Goal: Task Accomplishment & Management: Use online tool/utility

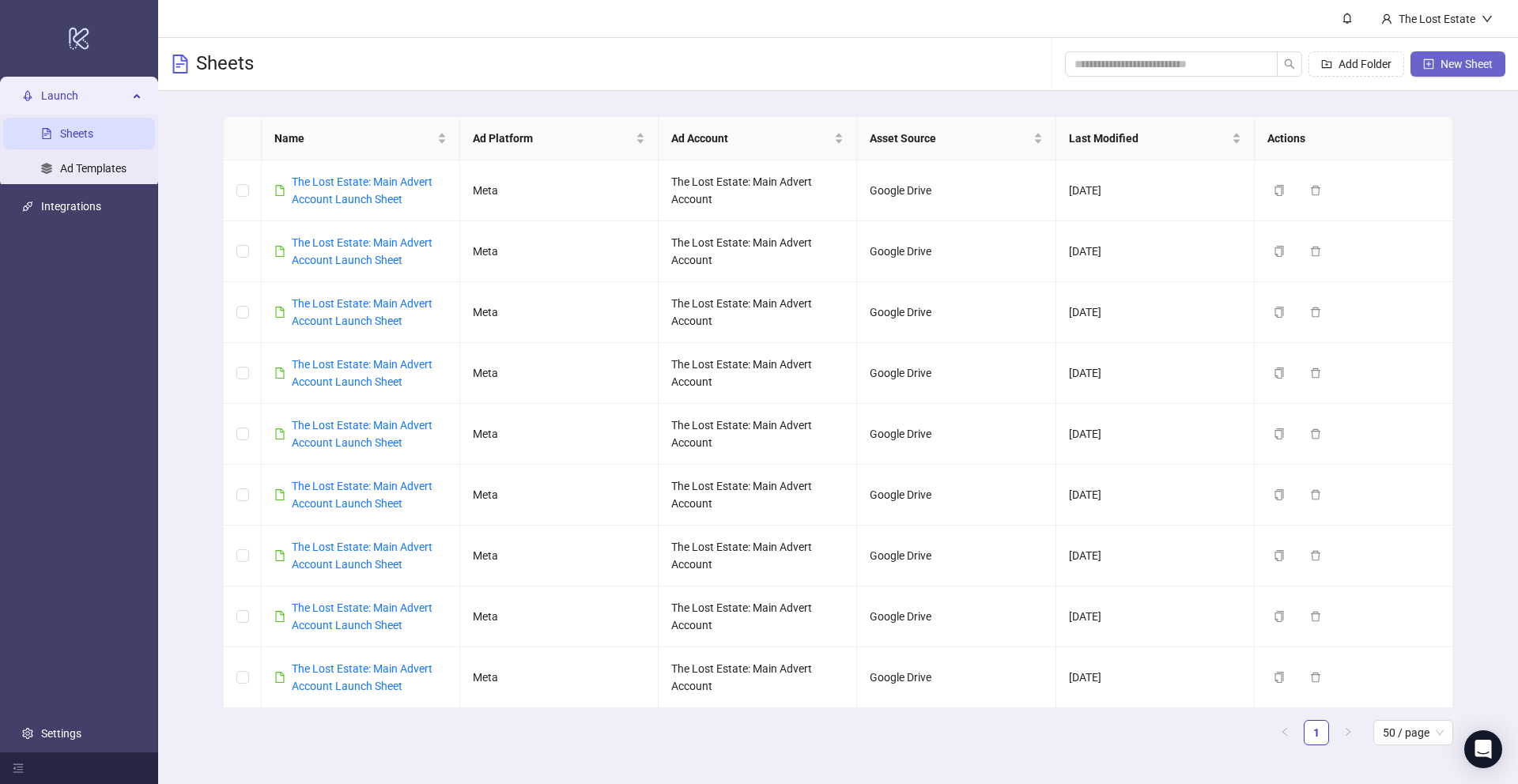
click at [1463, 65] on span "New Sheet" at bounding box center [1466, 64] width 52 height 13
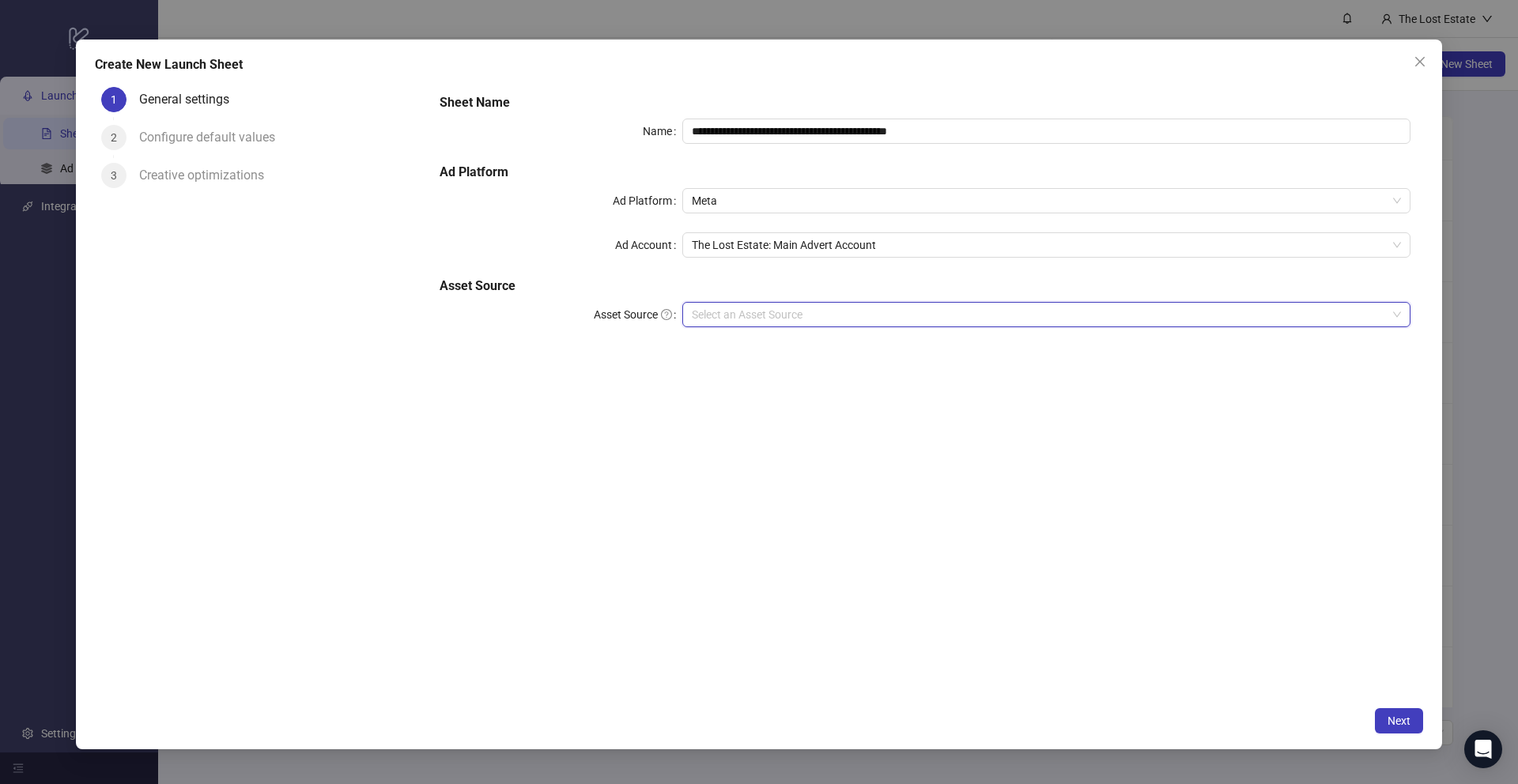
click at [752, 315] on input "Asset Source" at bounding box center [1038, 315] width 695 height 24
click at [748, 346] on div "Google Drive" at bounding box center [1046, 346] width 702 height 17
click at [746, 356] on input "Main Folder" at bounding box center [1038, 359] width 695 height 24
click at [1402, 721] on span "Next" at bounding box center [1398, 720] width 23 height 13
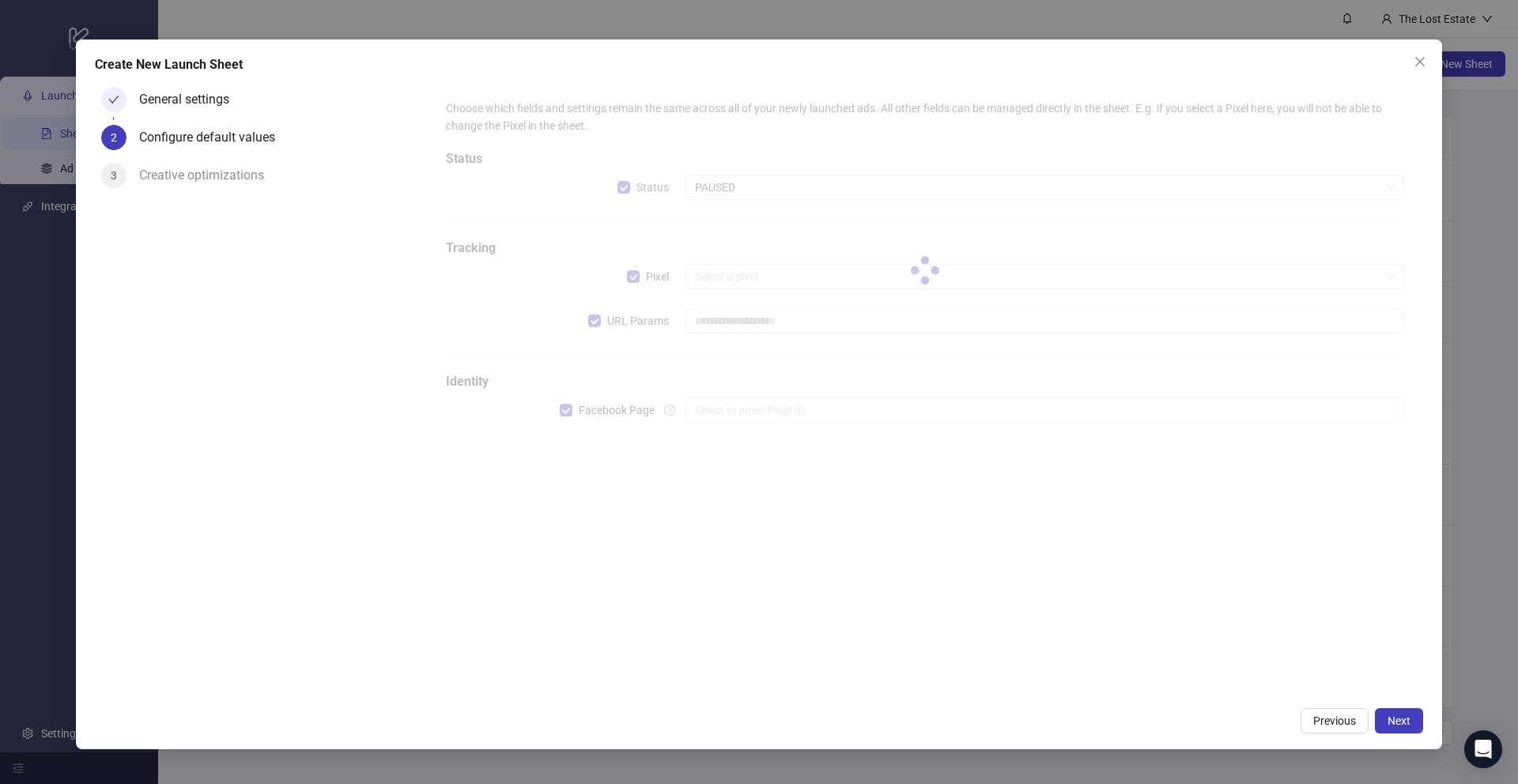
type input "**********"
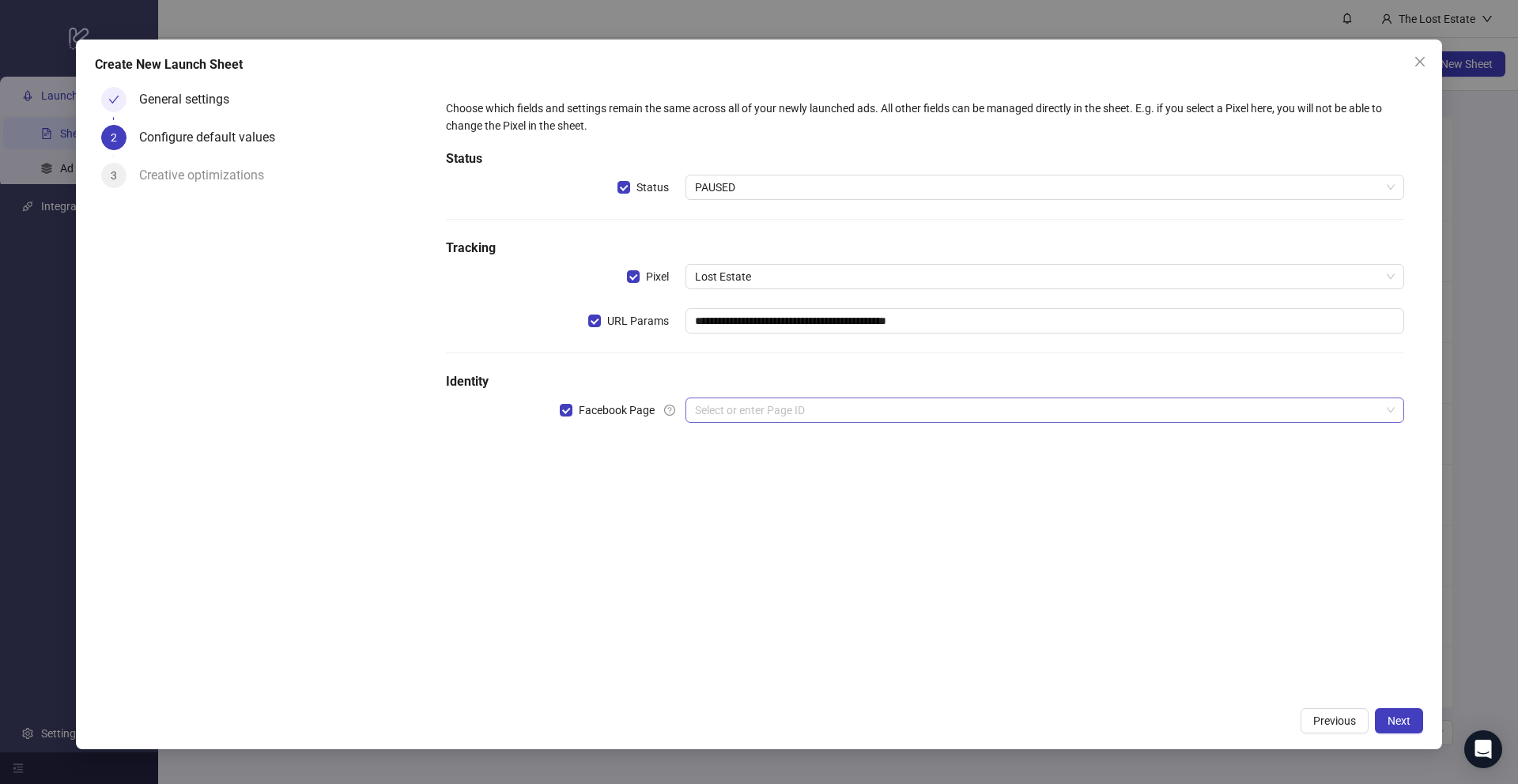
click at [764, 412] on input "search" at bounding box center [1038, 410] width 685 height 24
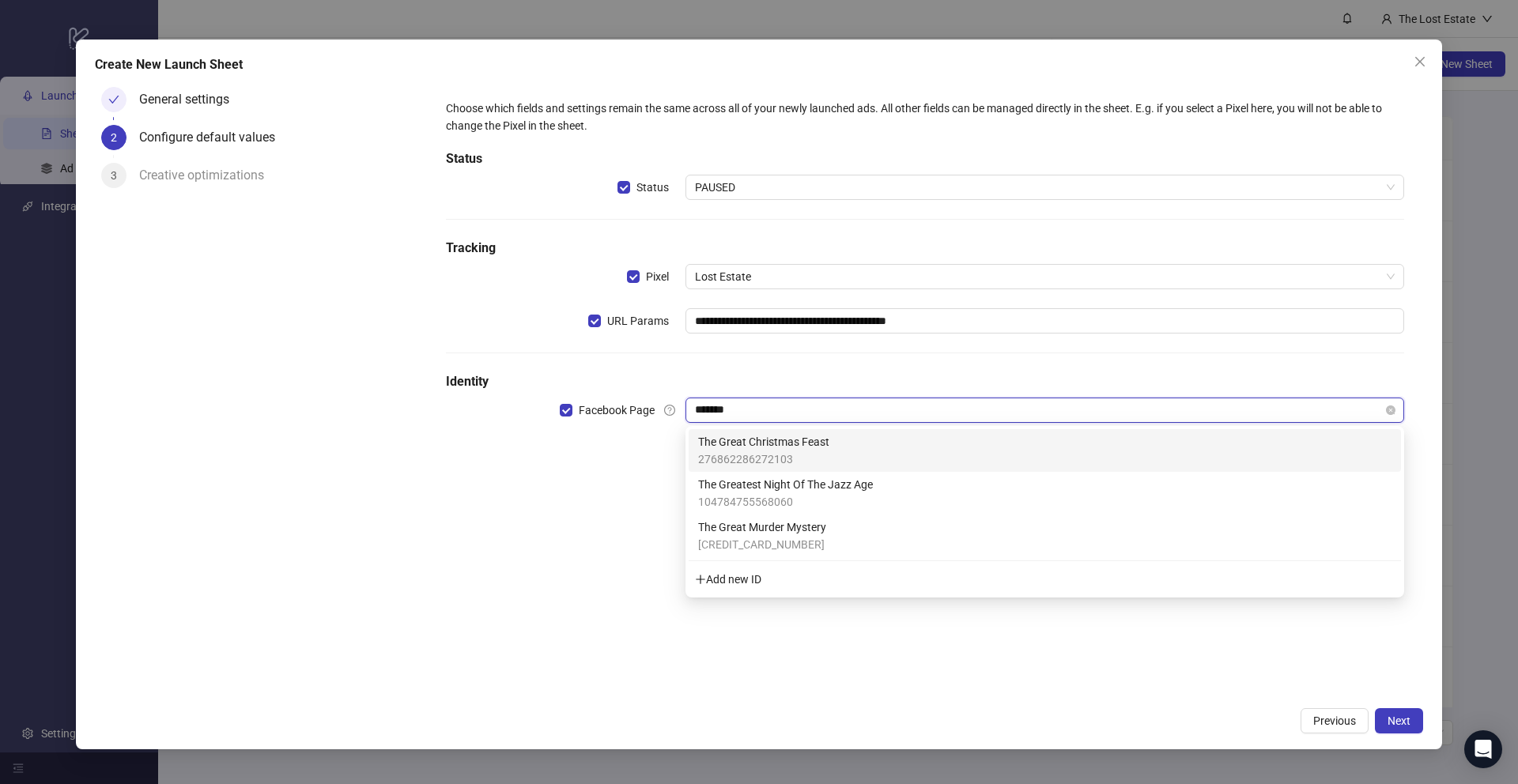
type input "********"
click at [810, 450] on div "The Great Christmas Feast 276862286272103" at bounding box center [764, 450] width 131 height 35
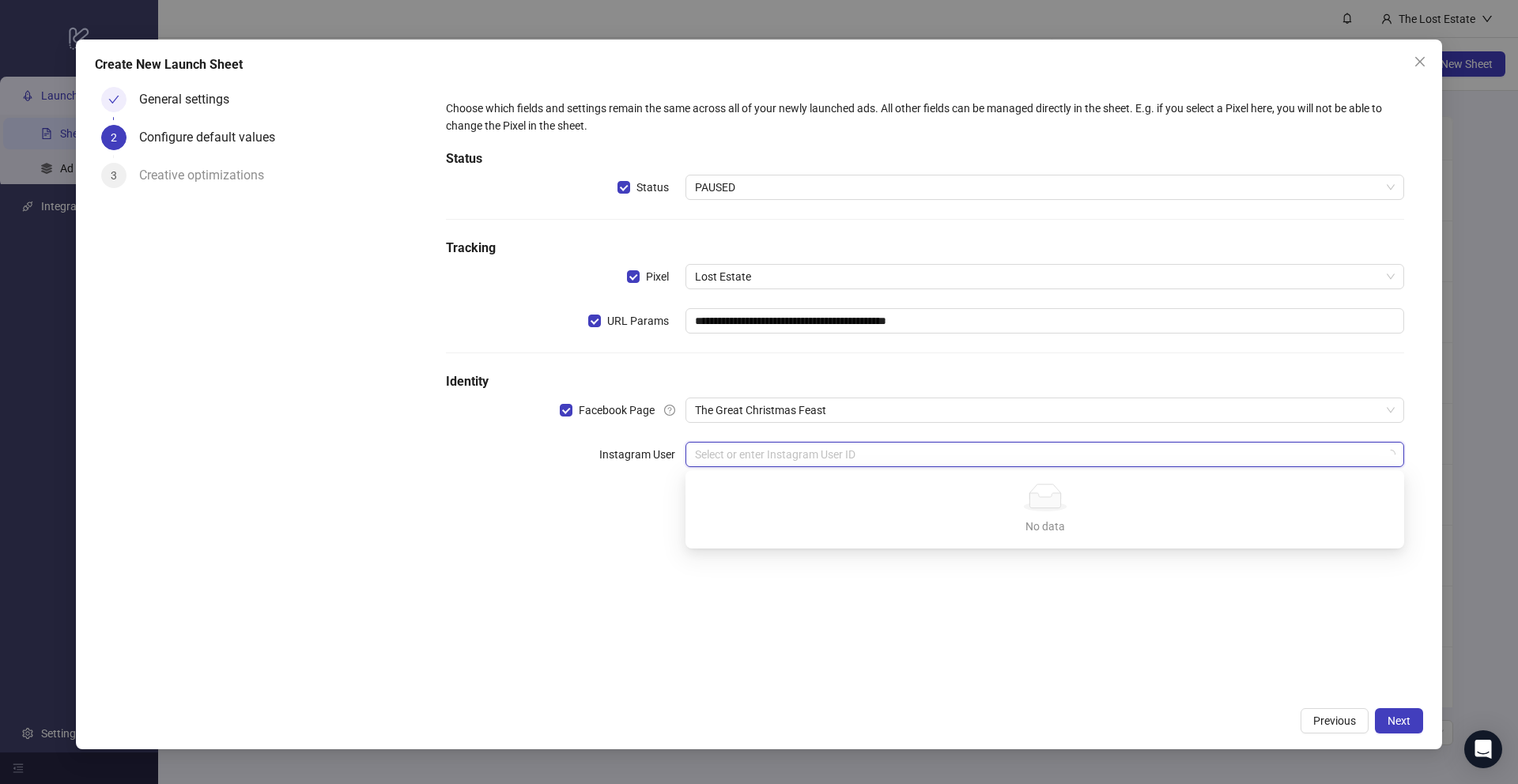
click at [770, 454] on input "search" at bounding box center [1038, 455] width 685 height 24
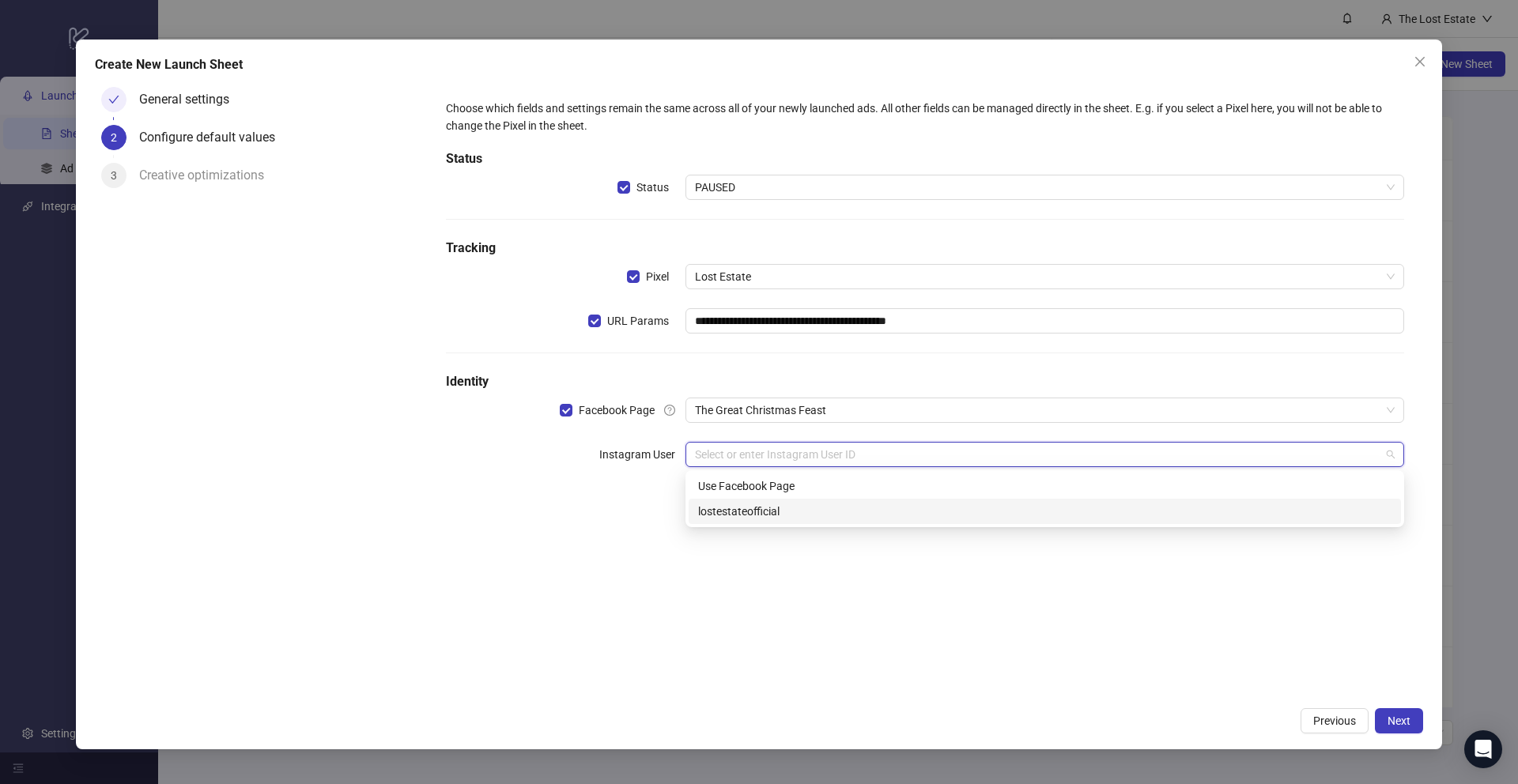
click at [781, 512] on div "lostestateofficial" at bounding box center [1044, 511] width 693 height 17
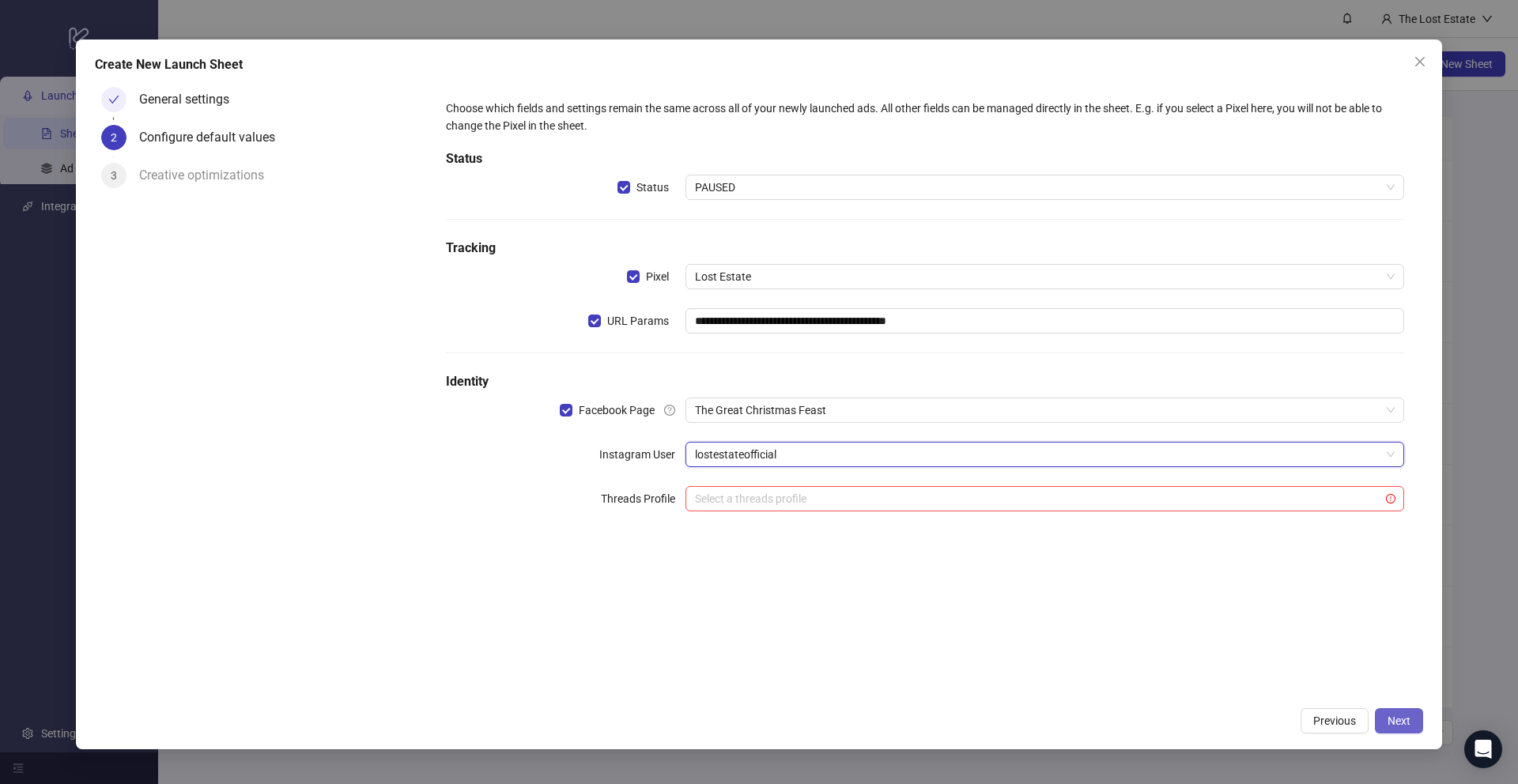
click at [1388, 724] on span "Next" at bounding box center [1398, 720] width 23 height 13
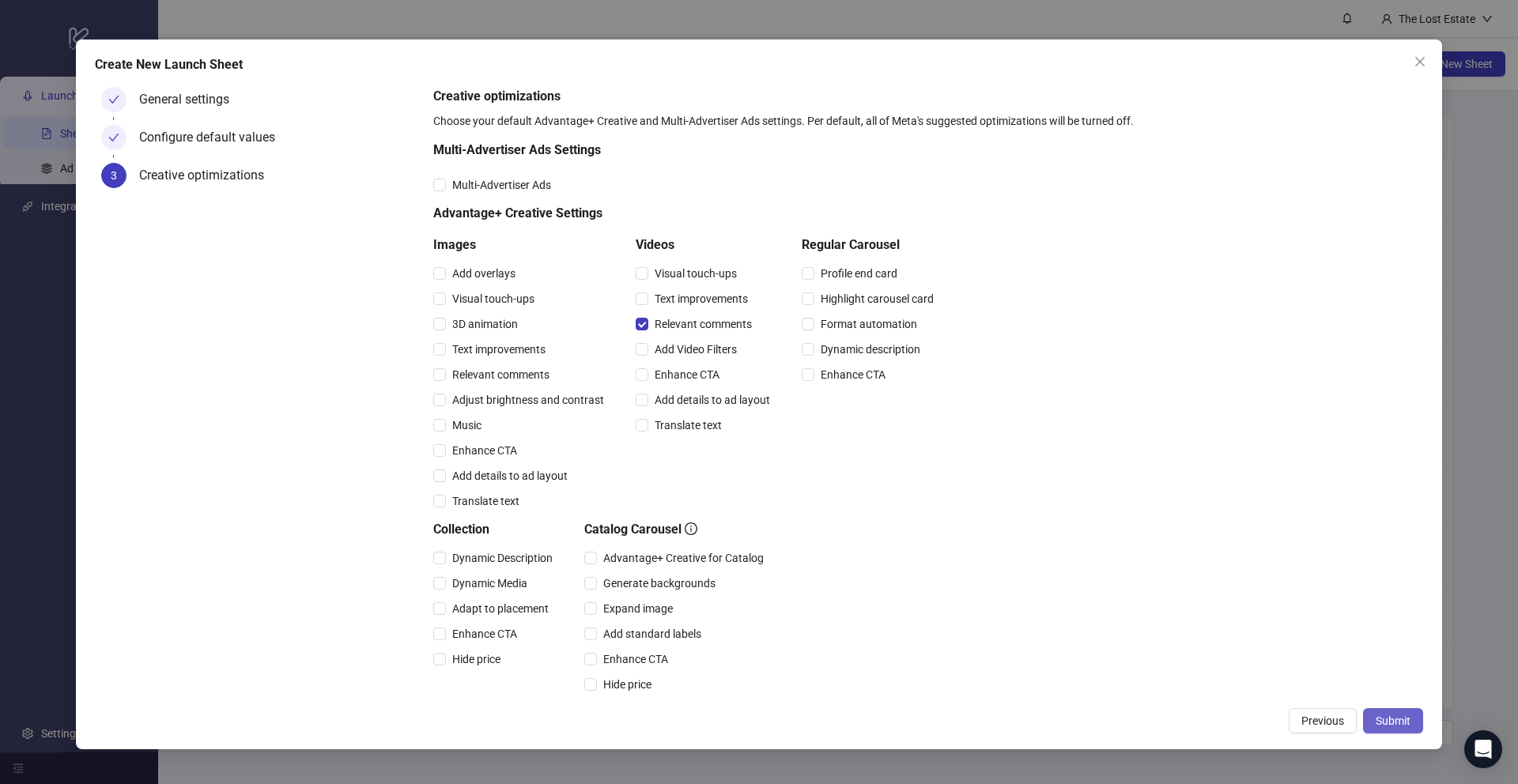
click at [1405, 715] on span "Submit" at bounding box center [1392, 720] width 35 height 13
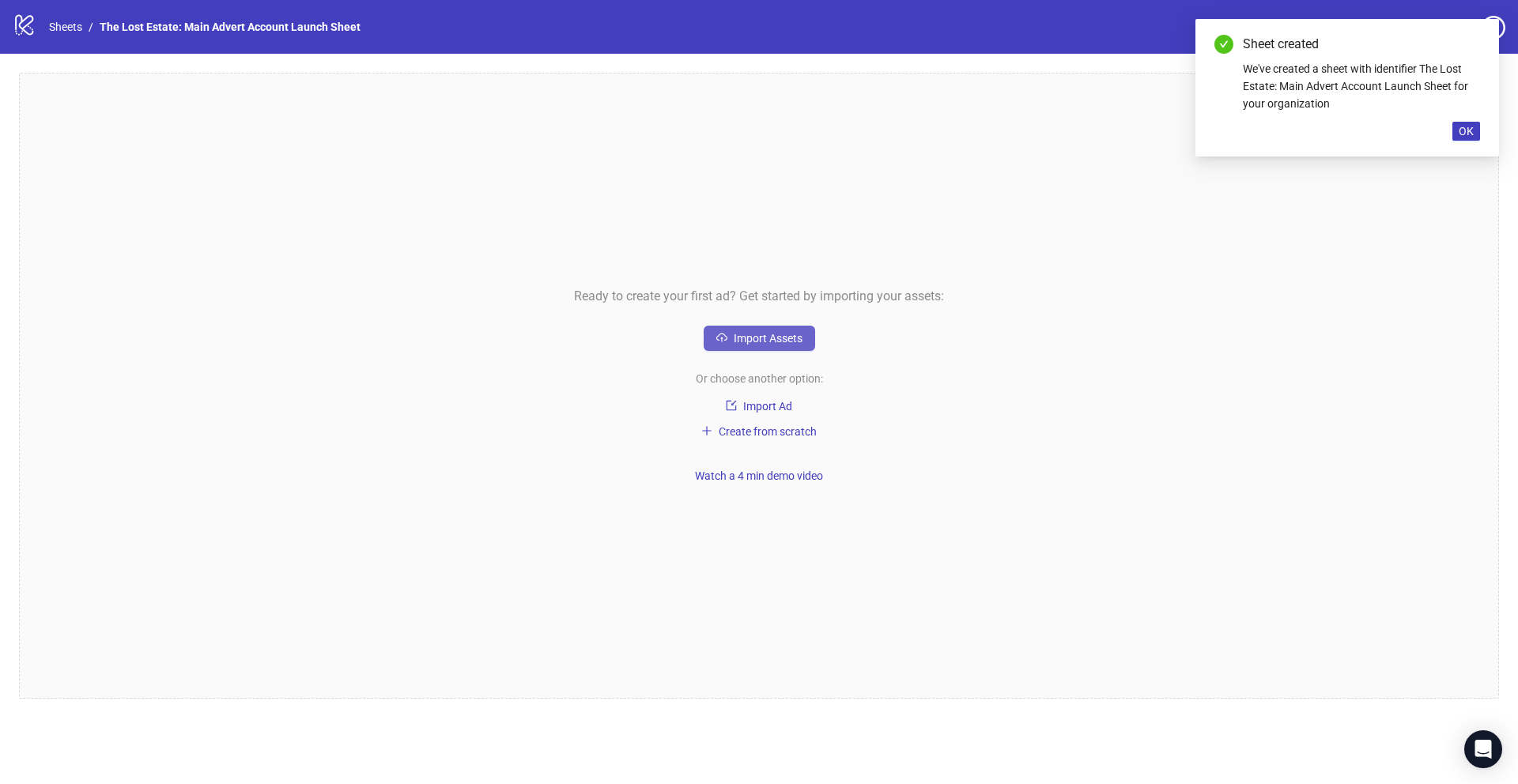
click at [787, 332] on span "Import Assets" at bounding box center [768, 338] width 69 height 13
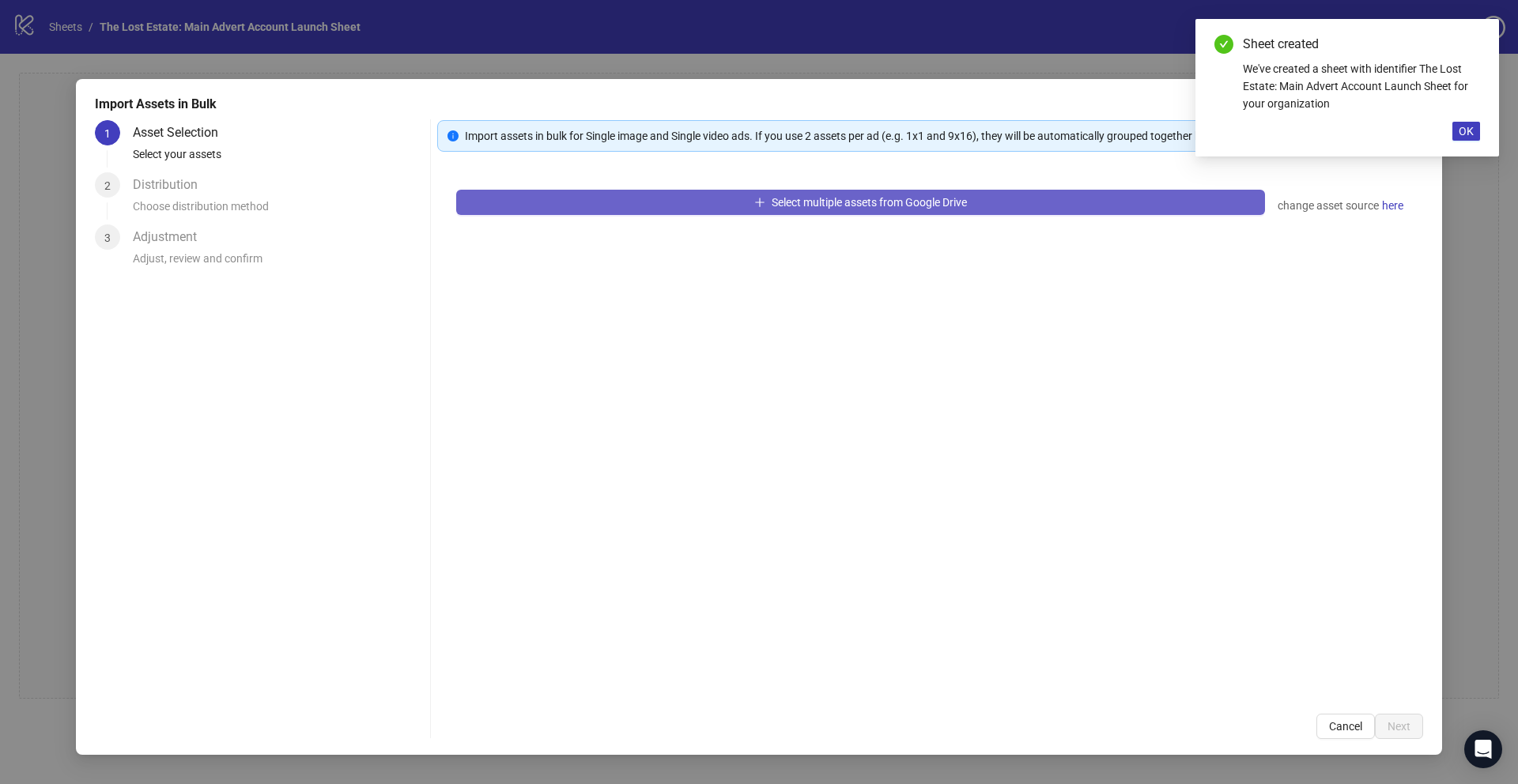
click at [646, 202] on button "Select multiple assets from Google Drive" at bounding box center [860, 202] width 809 height 26
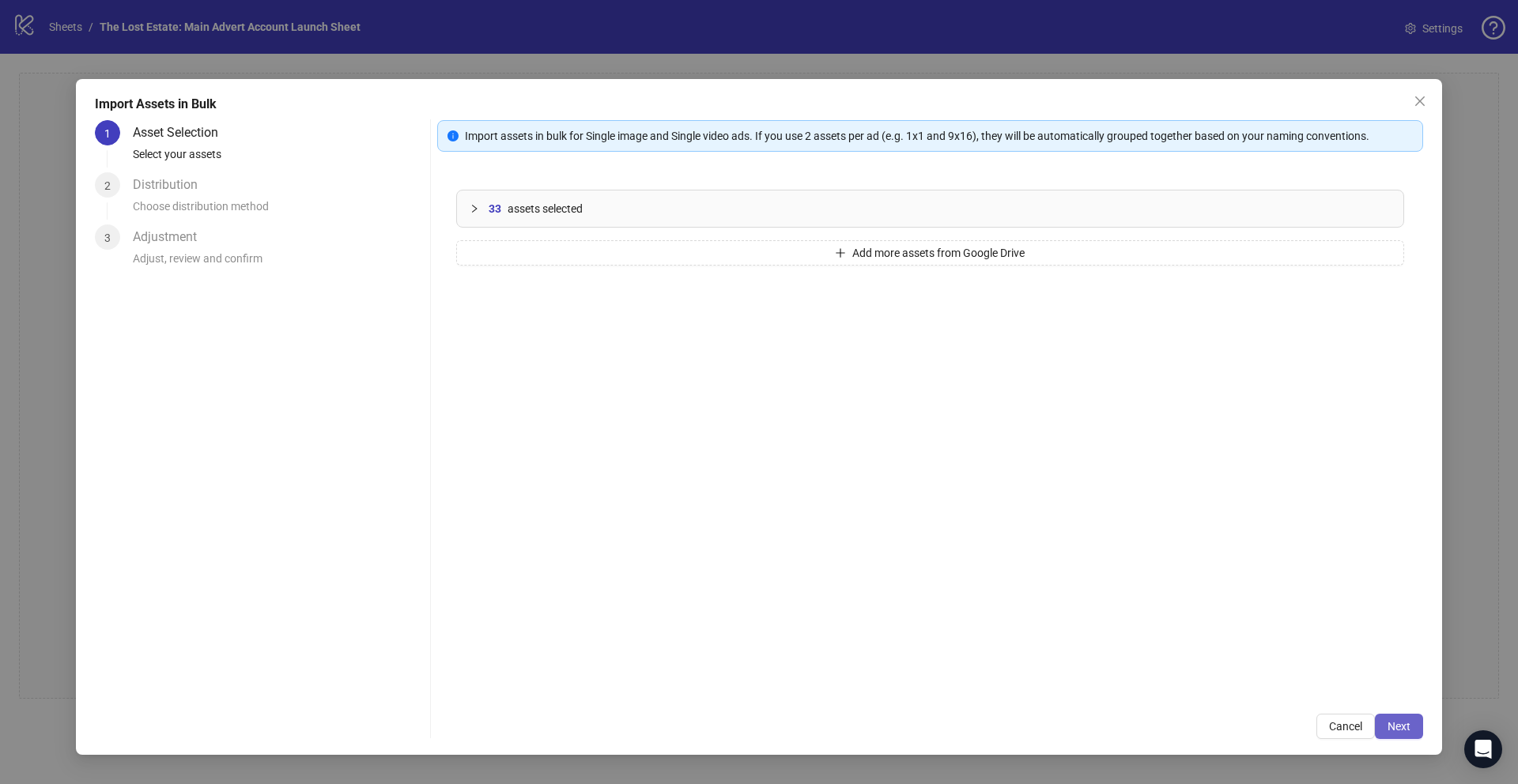
click at [1396, 724] on span "Next" at bounding box center [1398, 726] width 23 height 13
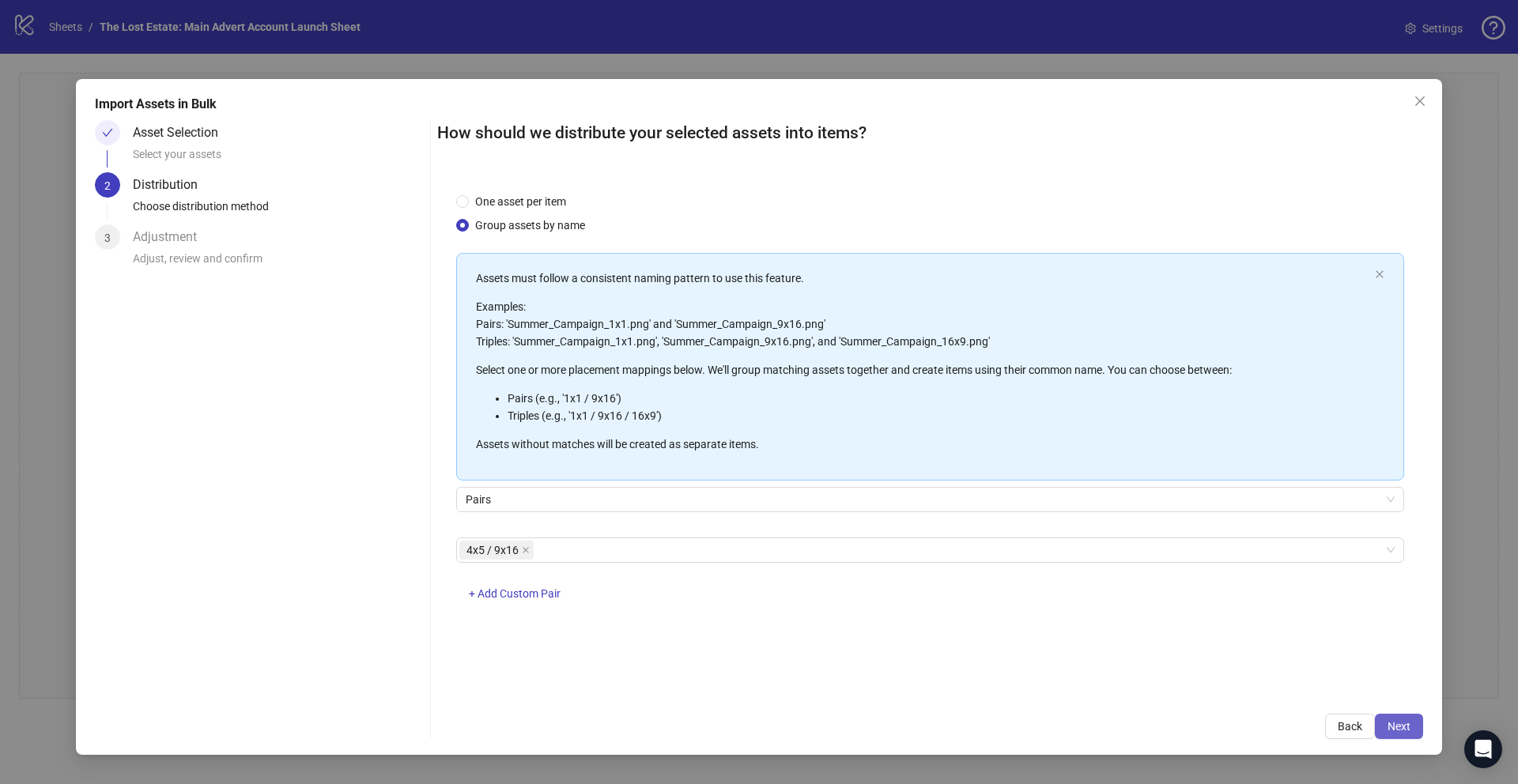
click at [1396, 723] on span "Next" at bounding box center [1398, 726] width 23 height 13
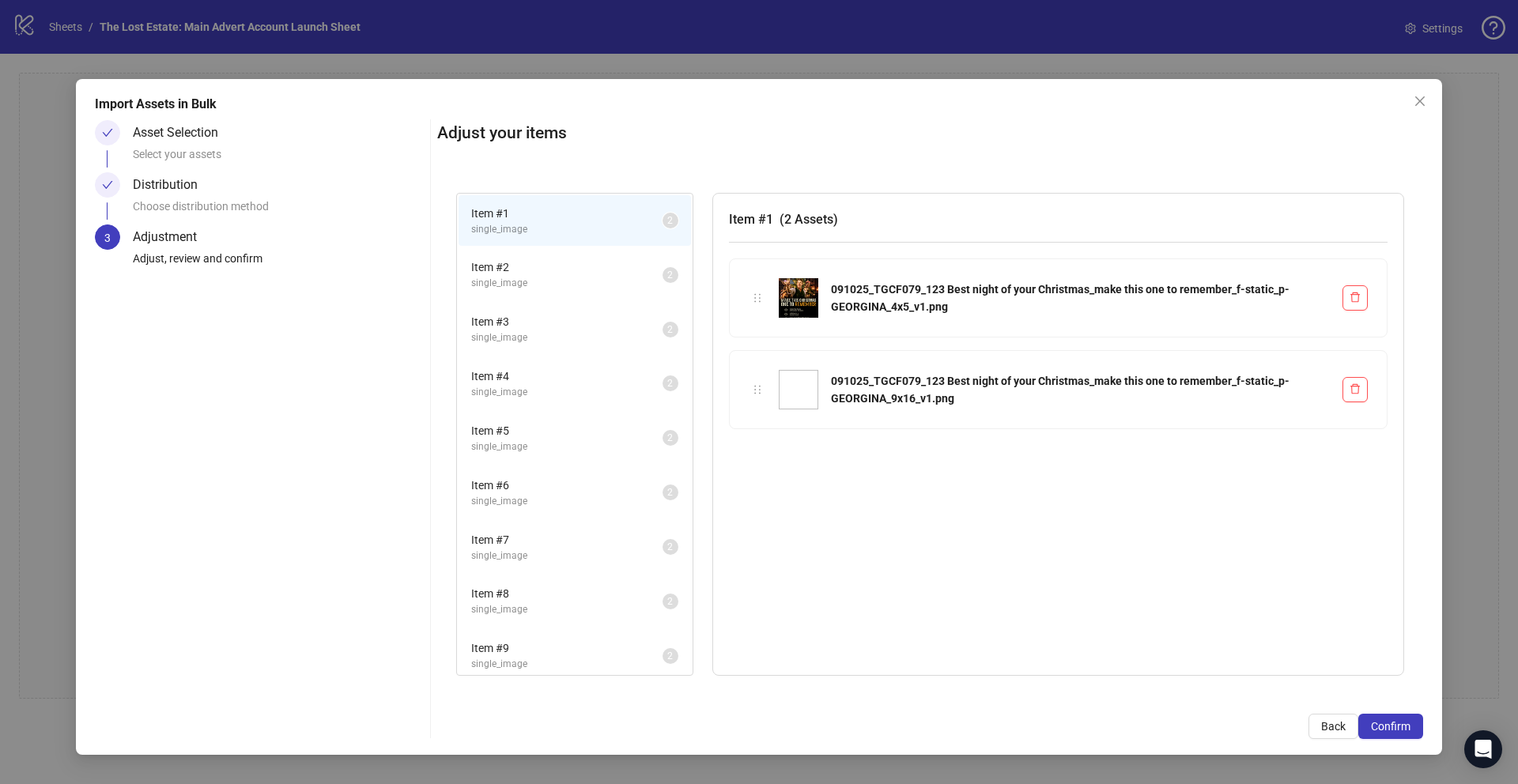
click at [551, 270] on span "Item # 2" at bounding box center [566, 267] width 191 height 17
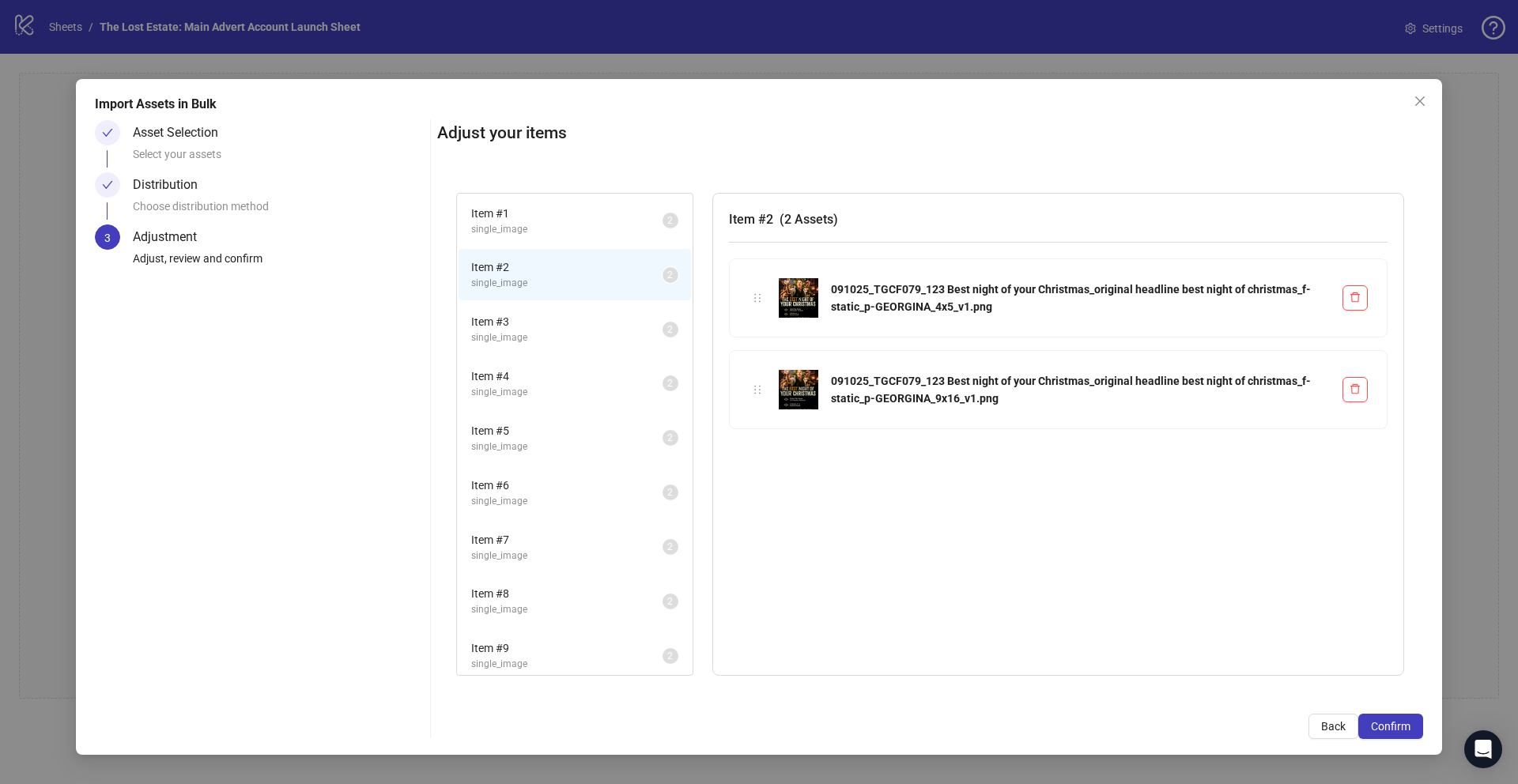
click at [521, 227] on span "single_image" at bounding box center [566, 230] width 191 height 15
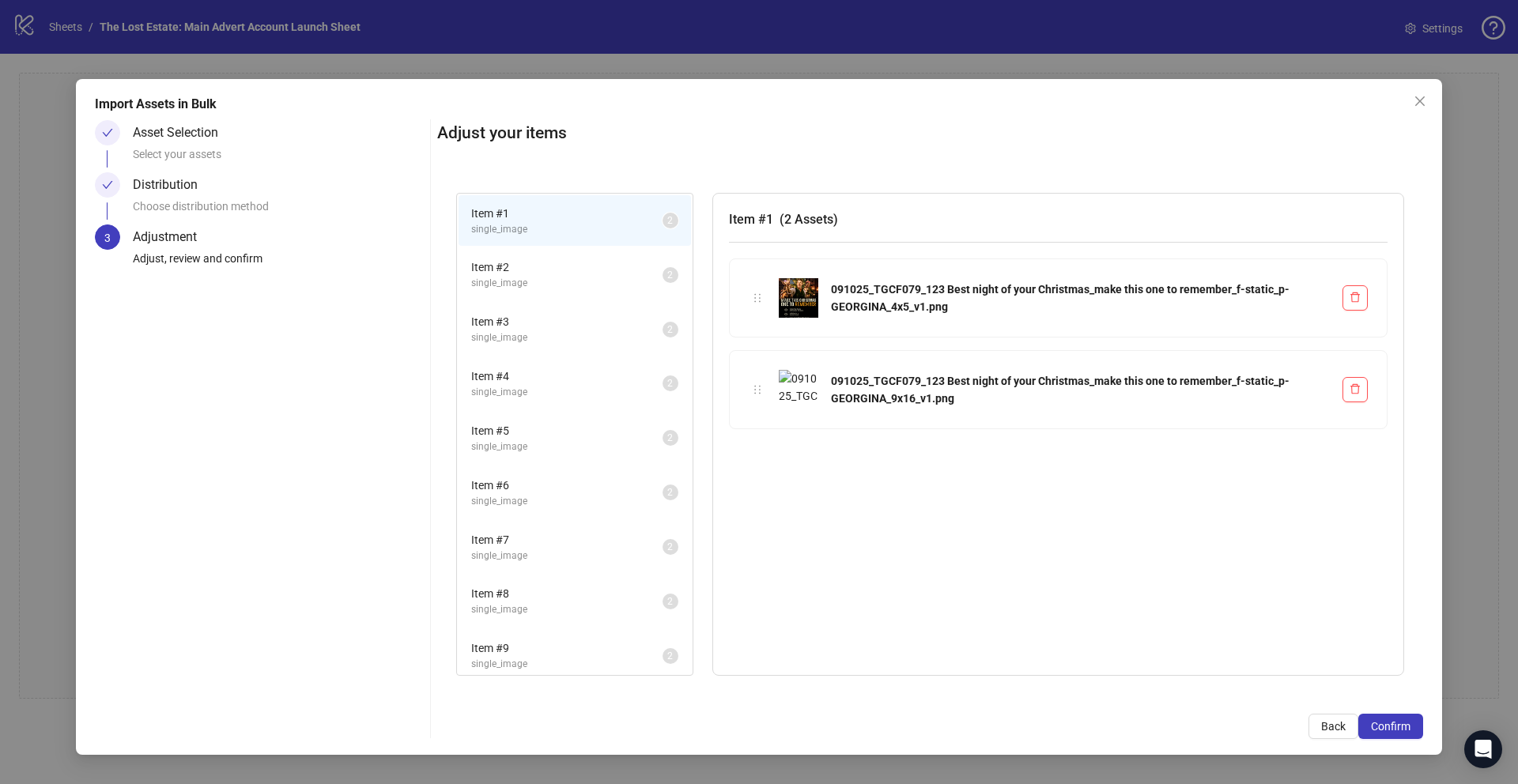
click at [525, 264] on span "Item # 2" at bounding box center [566, 267] width 191 height 17
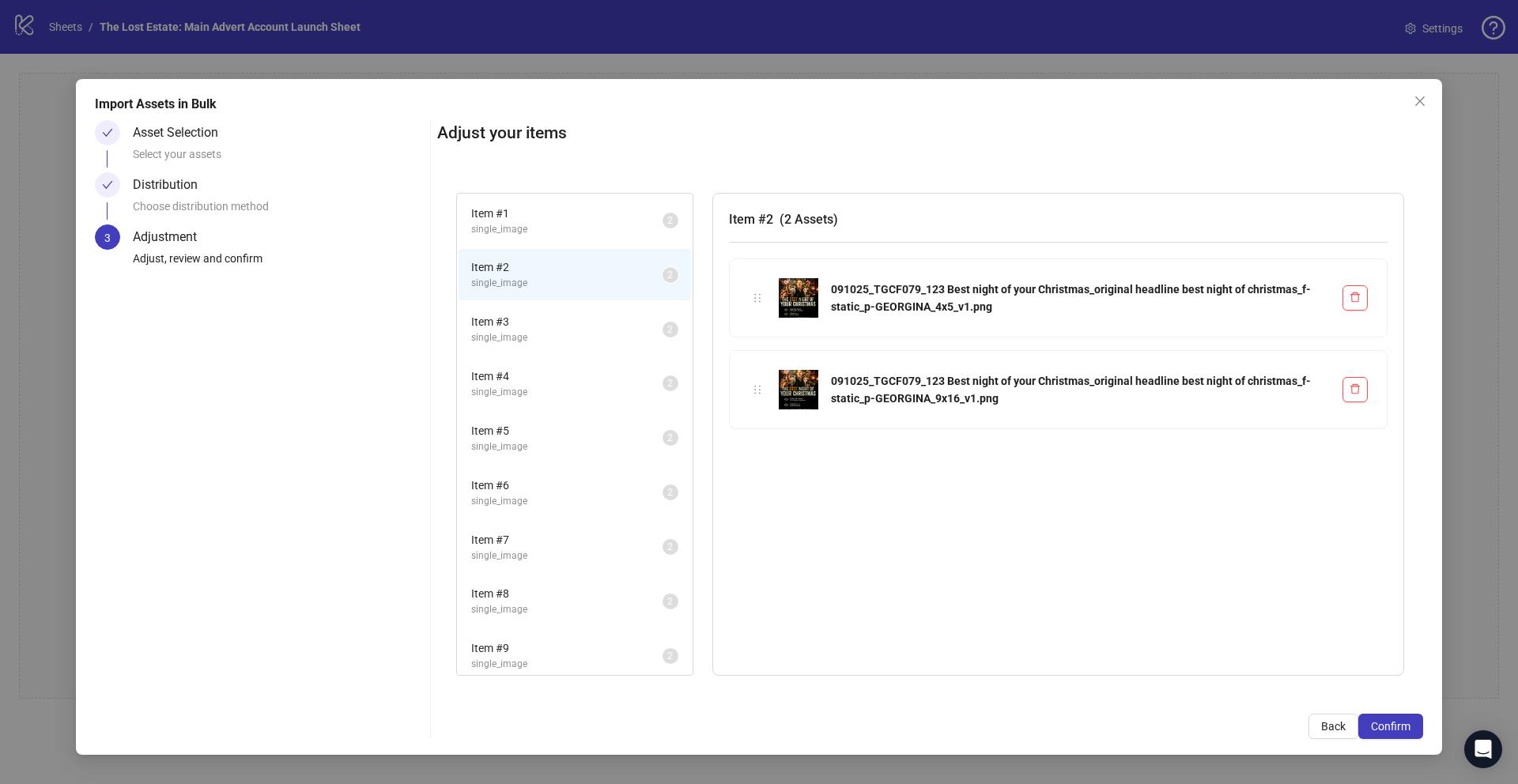
click at [519, 342] on span "single_image" at bounding box center [566, 338] width 191 height 15
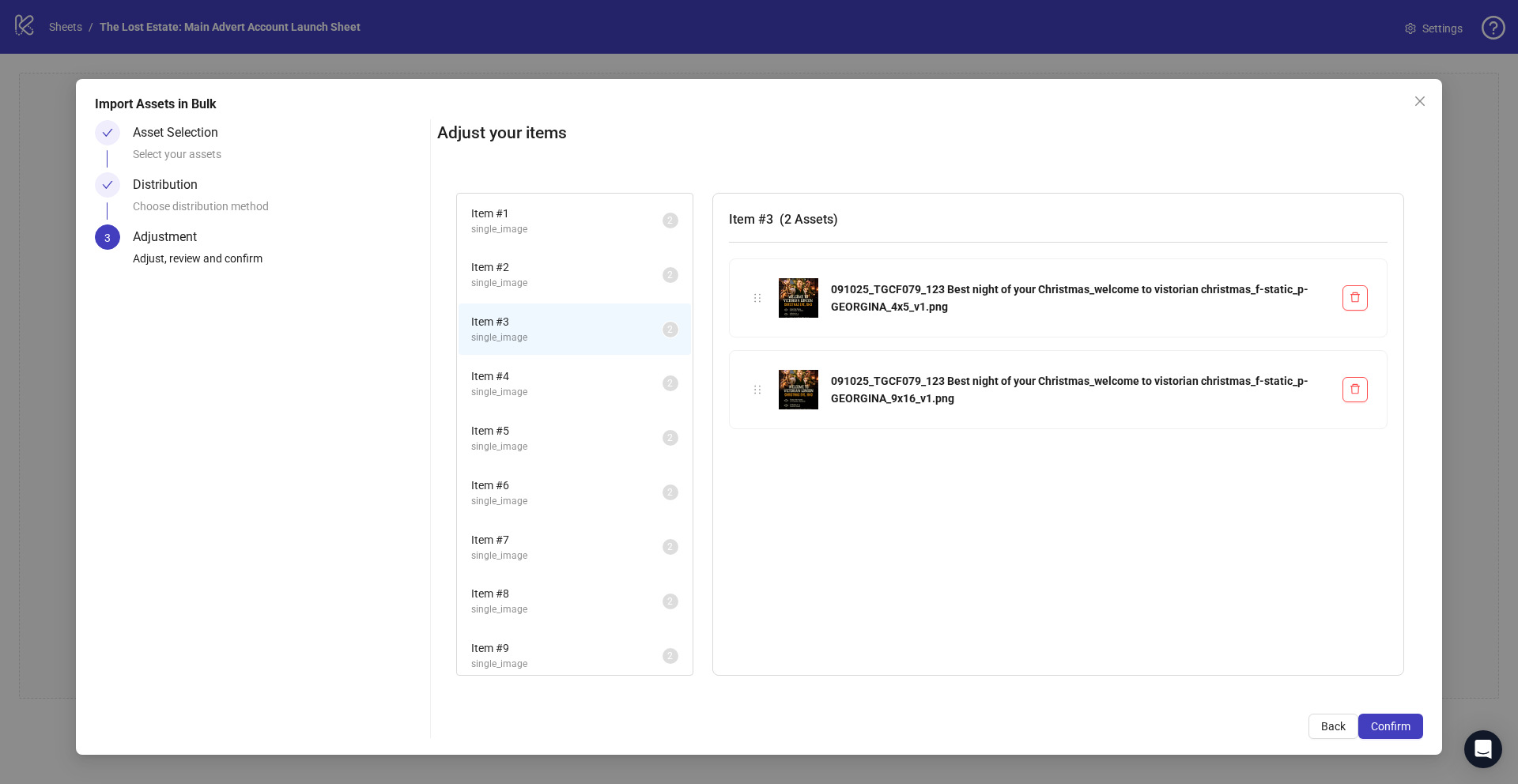
click at [535, 377] on span "Item # 4" at bounding box center [566, 376] width 191 height 17
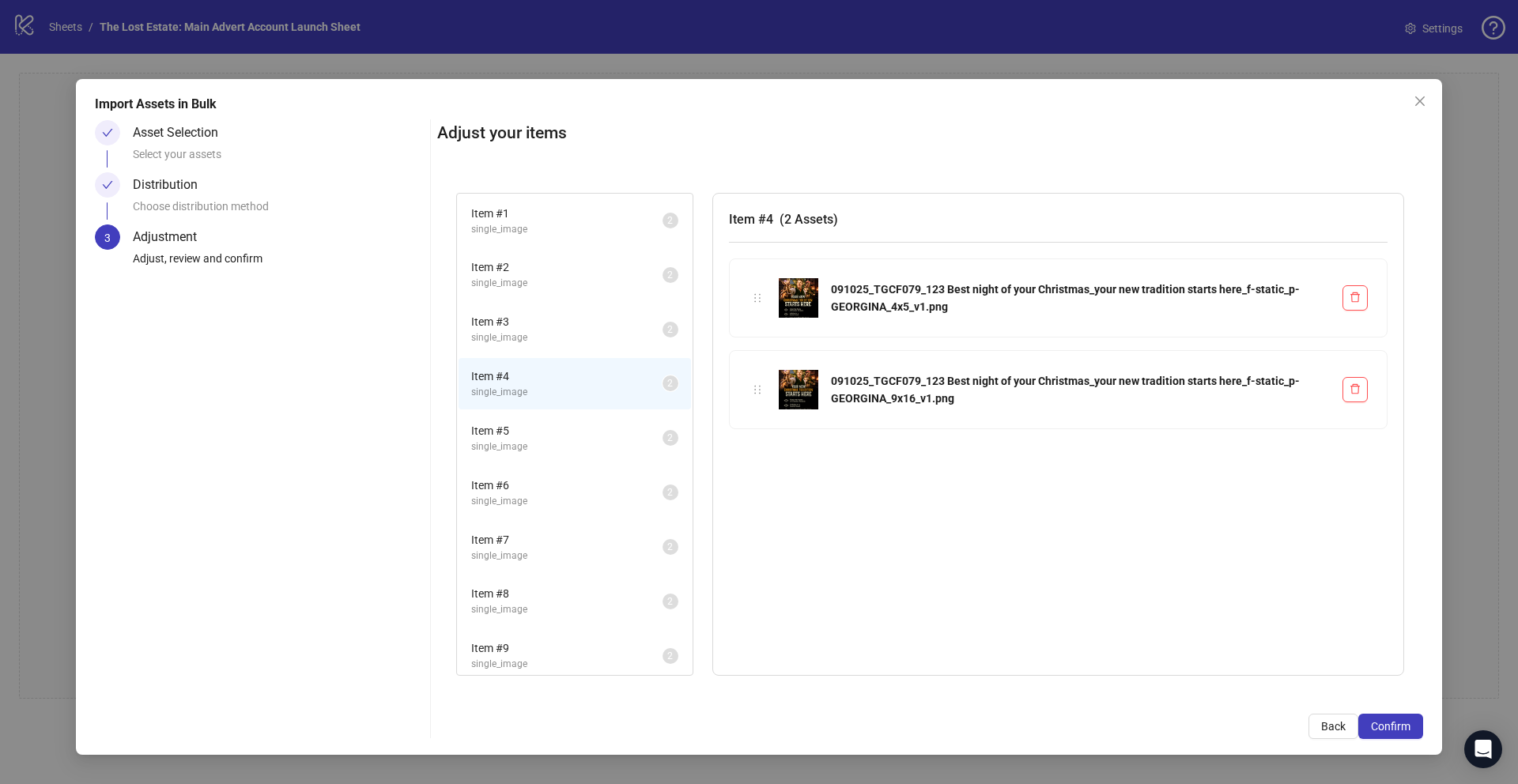
click at [541, 432] on span "Item # 5" at bounding box center [566, 430] width 191 height 17
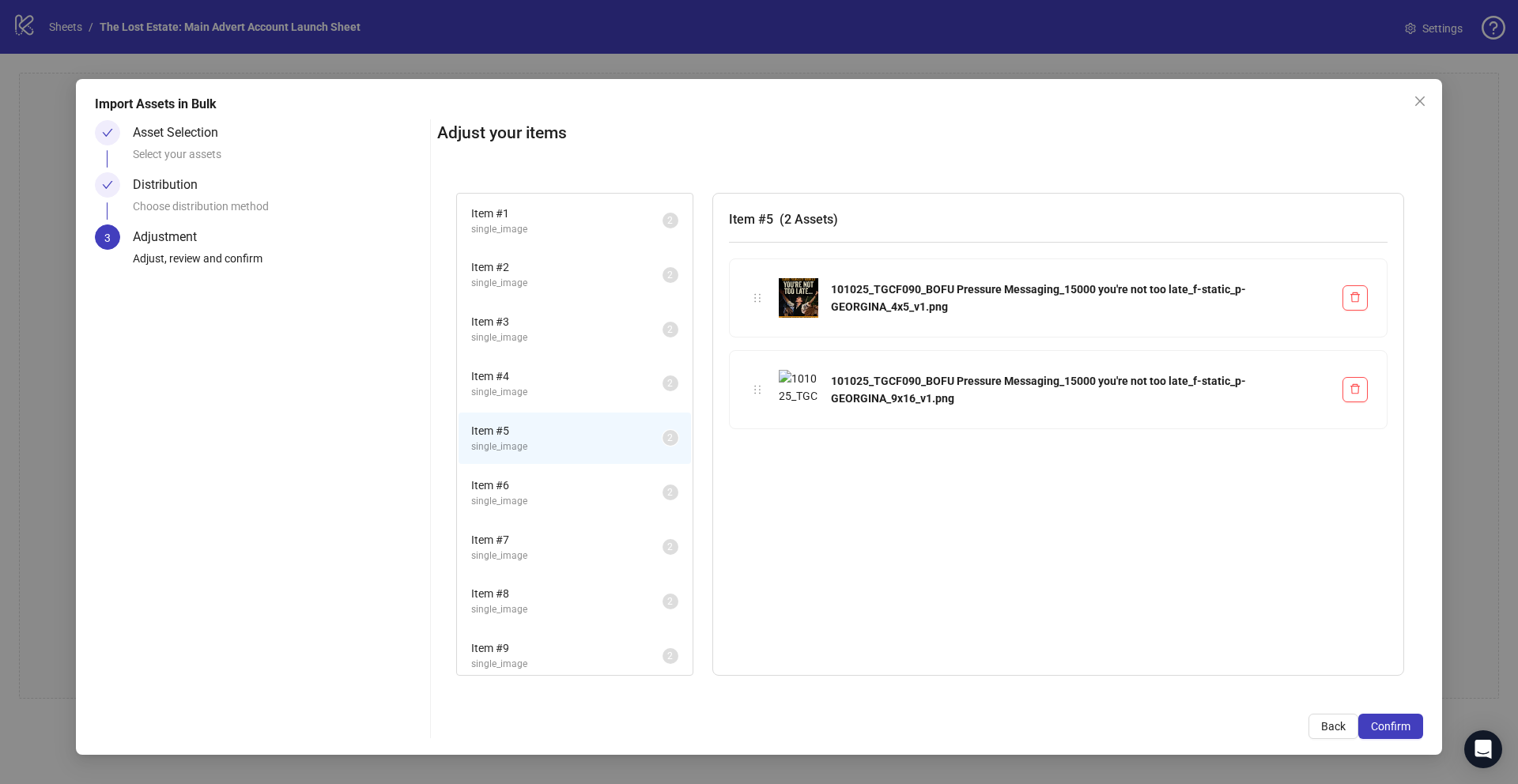
click at [548, 489] on span "Item # 6" at bounding box center [566, 486] width 191 height 17
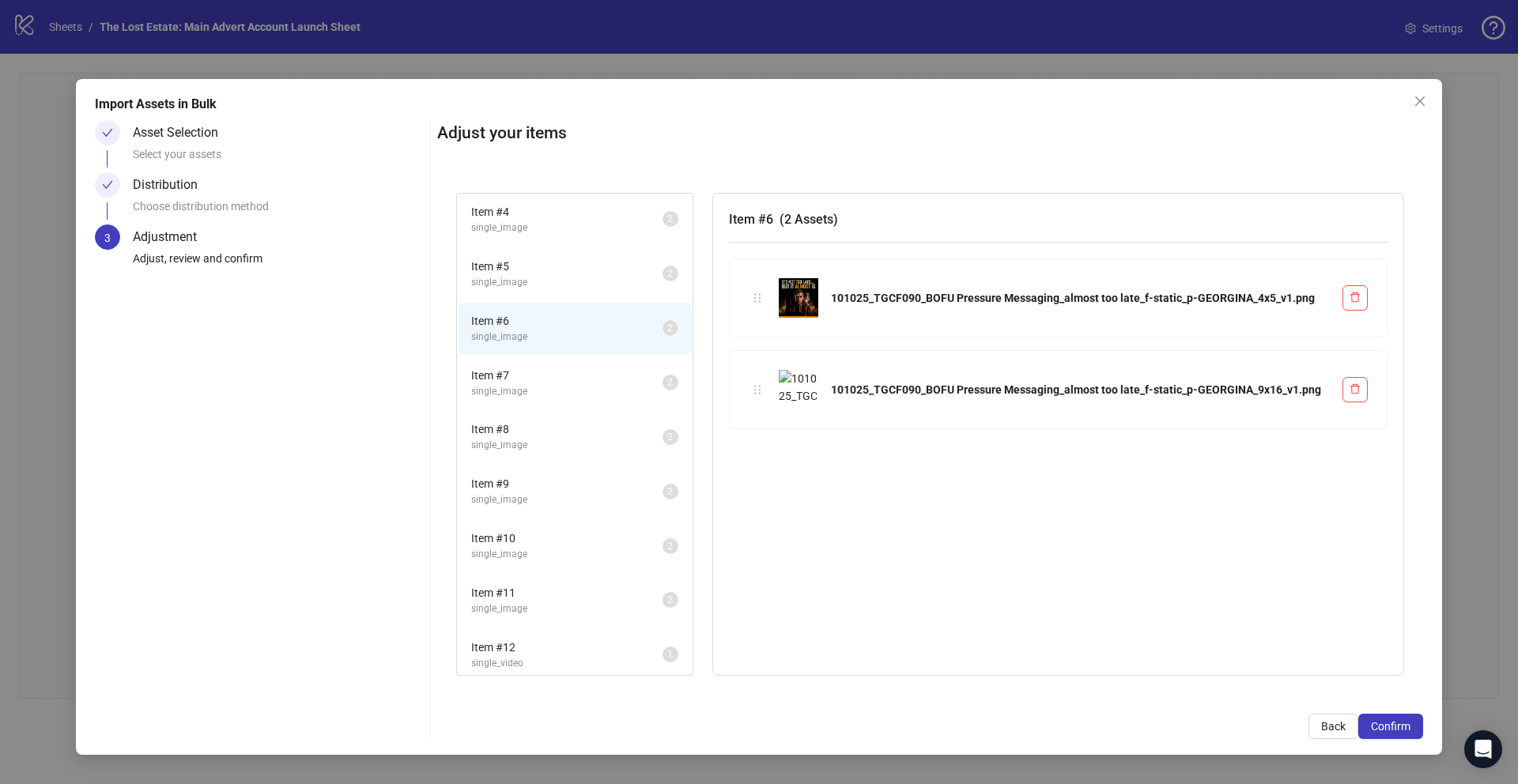
scroll to position [247, 0]
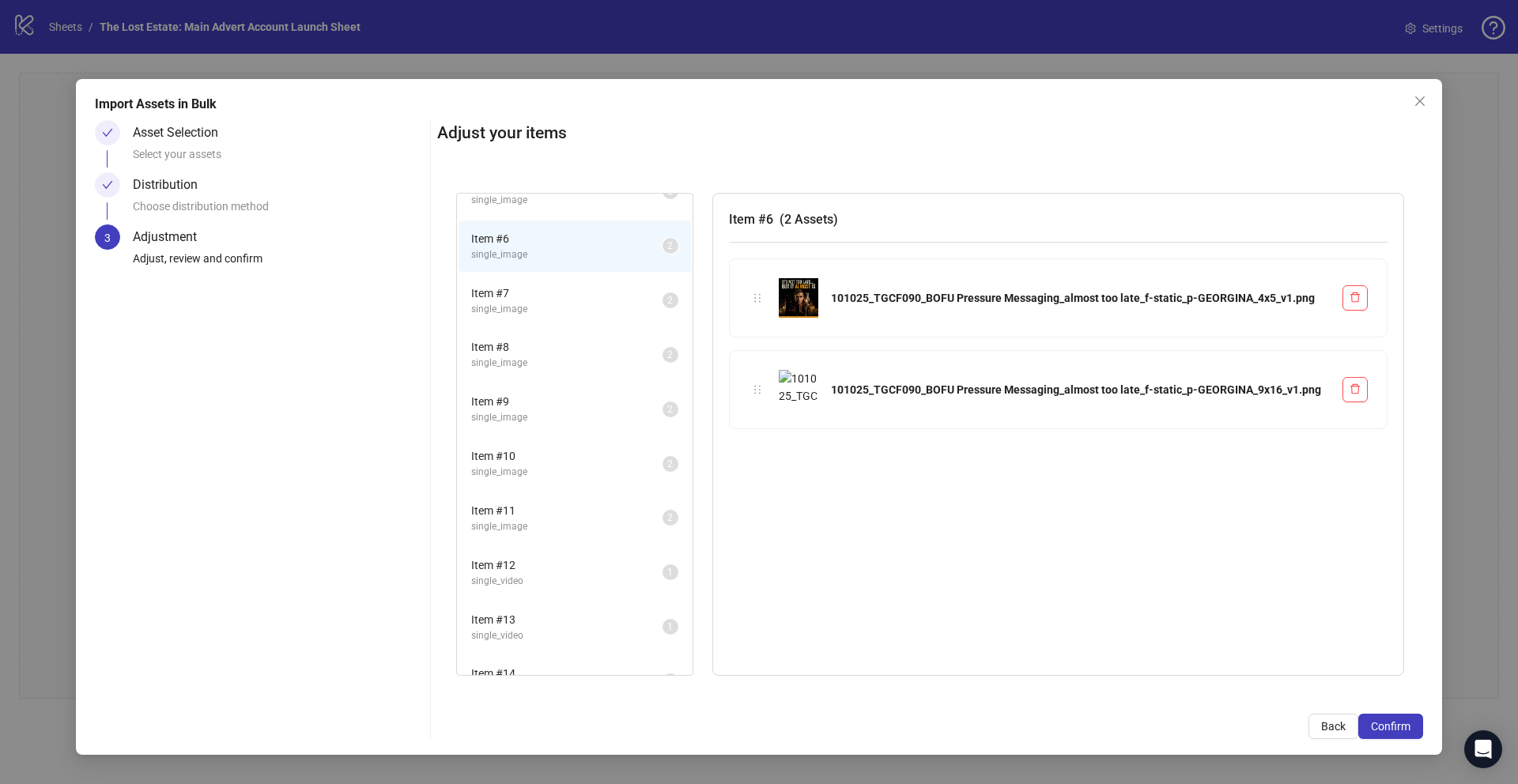
click at [523, 305] on span "single_image" at bounding box center [566, 310] width 191 height 15
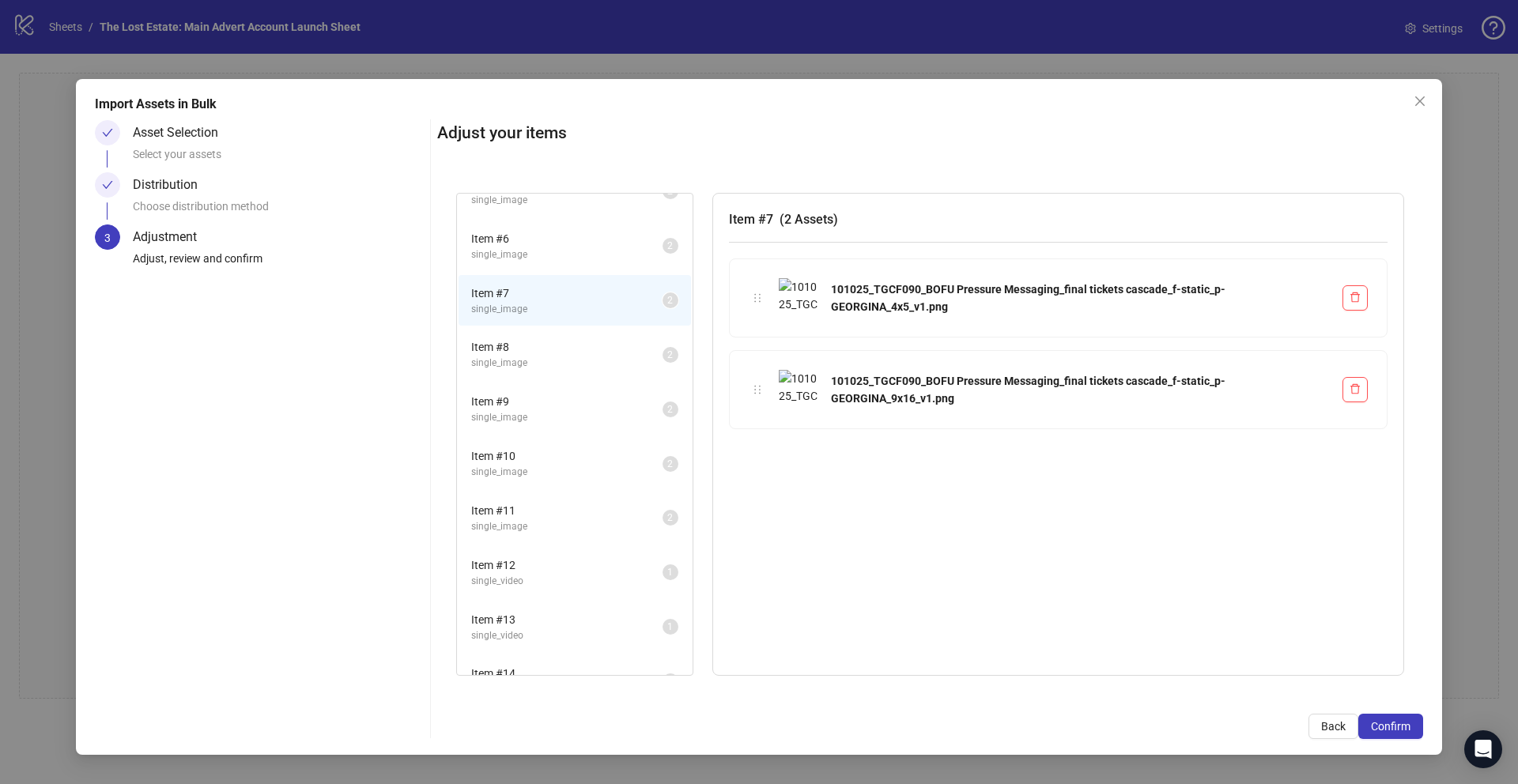
click at [535, 353] on span "Item # 8" at bounding box center [566, 347] width 191 height 17
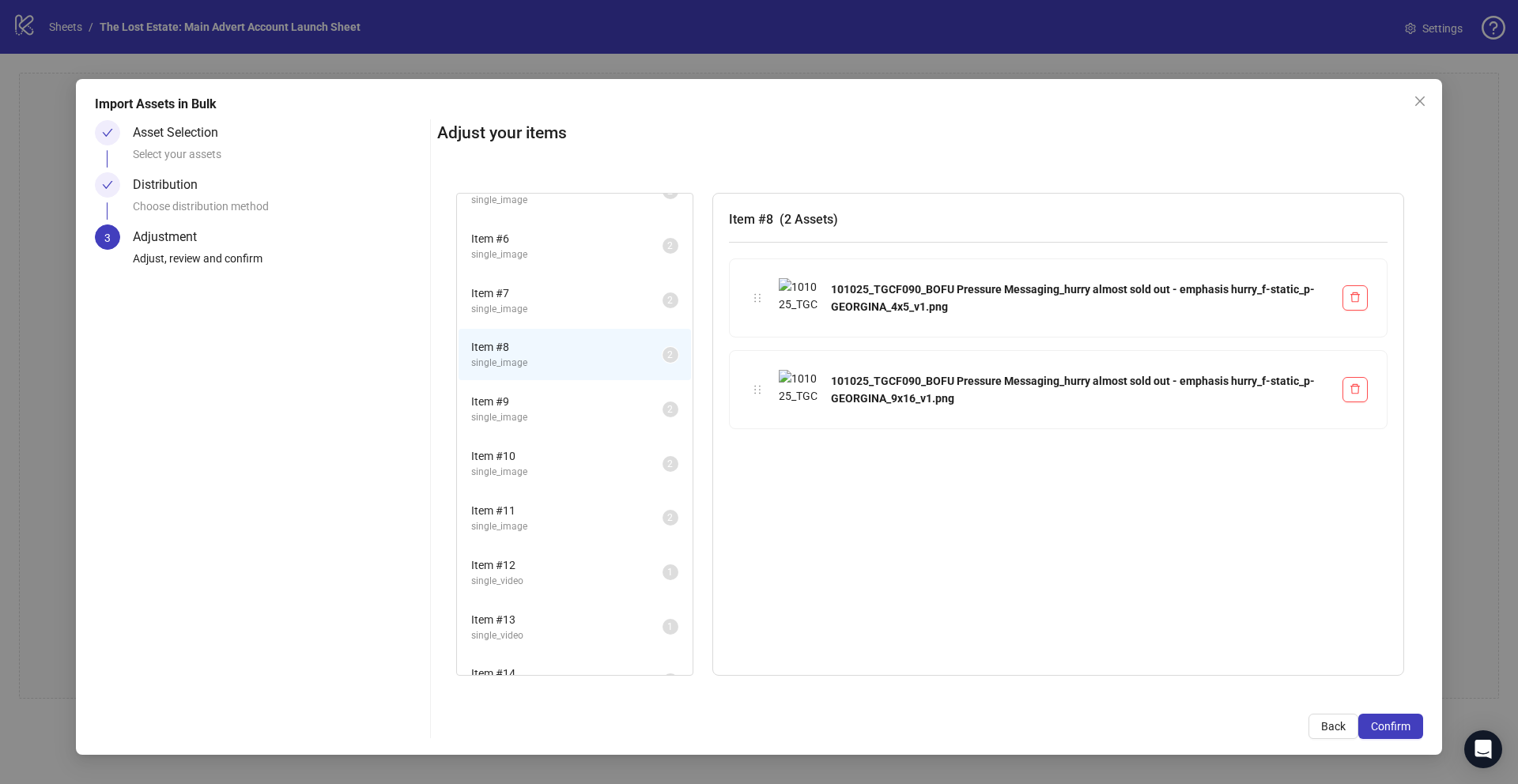
click at [535, 395] on span "Item # 9" at bounding box center [566, 401] width 191 height 17
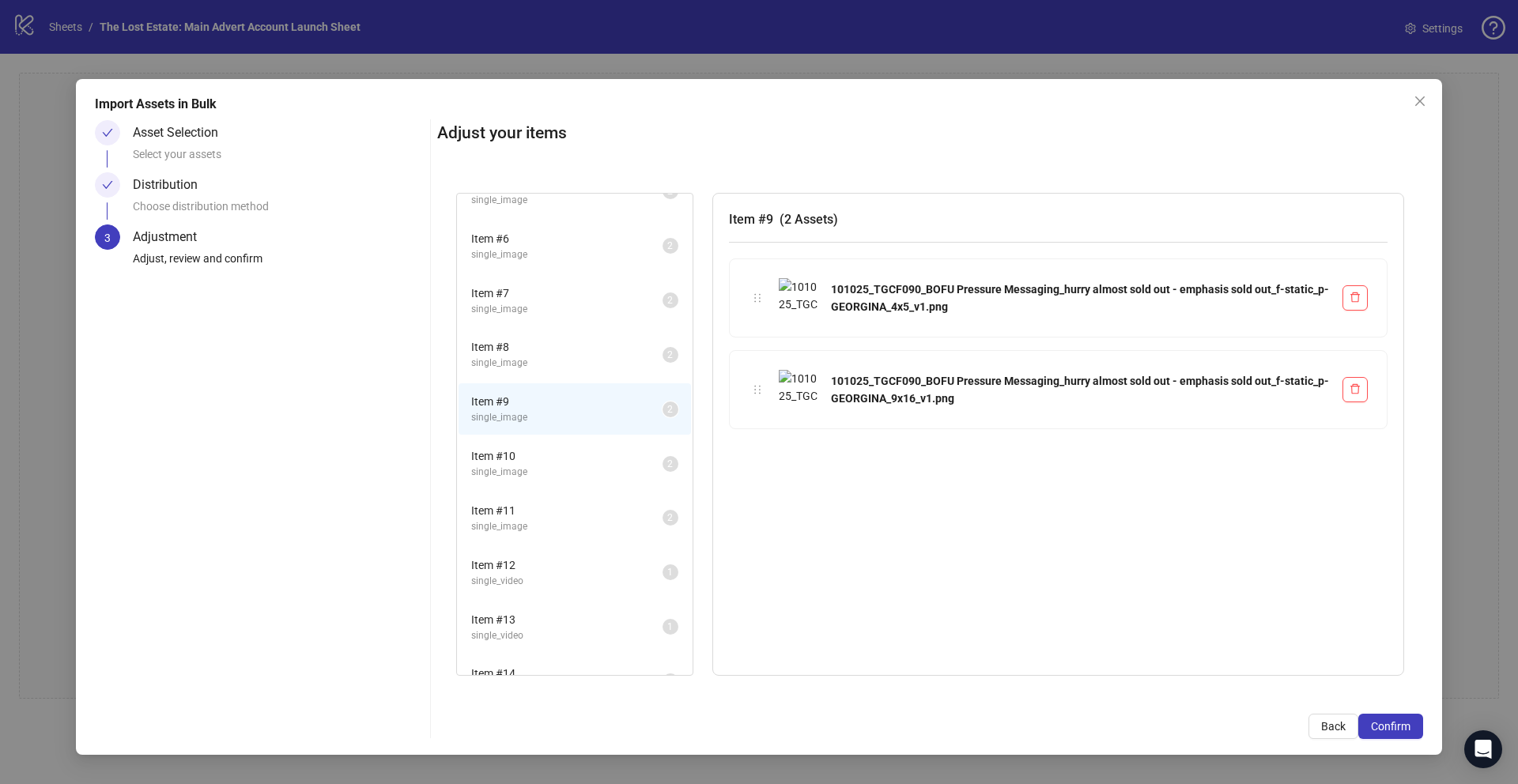
click at [536, 435] on div "Item # 9 single_image 2" at bounding box center [574, 409] width 236 height 54
click at [539, 465] on span "single_image" at bounding box center [566, 473] width 191 height 15
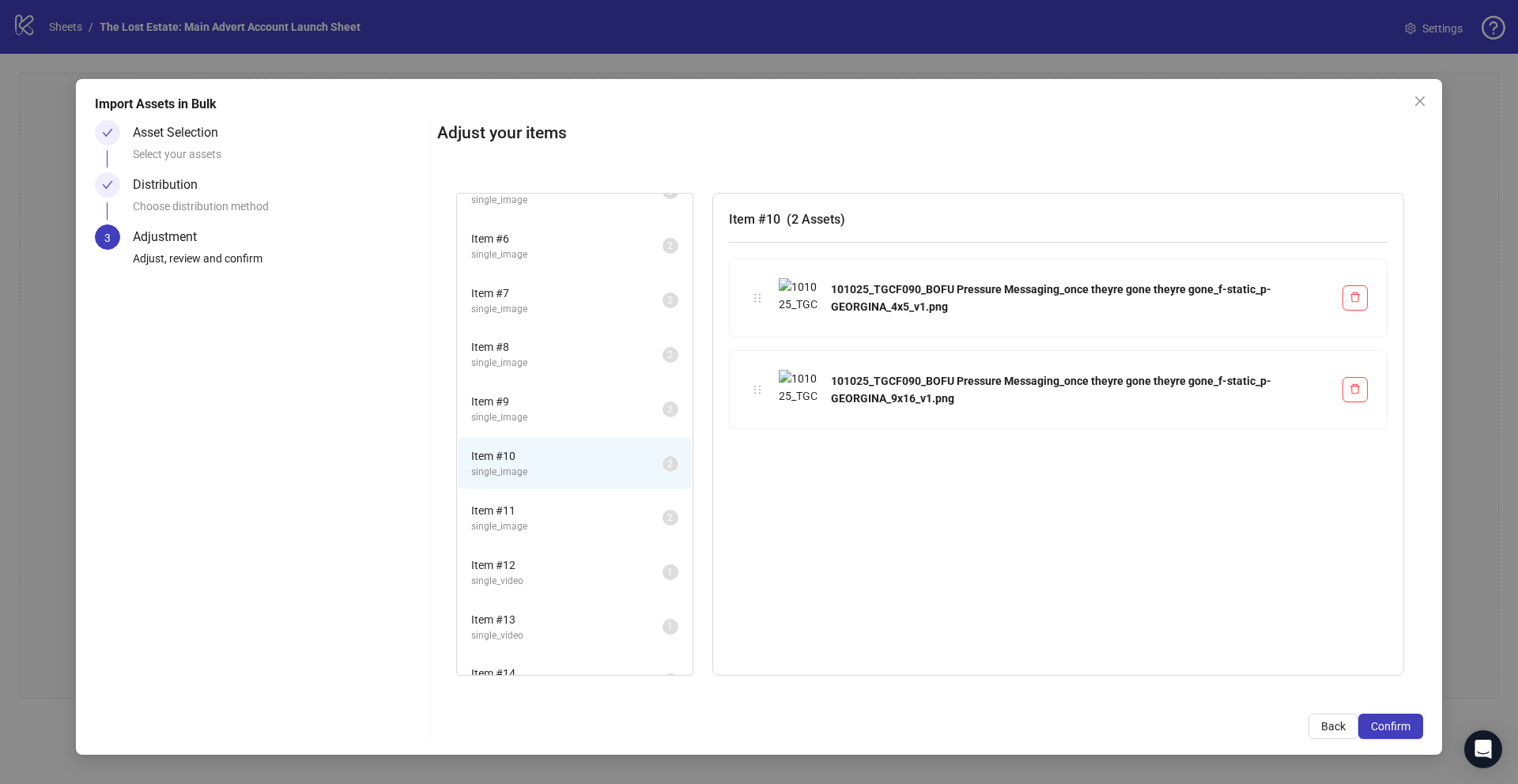
click at [544, 512] on span "Item # 11" at bounding box center [566, 510] width 191 height 17
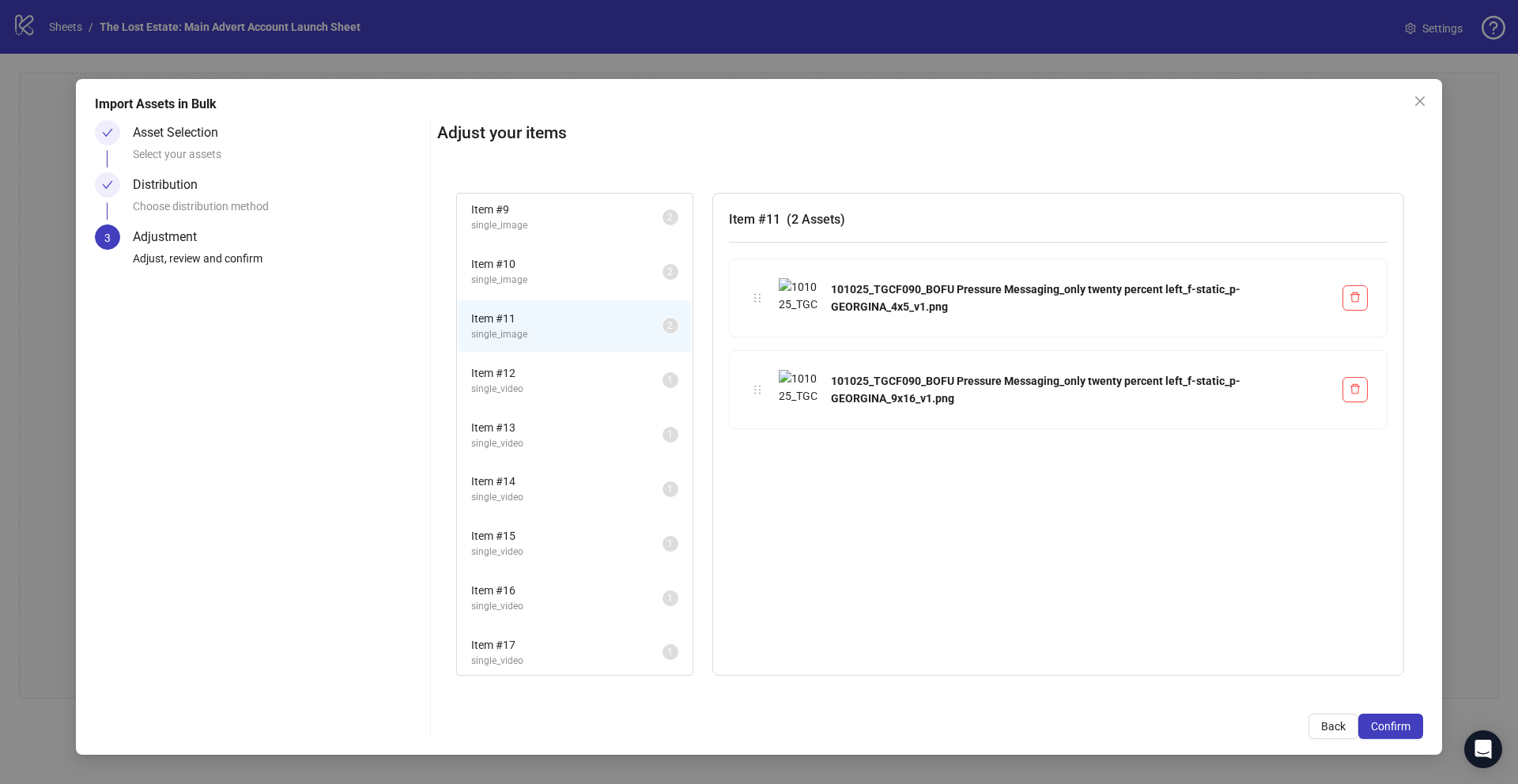
scroll to position [516, 0]
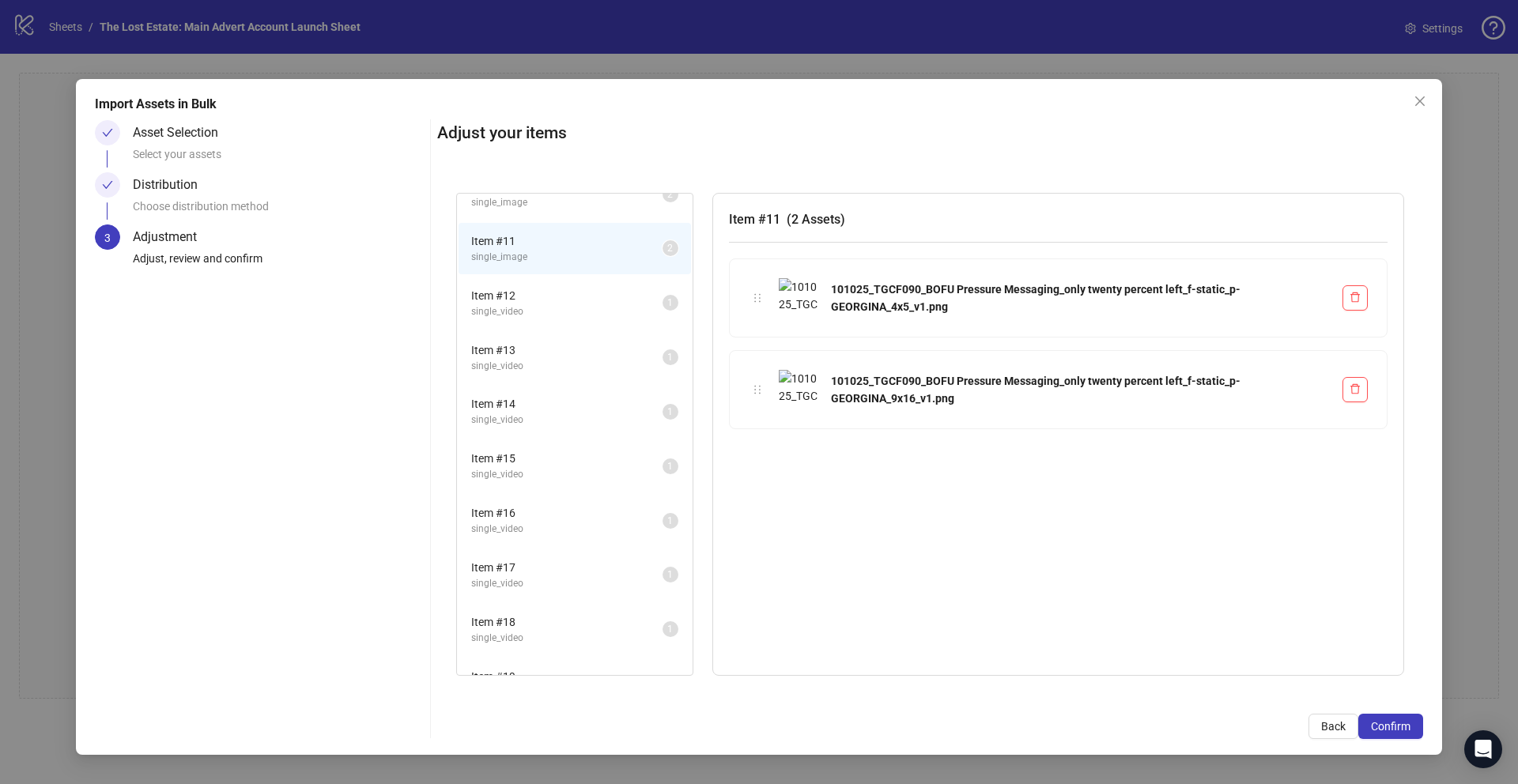
click at [530, 304] on span "single_video" at bounding box center [566, 312] width 191 height 15
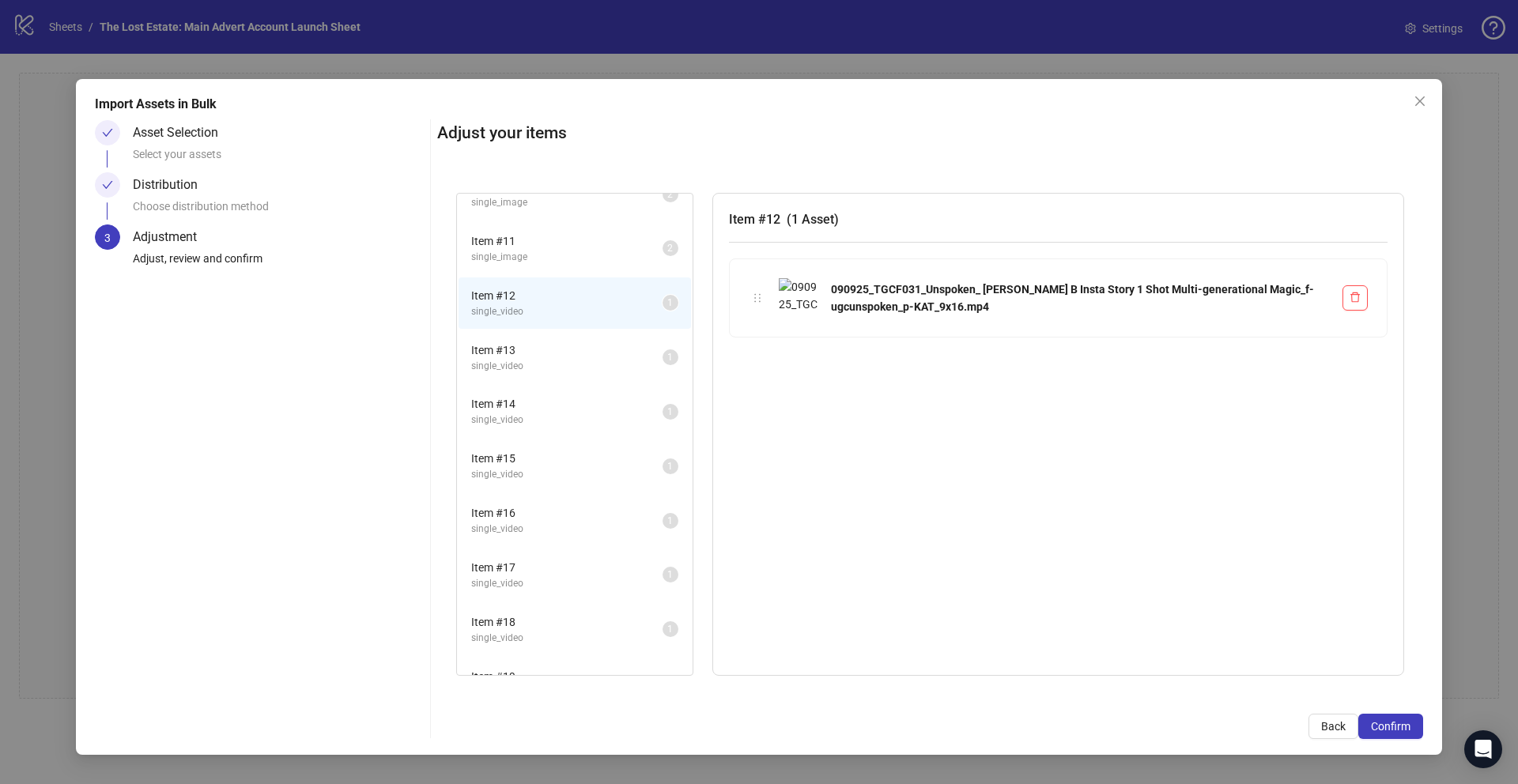
click at [537, 346] on span "Item # 13" at bounding box center [566, 350] width 191 height 17
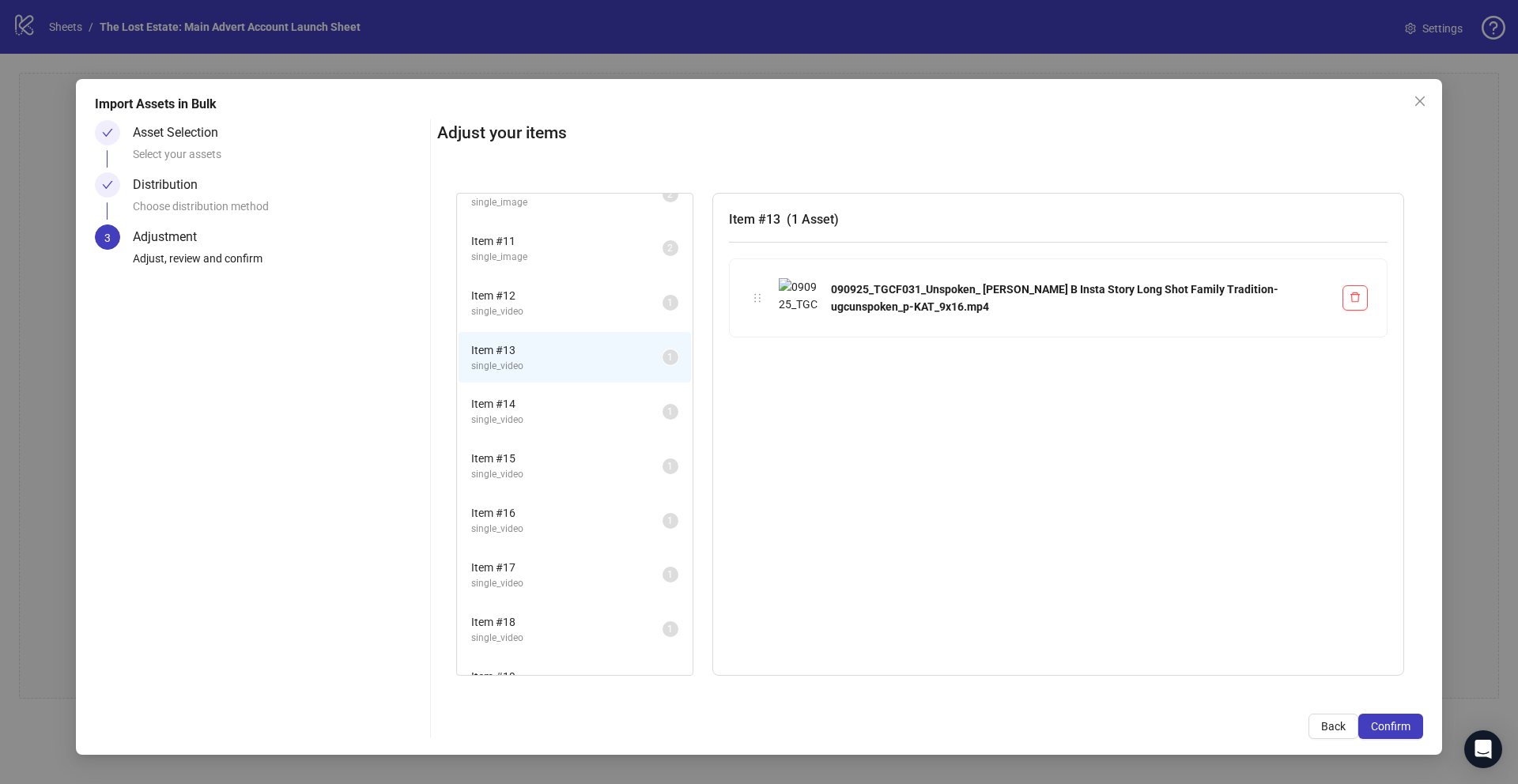
click at [542, 401] on span "Item # 14" at bounding box center [566, 404] width 191 height 17
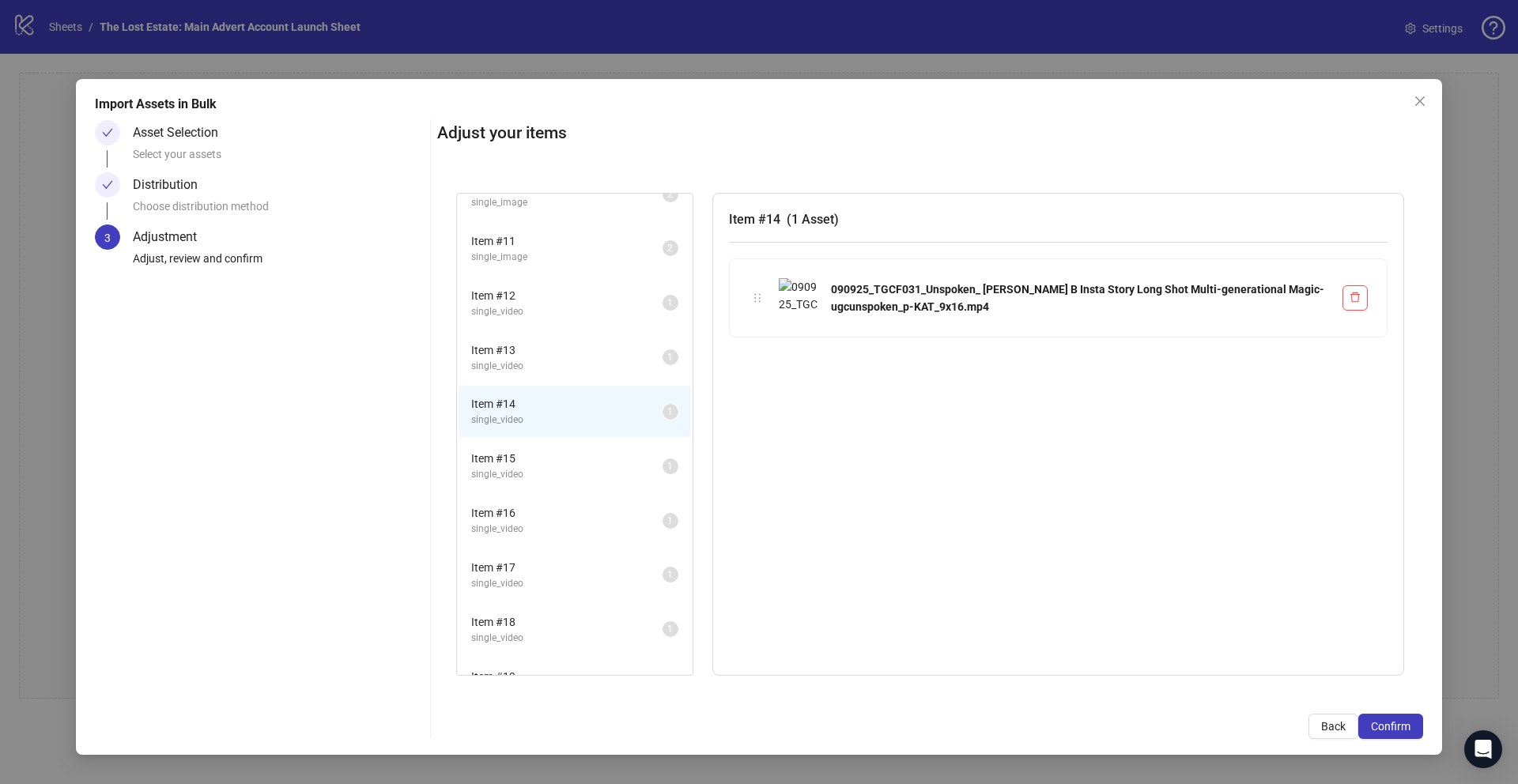
click at [535, 465] on span "Item # 15" at bounding box center [566, 458] width 191 height 17
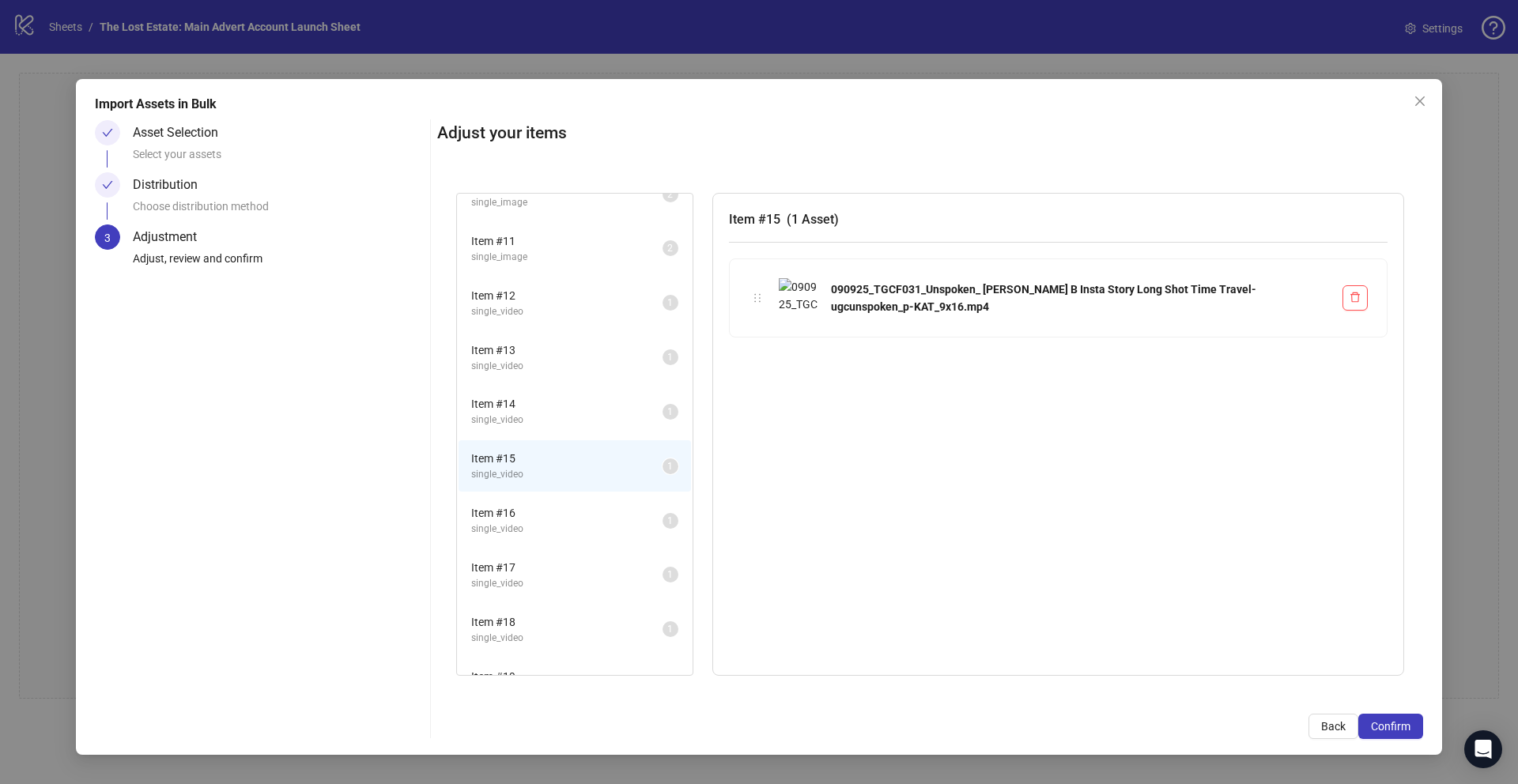
click at [543, 506] on span "Item # 16" at bounding box center [566, 513] width 191 height 17
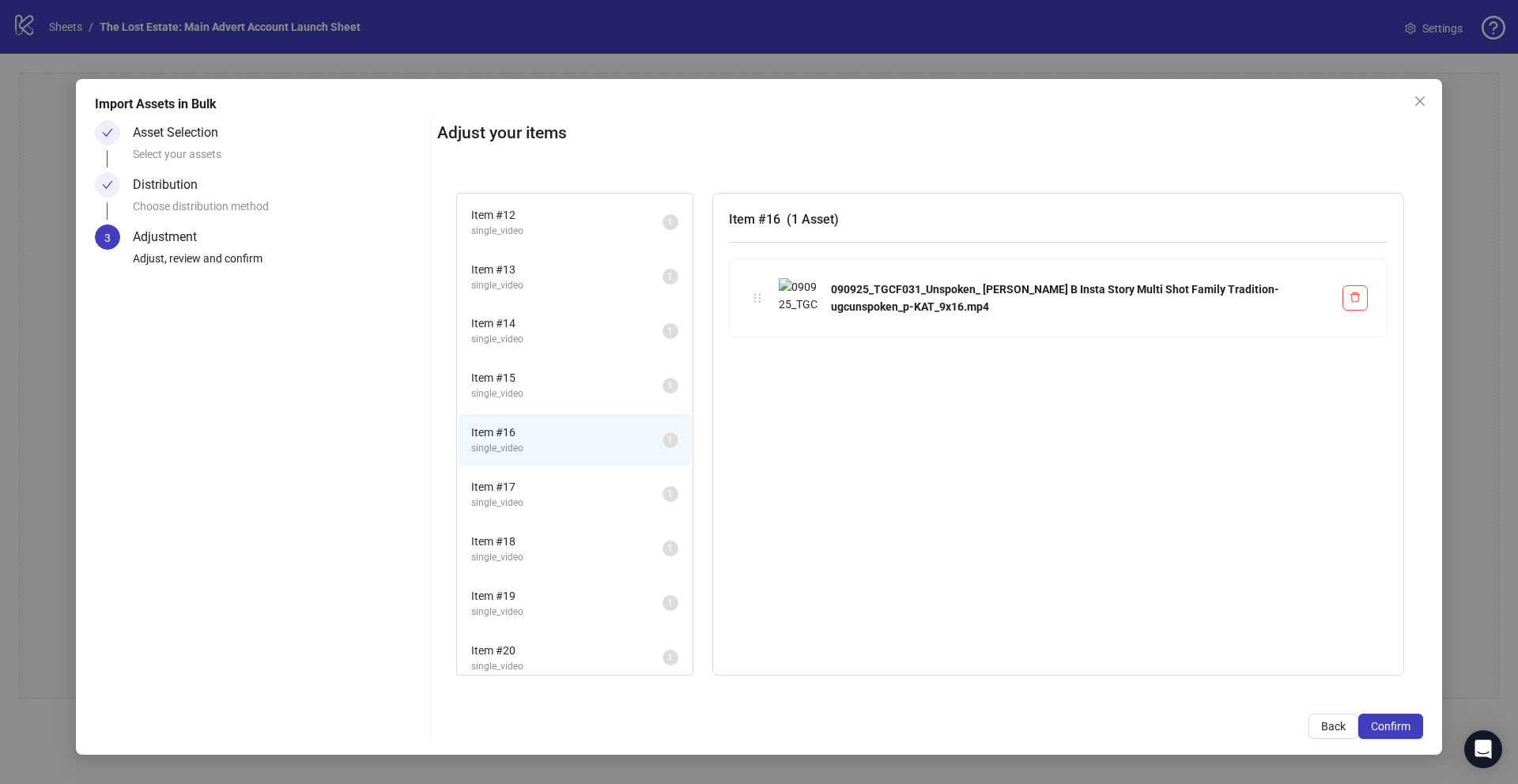
scroll to position [600, 0]
click at [537, 477] on span "Item # 17" at bounding box center [566, 484] width 191 height 17
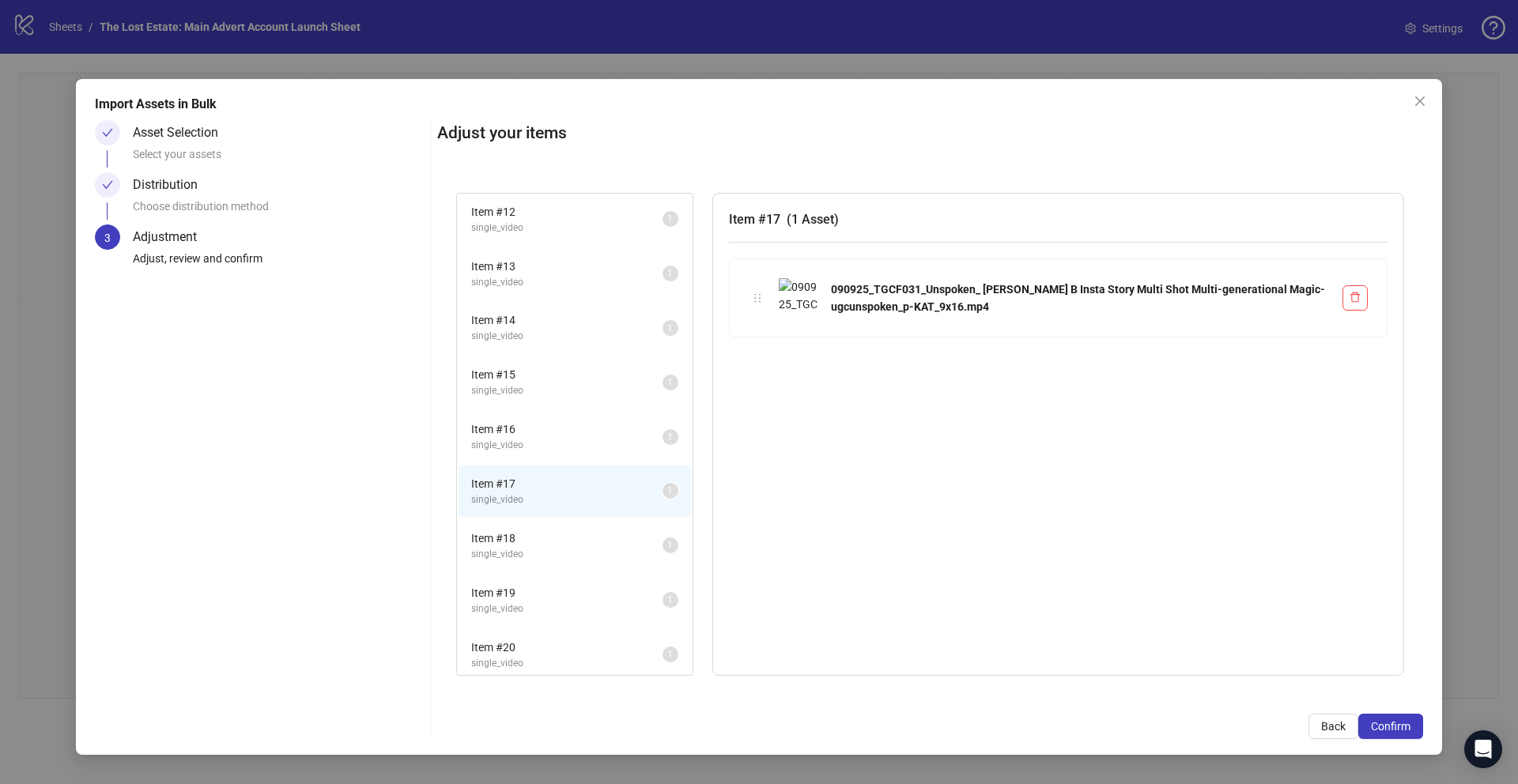
click at [549, 544] on span "Item # 18" at bounding box center [566, 538] width 191 height 17
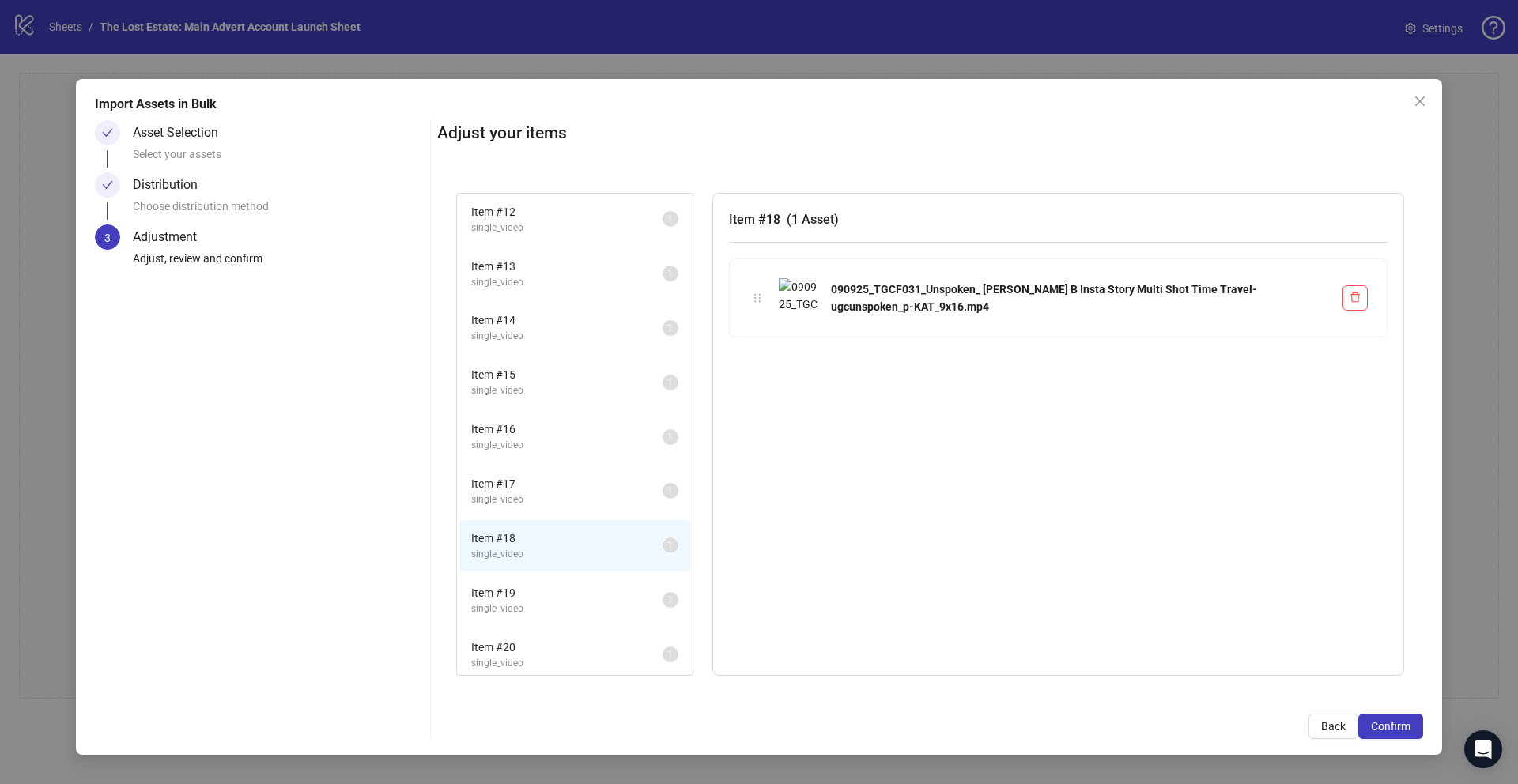
scroll to position [715, 0]
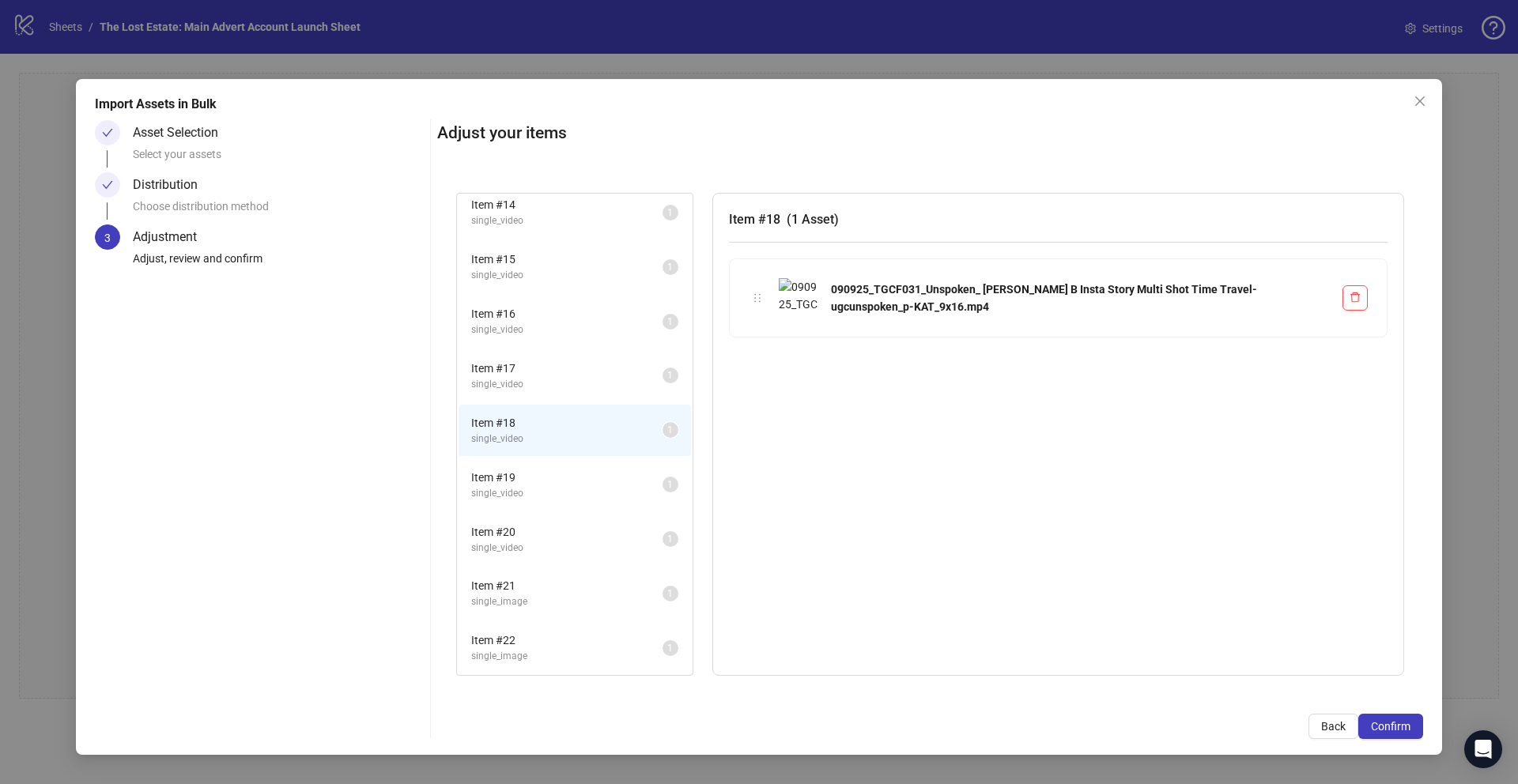
click at [535, 488] on span "single_video" at bounding box center [566, 494] width 191 height 15
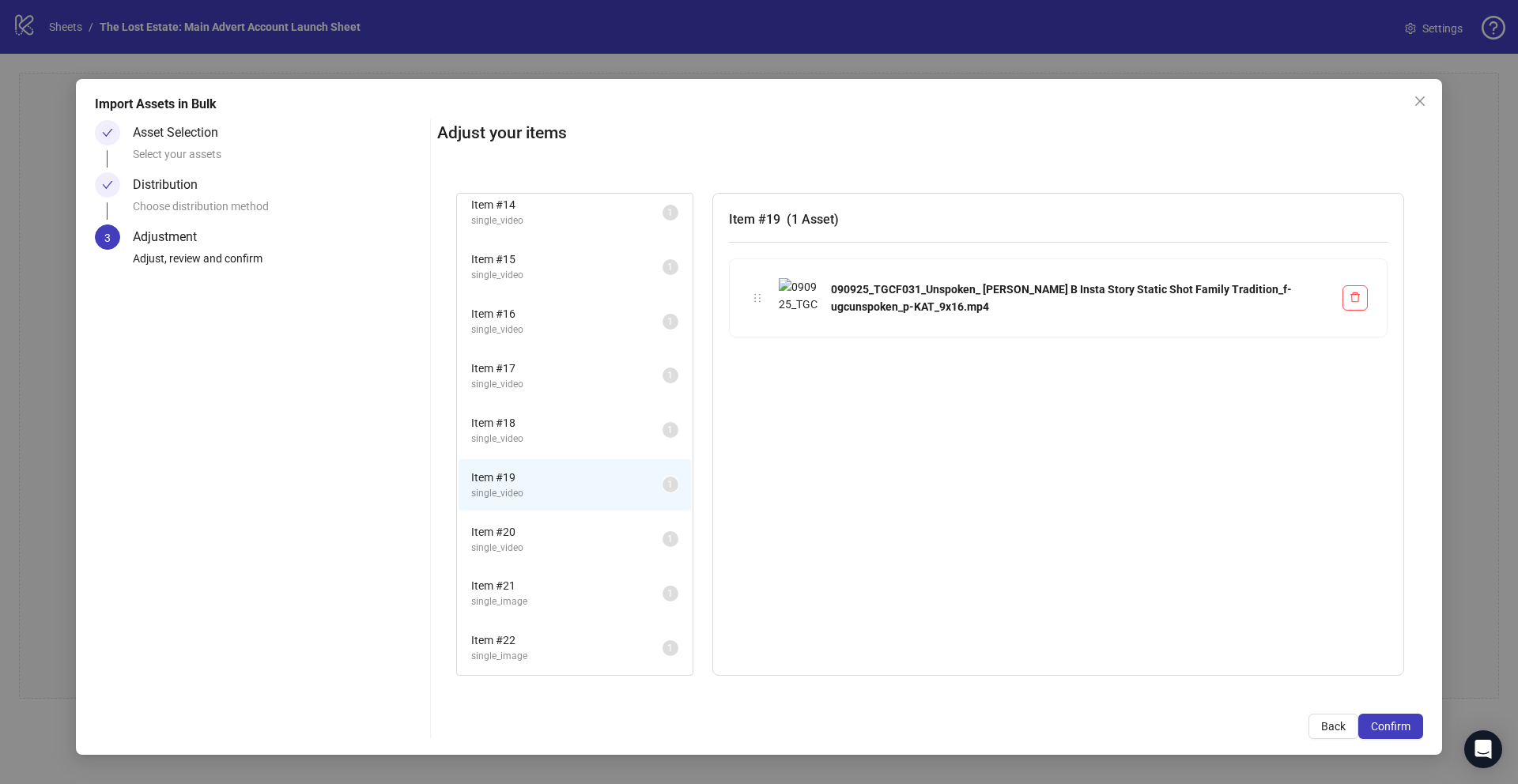
click at [537, 523] on span "Item # 20" at bounding box center [566, 531] width 191 height 17
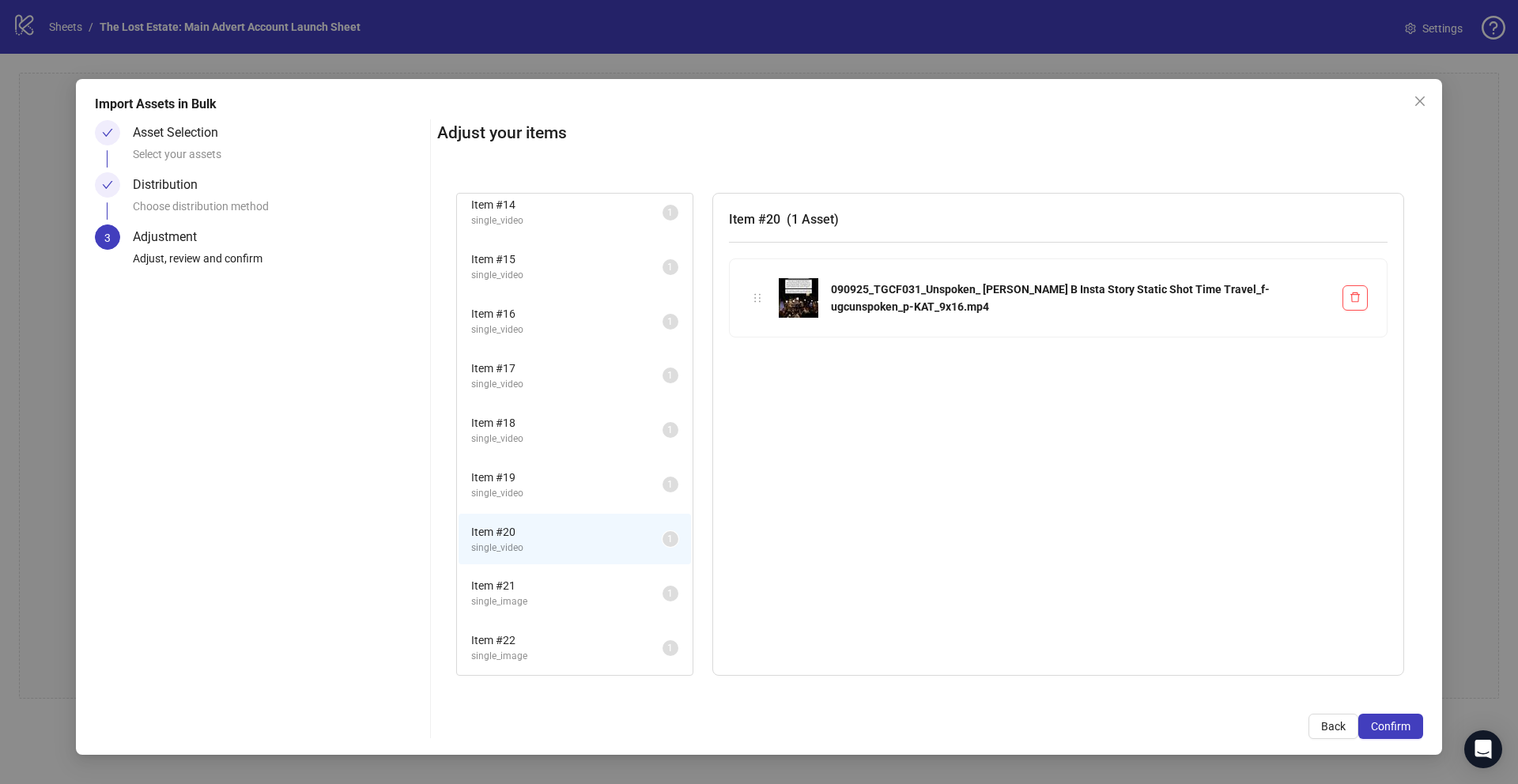
click at [529, 587] on span "Item # 21" at bounding box center [566, 586] width 191 height 17
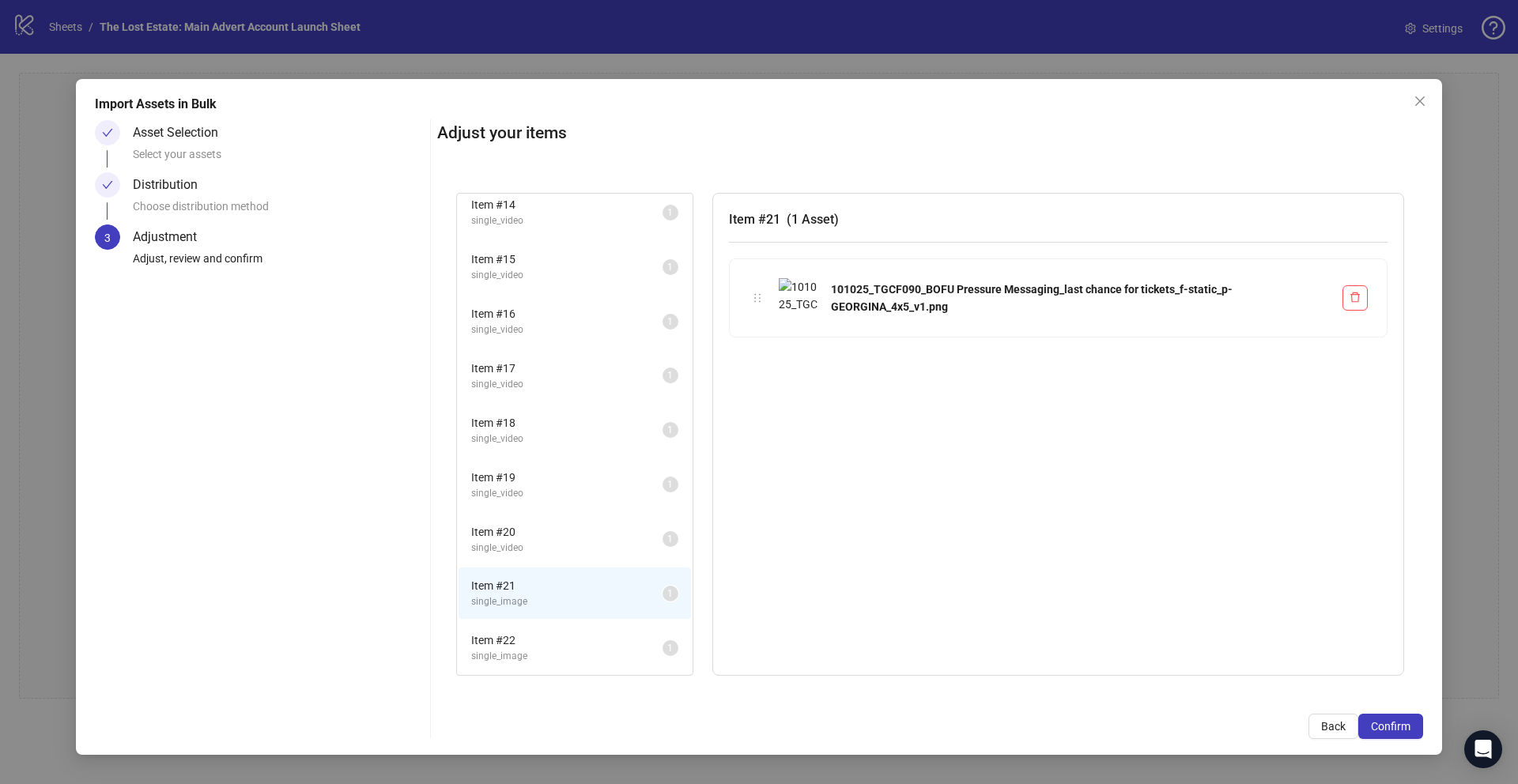
click at [555, 628] on li "Item # 22 single_image 1" at bounding box center [574, 648] width 232 height 51
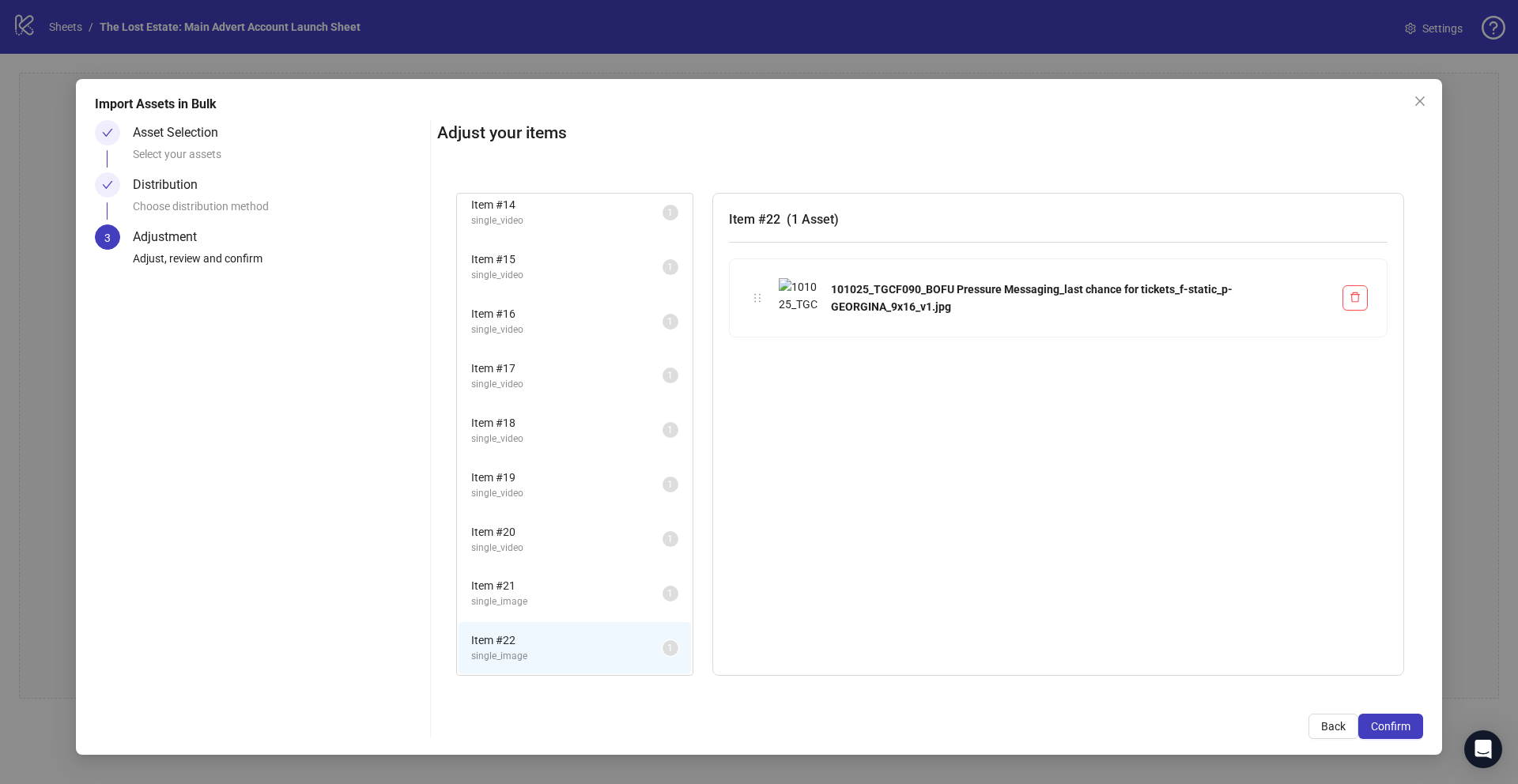
click at [548, 593] on span "Item # 21" at bounding box center [566, 586] width 191 height 17
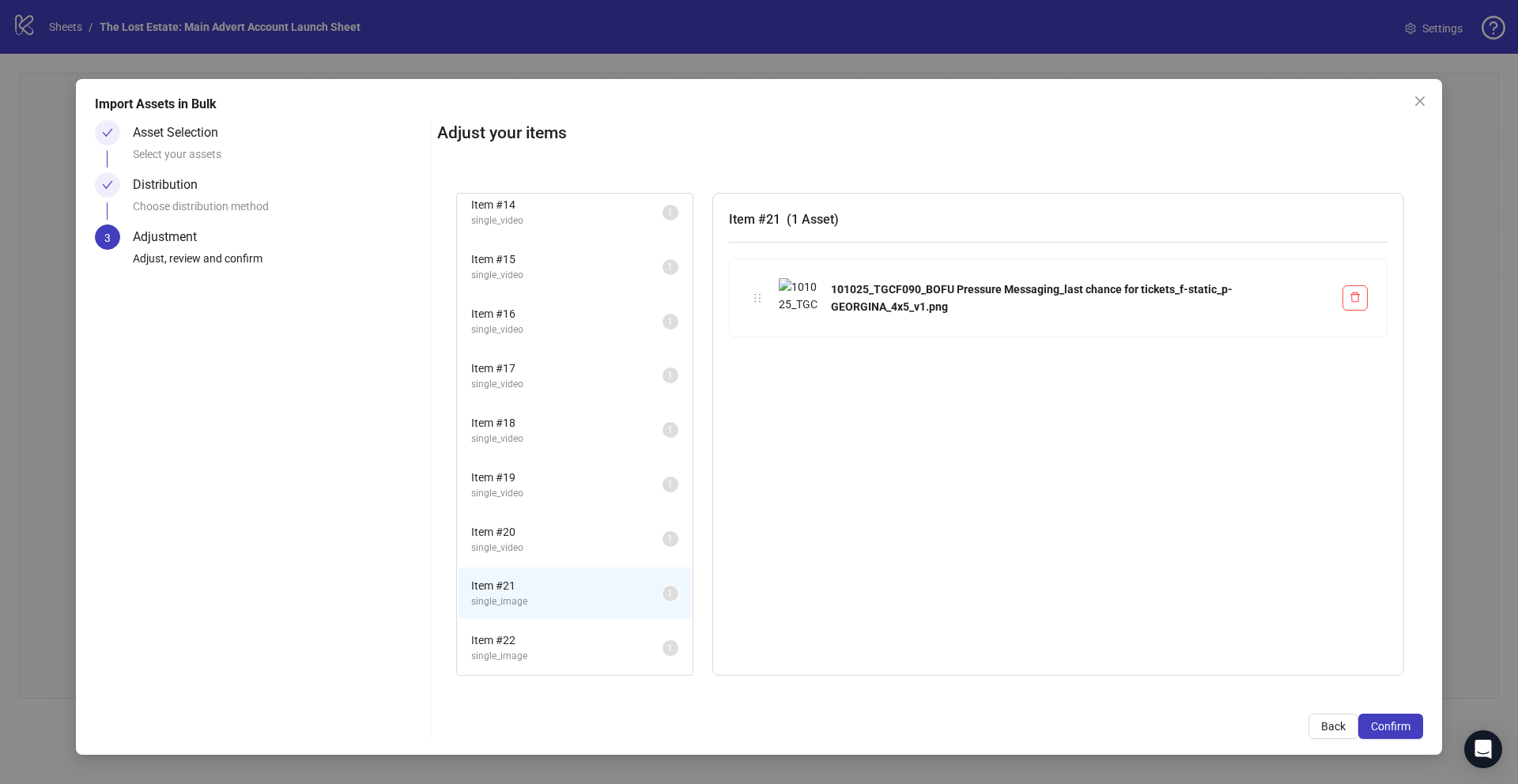
click at [566, 652] on span "single_image" at bounding box center [566, 656] width 191 height 15
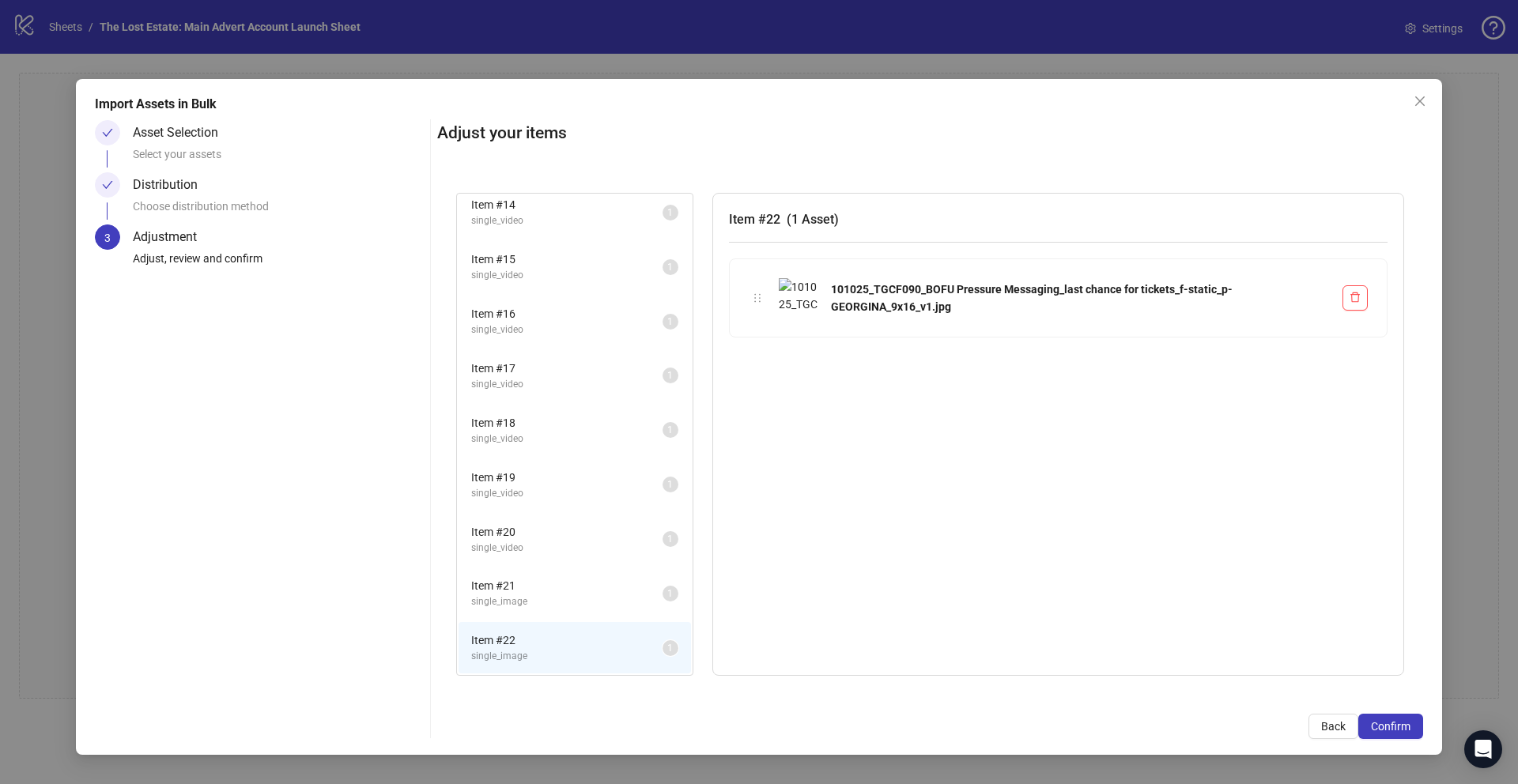
click at [544, 588] on span "Item # 21" at bounding box center [566, 586] width 191 height 17
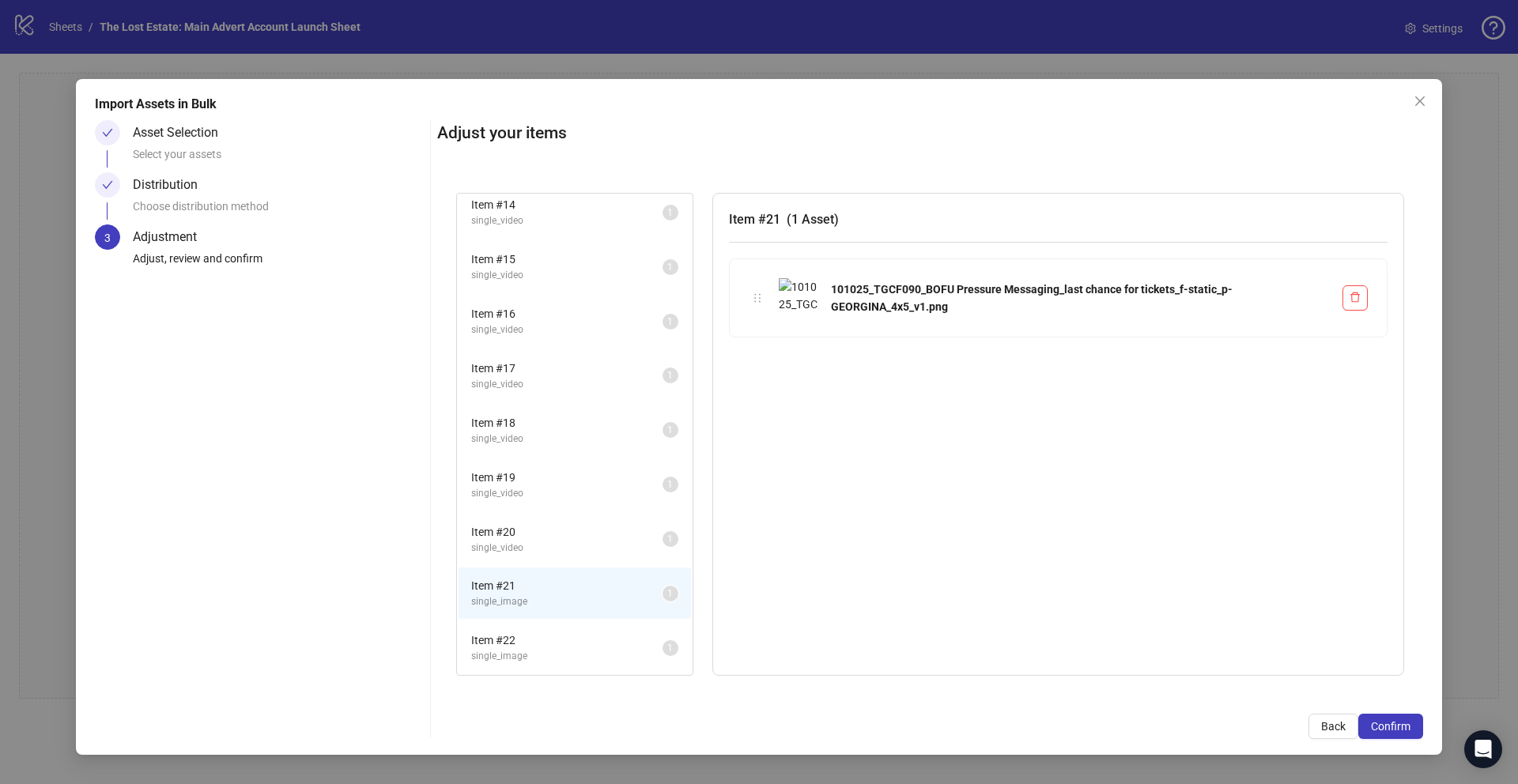
click at [554, 619] on div "Item # 21 single_image 1" at bounding box center [574, 594] width 236 height 54
click at [554, 639] on span "Item # 22" at bounding box center [566, 640] width 191 height 17
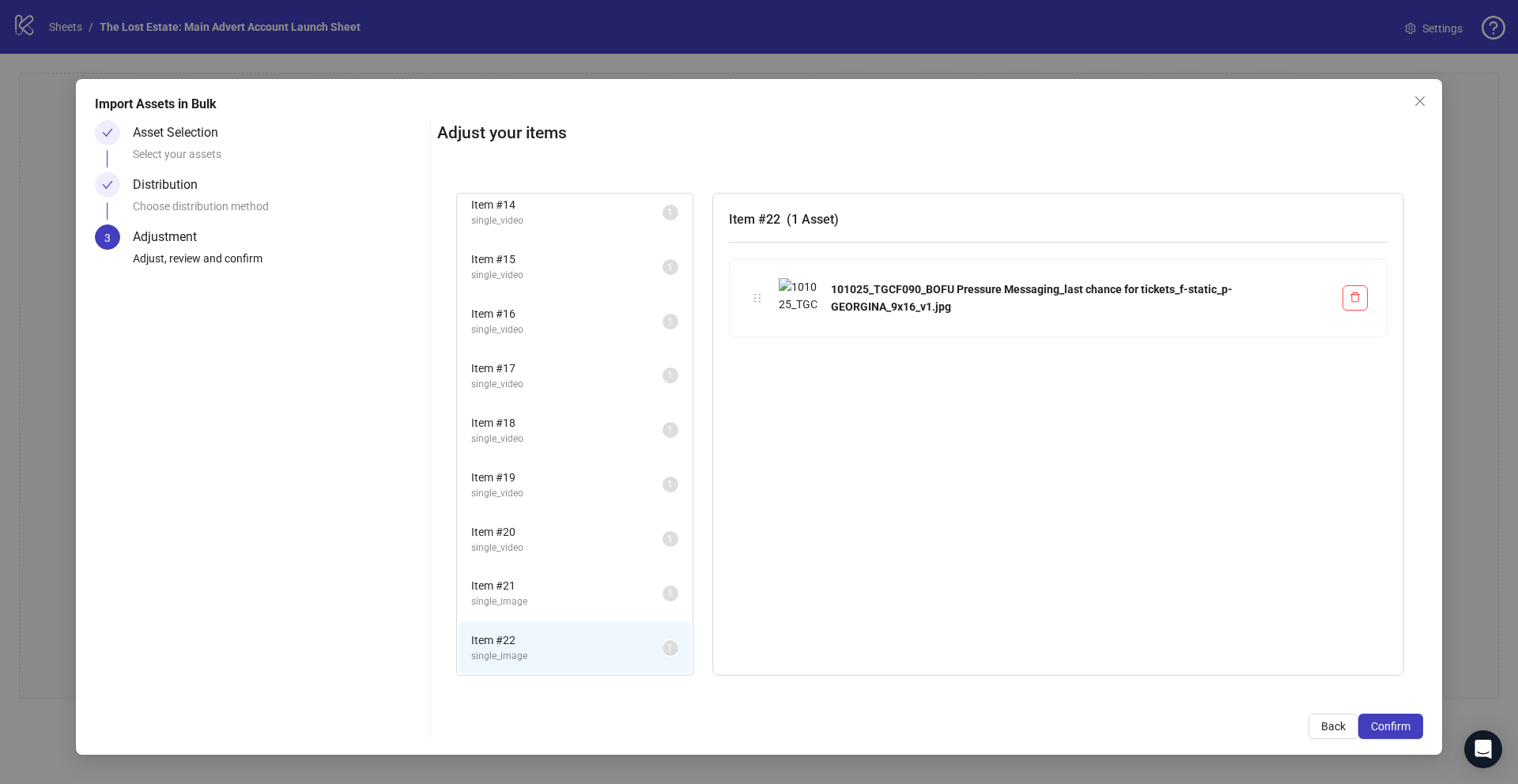
click at [549, 602] on span "single_image" at bounding box center [566, 602] width 191 height 15
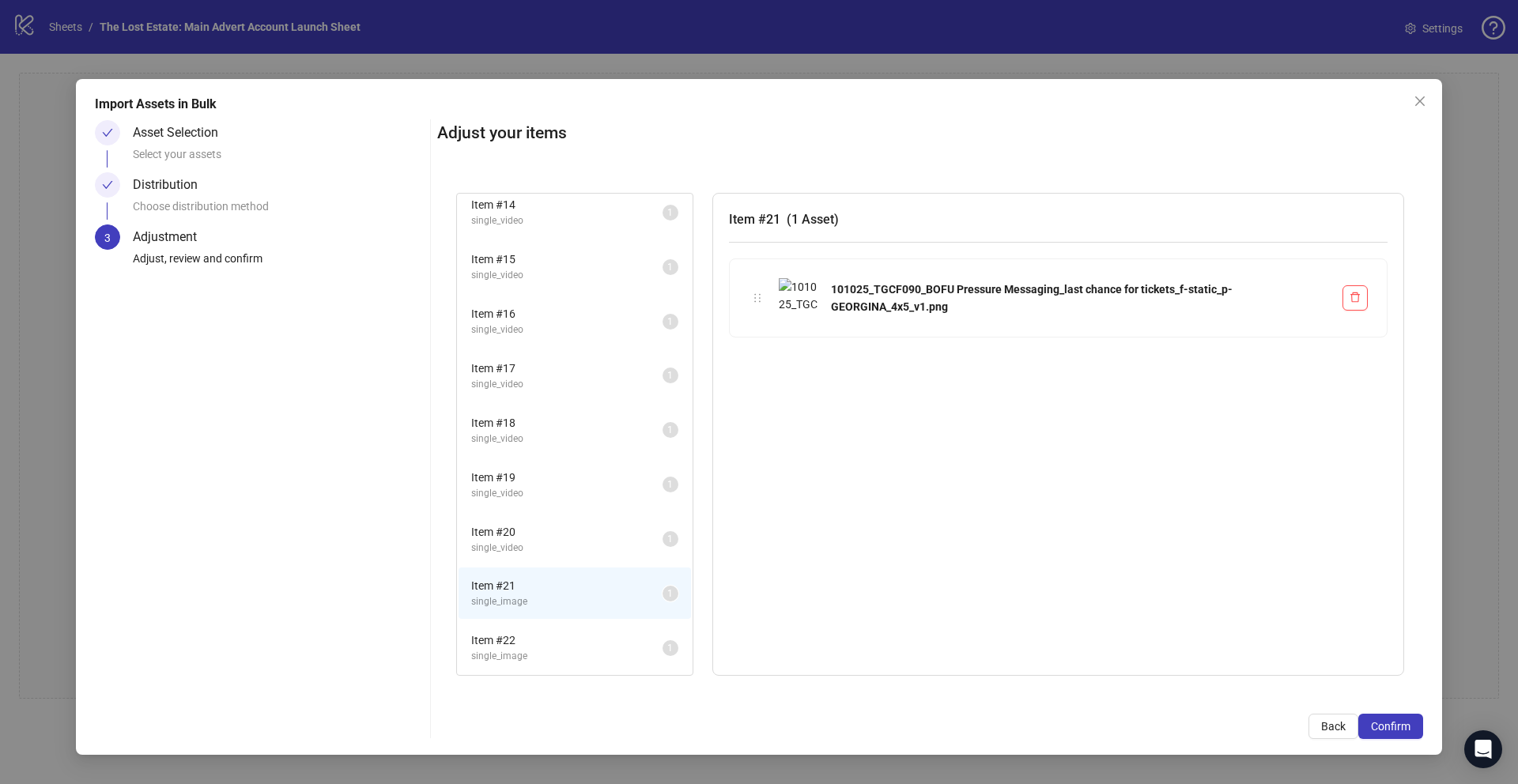
click at [560, 647] on span "Item # 22" at bounding box center [566, 640] width 191 height 17
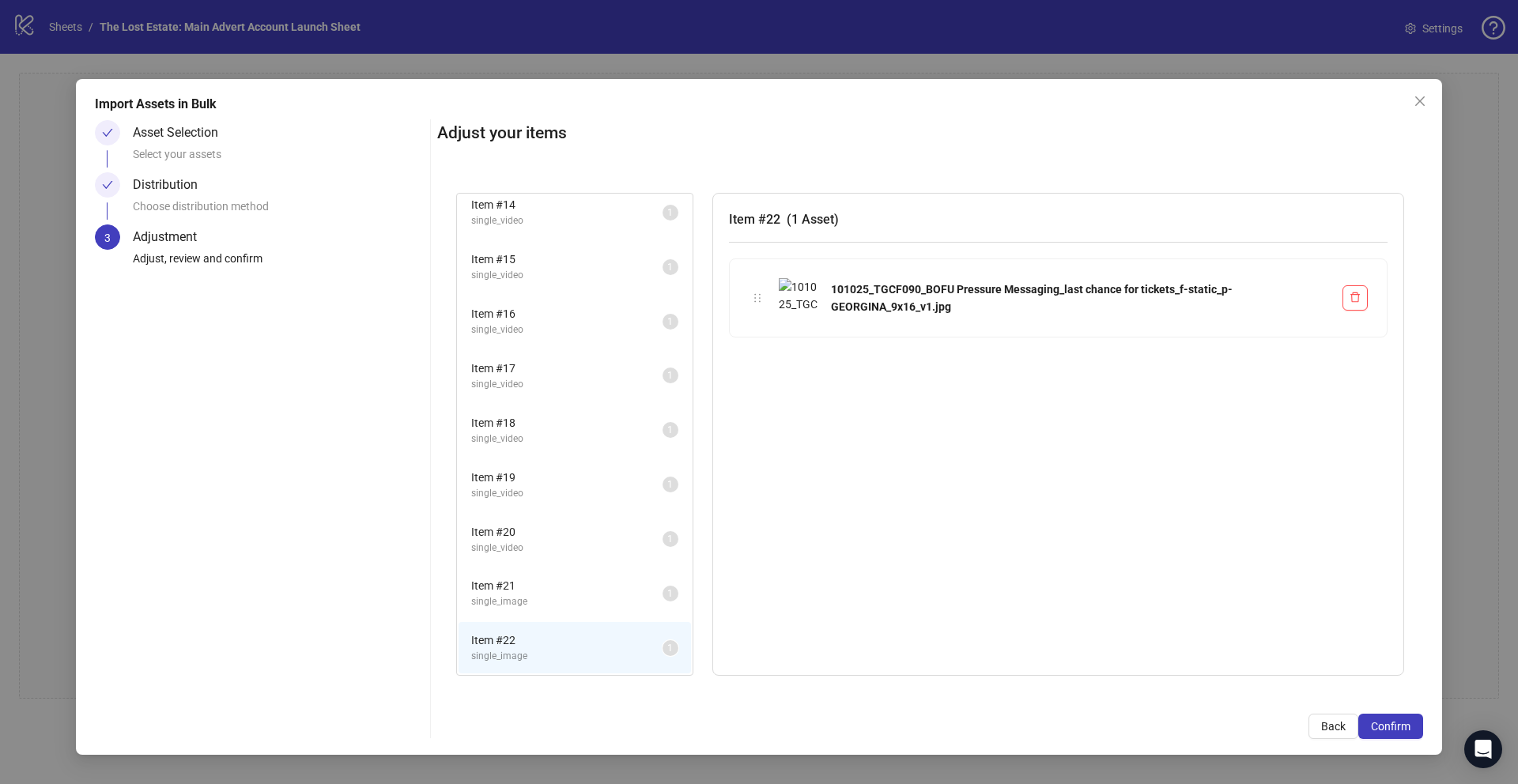
click at [548, 611] on li "Item # 21 single_image 1" at bounding box center [574, 593] width 232 height 51
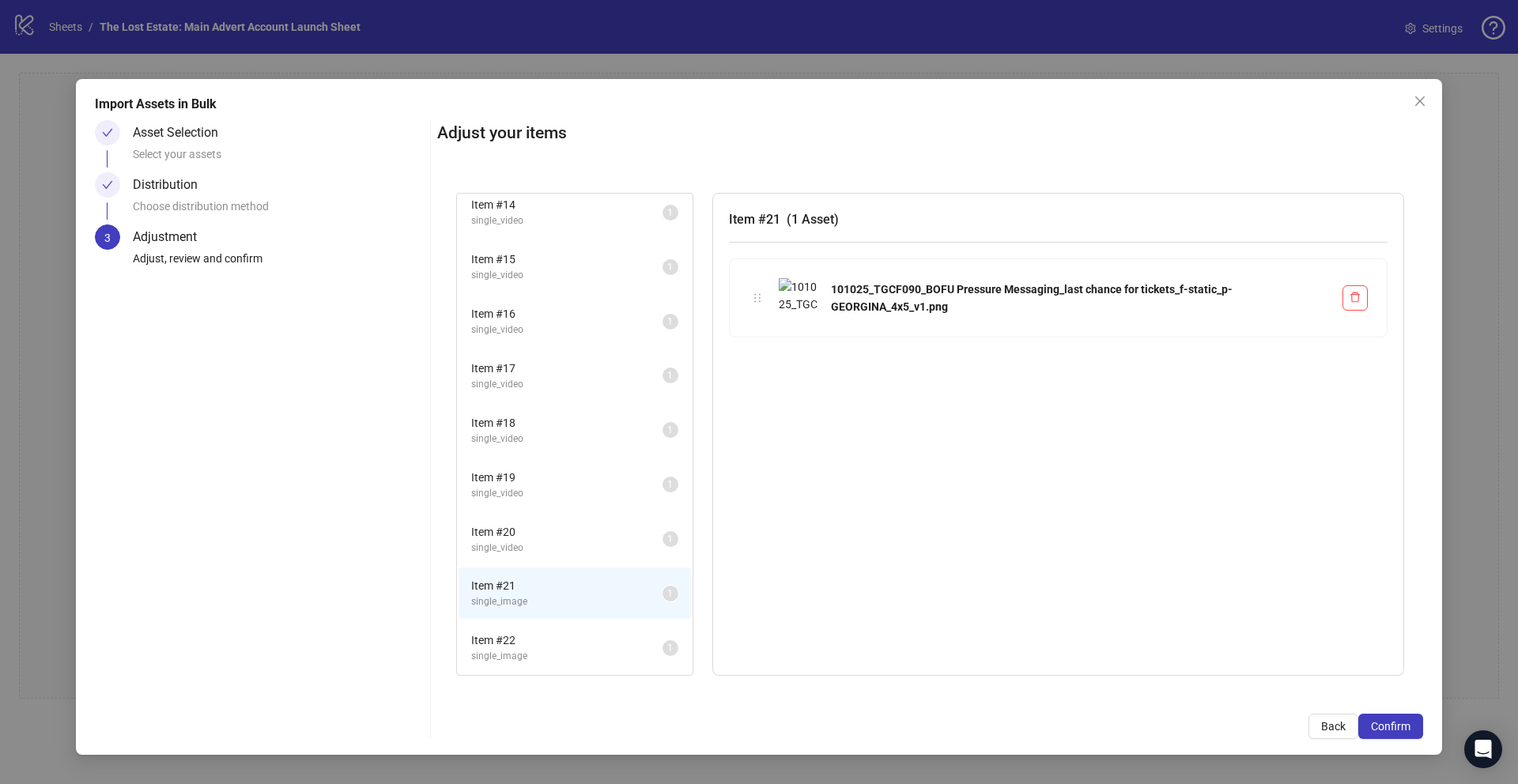
click at [559, 645] on span "Item # 22" at bounding box center [566, 640] width 191 height 17
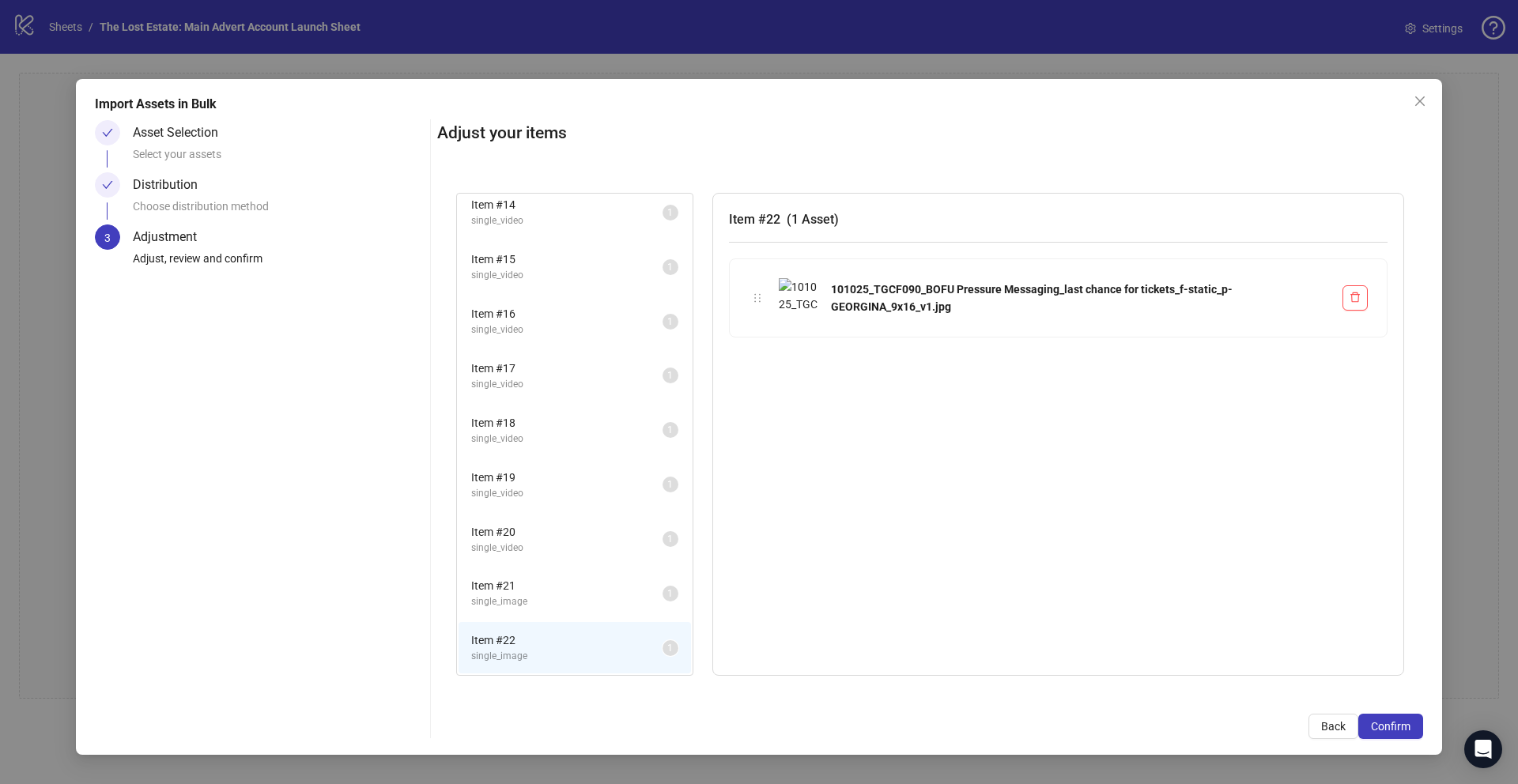
click at [551, 611] on li "Item # 21 single_image 1" at bounding box center [574, 593] width 232 height 51
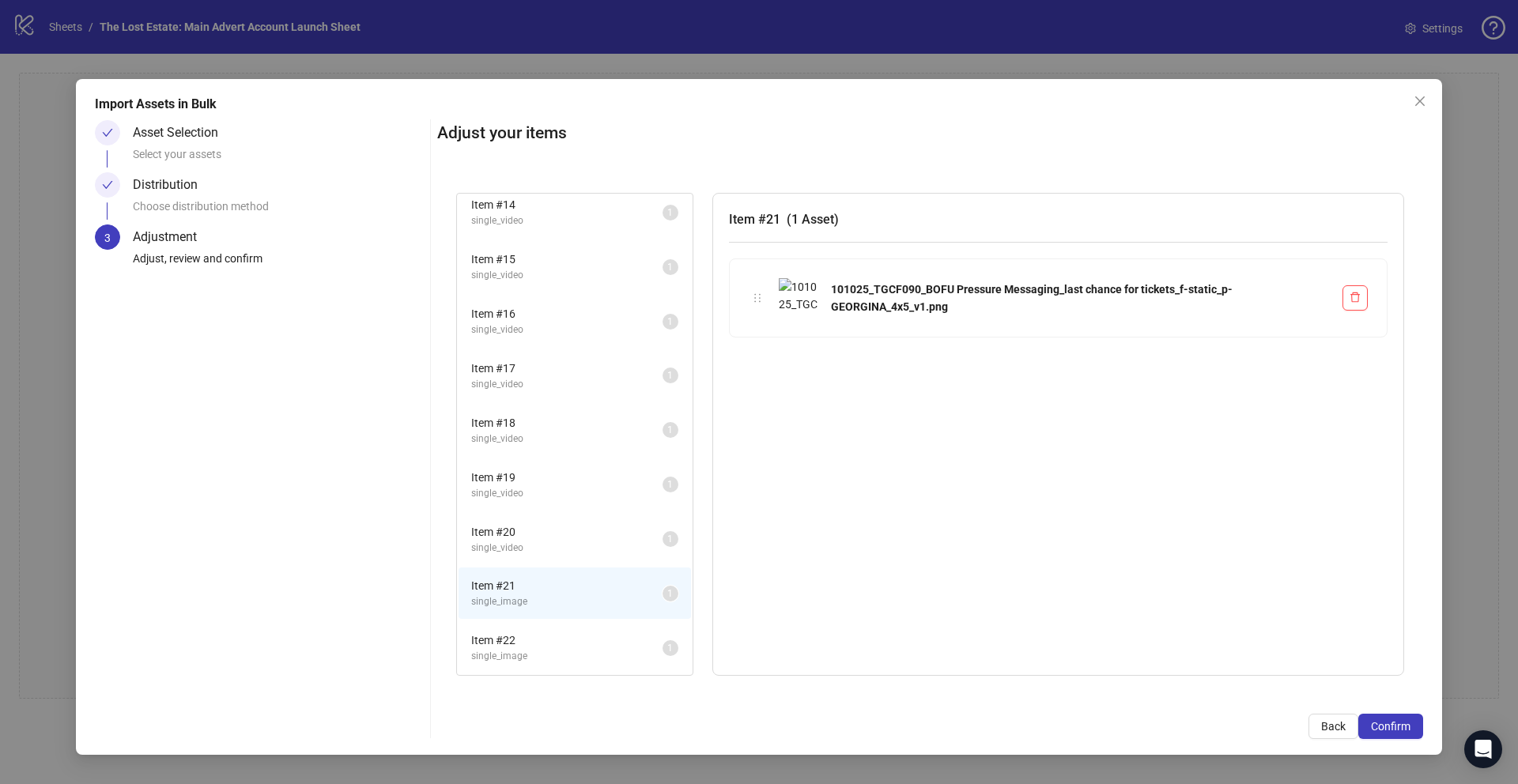
click at [556, 633] on span "Item # 22" at bounding box center [566, 640] width 191 height 17
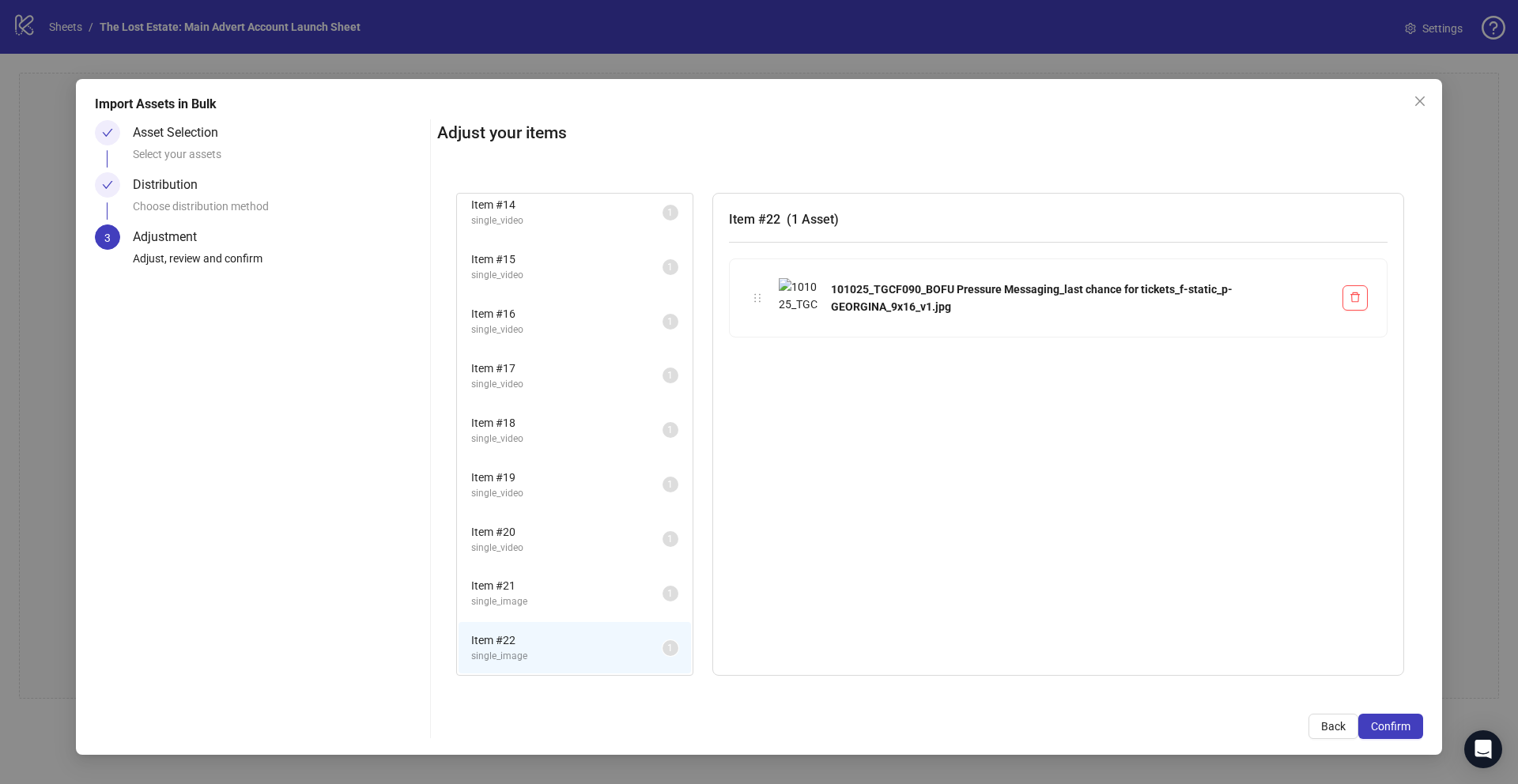
click at [570, 588] on span "Item # 21" at bounding box center [566, 586] width 191 height 17
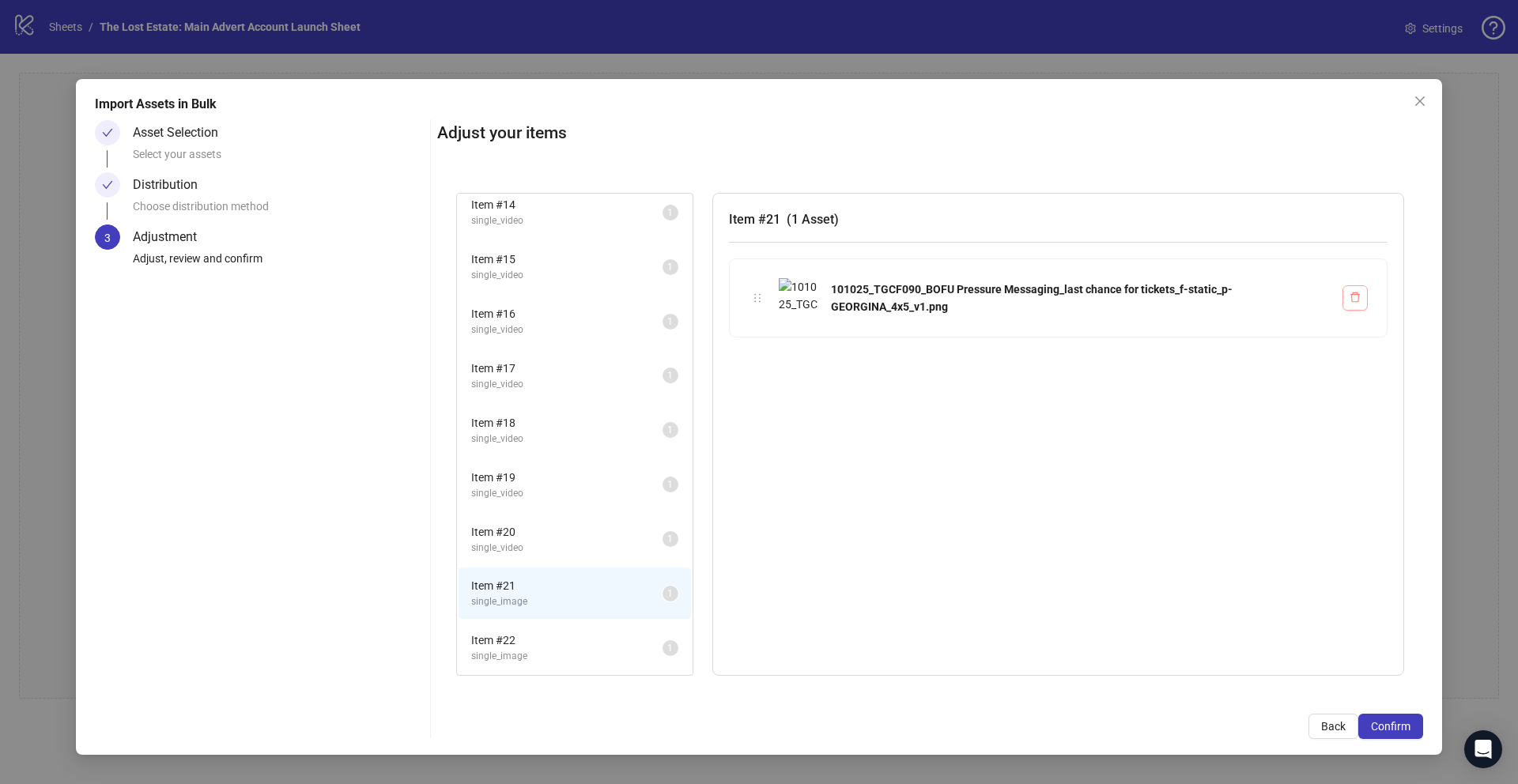
click at [1353, 294] on icon "delete" at bounding box center [1355, 298] width 9 height 10
click at [554, 646] on span "Item # 22" at bounding box center [566, 640] width 191 height 17
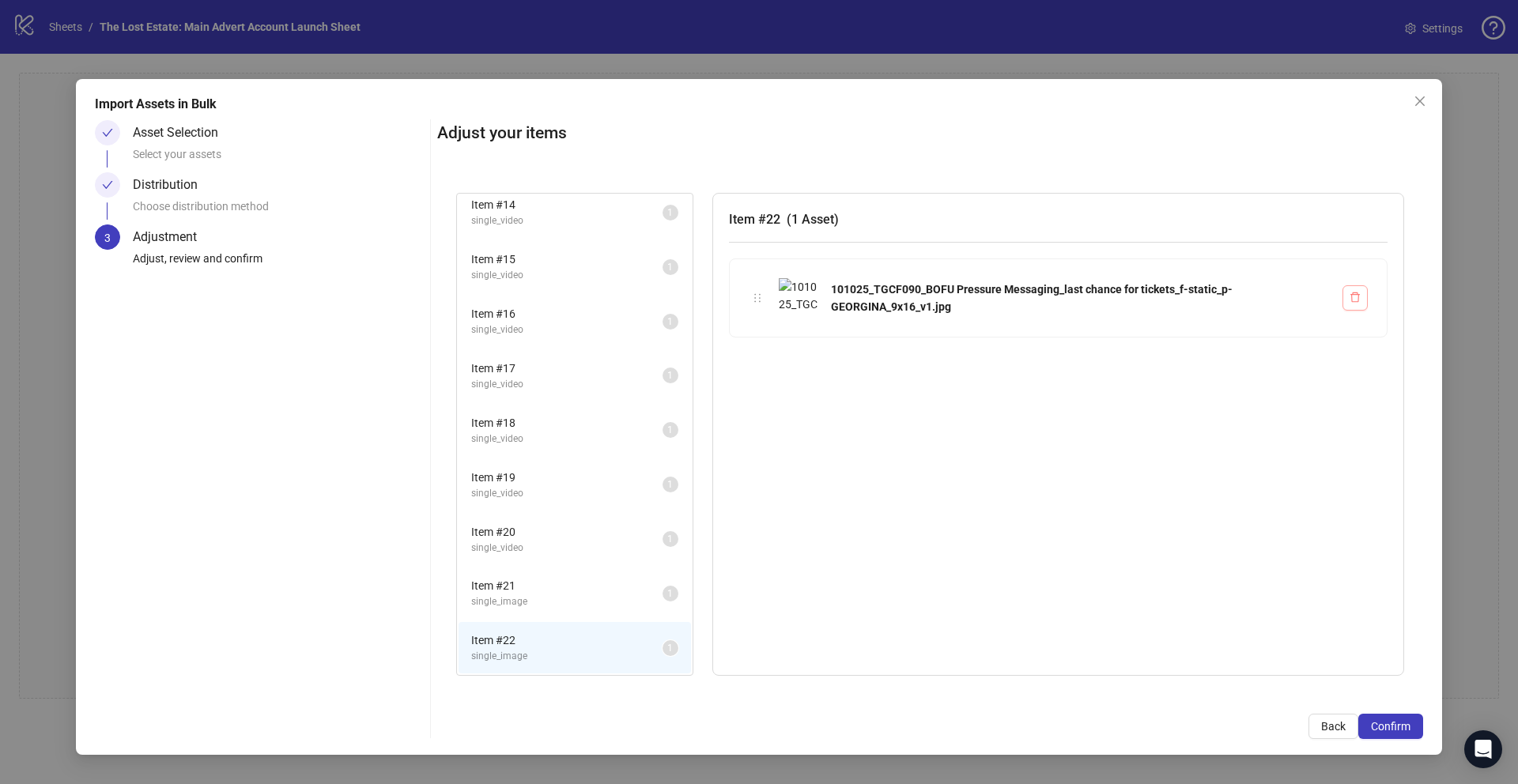
click at [1352, 298] on icon "delete" at bounding box center [1355, 297] width 11 height 11
click at [1351, 298] on icon "delete" at bounding box center [1355, 297] width 11 height 11
click at [1420, 97] on icon "close" at bounding box center [1419, 101] width 13 height 13
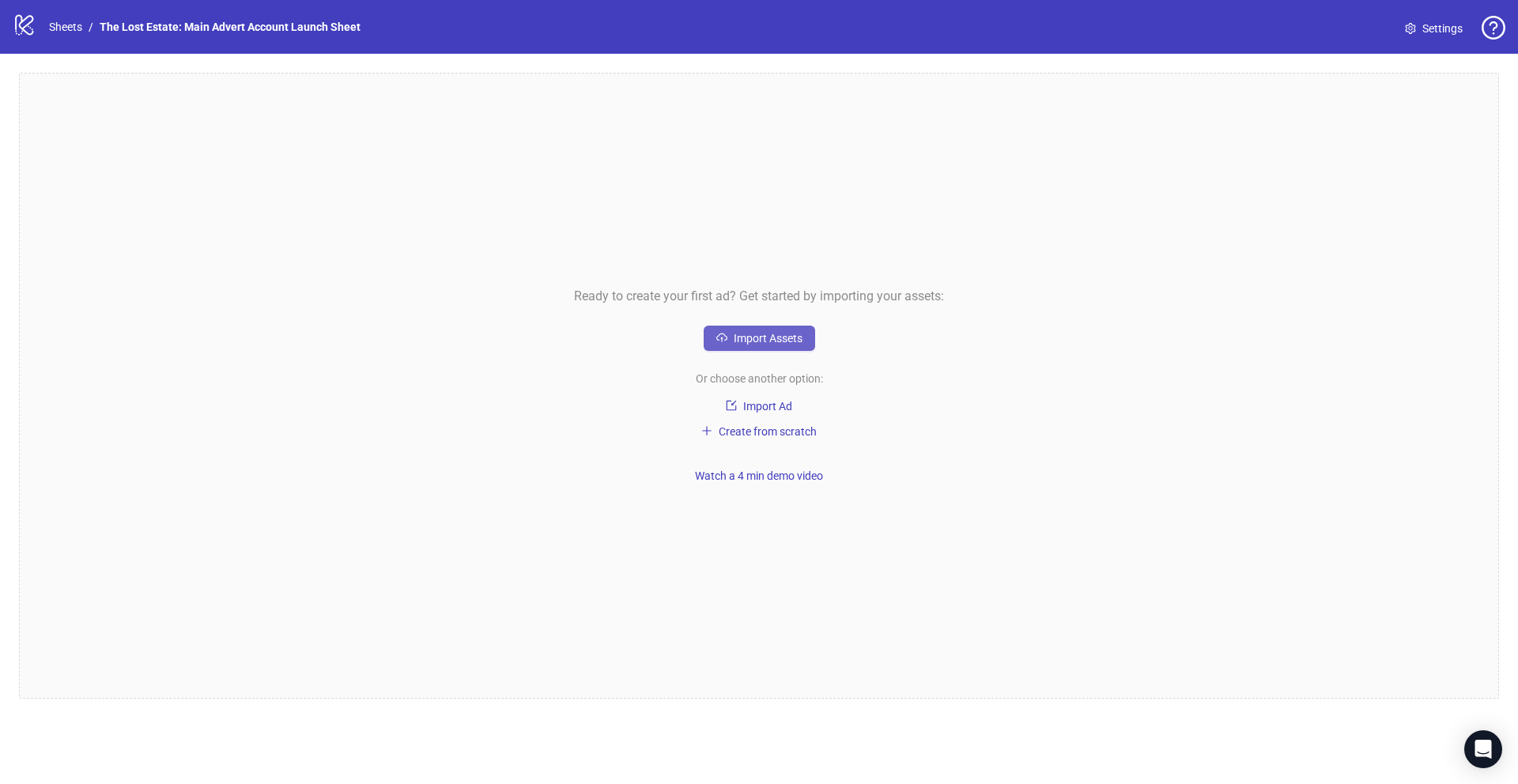
click at [777, 338] on span "Import Assets" at bounding box center [768, 338] width 69 height 13
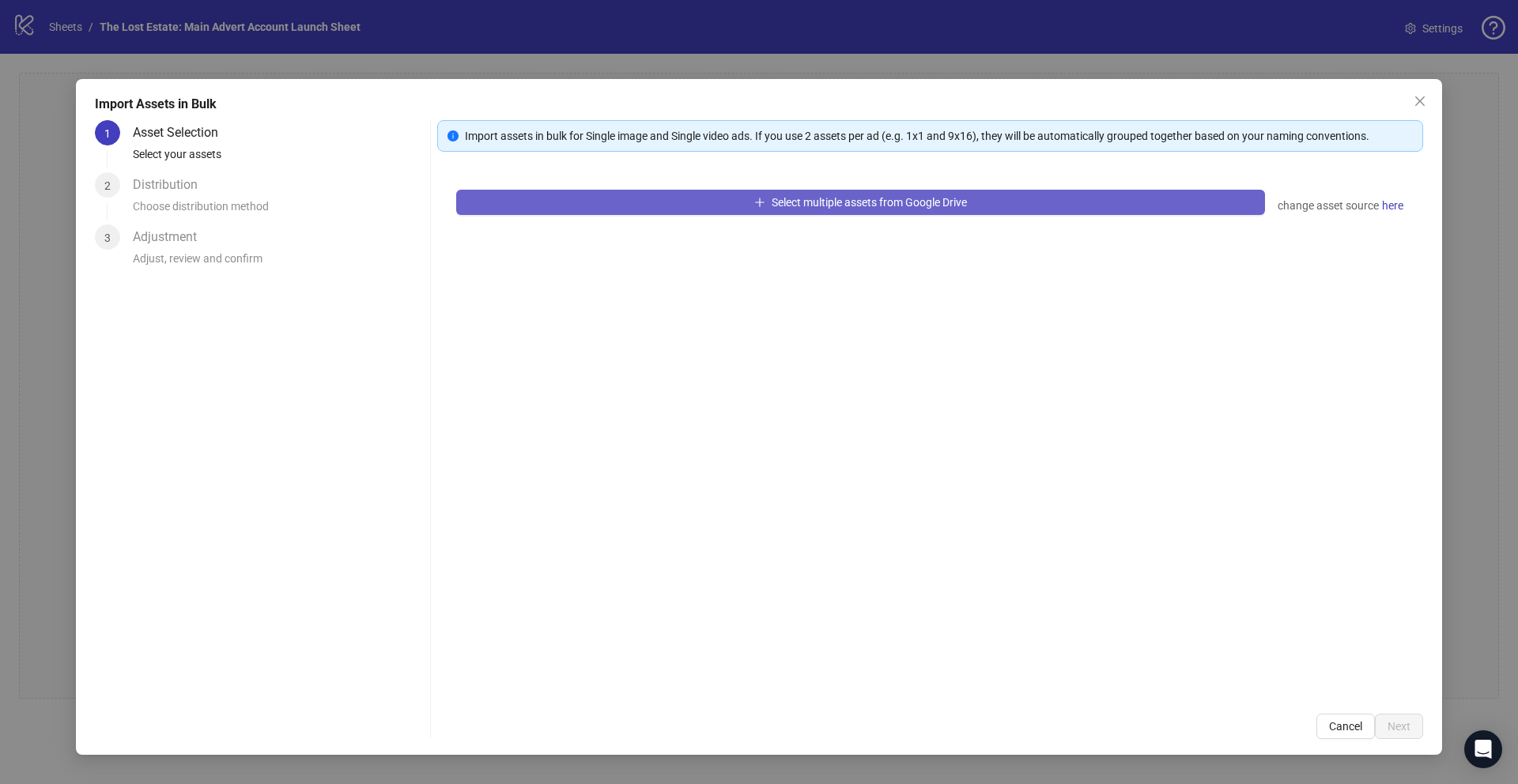
click at [815, 202] on span "Select multiple assets from Google Drive" at bounding box center [869, 202] width 196 height 13
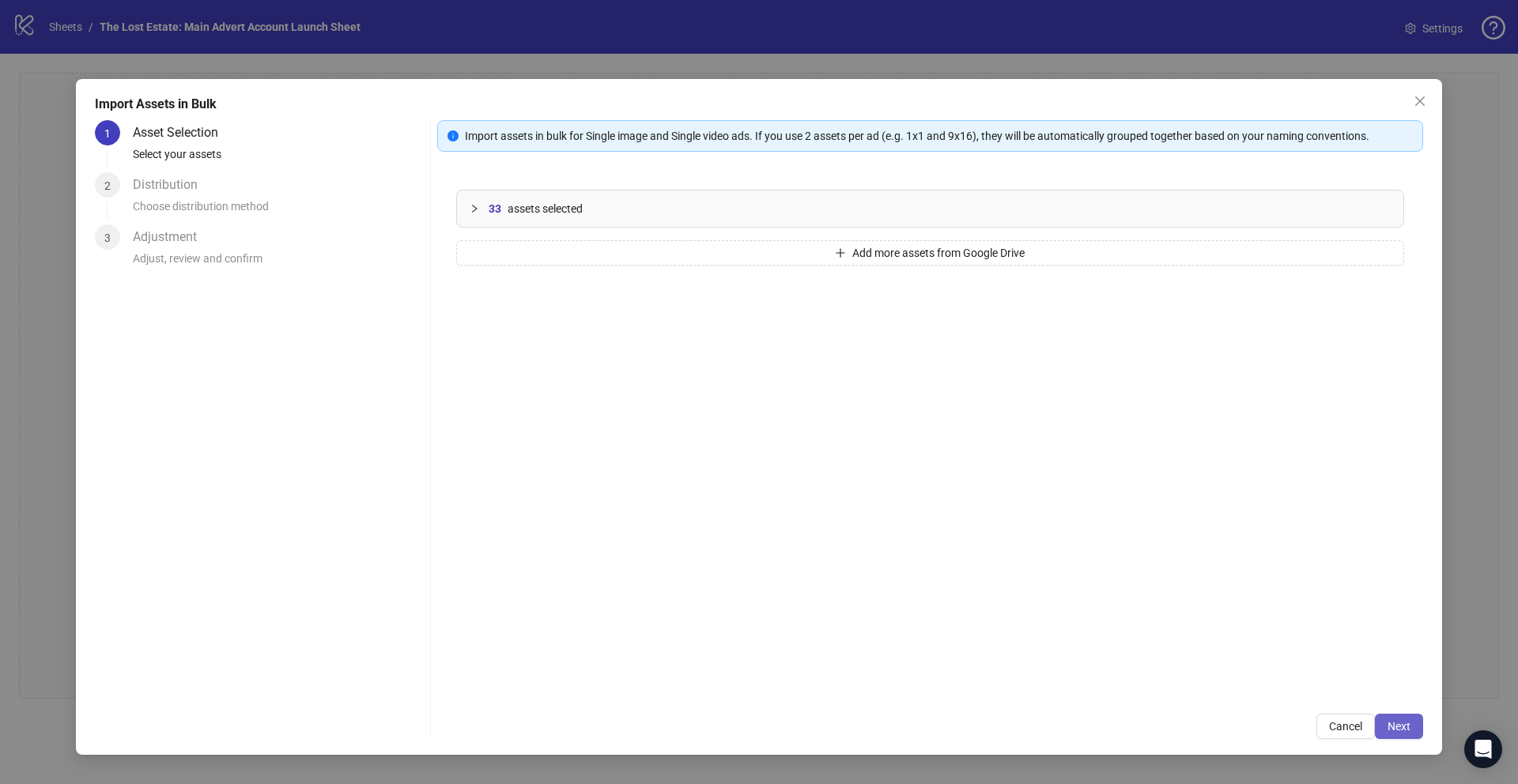
click at [1397, 726] on span "Next" at bounding box center [1398, 726] width 23 height 13
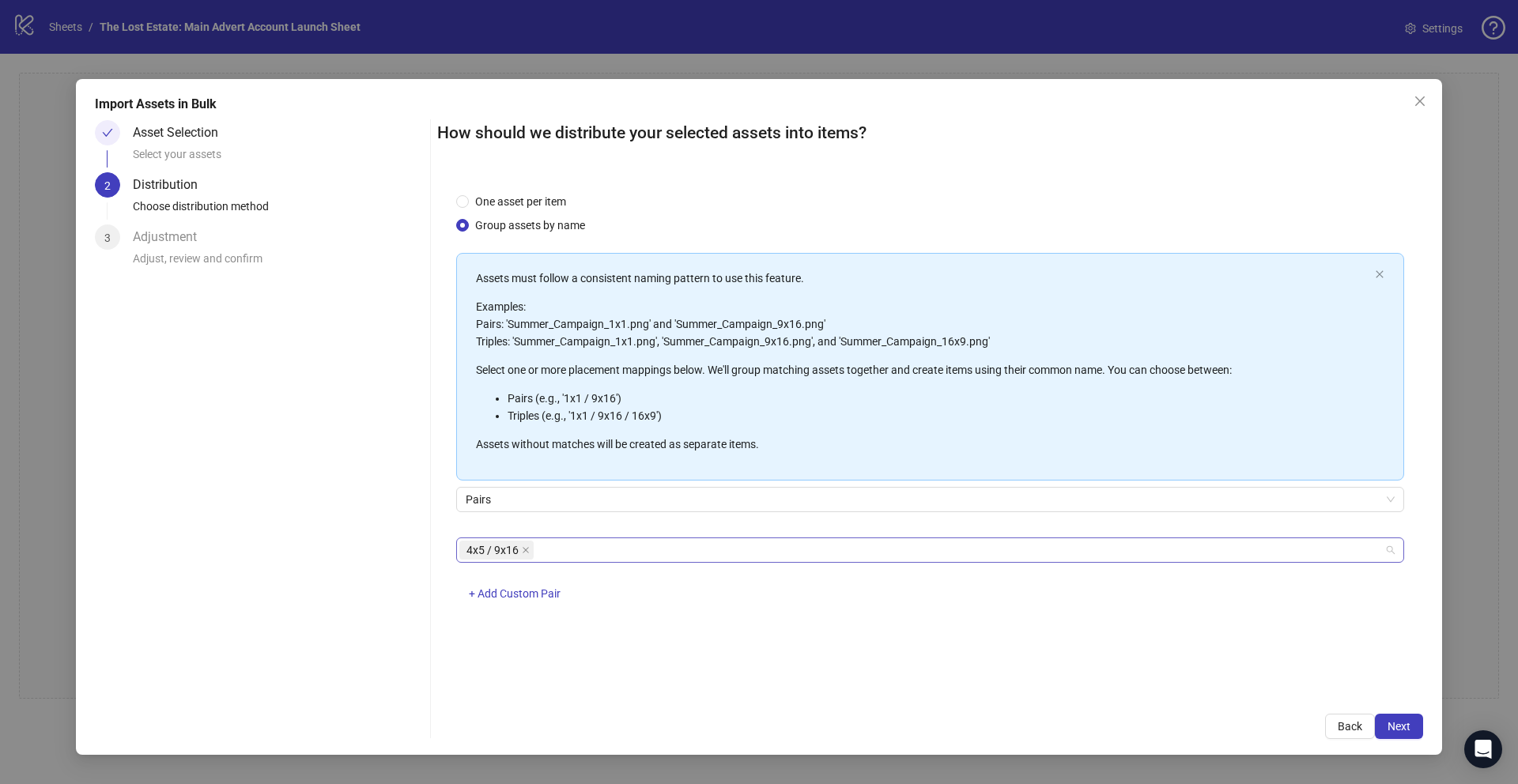
click at [770, 543] on div "4x5 / 9x16" at bounding box center [922, 550] width 925 height 22
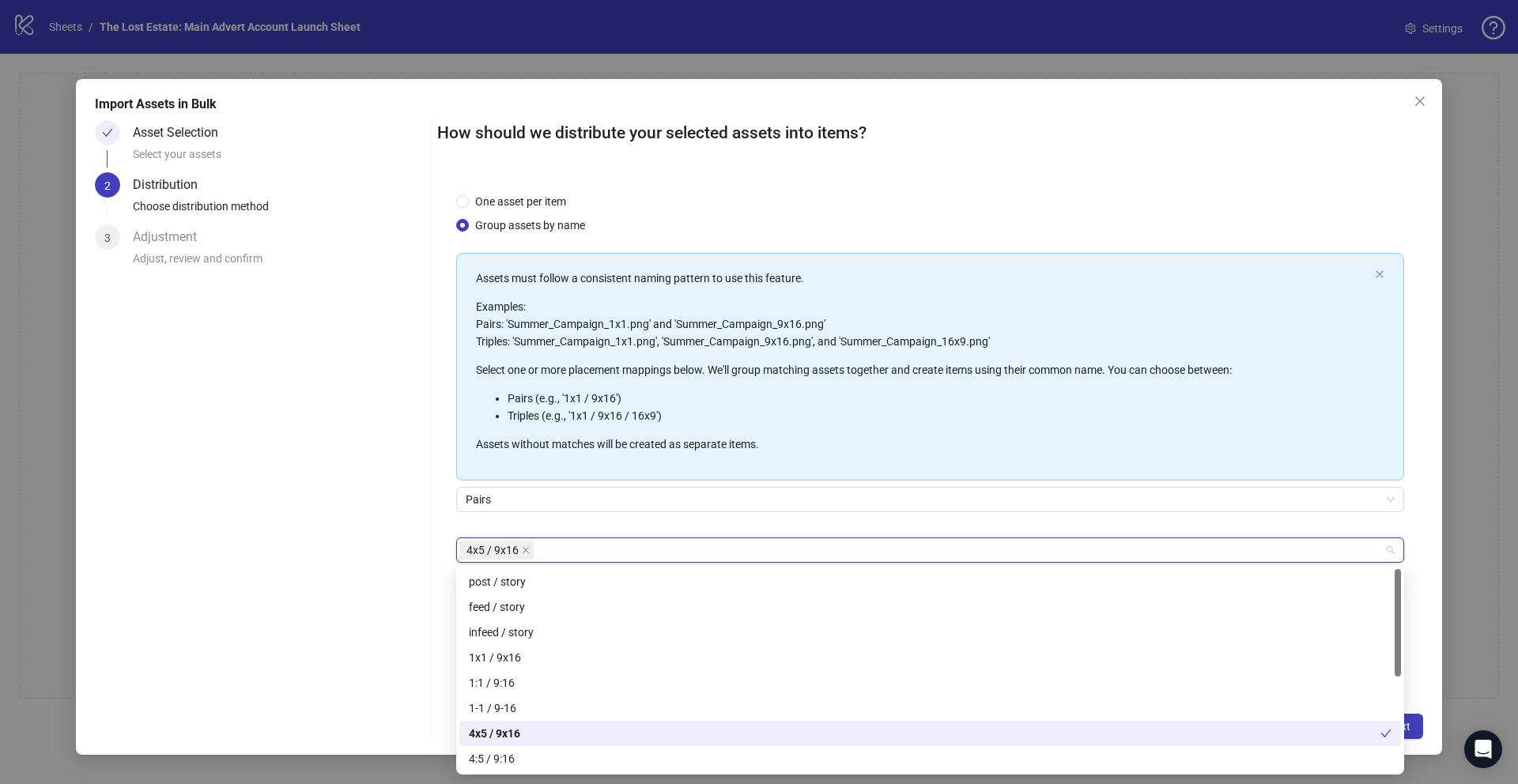
click at [679, 726] on div "4x5 / 9x16" at bounding box center [924, 733] width 912 height 17
click at [555, 738] on div "4x5 / 9x16" at bounding box center [930, 733] width 923 height 17
click at [1415, 724] on button "Next" at bounding box center [1398, 726] width 48 height 26
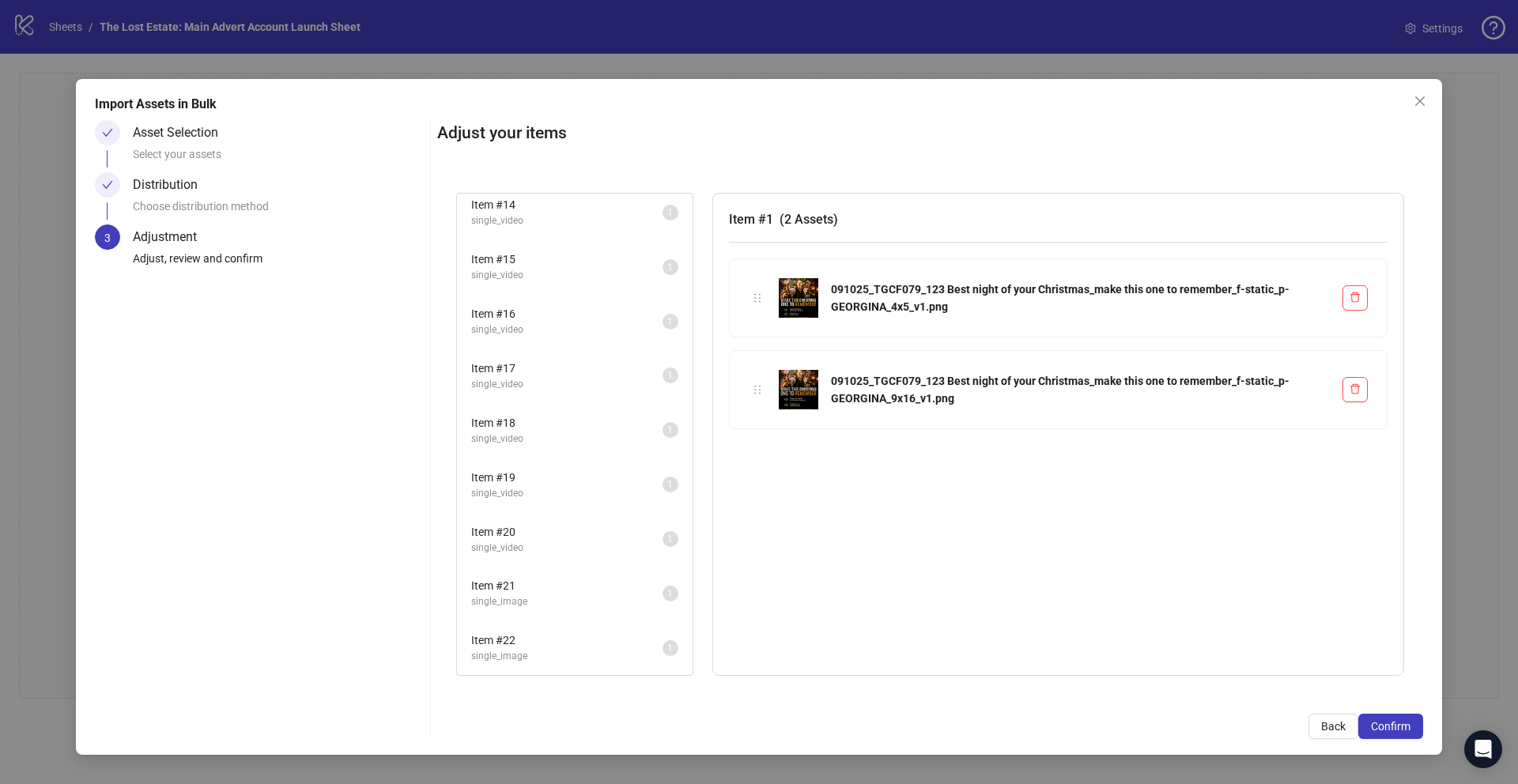
click at [563, 640] on span "Item # 22" at bounding box center [566, 640] width 191 height 17
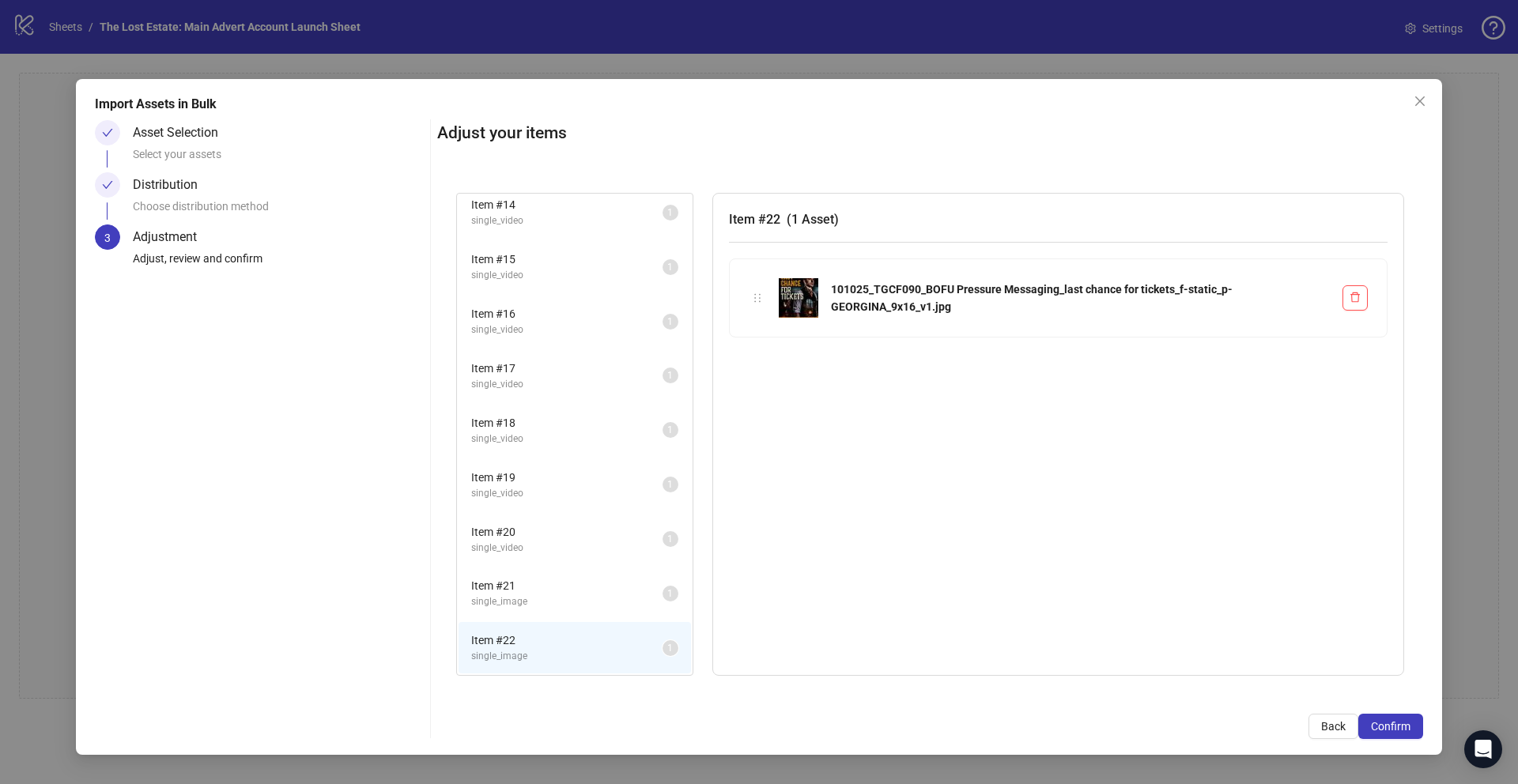
click at [555, 582] on span "Item # 21" at bounding box center [566, 586] width 191 height 17
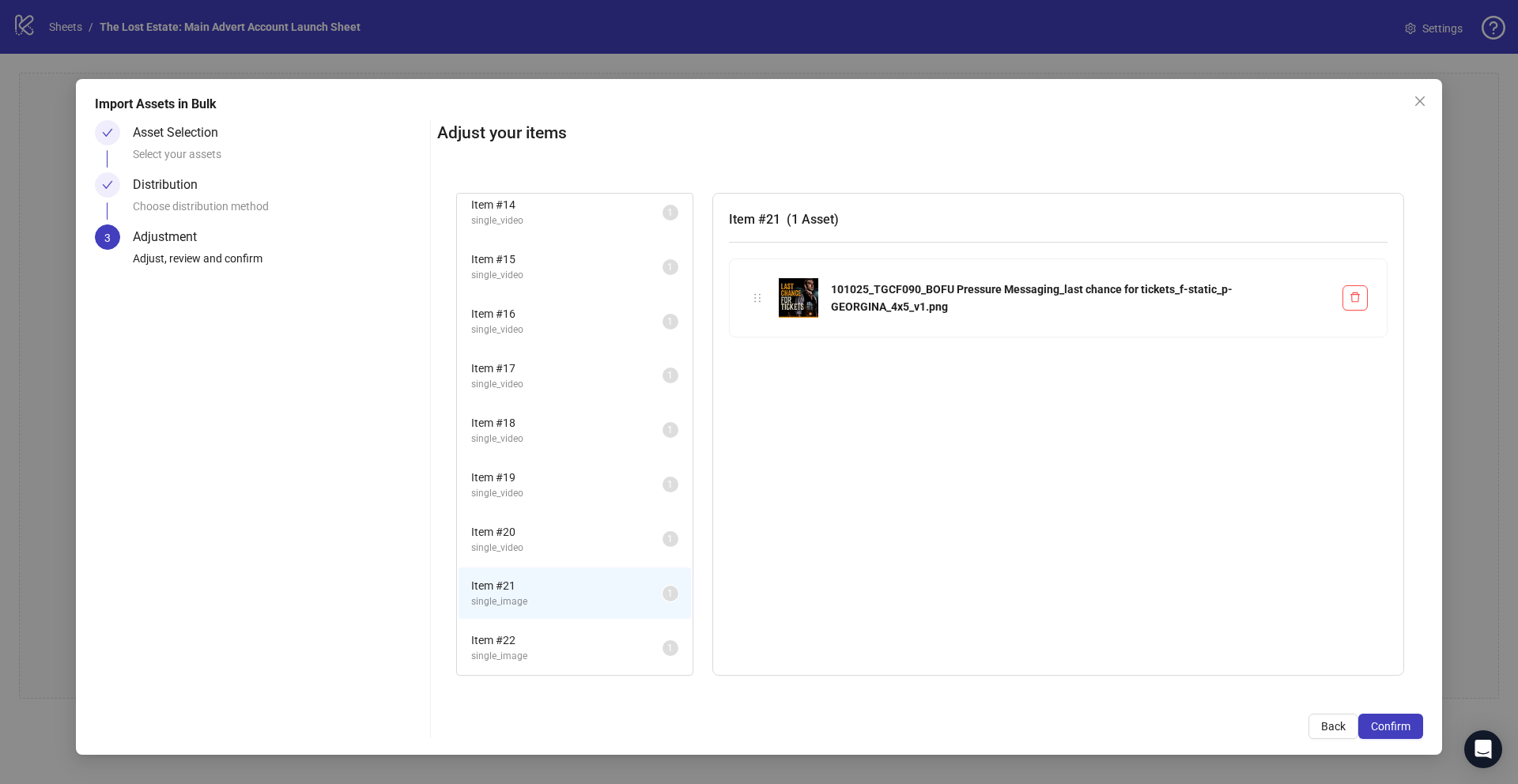
click at [558, 628] on li "Item # 22 single_image 1" at bounding box center [574, 648] width 232 height 51
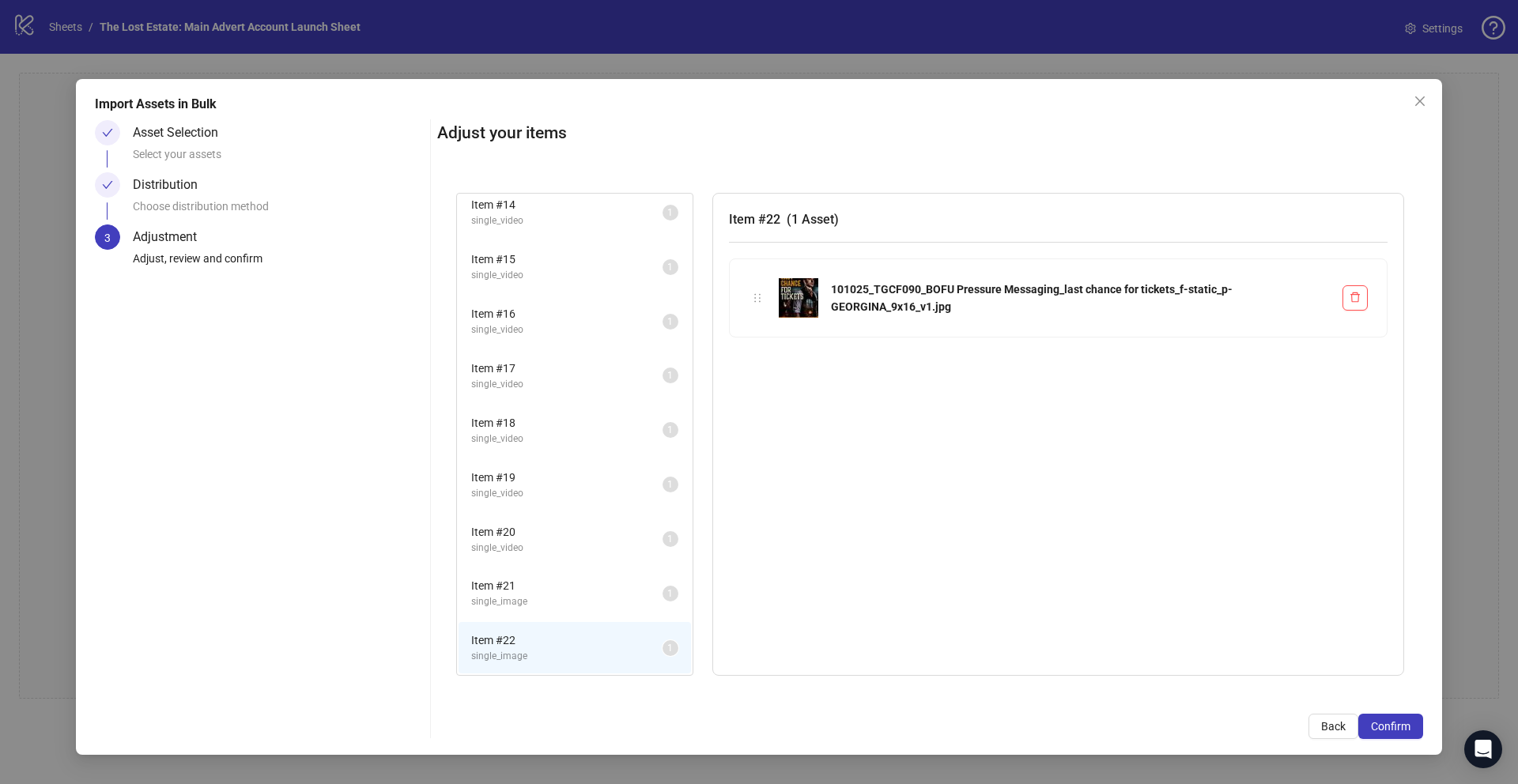
click at [556, 594] on span "single_image" at bounding box center [566, 602] width 191 height 15
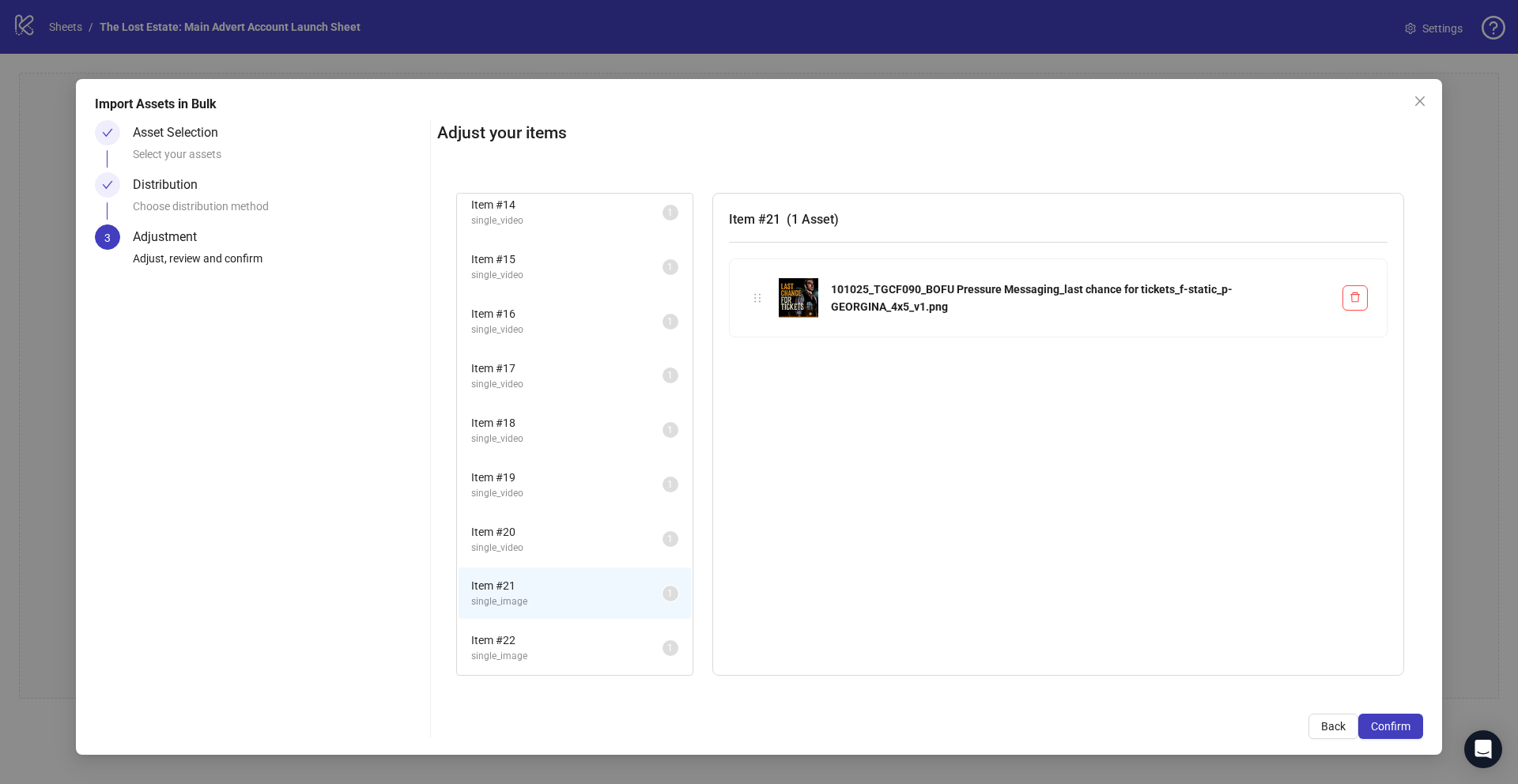
click at [583, 639] on span "Item # 22" at bounding box center [566, 640] width 191 height 17
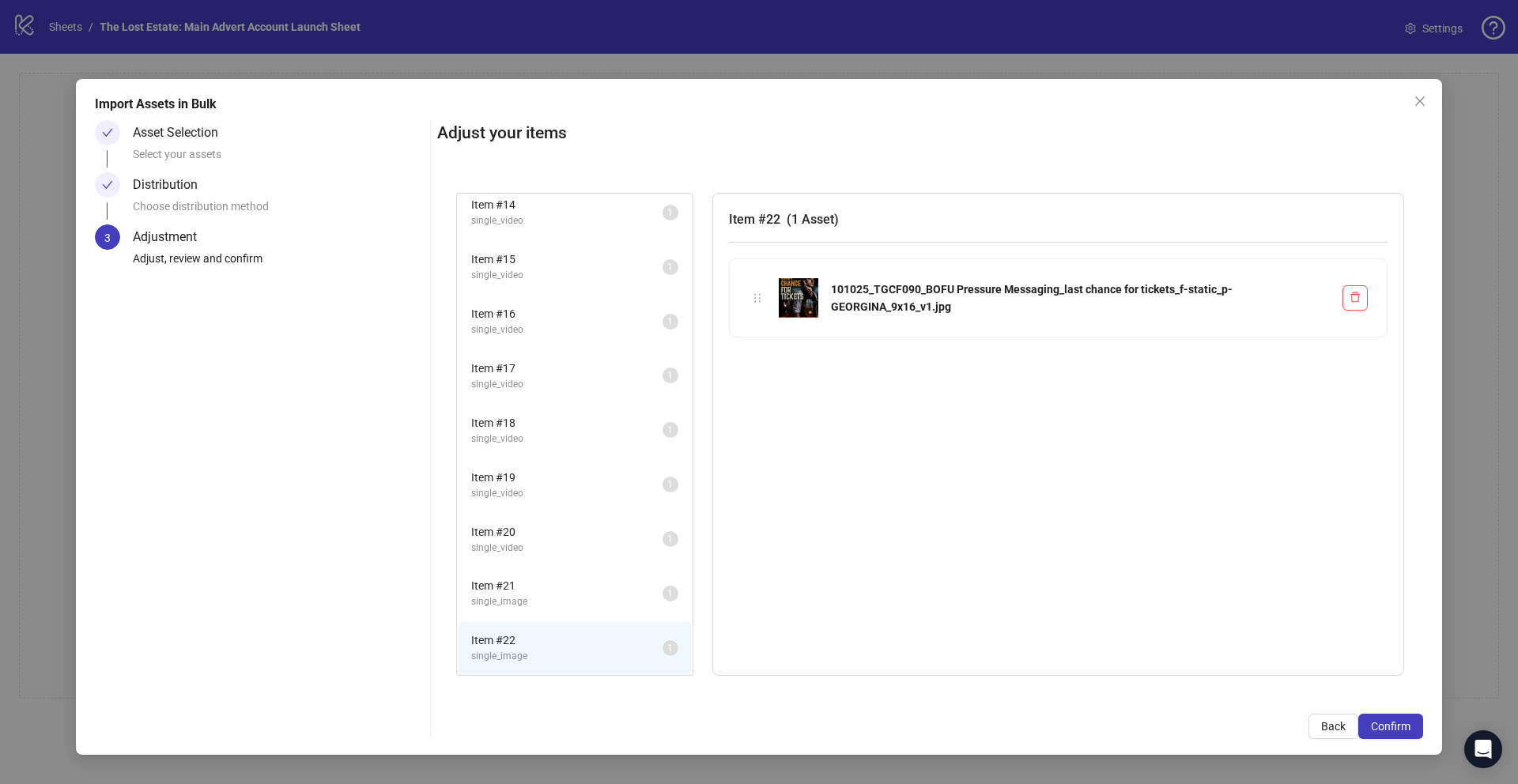
click at [577, 590] on span "Item # 21" at bounding box center [566, 586] width 191 height 17
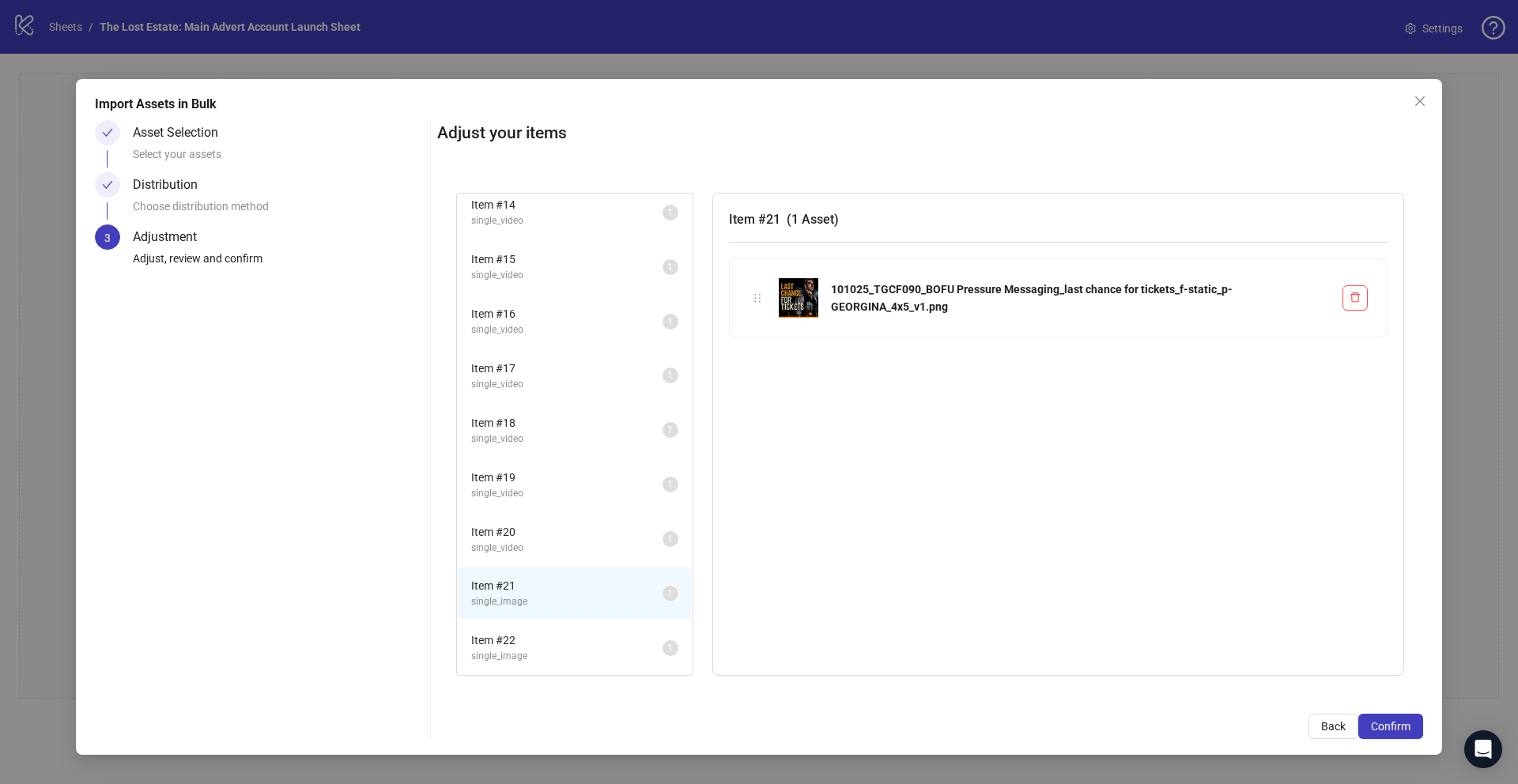
click at [559, 550] on span "single_video" at bounding box center [566, 548] width 191 height 15
click at [544, 527] on span "Item # 20" at bounding box center [566, 531] width 191 height 17
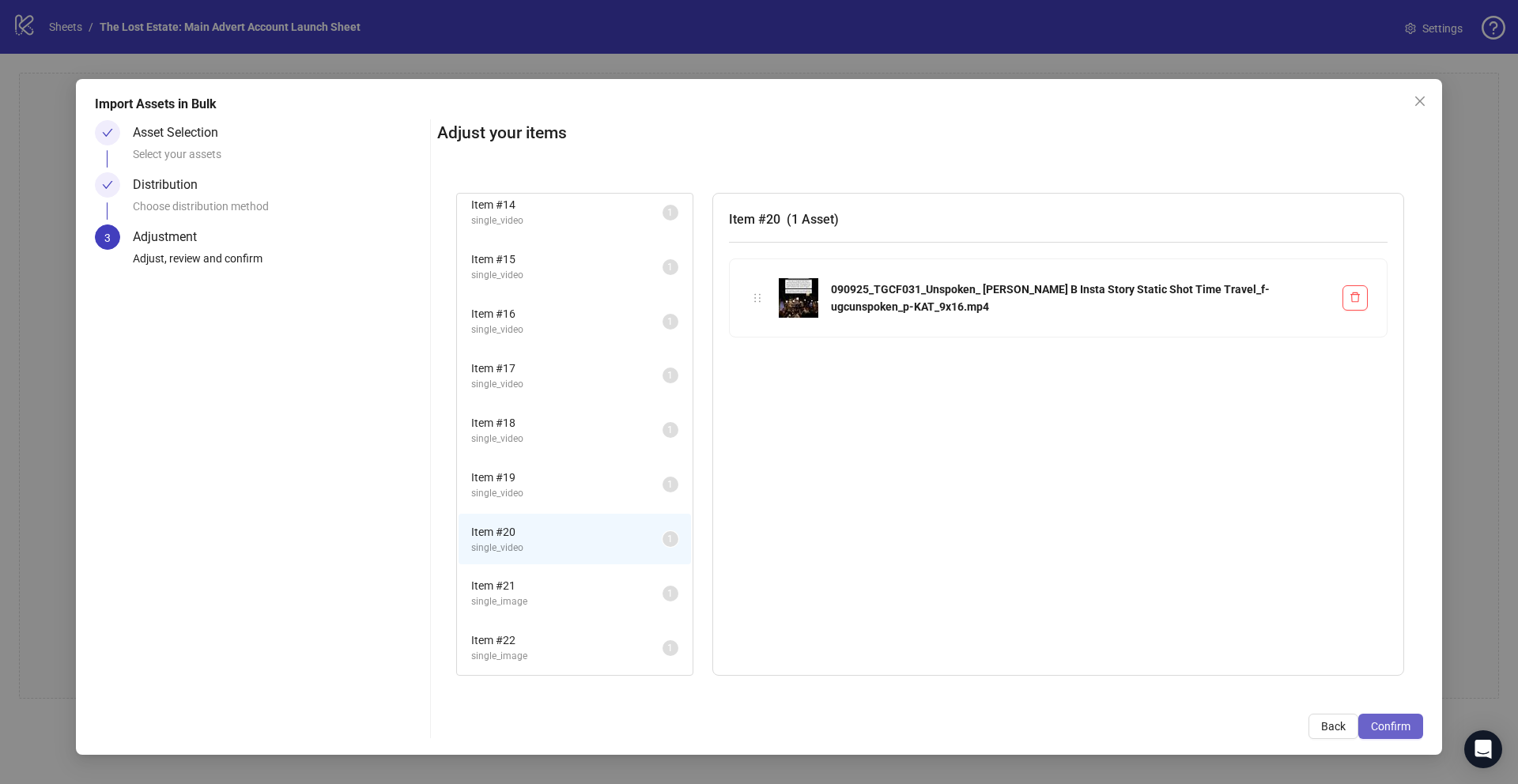
click at [1388, 724] on span "Confirm" at bounding box center [1390, 726] width 39 height 13
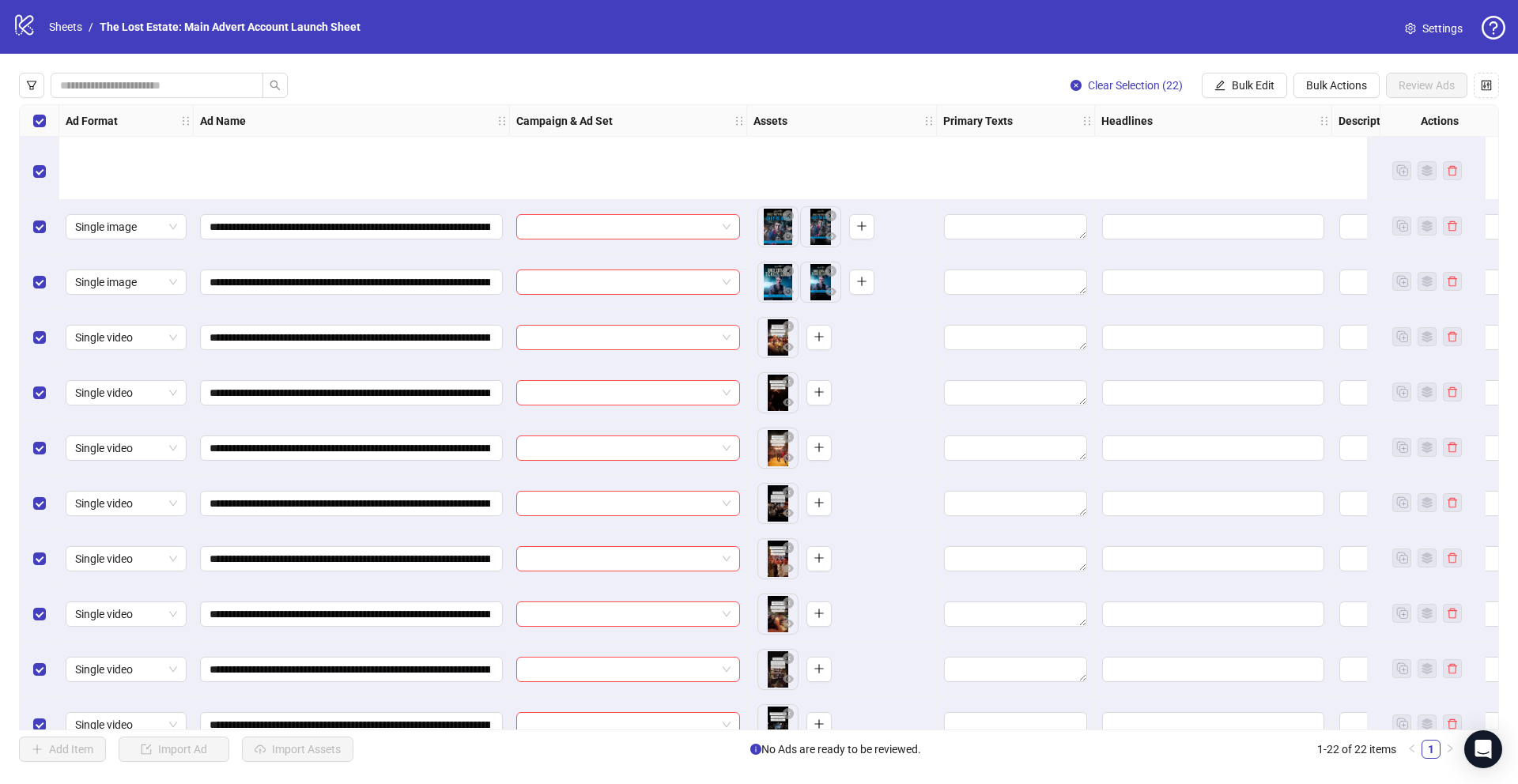
scroll to position [631, 0]
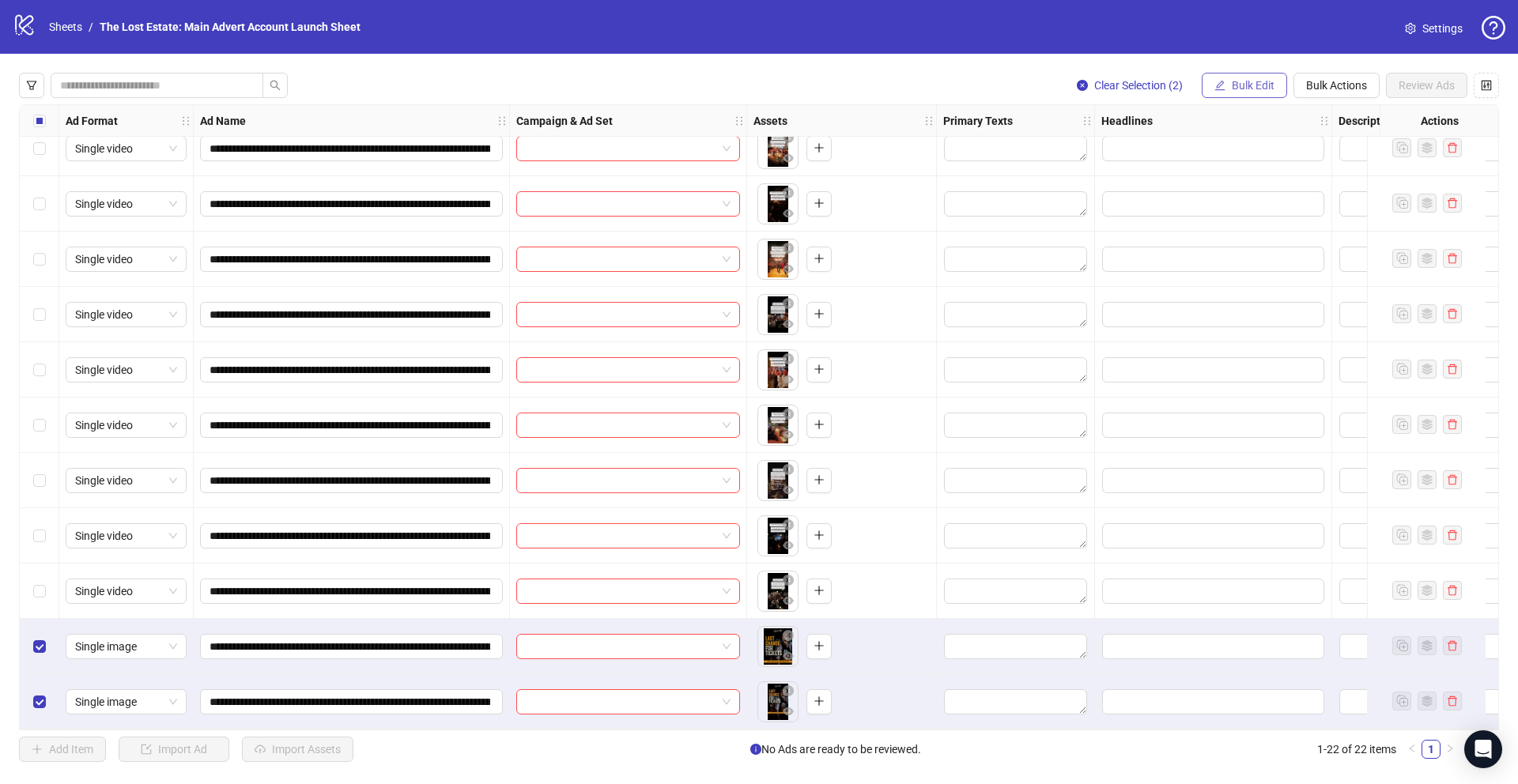
click at [1249, 80] on span "Bulk Edit" at bounding box center [1253, 85] width 43 height 13
click at [1033, 73] on div "Clear Selection (2) Bulk Edit Bulk Actions Review Ads" at bounding box center [759, 86] width 1480 height 26
click at [27, 638] on div "Select row 21" at bounding box center [39, 646] width 39 height 55
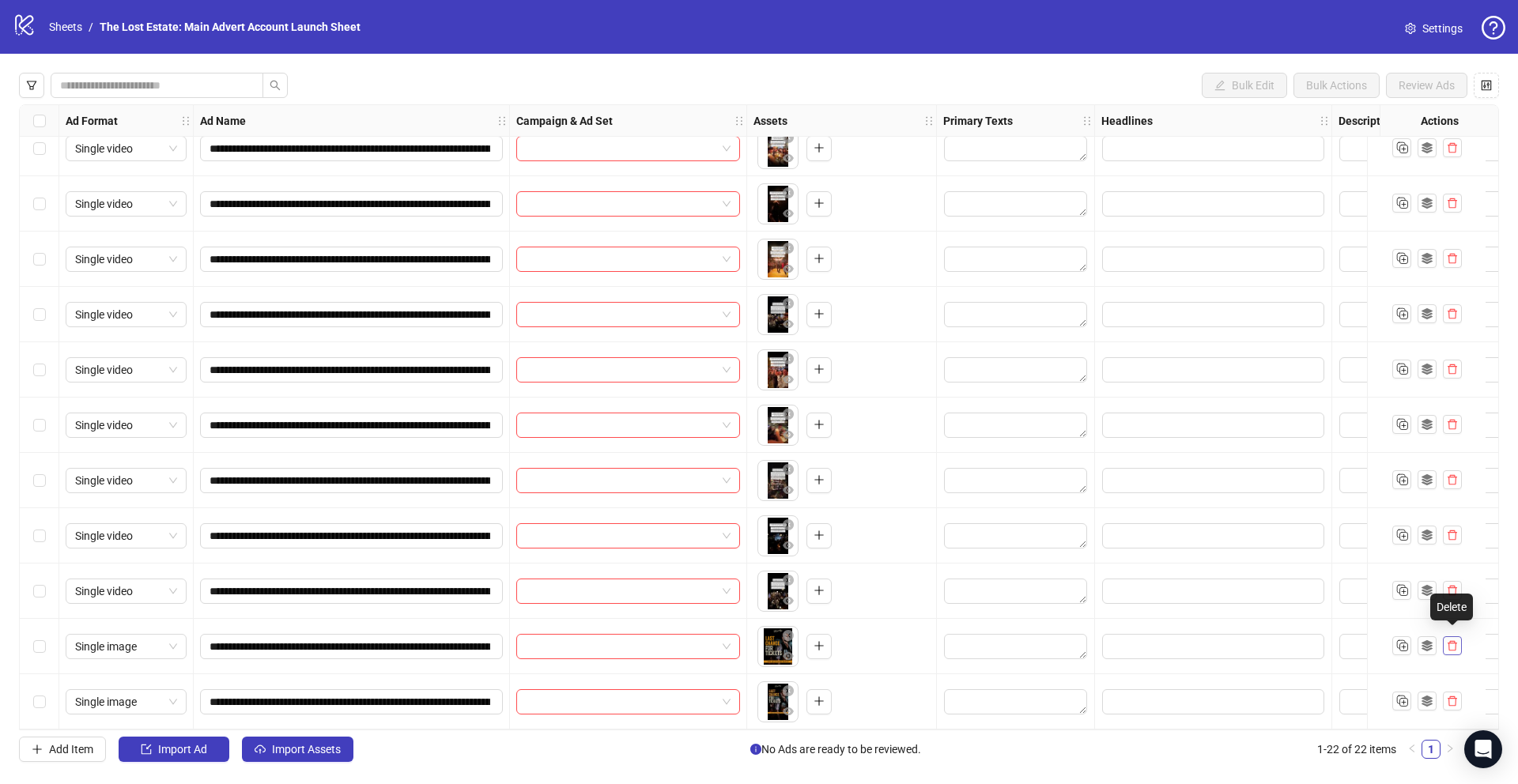
click at [1453, 640] on icon "delete" at bounding box center [1452, 645] width 11 height 11
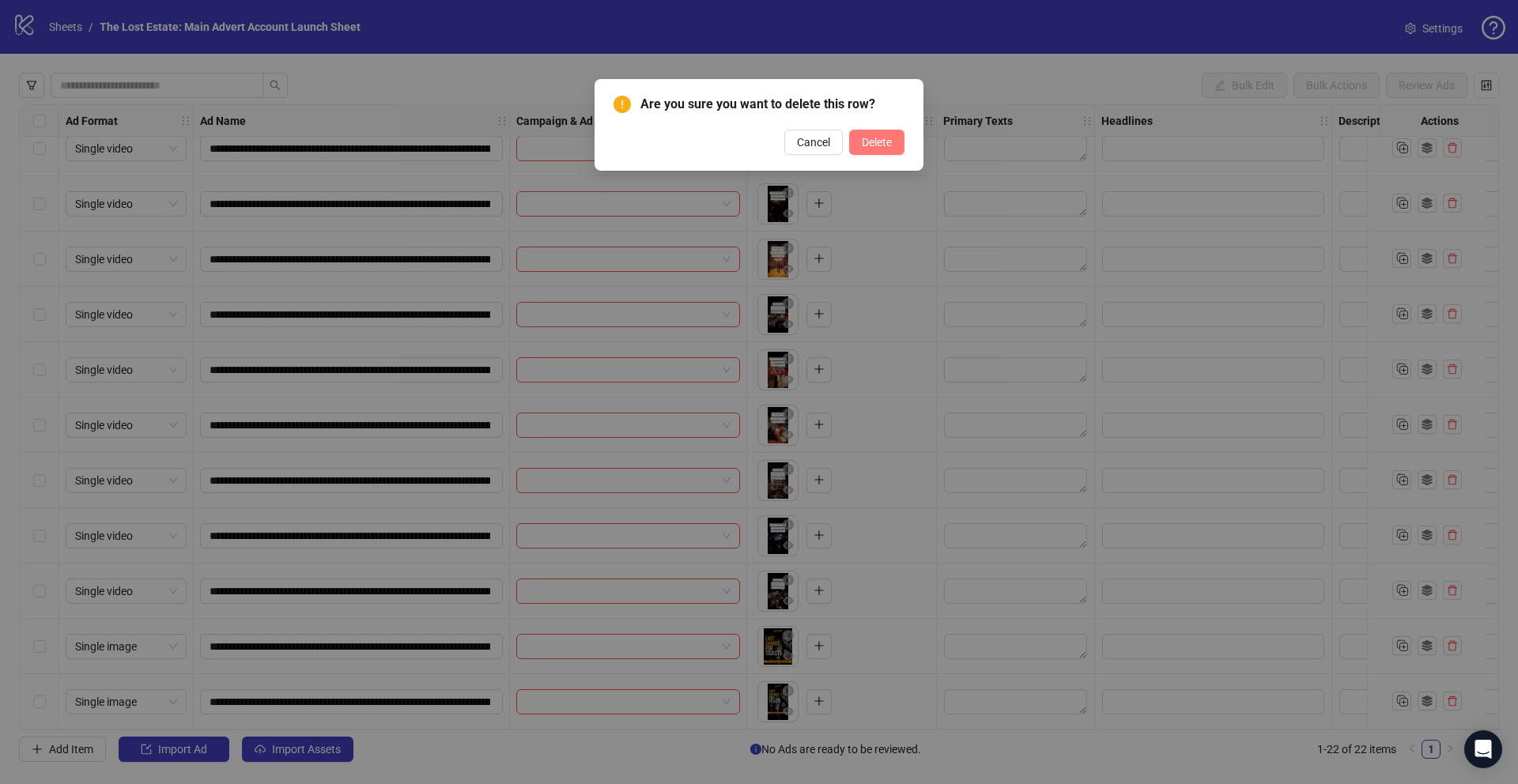
click at [879, 142] on span "Delete" at bounding box center [876, 142] width 30 height 13
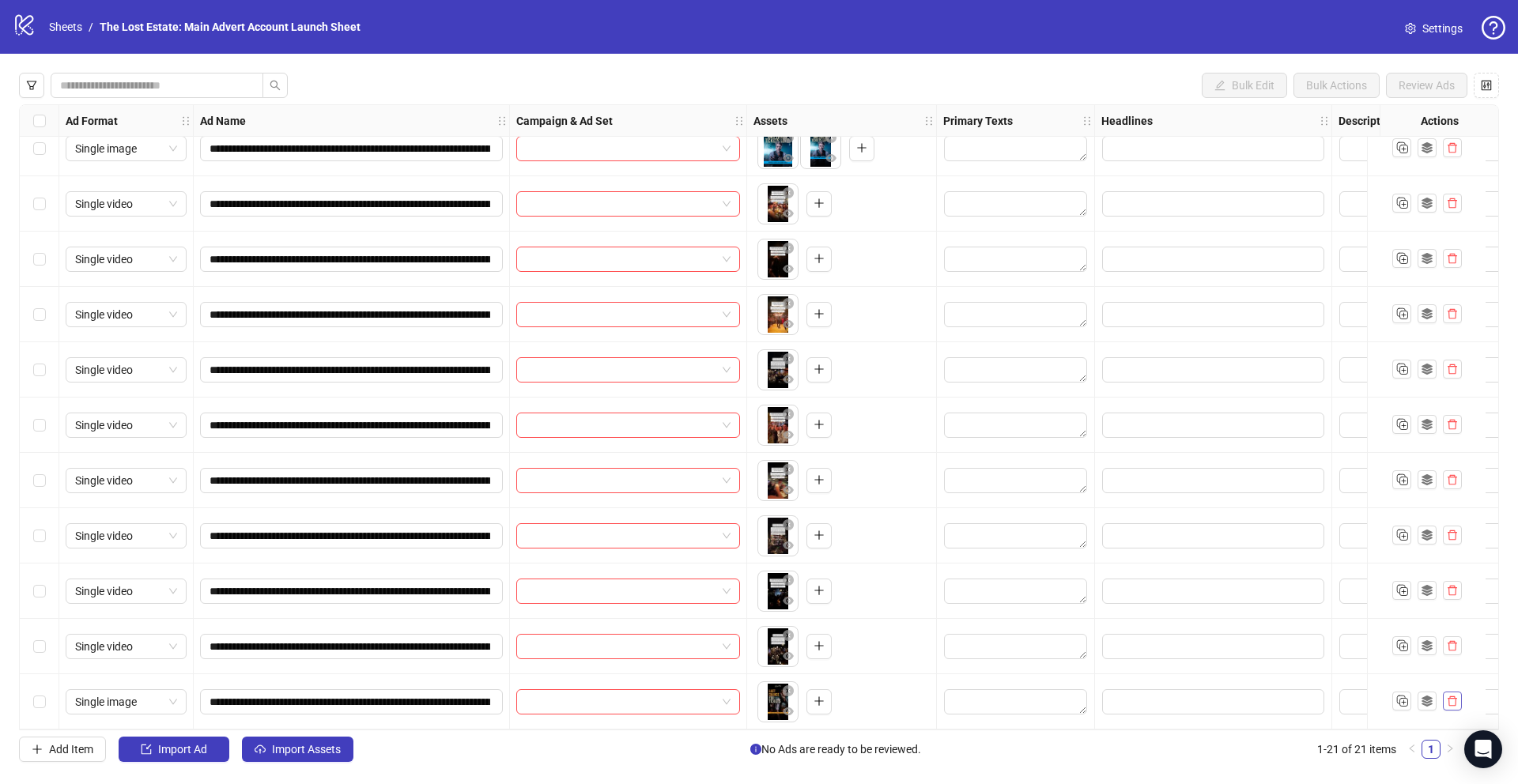
click at [1447, 696] on icon "delete" at bounding box center [1452, 702] width 9 height 10
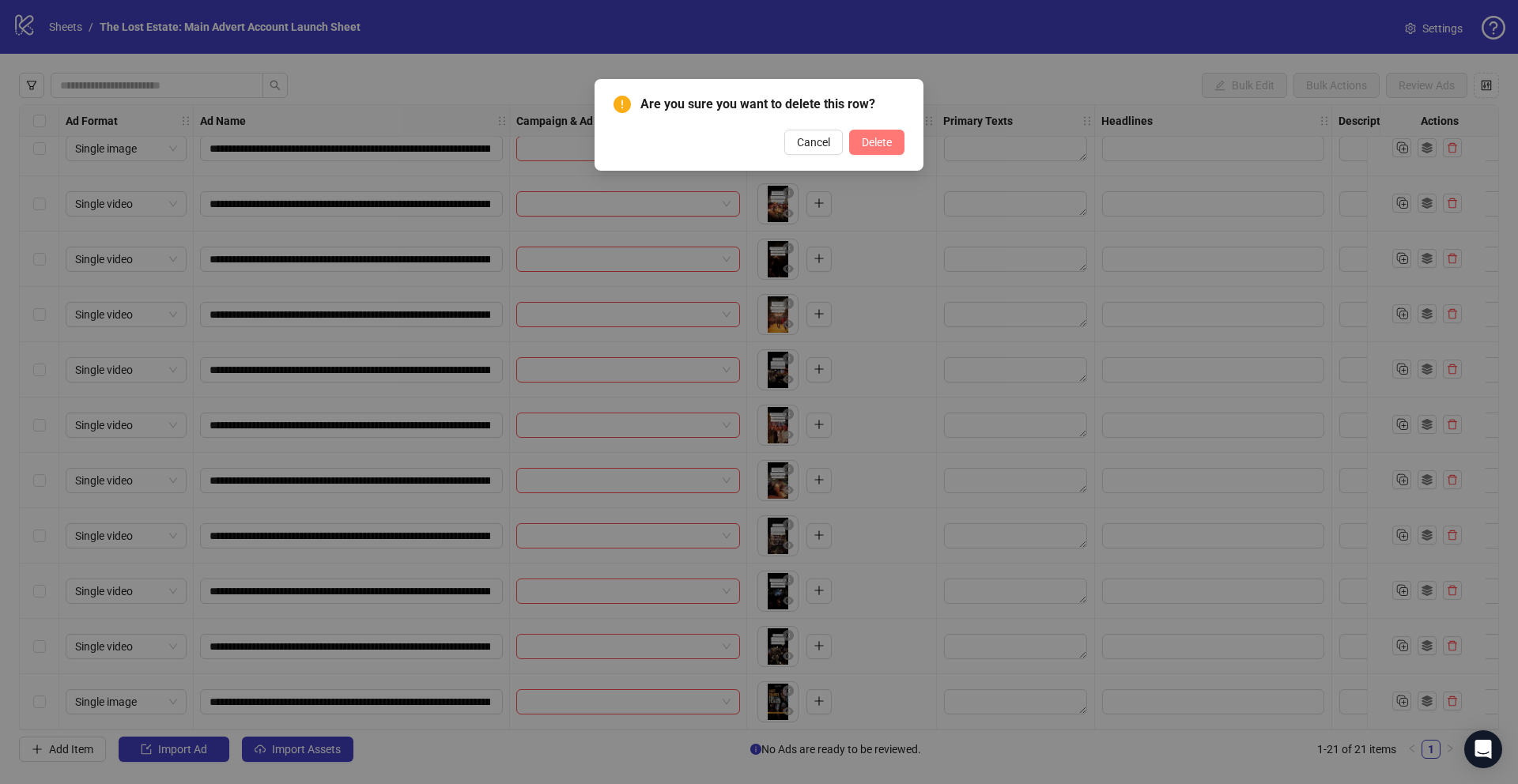
click at [863, 148] on span "Delete" at bounding box center [876, 142] width 30 height 13
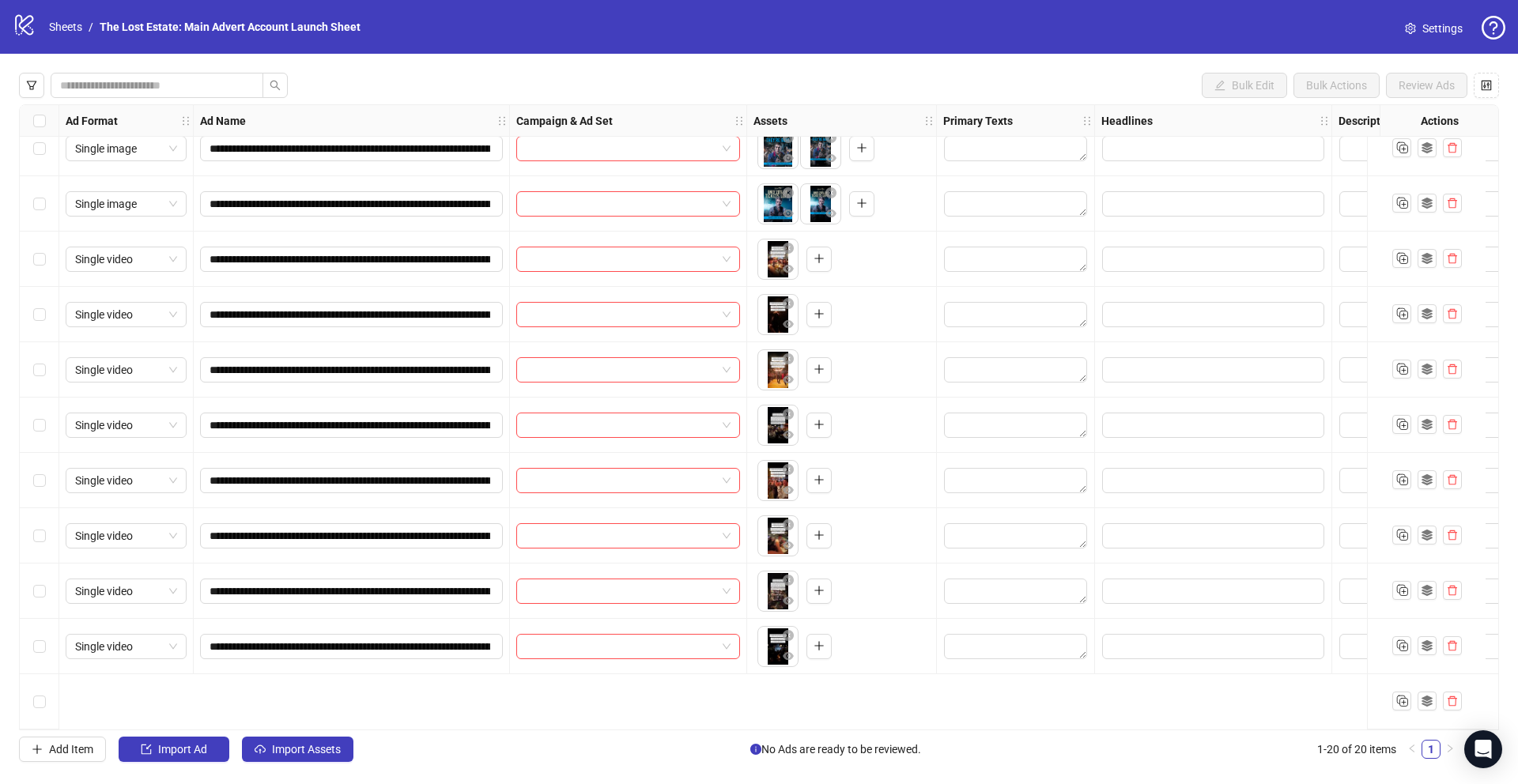
scroll to position [0, 0]
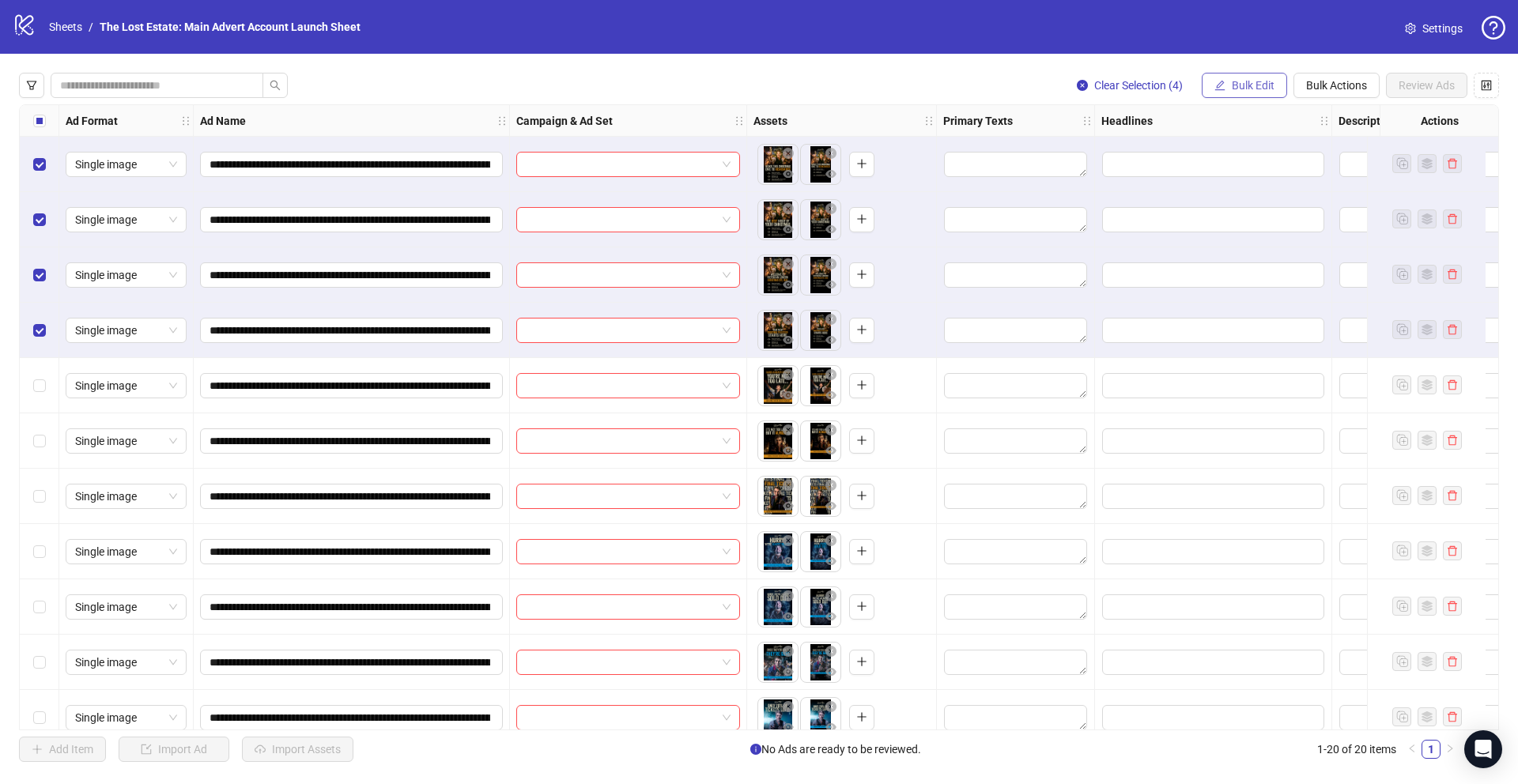
click at [1252, 88] on span "Bulk Edit" at bounding box center [1253, 85] width 43 height 13
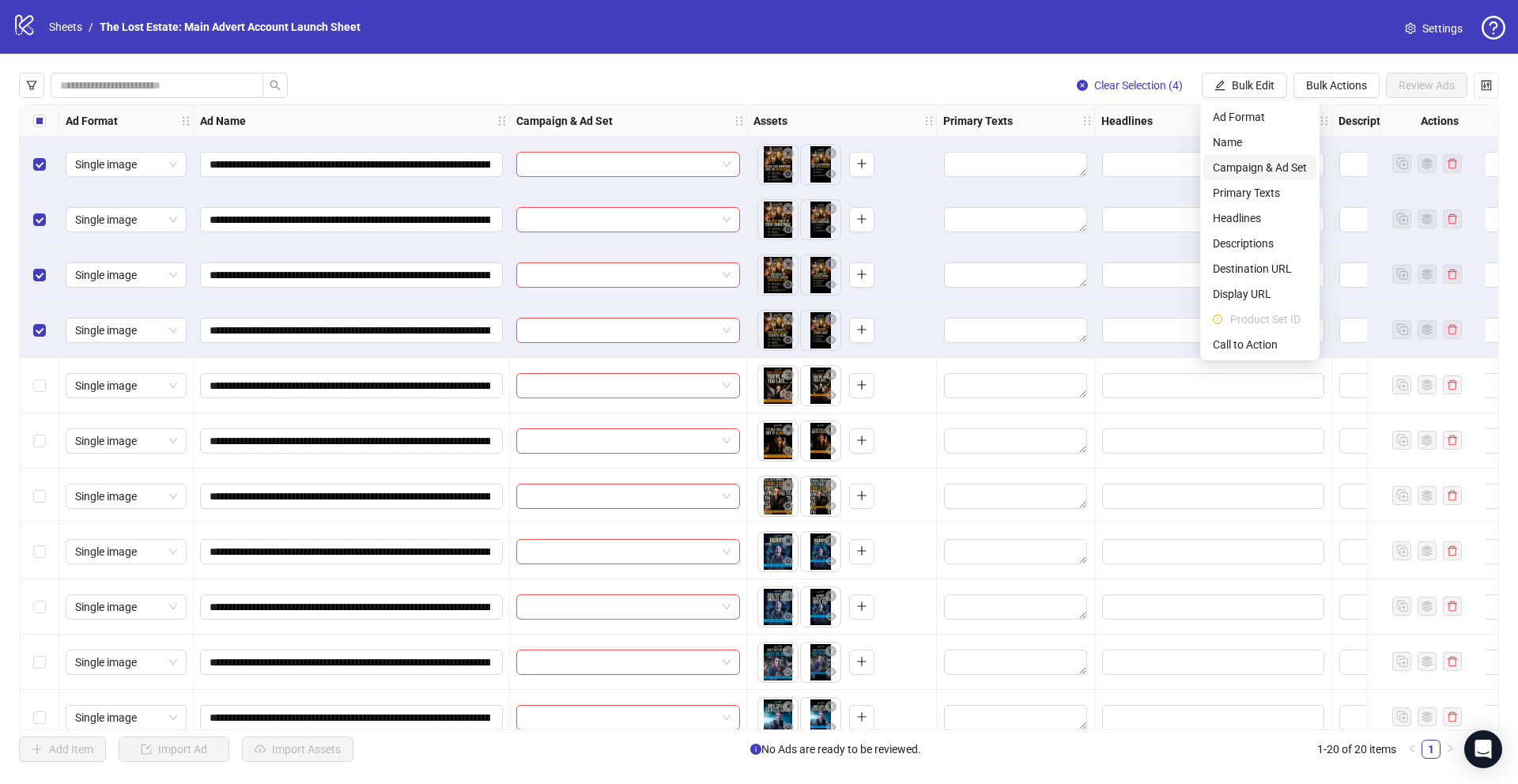
click at [1263, 166] on span "Campaign & Ad Set" at bounding box center [1259, 168] width 94 height 17
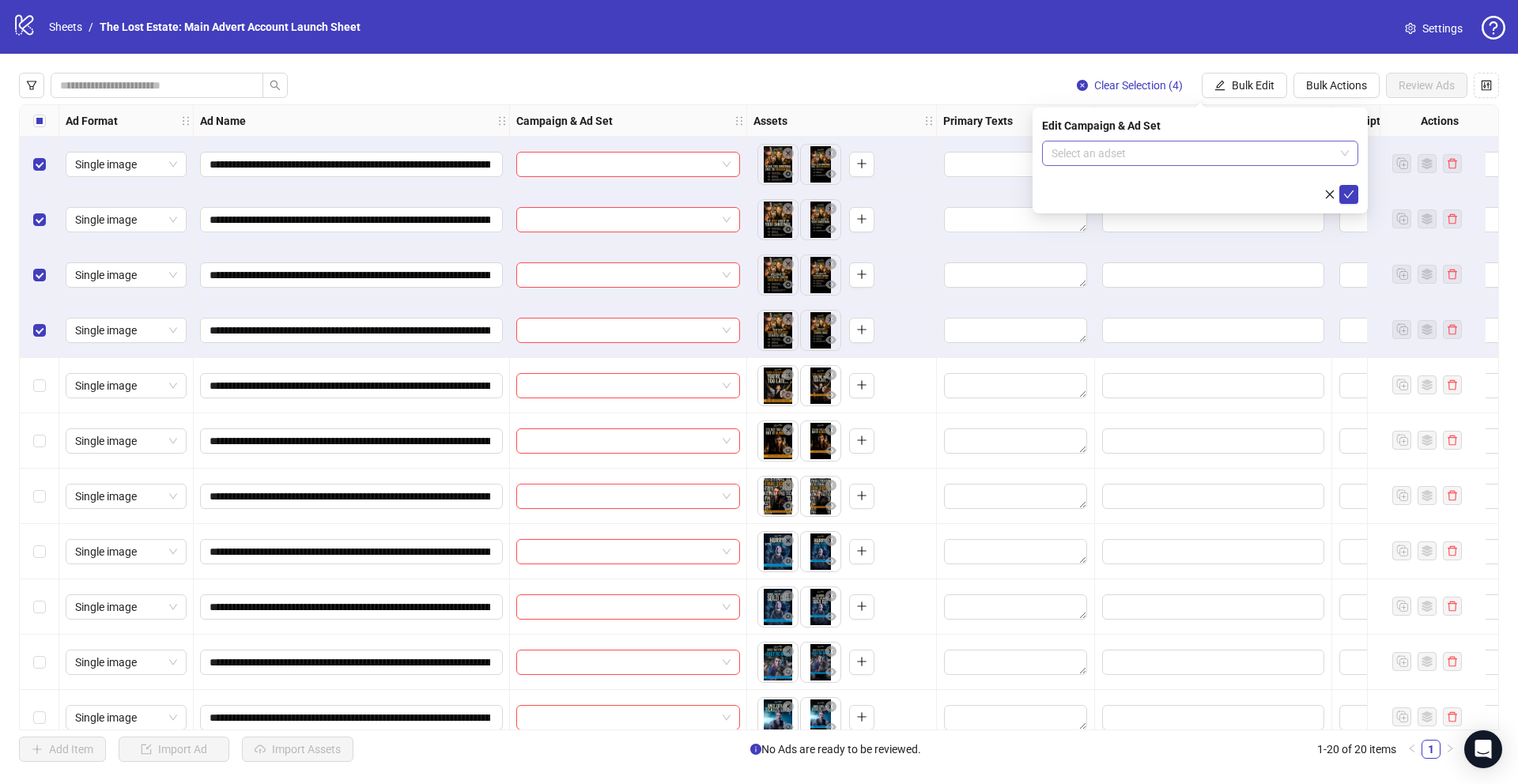
click at [1232, 147] on input "search" at bounding box center [1192, 153] width 283 height 24
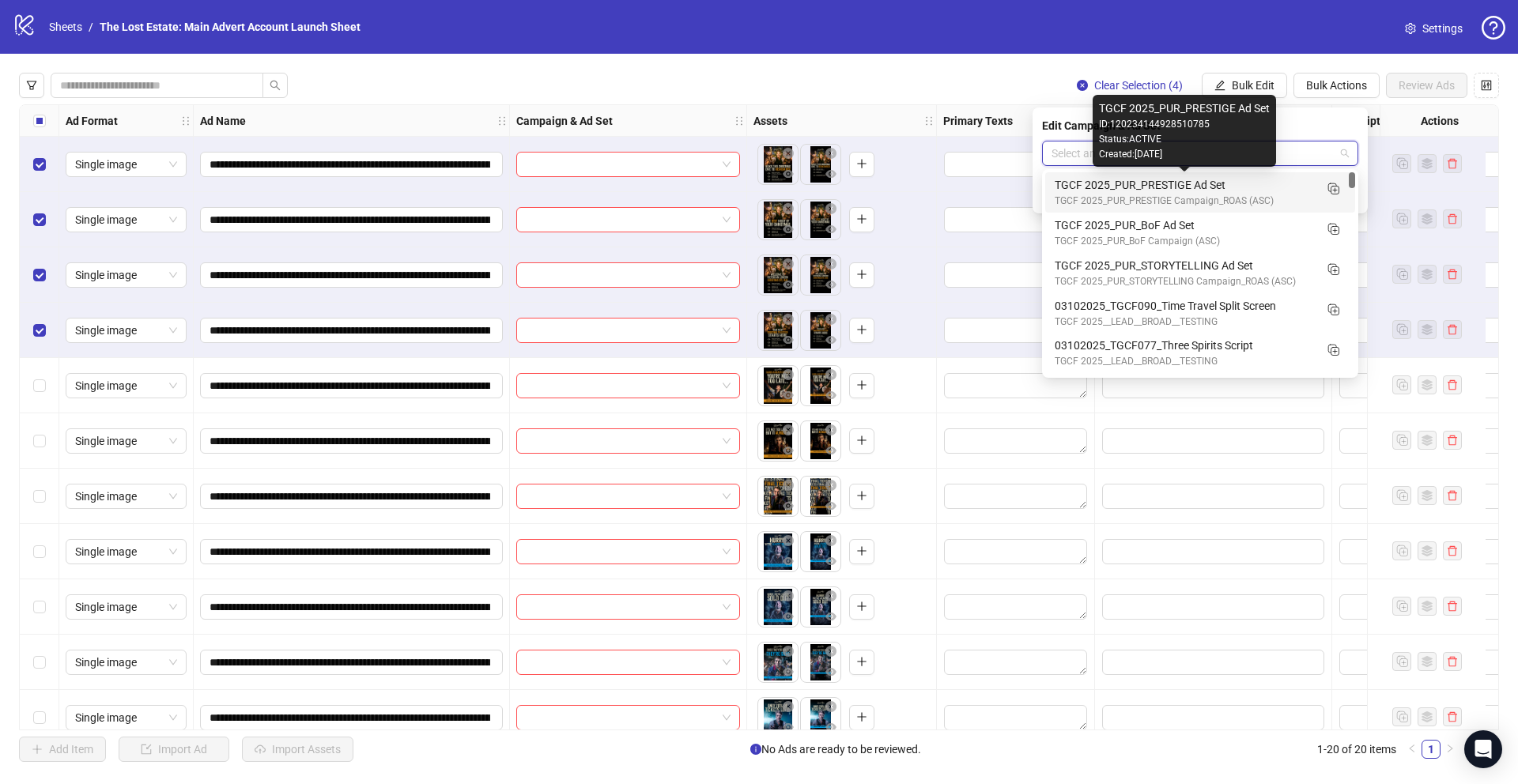
click at [1187, 185] on div "TGCF 2025_PUR_PRESTIGE Ad Set" at bounding box center [1184, 185] width 259 height 17
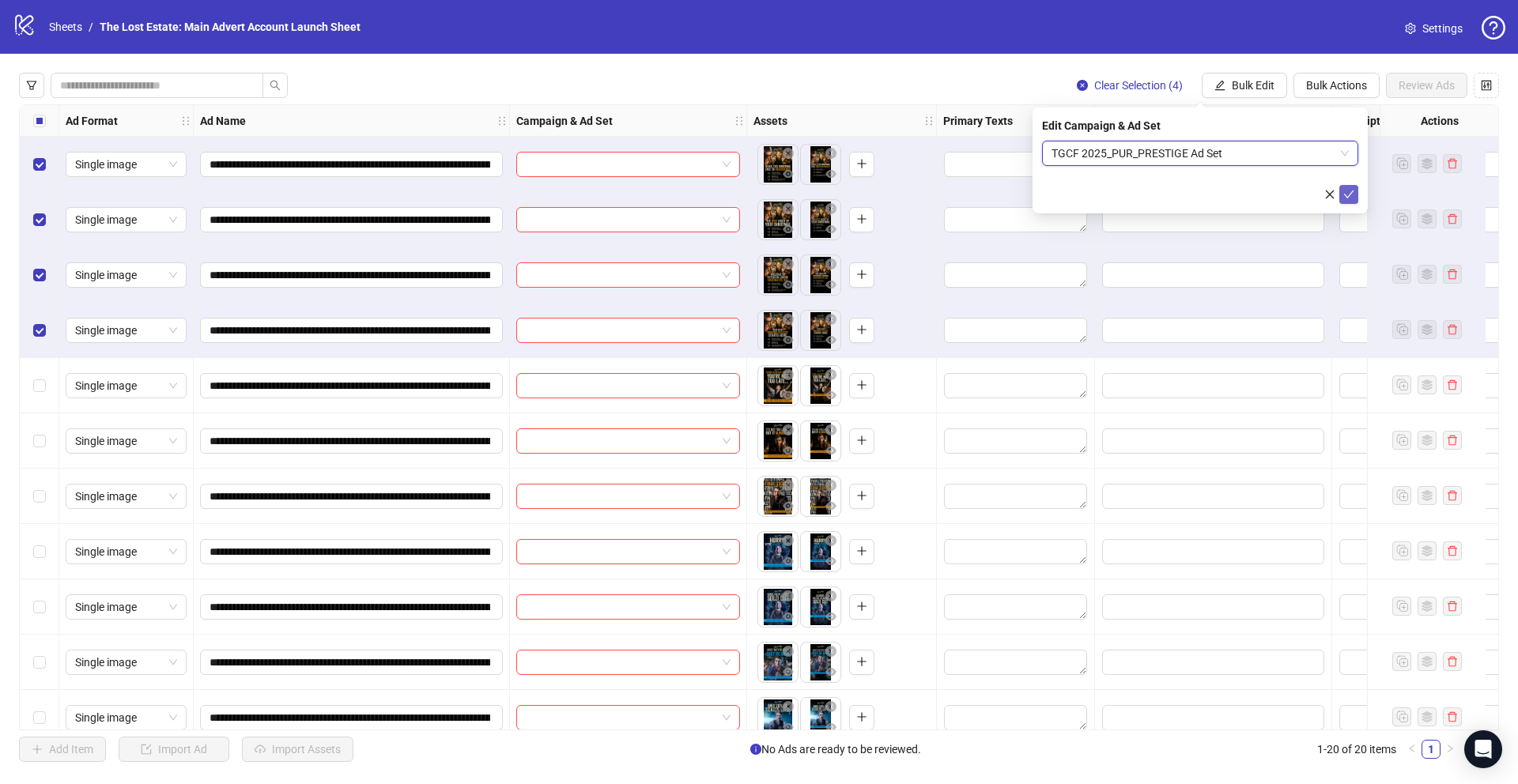
click at [1349, 190] on icon "check" at bounding box center [1348, 194] width 11 height 11
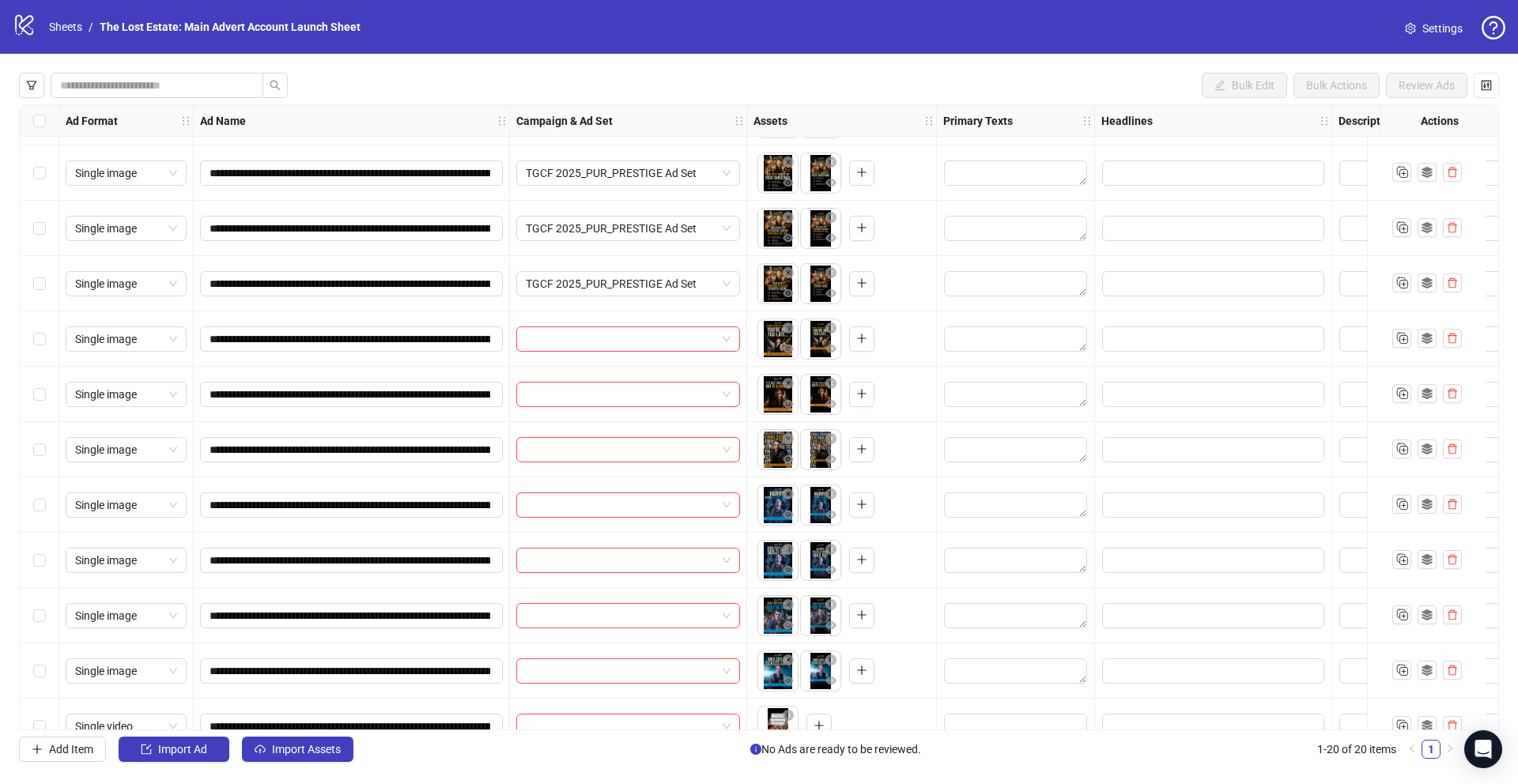
scroll to position [48, 0]
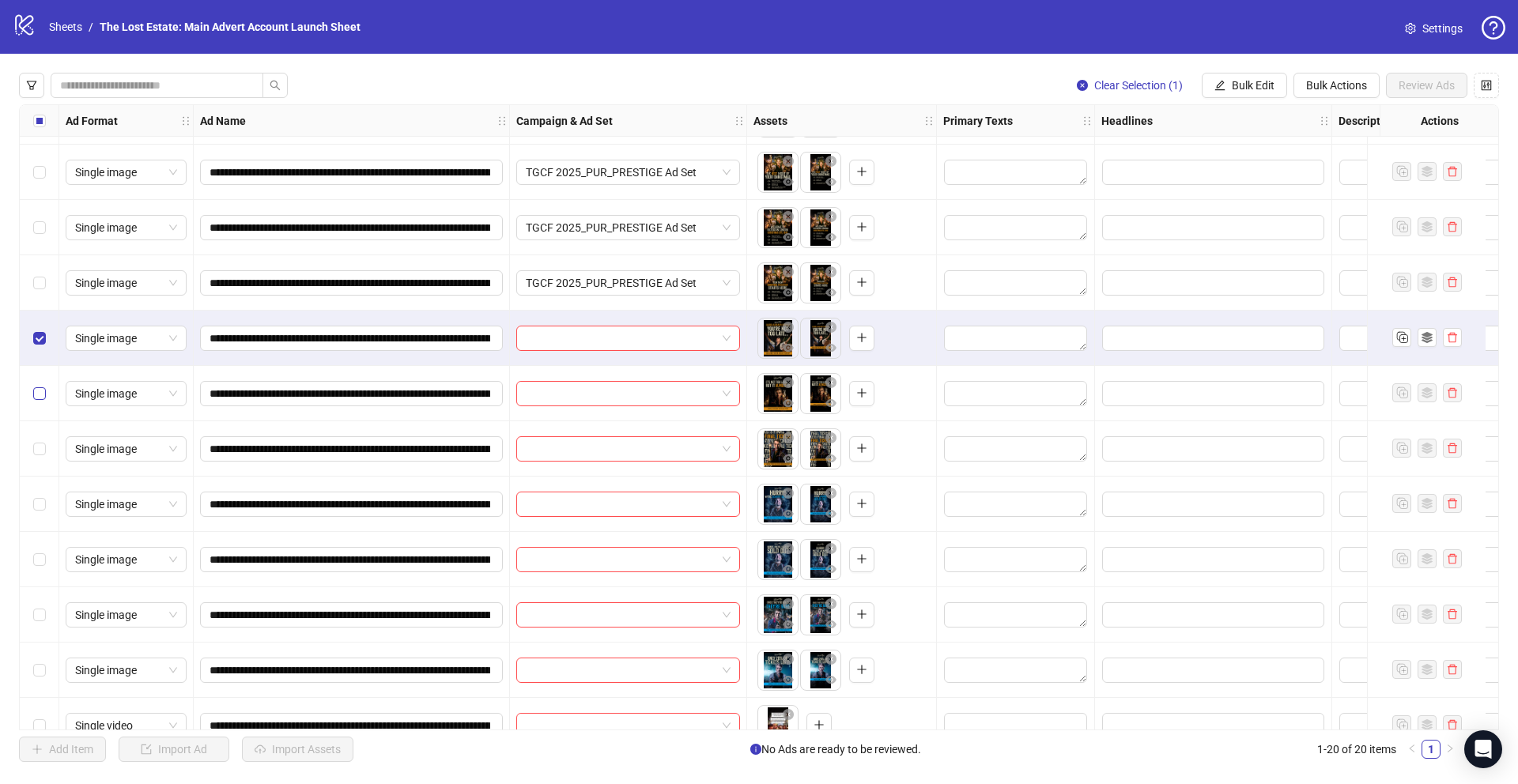
click at [40, 399] on label "Select row 6" at bounding box center [39, 394] width 13 height 17
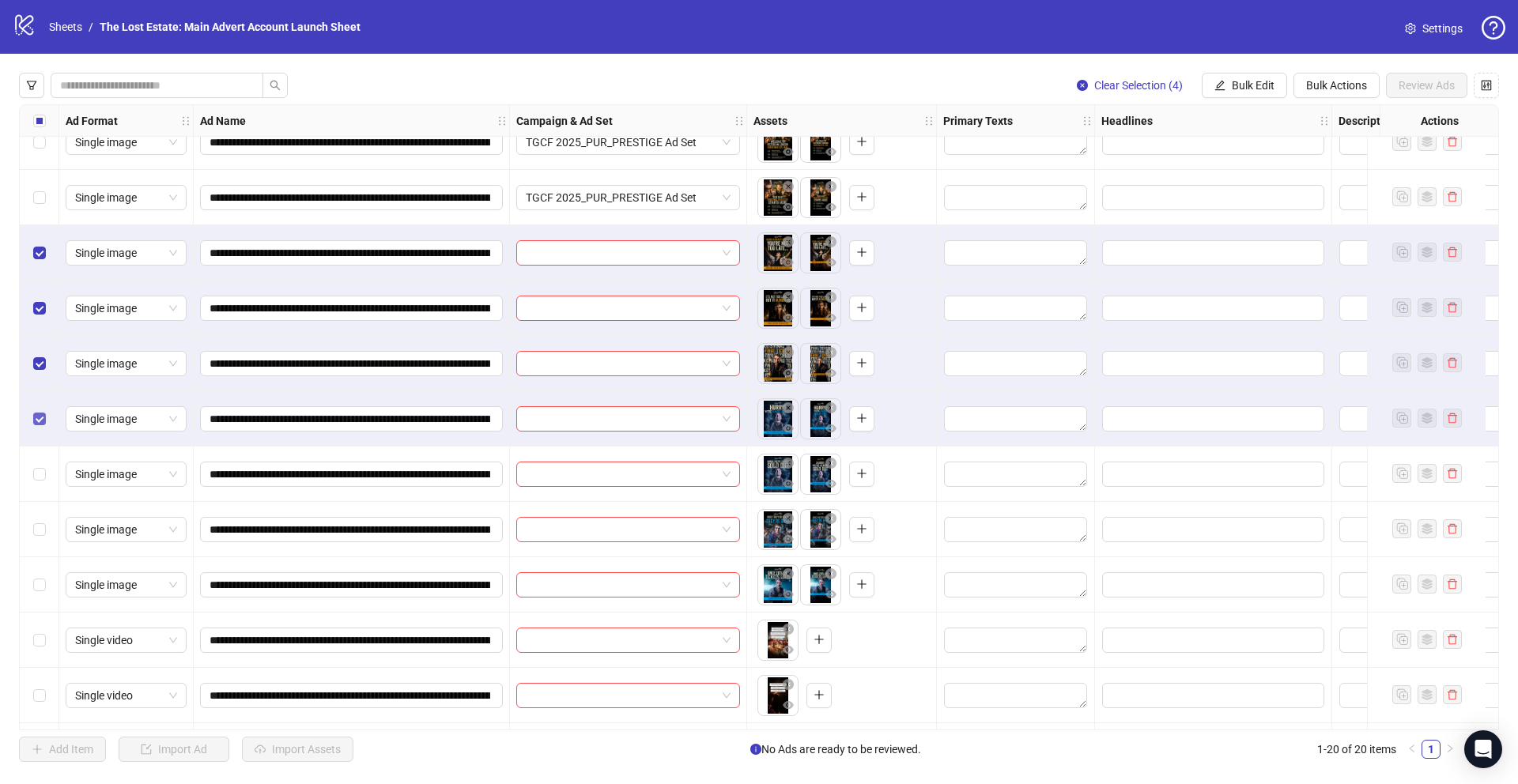
scroll to position [235, 0]
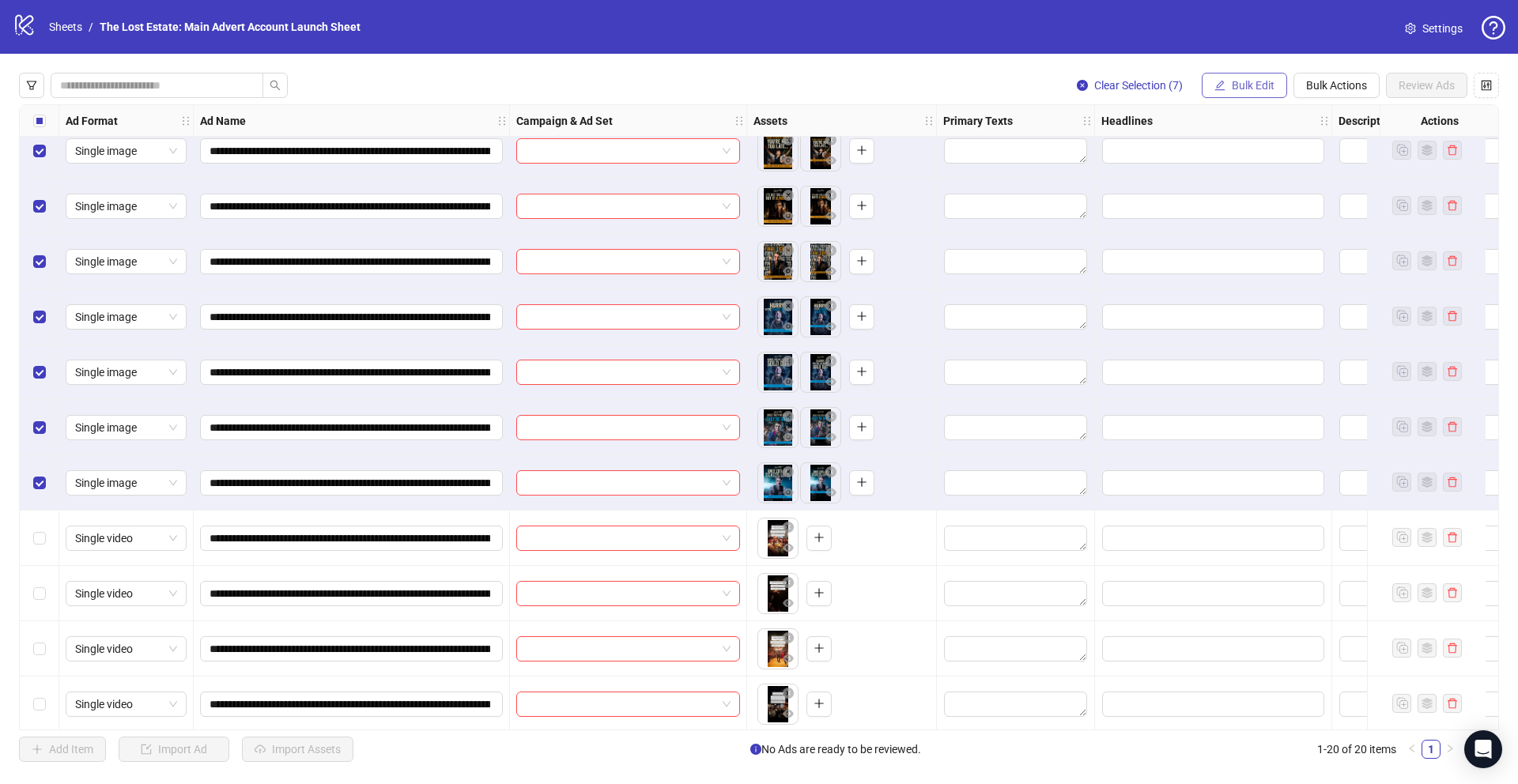
click at [1260, 89] on span "Bulk Edit" at bounding box center [1253, 85] width 43 height 13
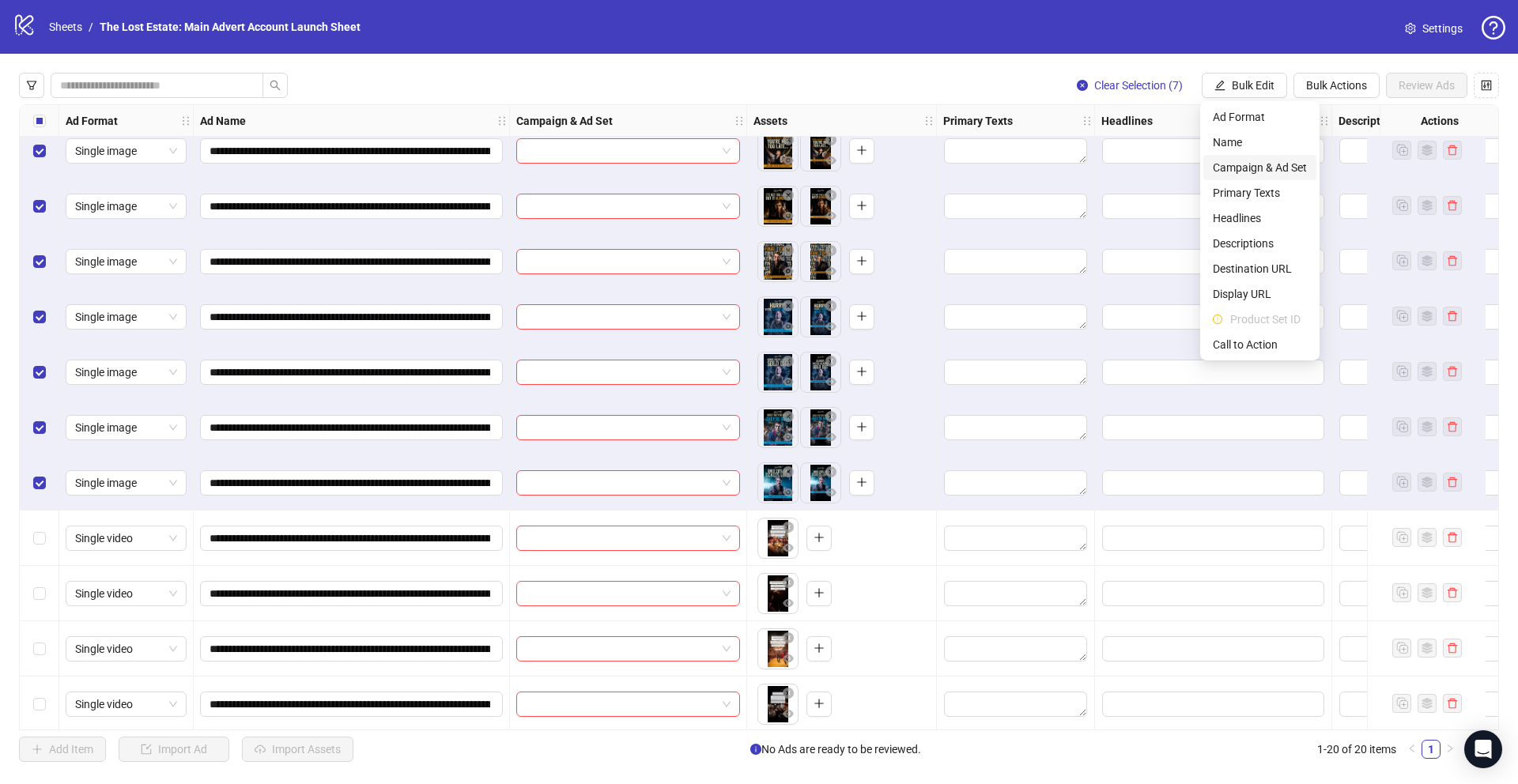
click at [1259, 167] on span "Campaign & Ad Set" at bounding box center [1259, 168] width 94 height 17
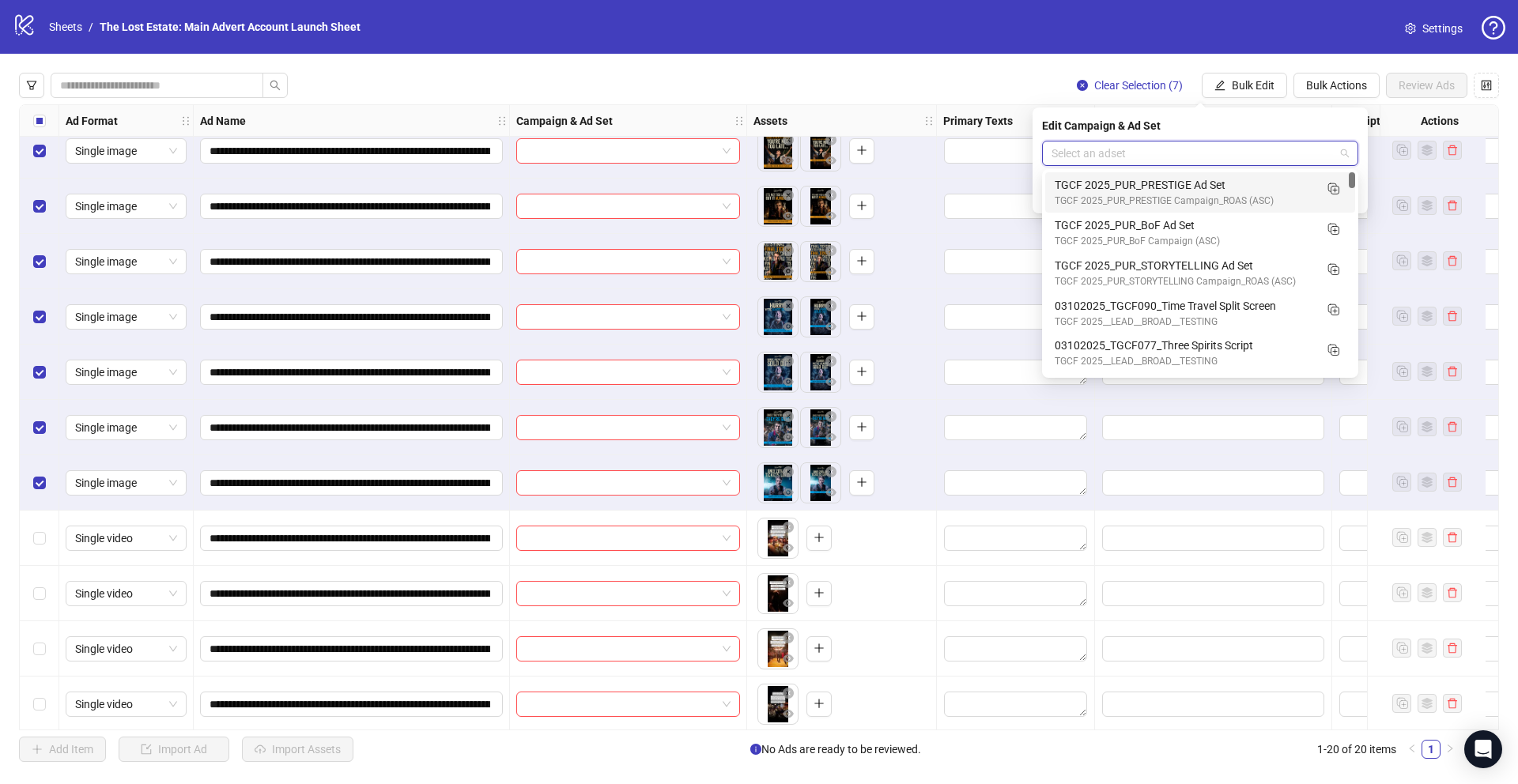
click at [1192, 155] on input "search" at bounding box center [1192, 153] width 283 height 24
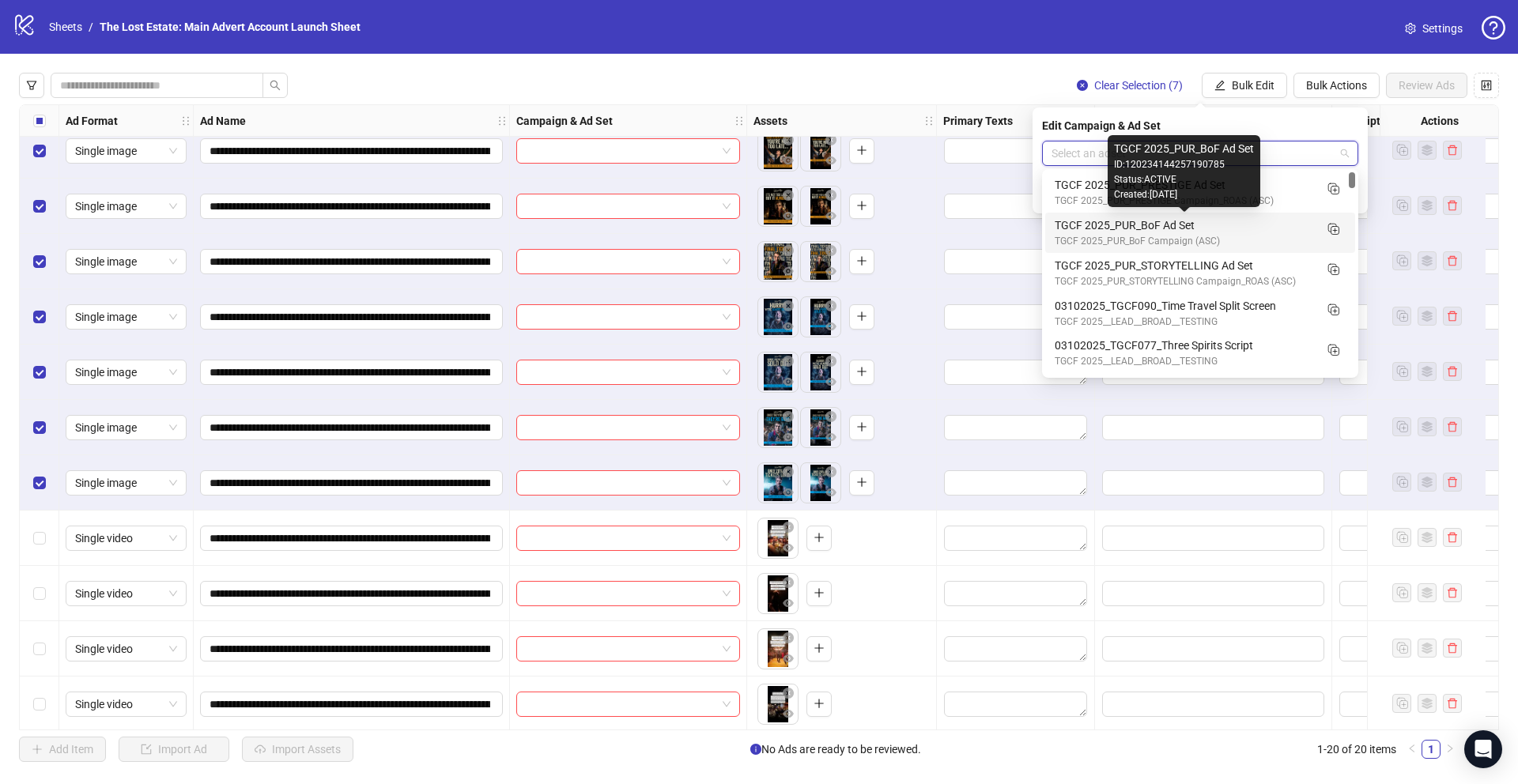
click at [1193, 219] on div "TGCF 2025_PUR_BoF Ad Set" at bounding box center [1184, 225] width 259 height 17
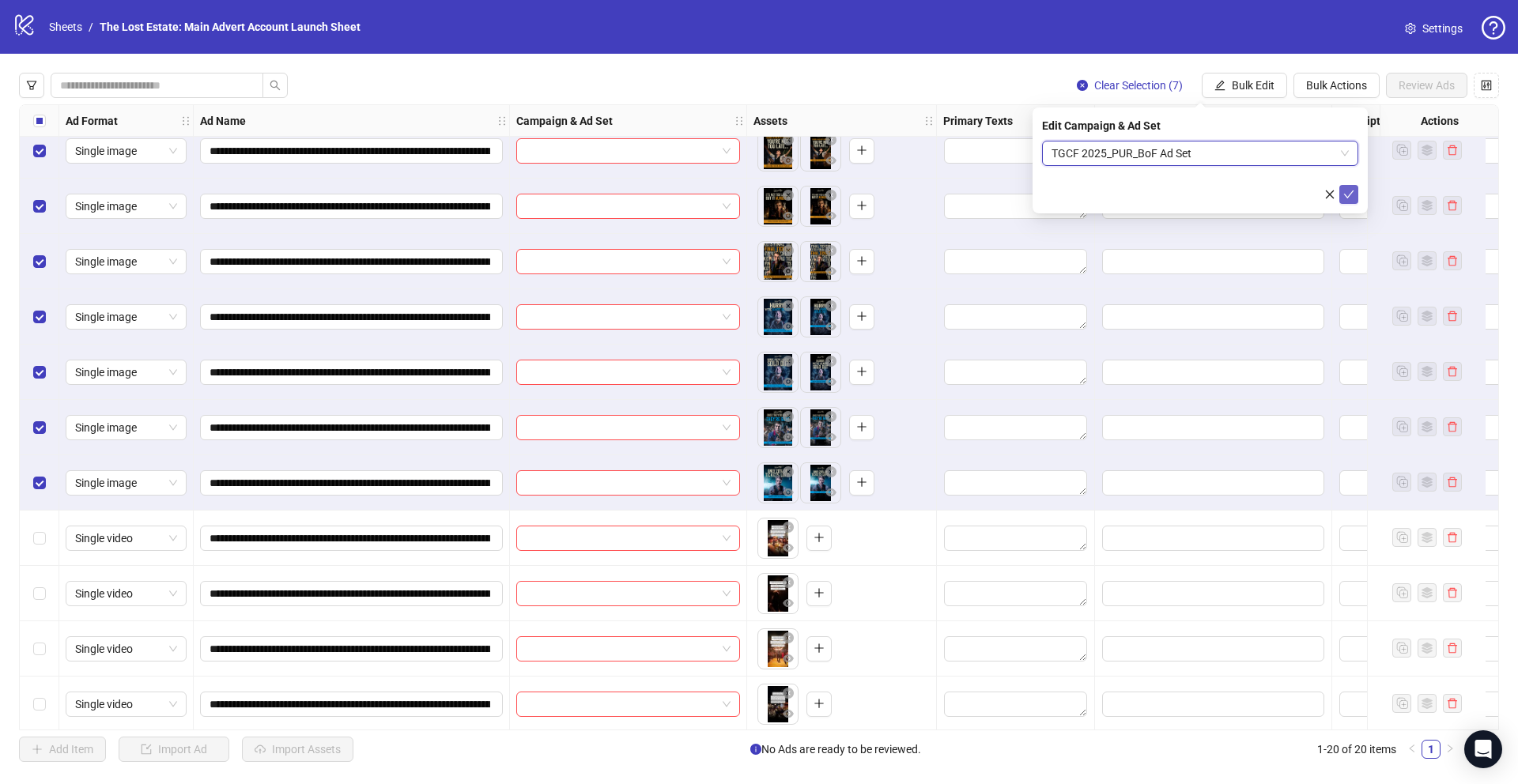
click at [1345, 195] on icon "check" at bounding box center [1348, 194] width 11 height 11
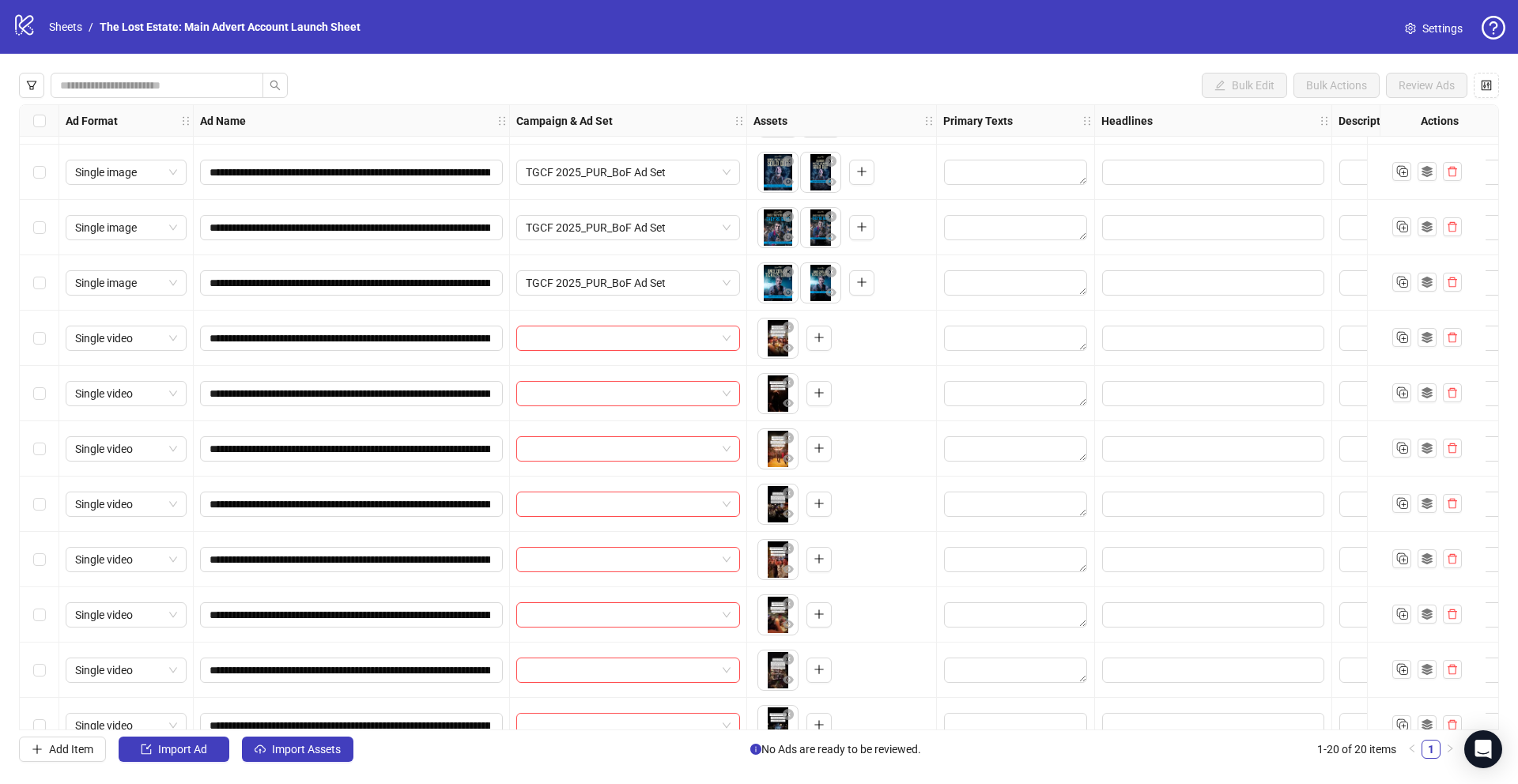
scroll to position [520, 0]
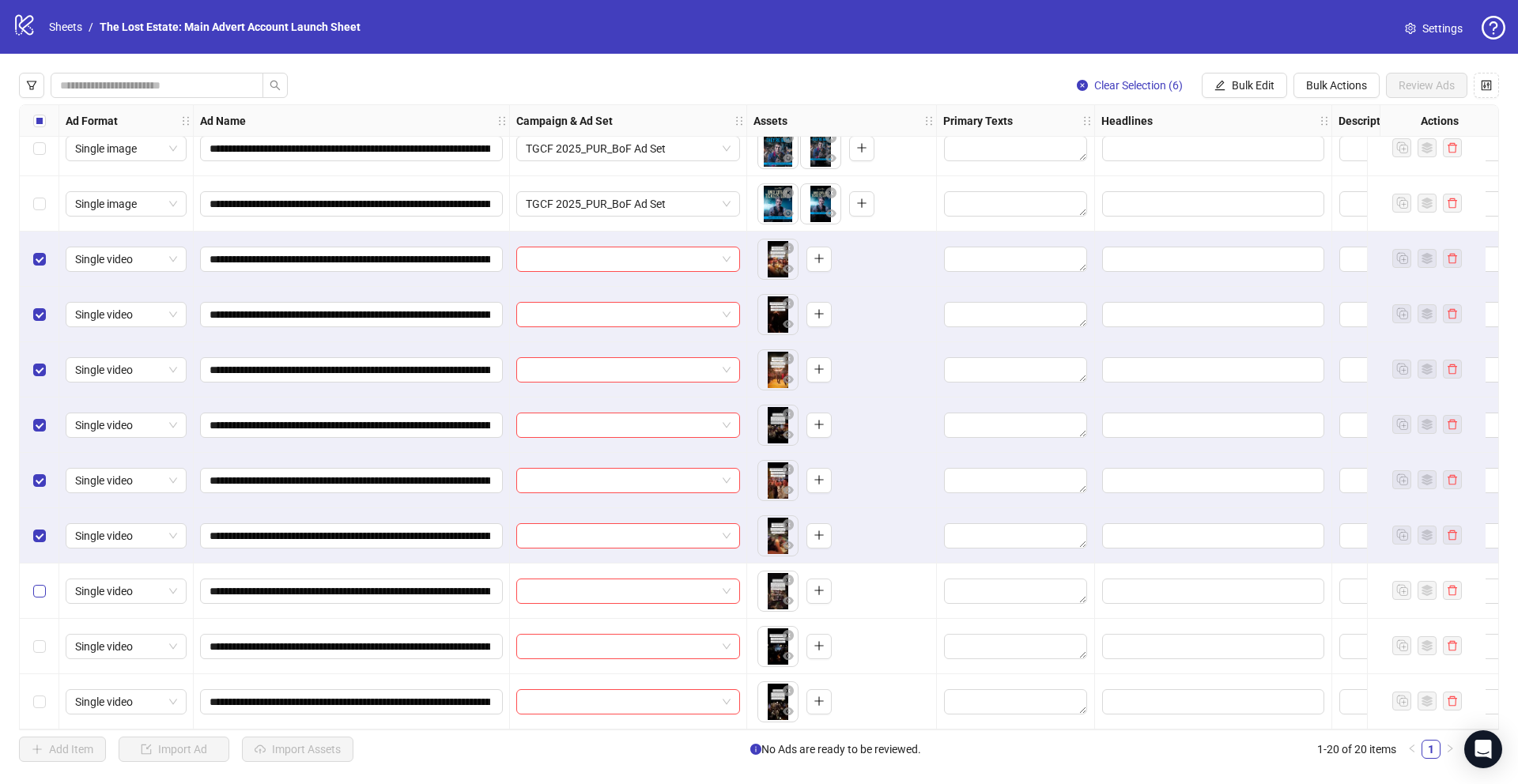
click at [38, 582] on label "Select row 18" at bounding box center [39, 591] width 13 height 17
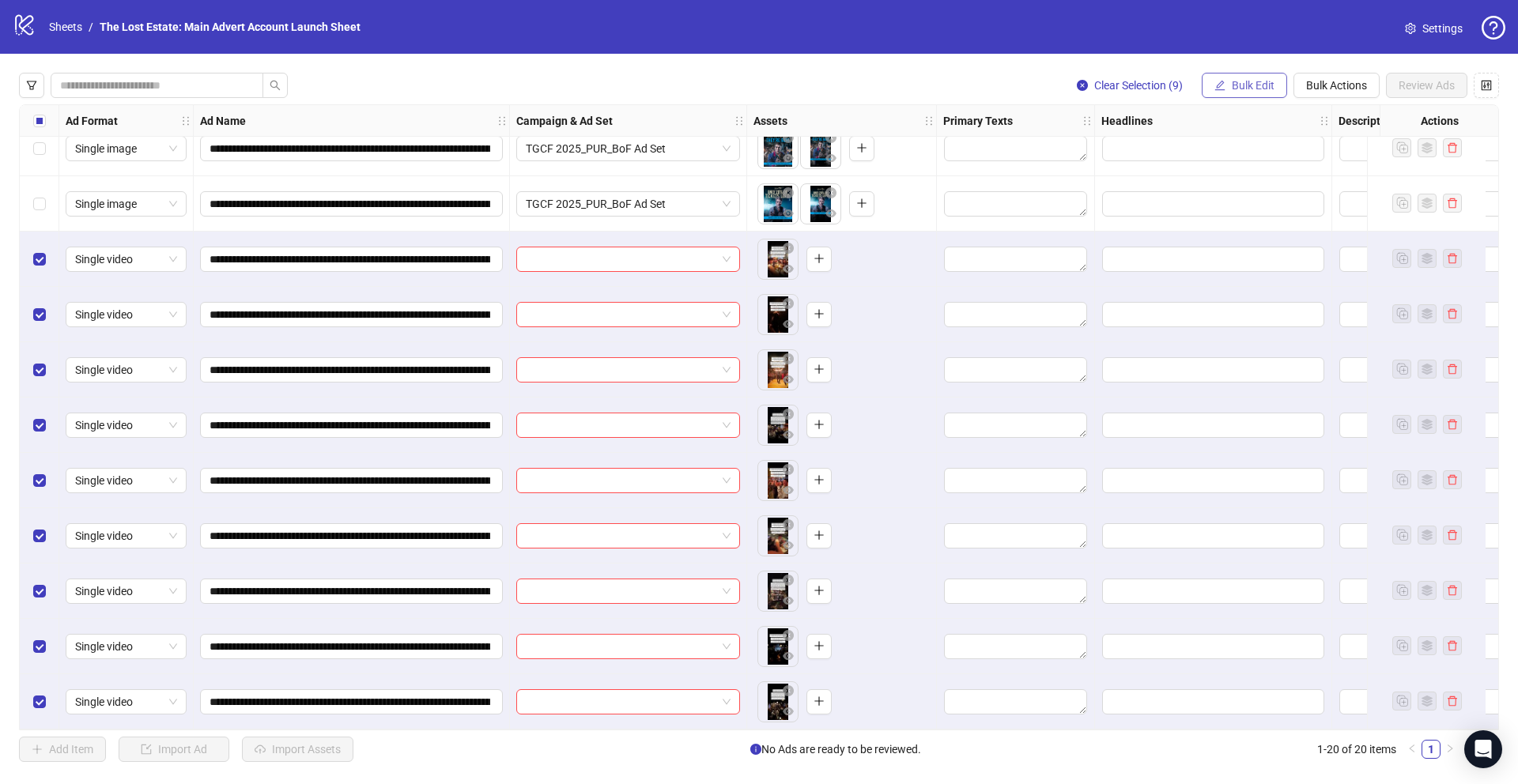
click at [1259, 84] on span "Bulk Edit" at bounding box center [1253, 85] width 43 height 13
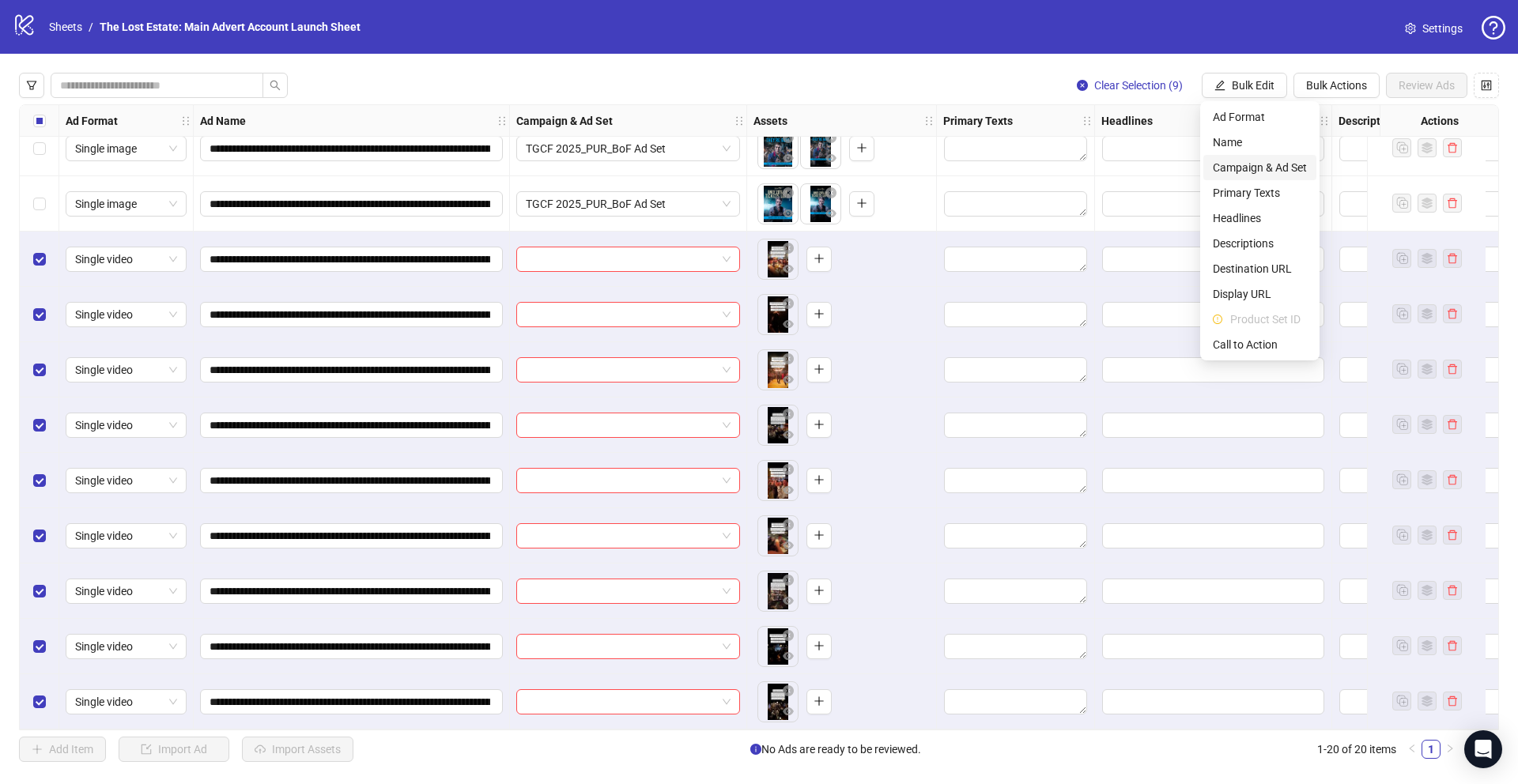
click at [1254, 166] on span "Campaign & Ad Set" at bounding box center [1259, 168] width 94 height 17
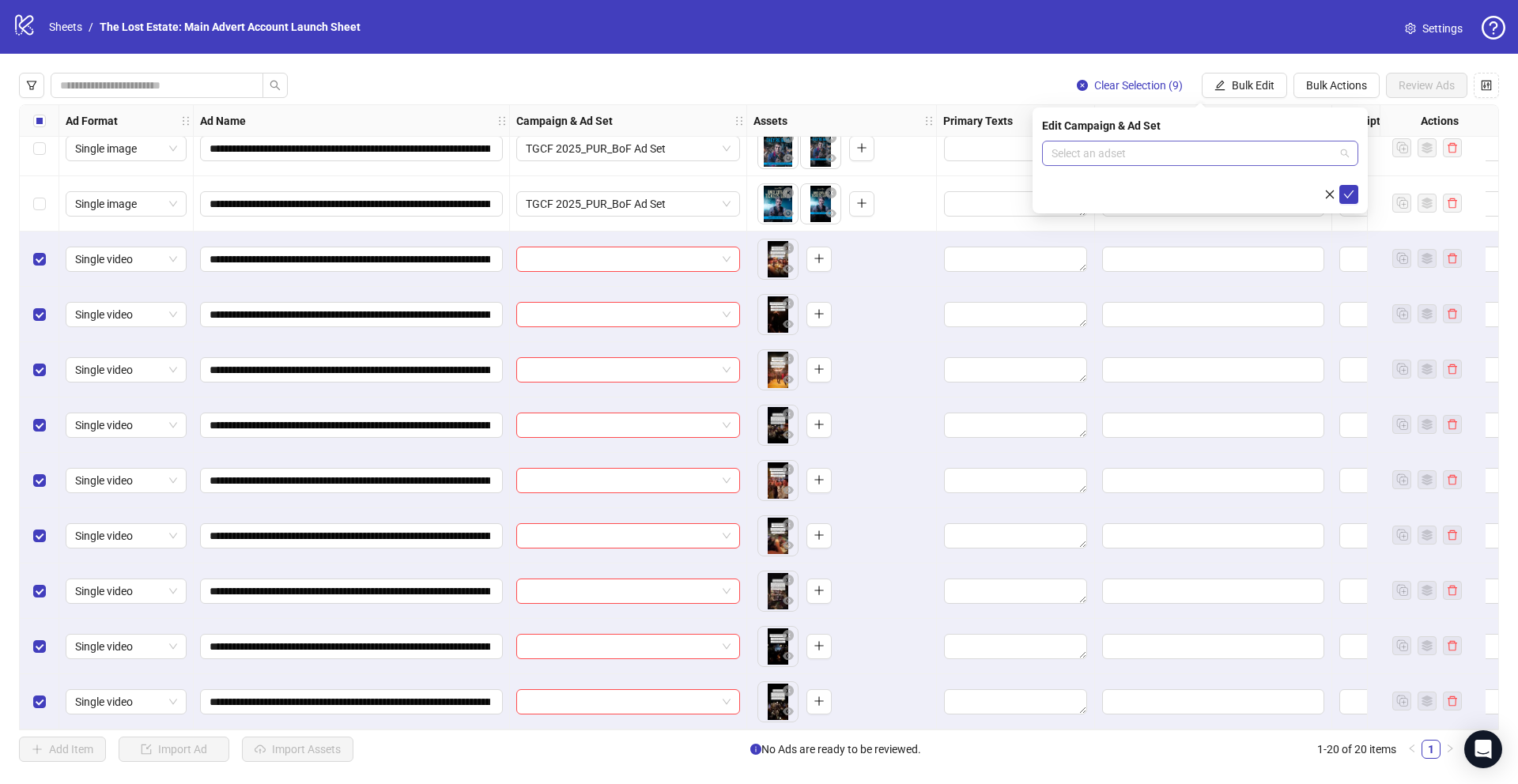
click at [1220, 155] on input "search" at bounding box center [1192, 153] width 283 height 24
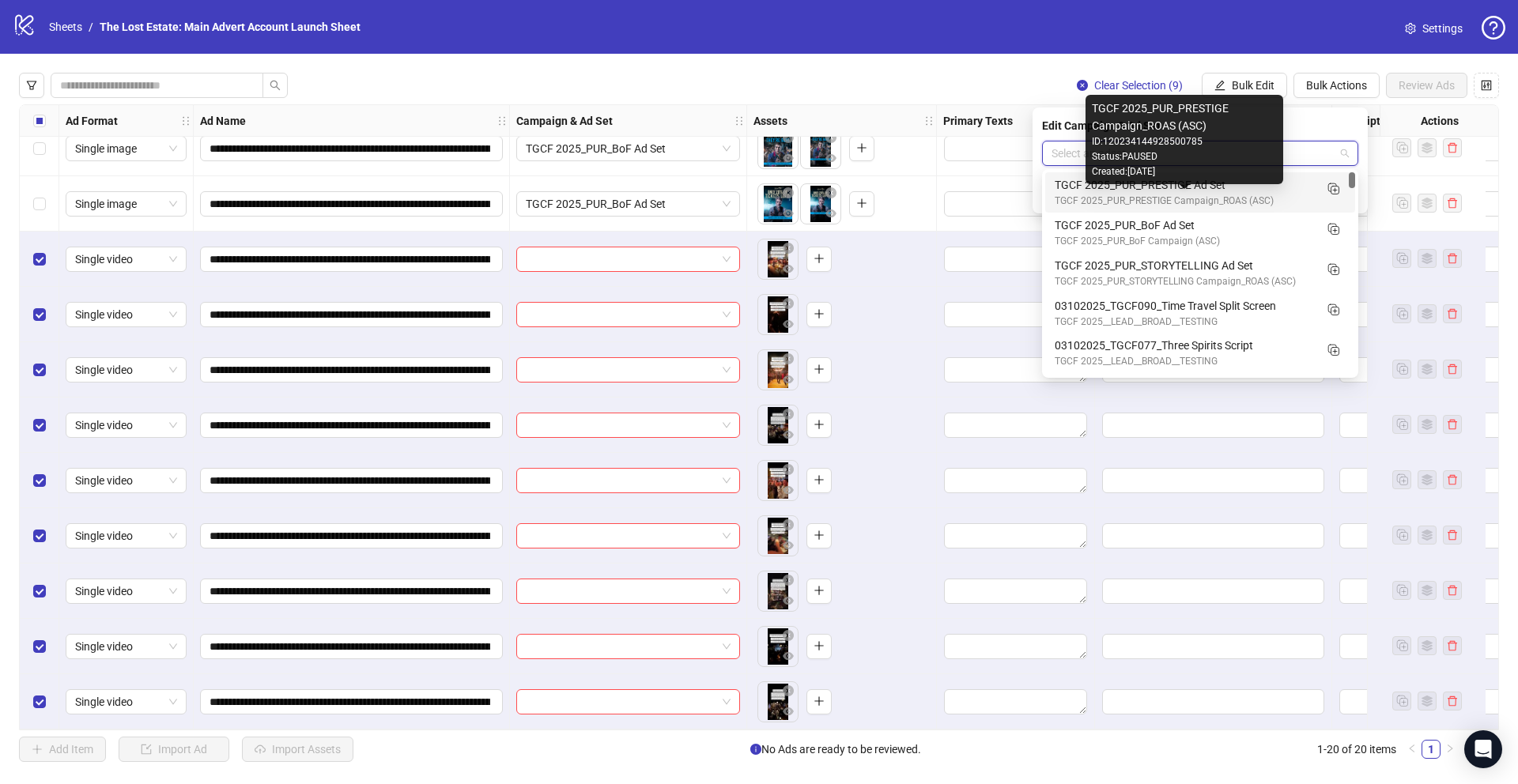
click at [1212, 196] on div "TGCF 2025_PUR_PRESTIGE Campaign_ROAS (ASC)" at bounding box center [1184, 202] width 259 height 15
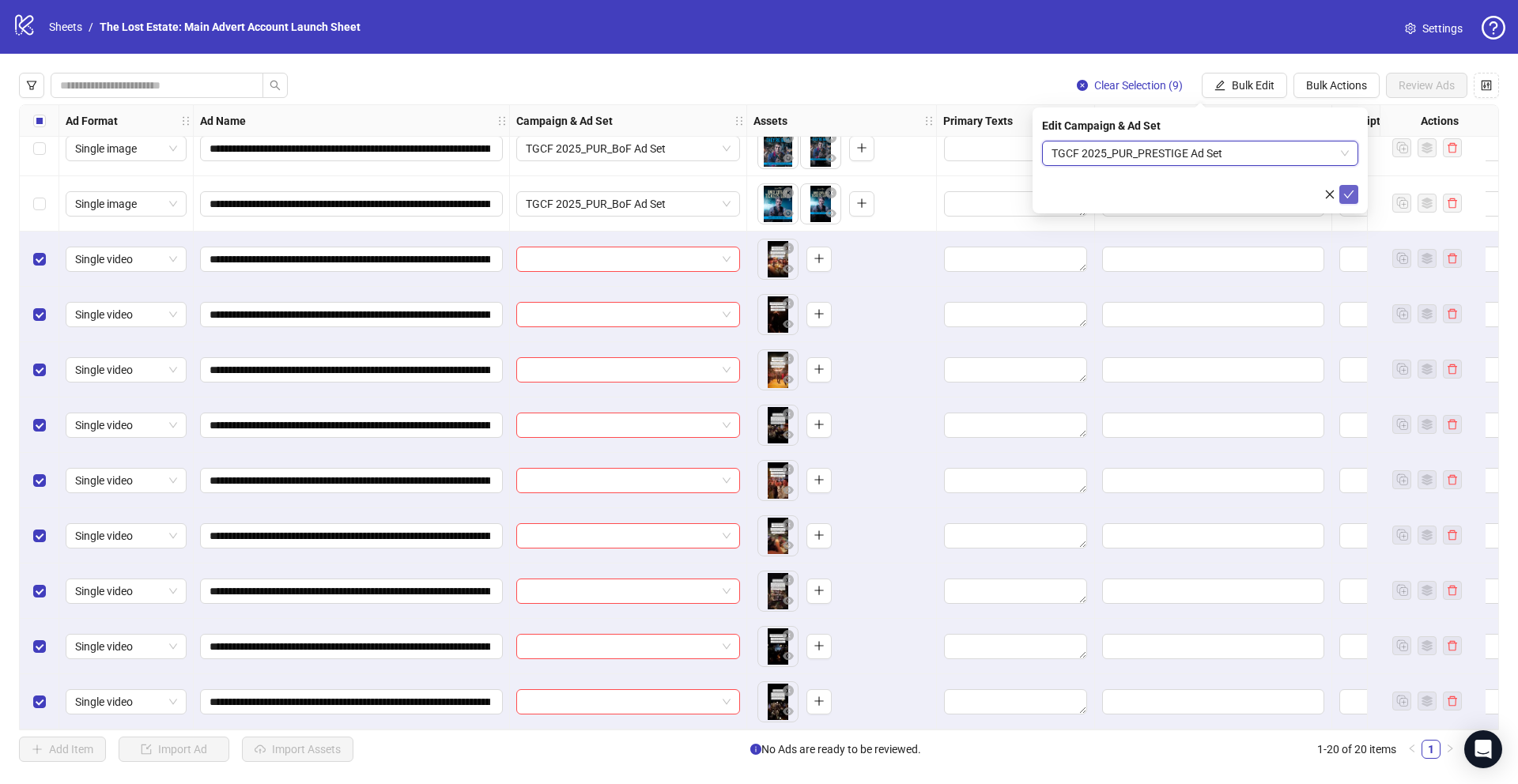
click at [1351, 193] on icon "check" at bounding box center [1348, 194] width 11 height 11
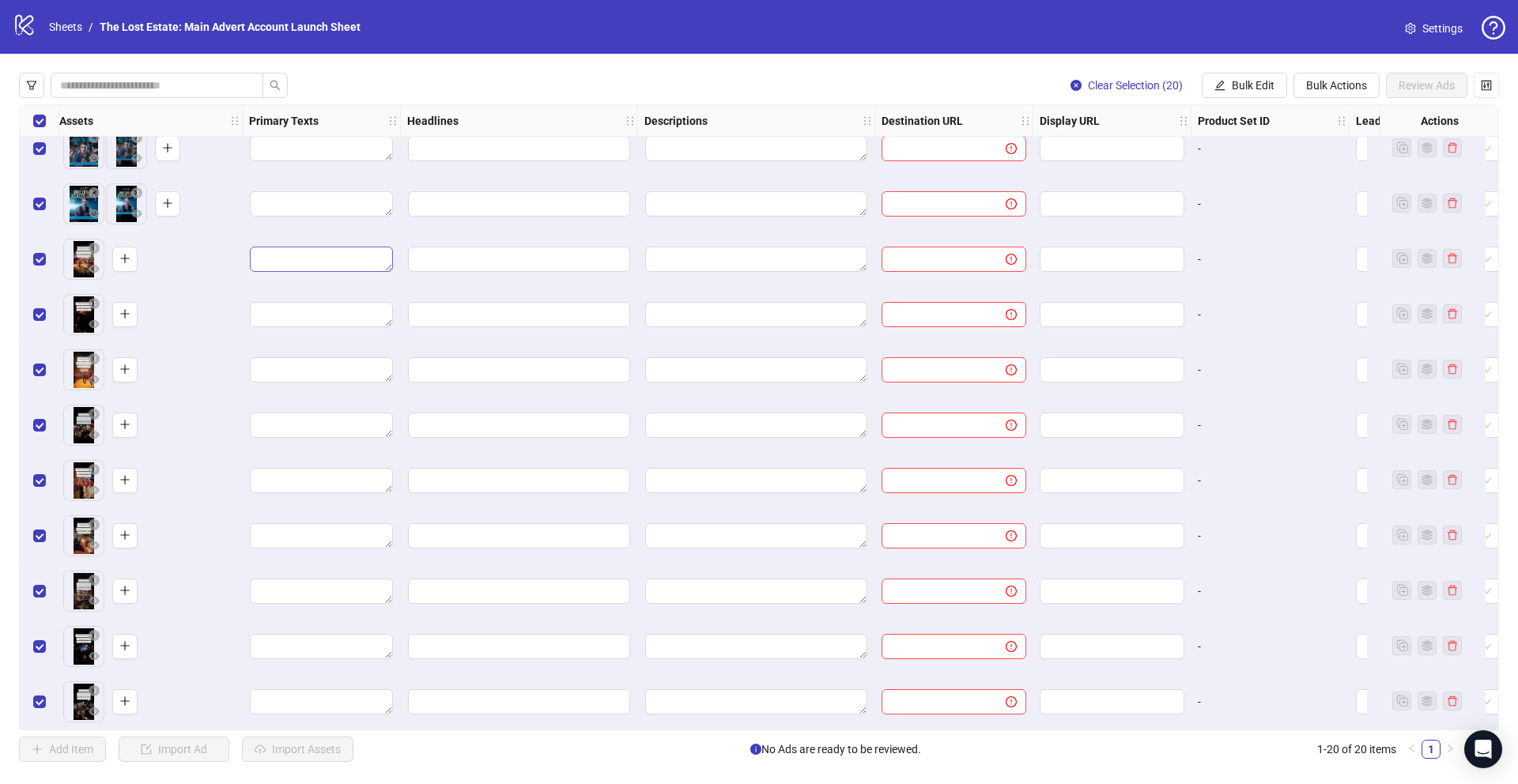
scroll to position [520, 961]
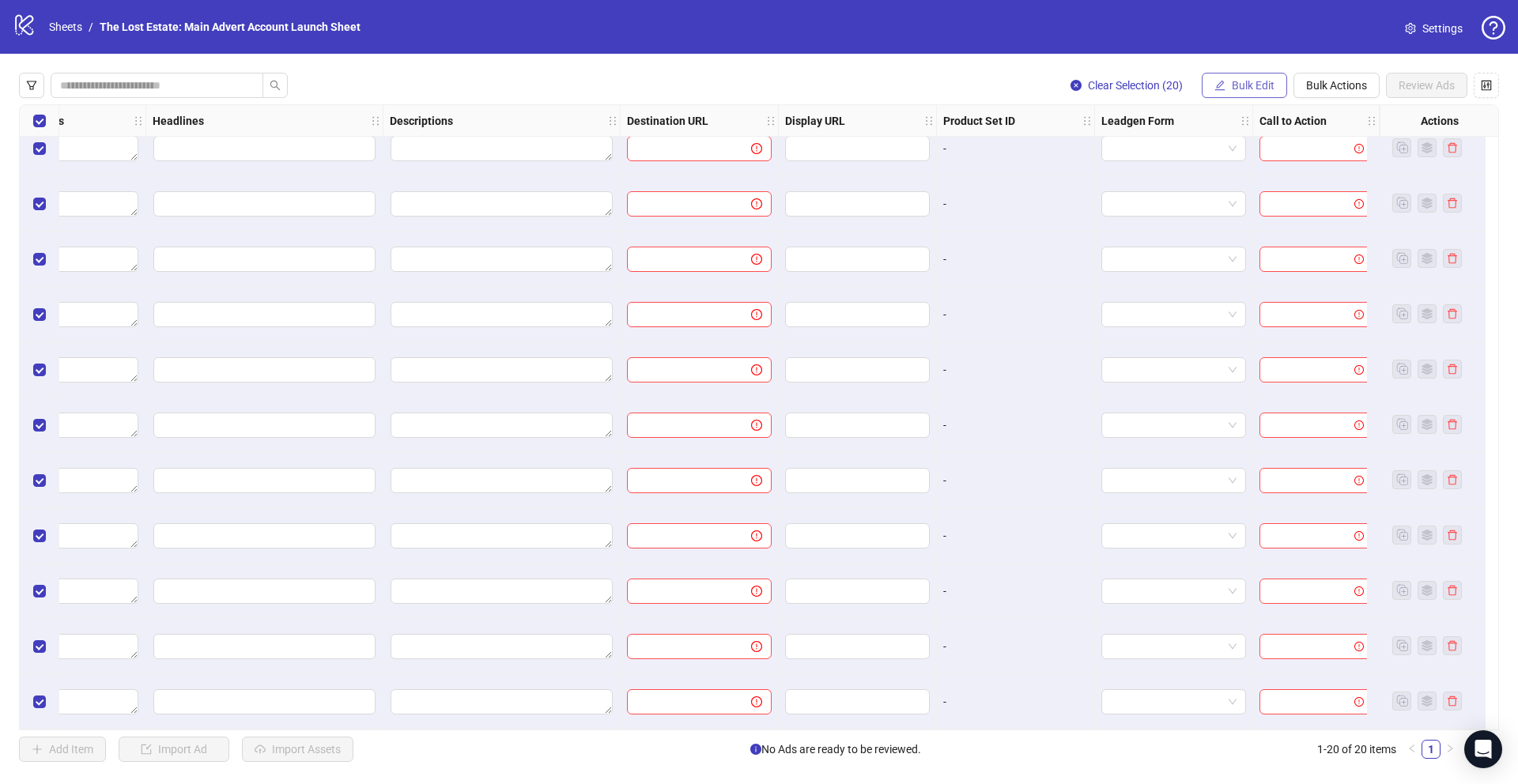
click at [1265, 81] on span "Bulk Edit" at bounding box center [1253, 85] width 43 height 13
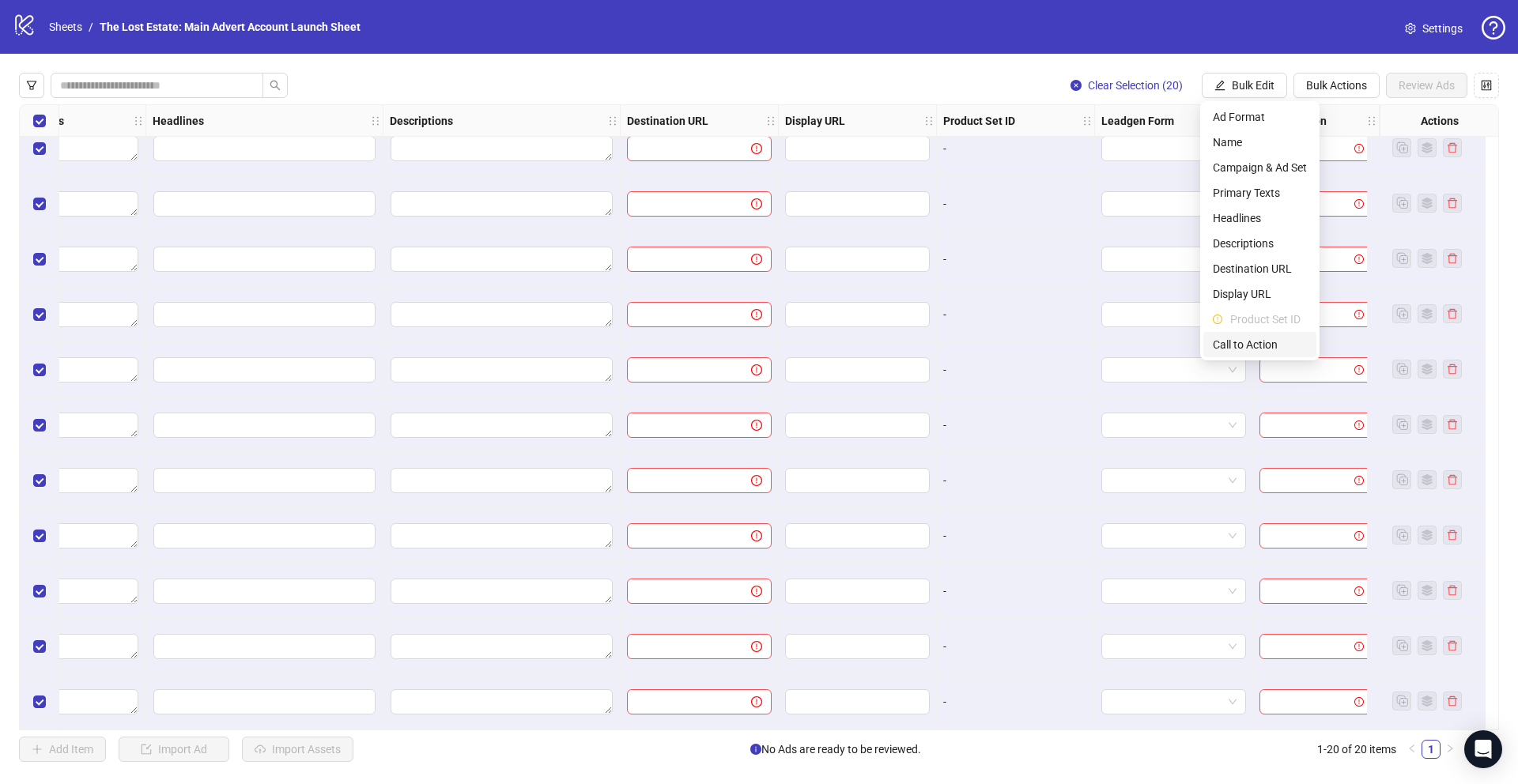
click at [1276, 344] on span "Call to Action" at bounding box center [1259, 344] width 94 height 17
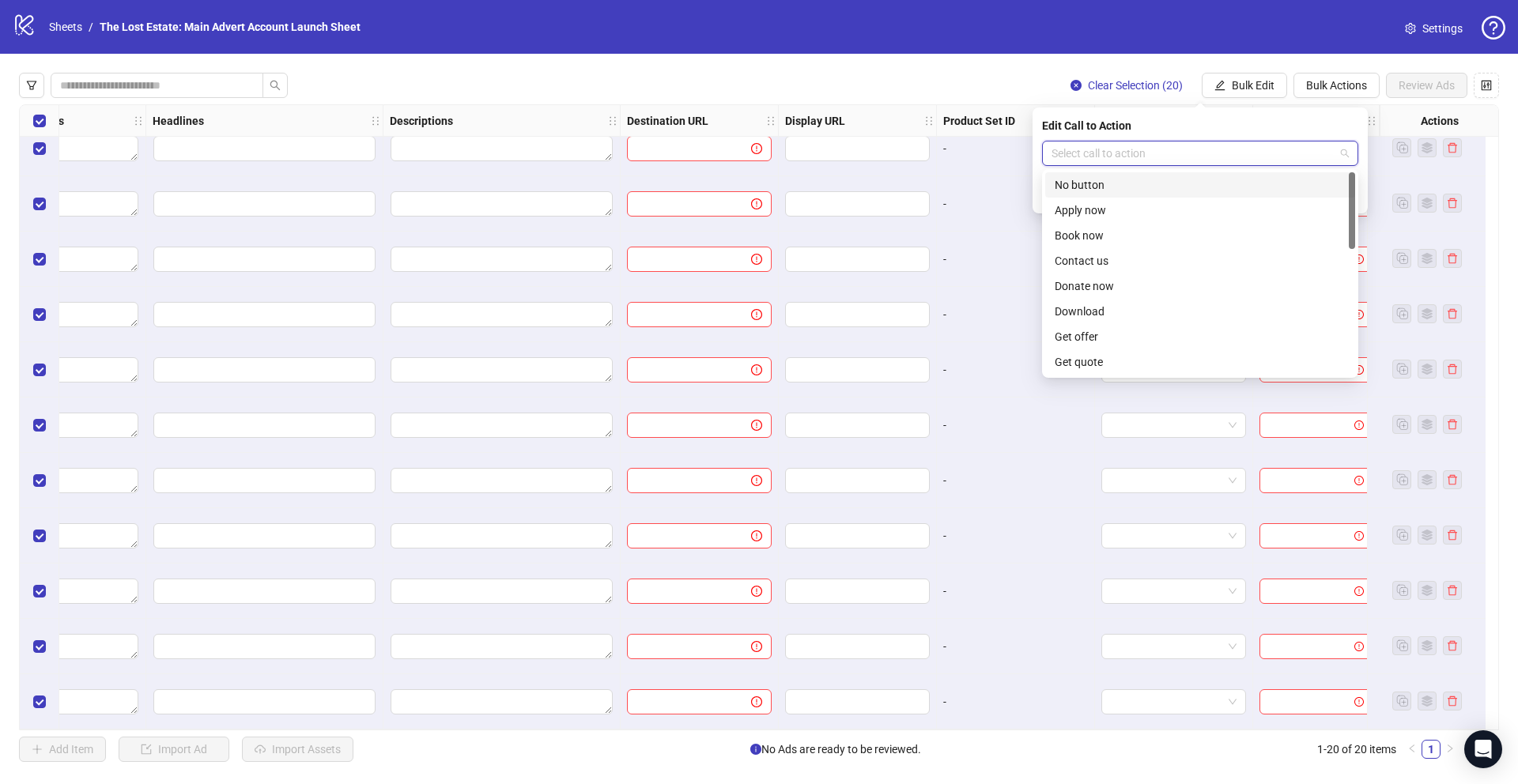
click at [1236, 156] on input "search" at bounding box center [1192, 153] width 283 height 24
click at [1160, 232] on div "Book now" at bounding box center [1200, 236] width 291 height 17
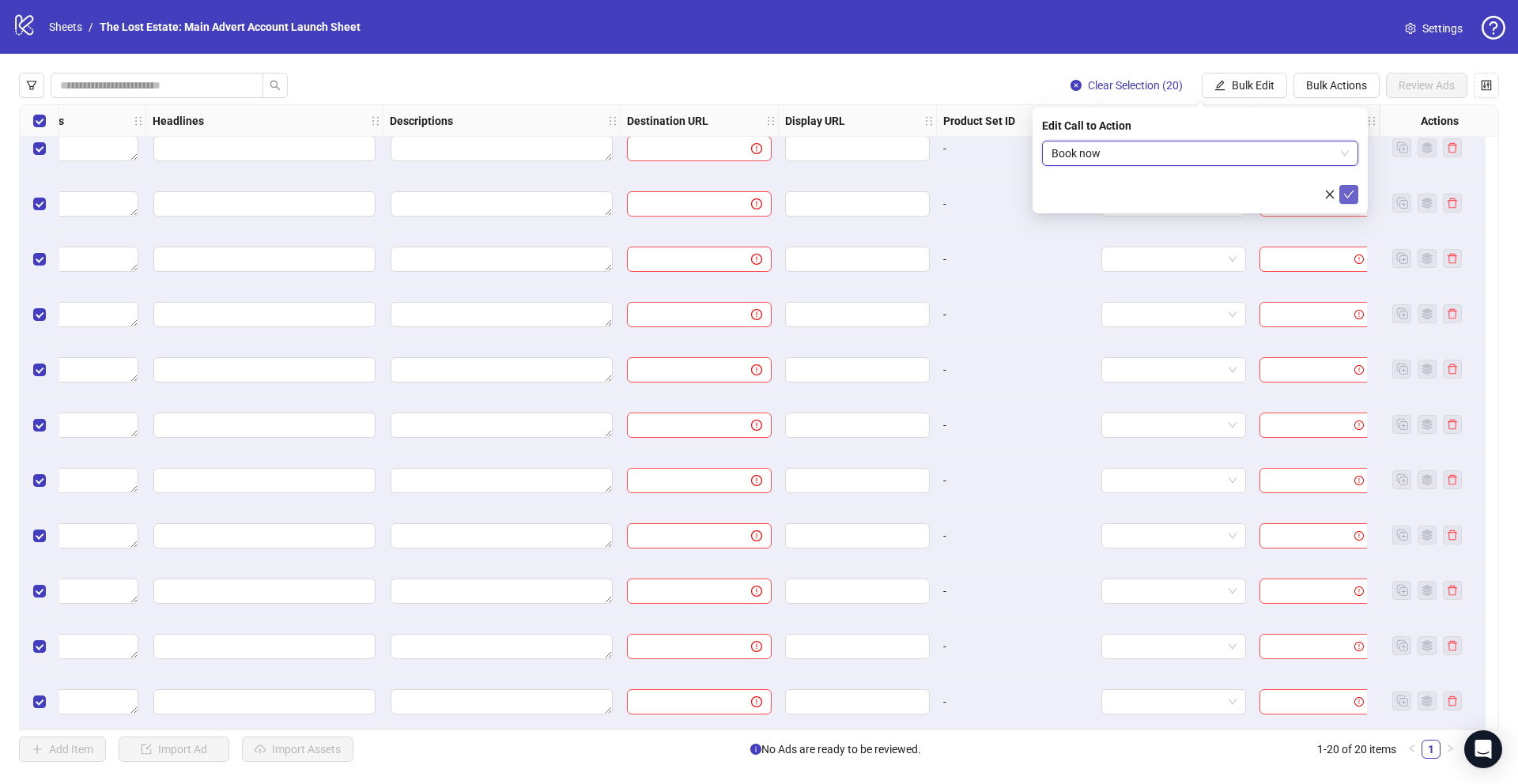
click at [1348, 194] on icon "check" at bounding box center [1348, 194] width 11 height 11
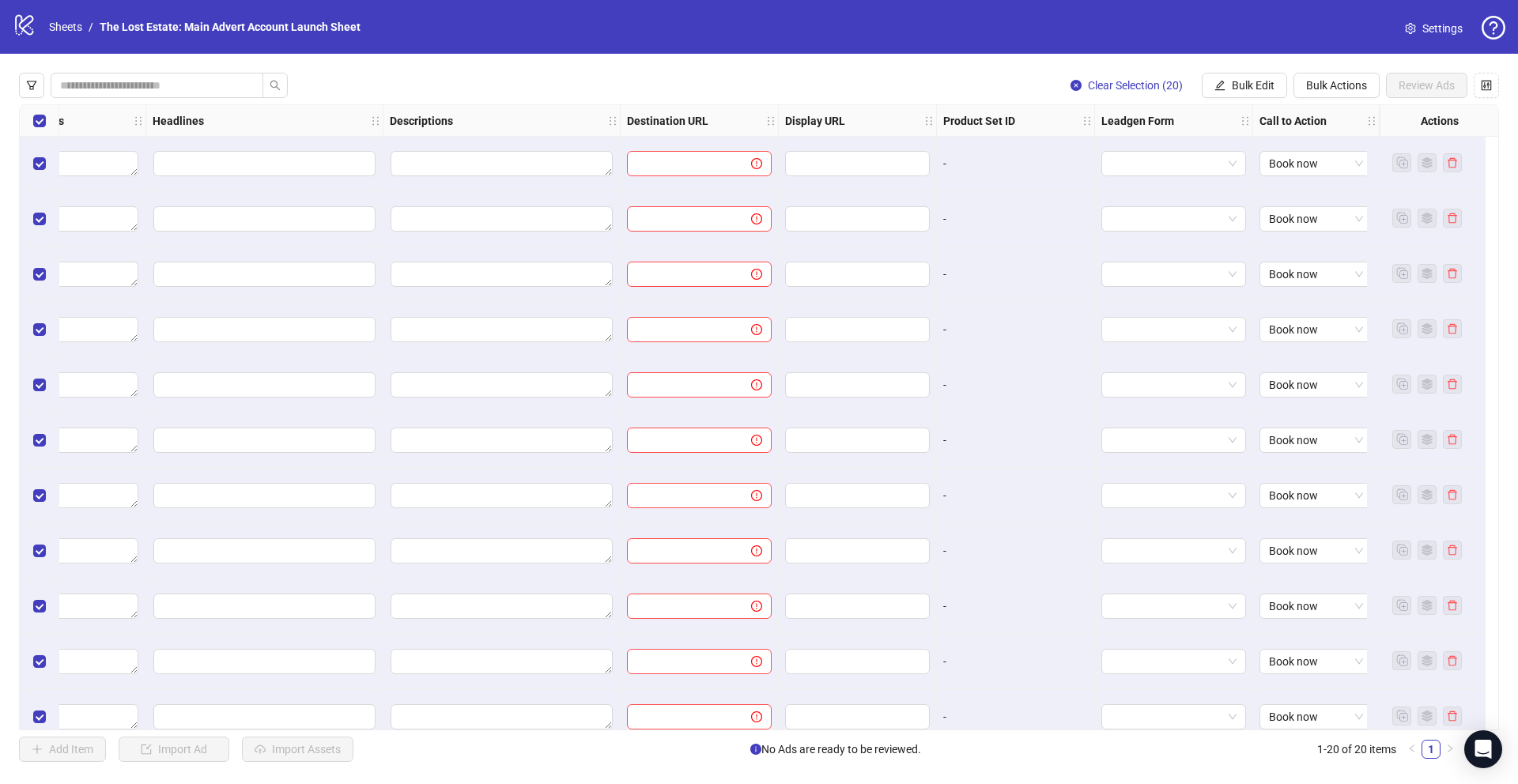
scroll to position [0, 961]
click at [1240, 84] on span "Bulk Edit" at bounding box center [1253, 85] width 43 height 13
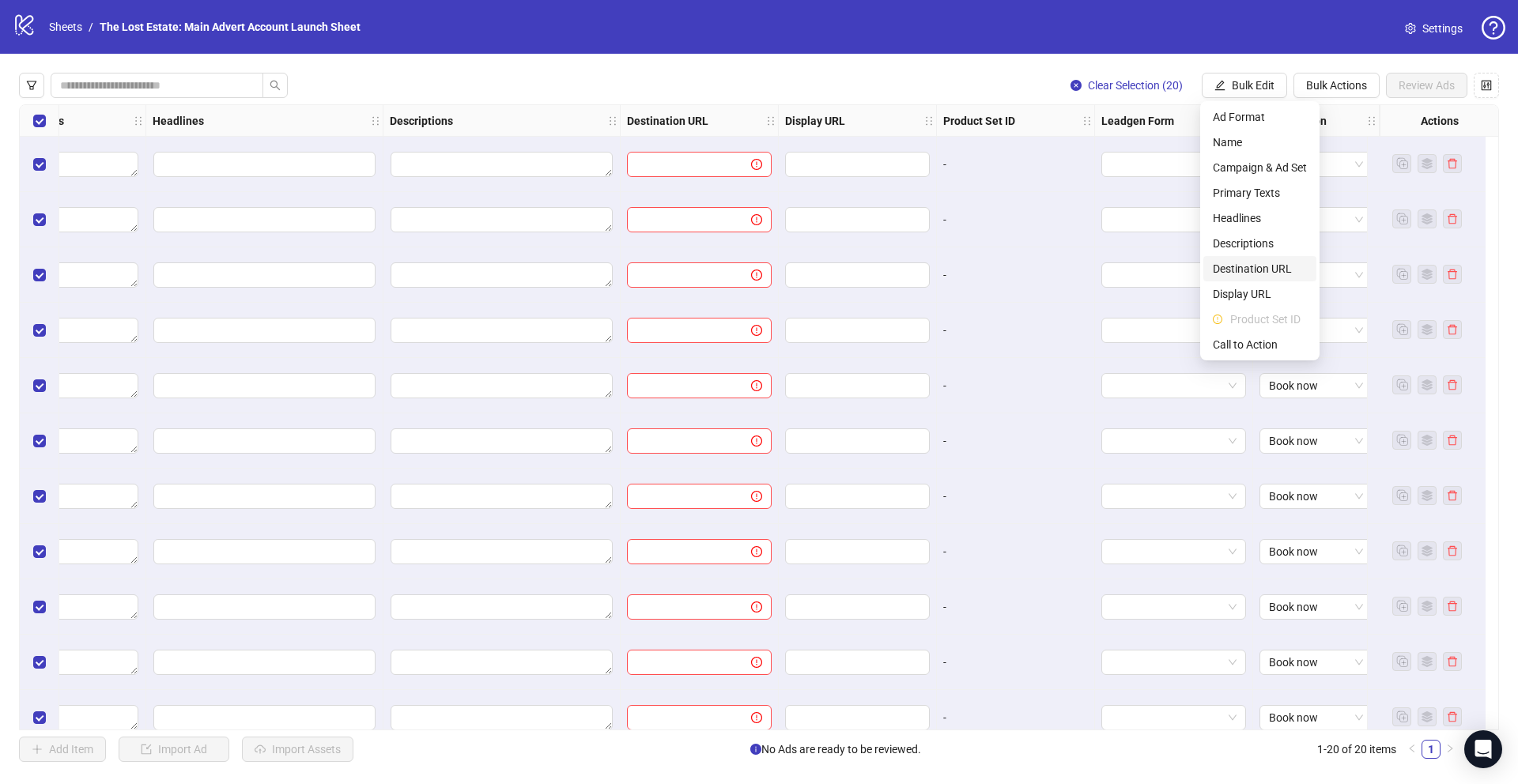
click at [1265, 271] on span "Destination URL" at bounding box center [1259, 269] width 94 height 17
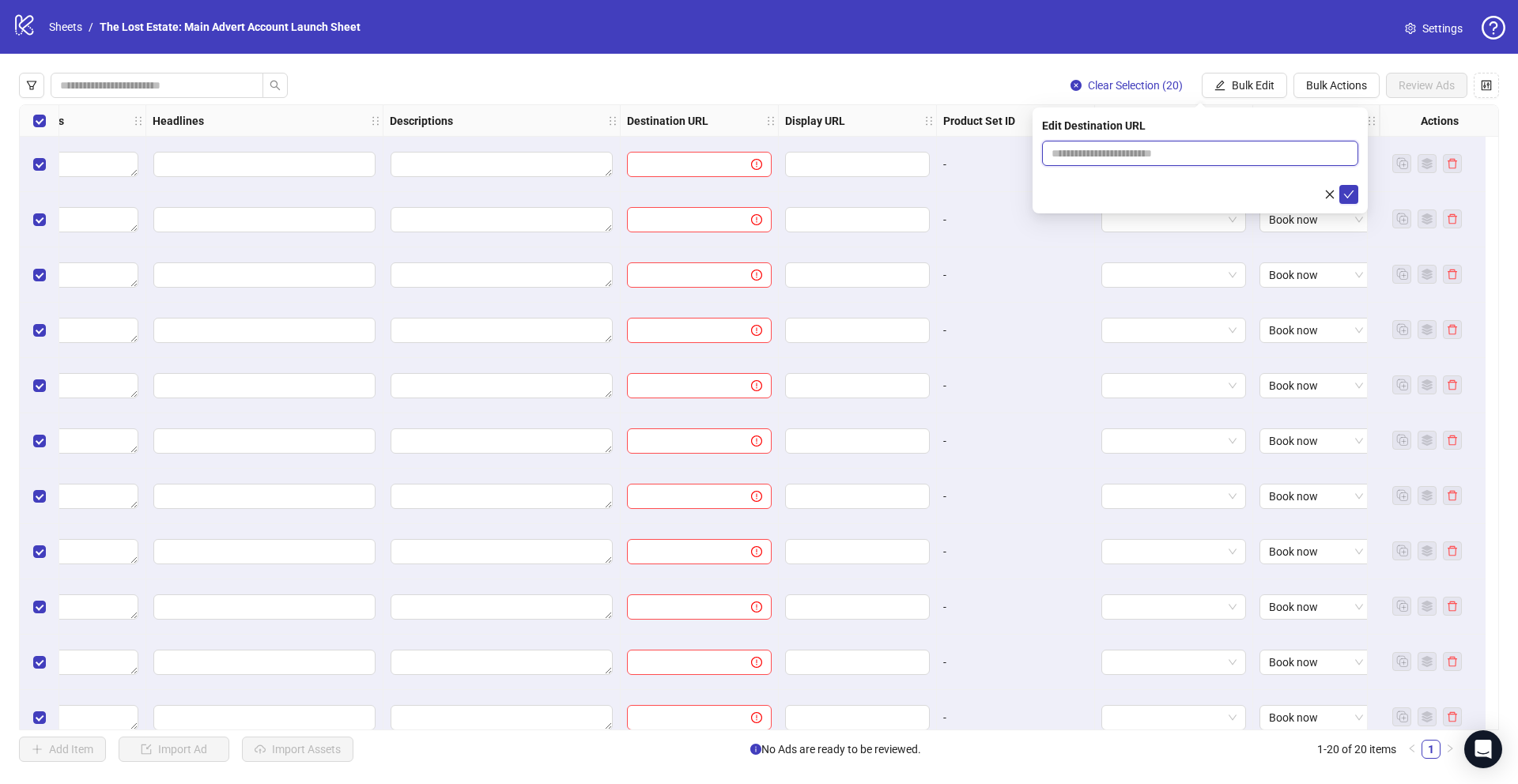
click at [1099, 153] on input "text" at bounding box center [1193, 153] width 285 height 17
paste input "**********"
type input "**********"
click at [1348, 191] on icon "check" at bounding box center [1348, 194] width 11 height 11
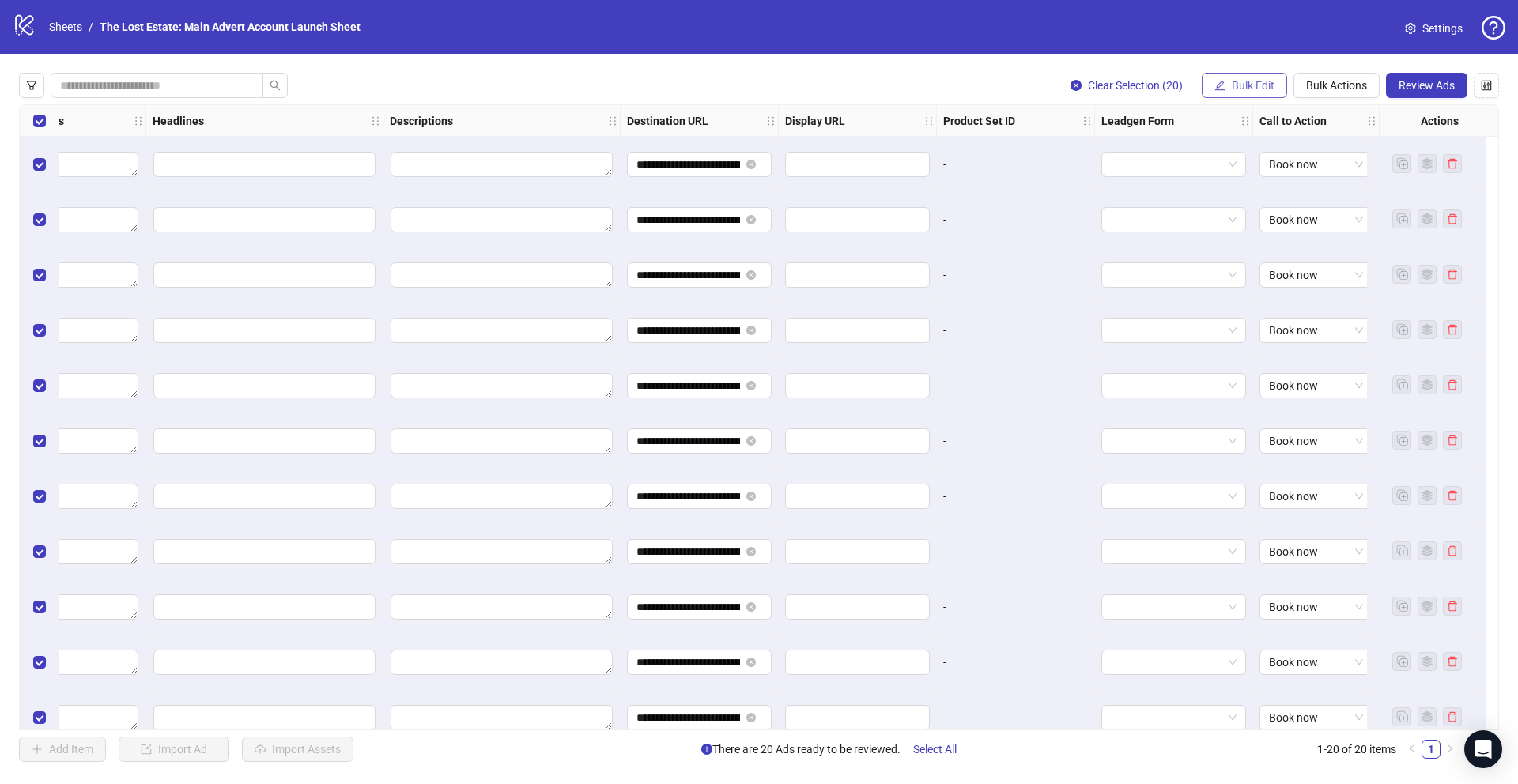
click at [1246, 84] on span "Bulk Edit" at bounding box center [1253, 85] width 43 height 13
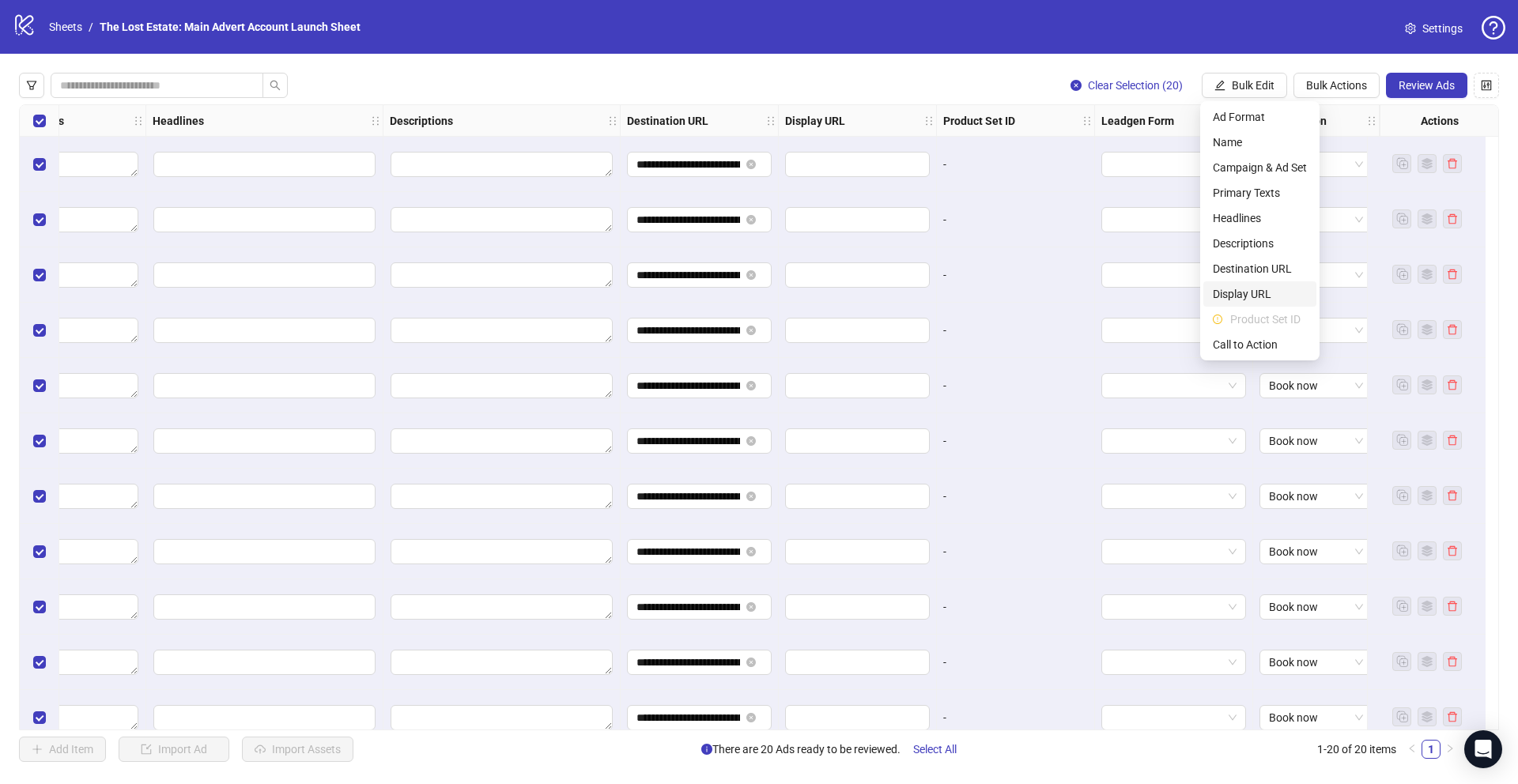
click at [1254, 293] on span "Display URL" at bounding box center [1259, 294] width 94 height 17
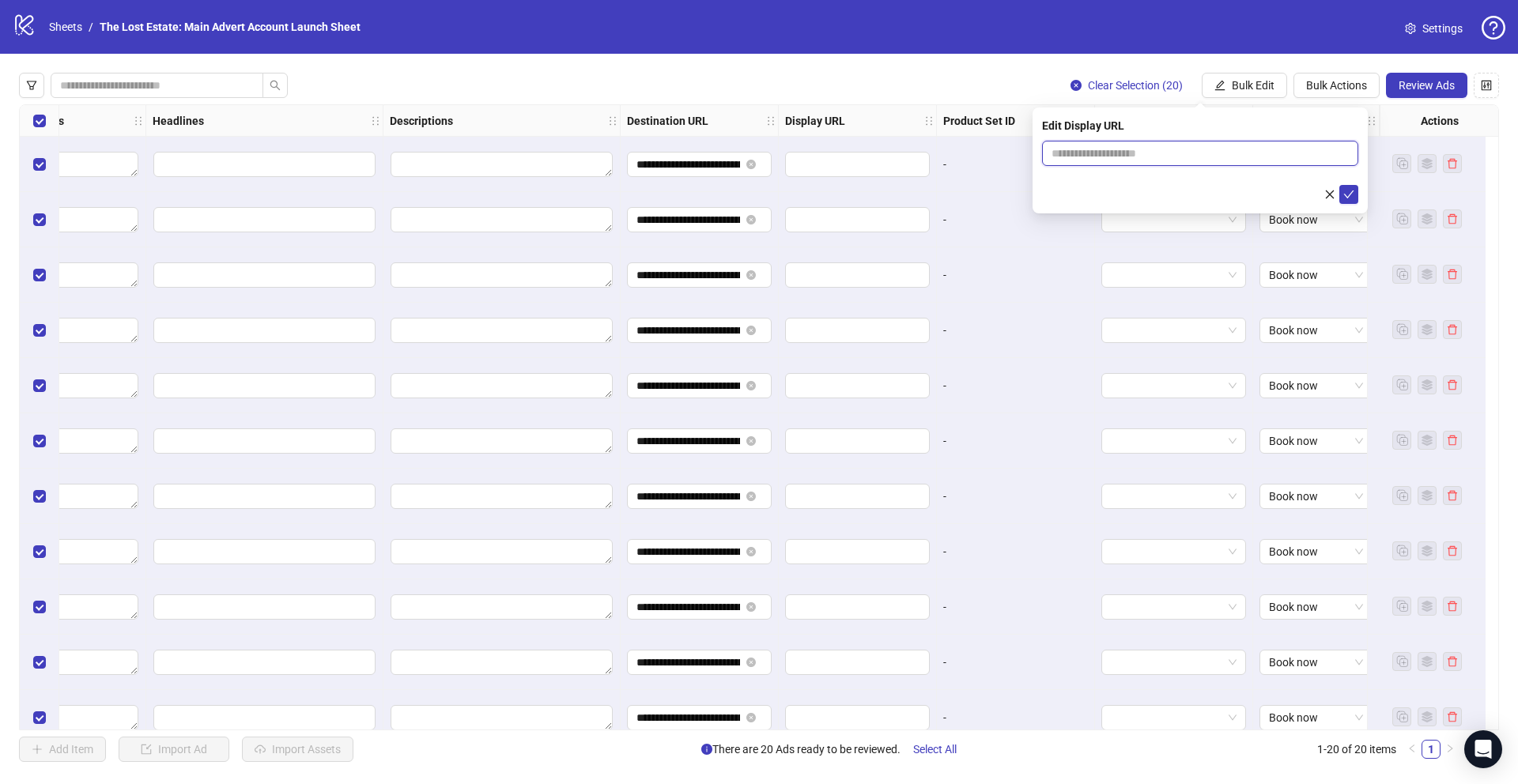
click at [1105, 153] on input "text" at bounding box center [1200, 153] width 316 height 26
paste input "**********"
type input "**********"
click at [1347, 194] on icon "check" at bounding box center [1348, 194] width 11 height 11
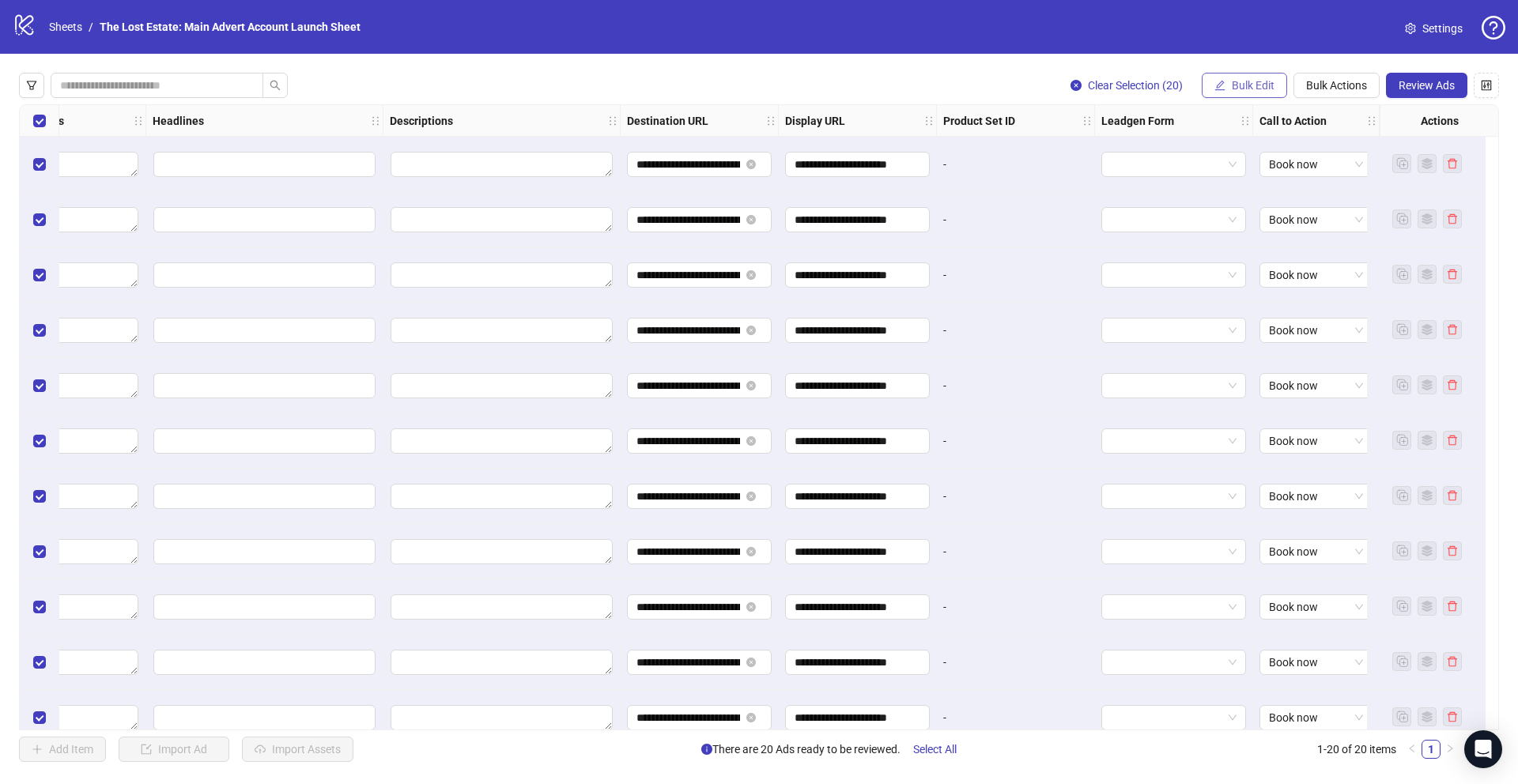
click at [1236, 87] on span "Bulk Edit" at bounding box center [1253, 85] width 43 height 13
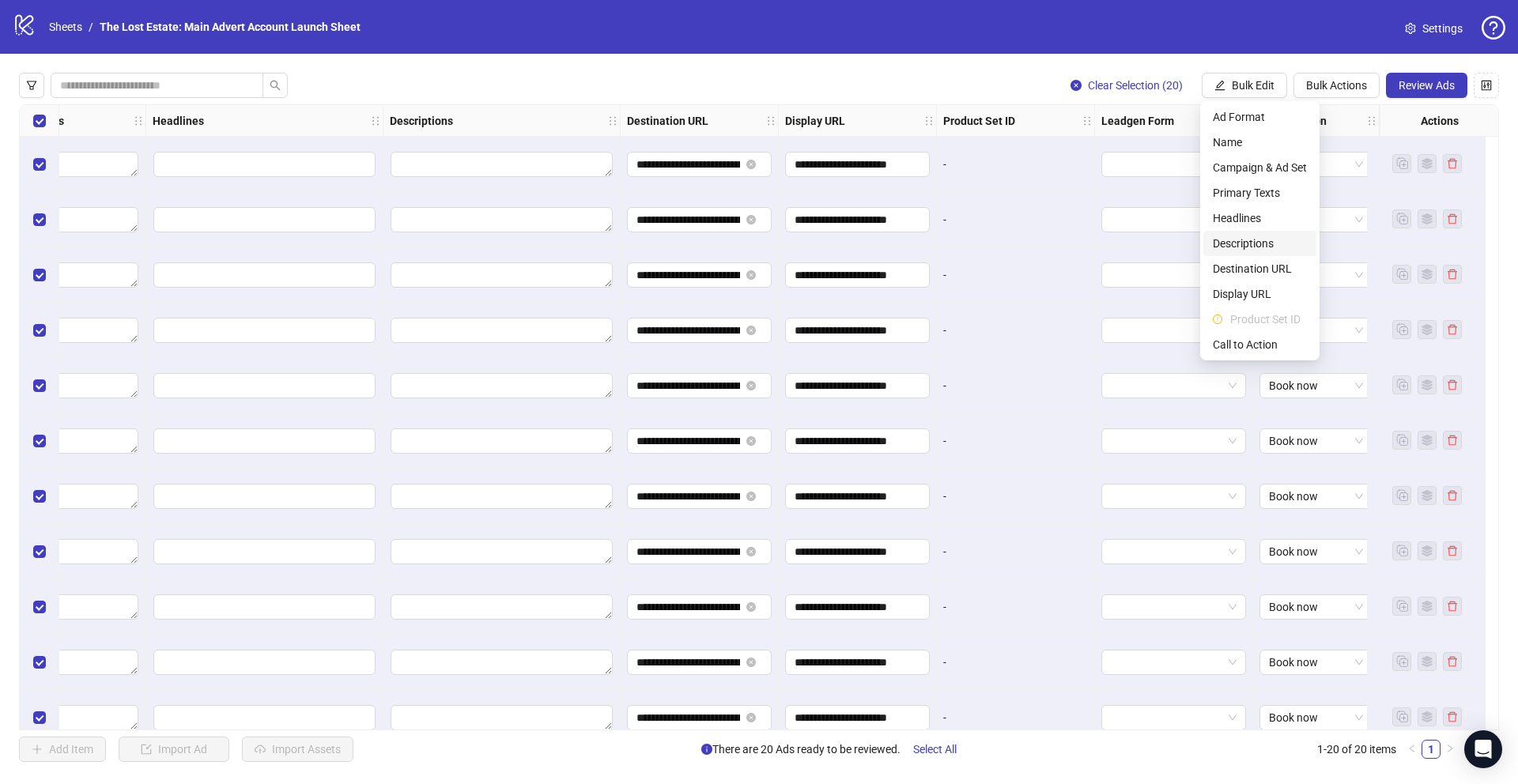
click at [1261, 243] on span "Descriptions" at bounding box center [1259, 243] width 94 height 17
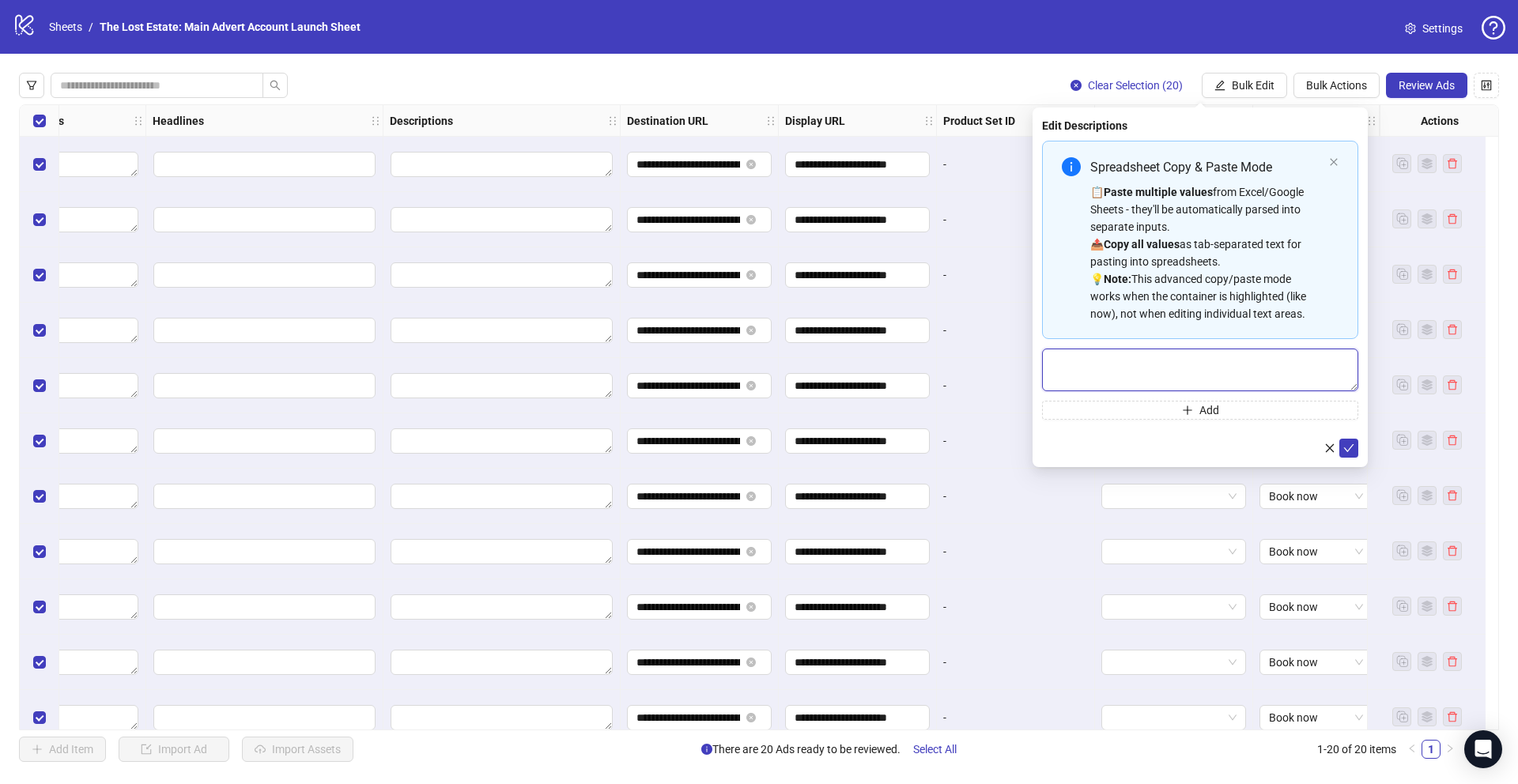
click at [1180, 376] on textarea "Multi-text input container - paste or copy values" at bounding box center [1200, 370] width 316 height 43
paste textarea "**********"
type textarea "**********"
click at [1356, 449] on button "submit" at bounding box center [1349, 448] width 19 height 19
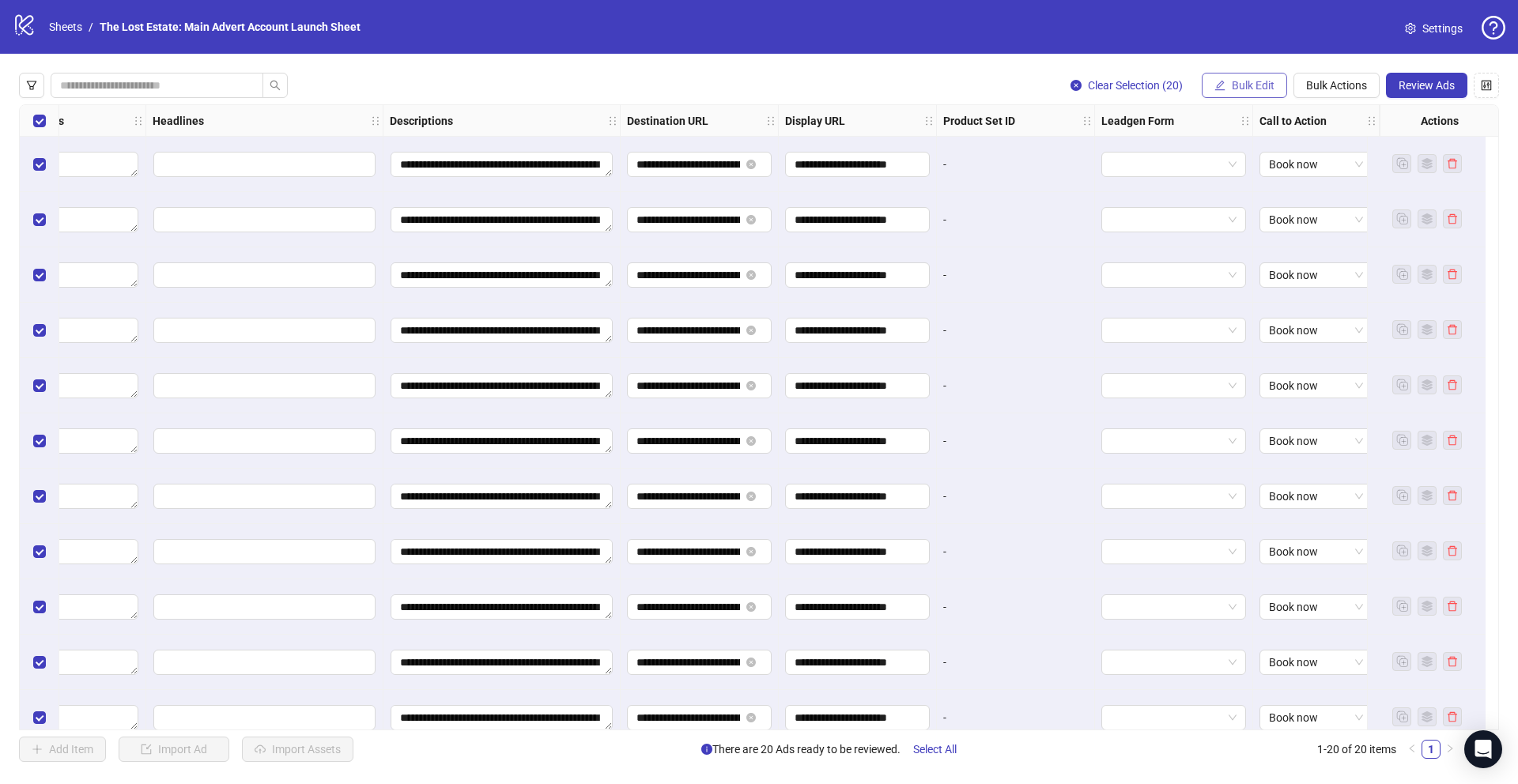
click at [1242, 84] on span "Bulk Edit" at bounding box center [1253, 85] width 43 height 13
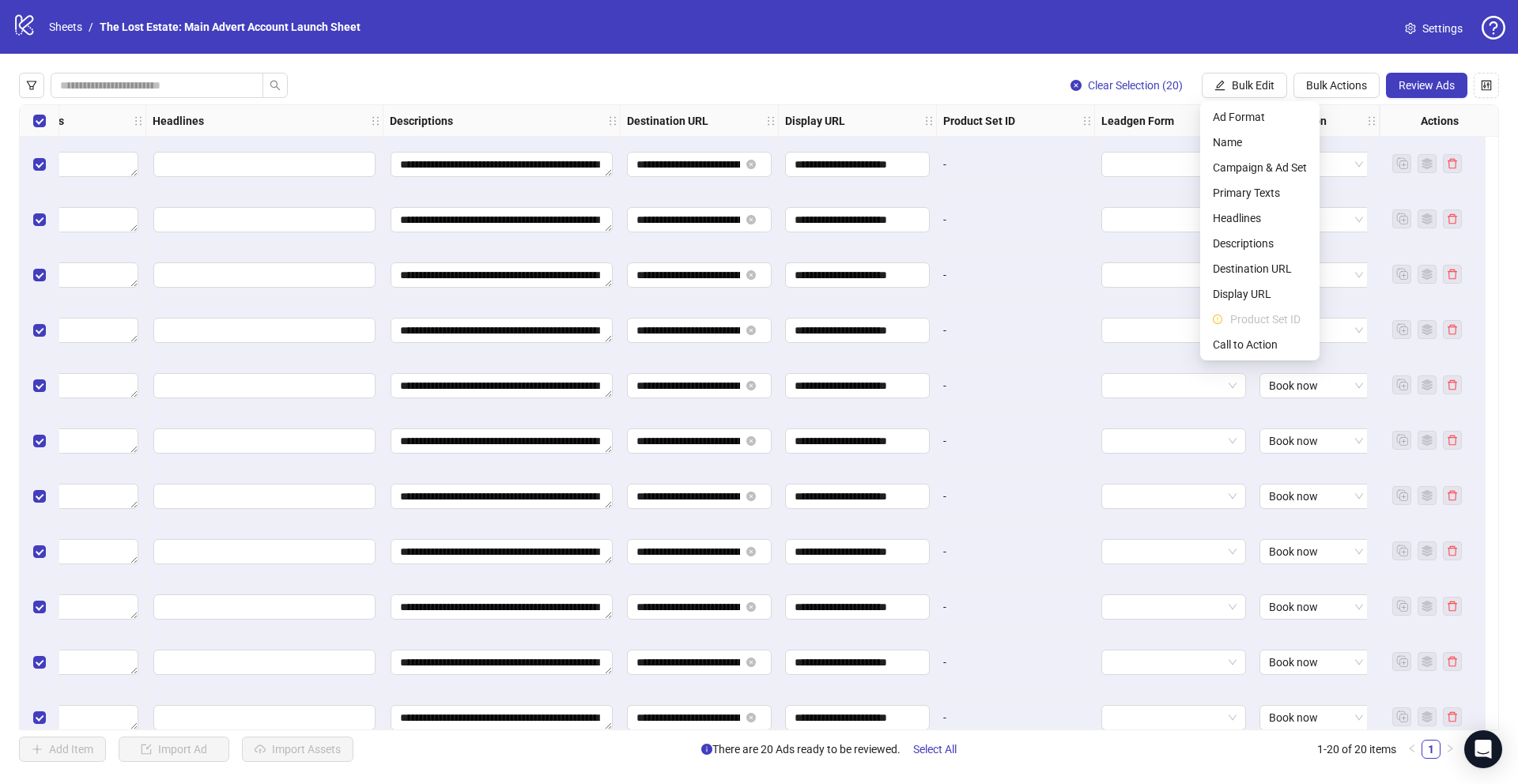
click at [945, 71] on div "**********" at bounding box center [759, 417] width 1518 height 727
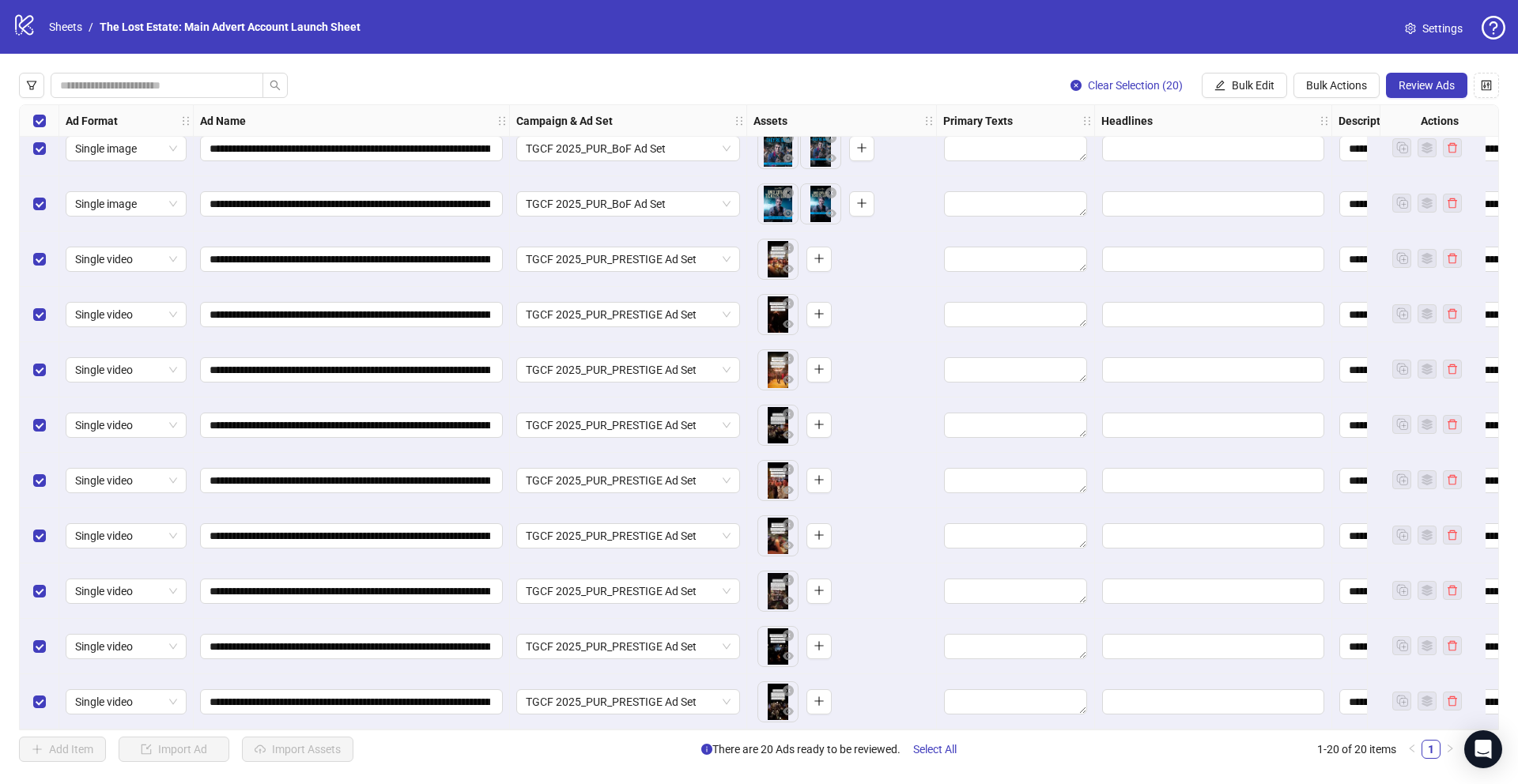
scroll to position [0, 0]
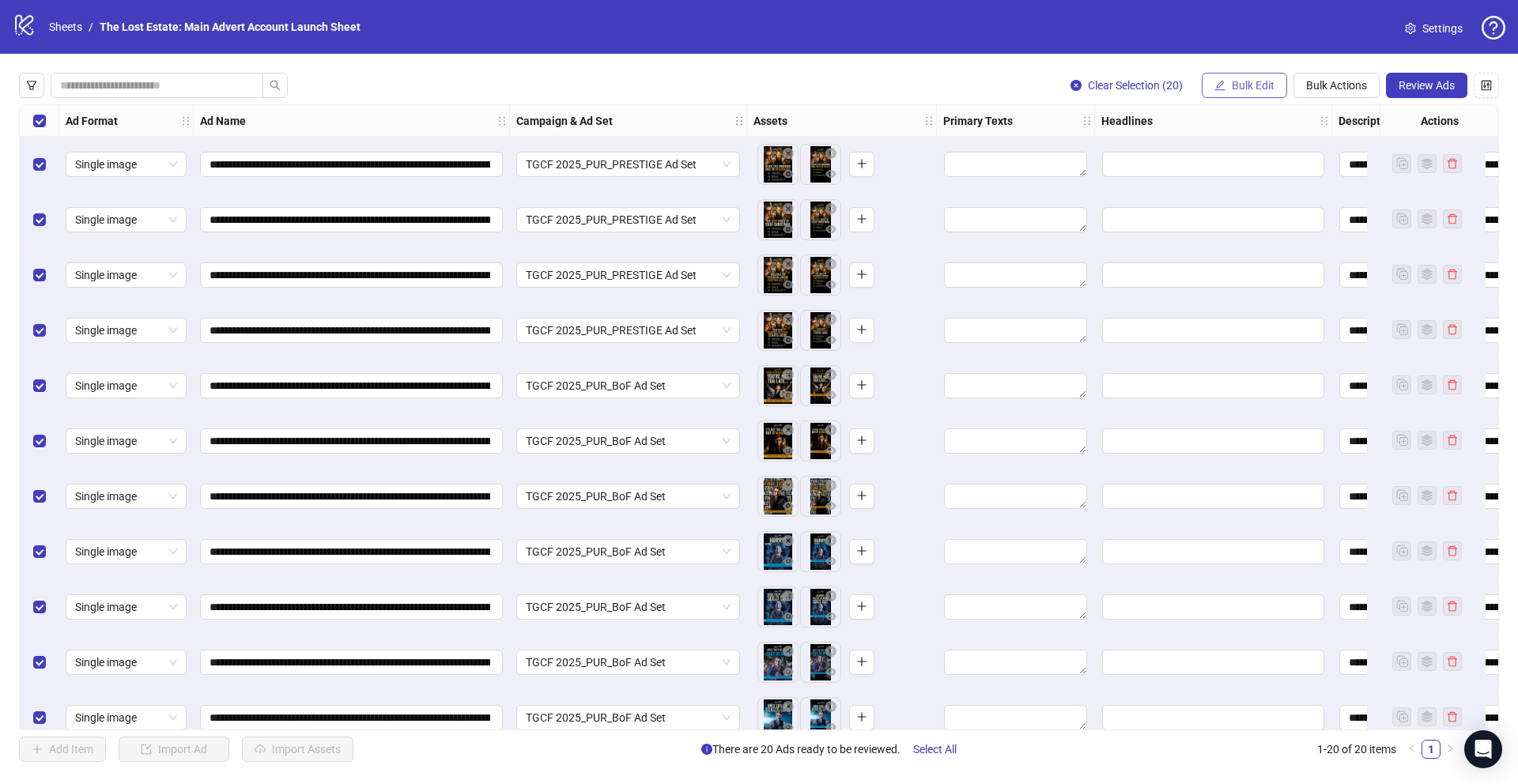
click at [1228, 83] on button "Bulk Edit" at bounding box center [1244, 86] width 85 height 26
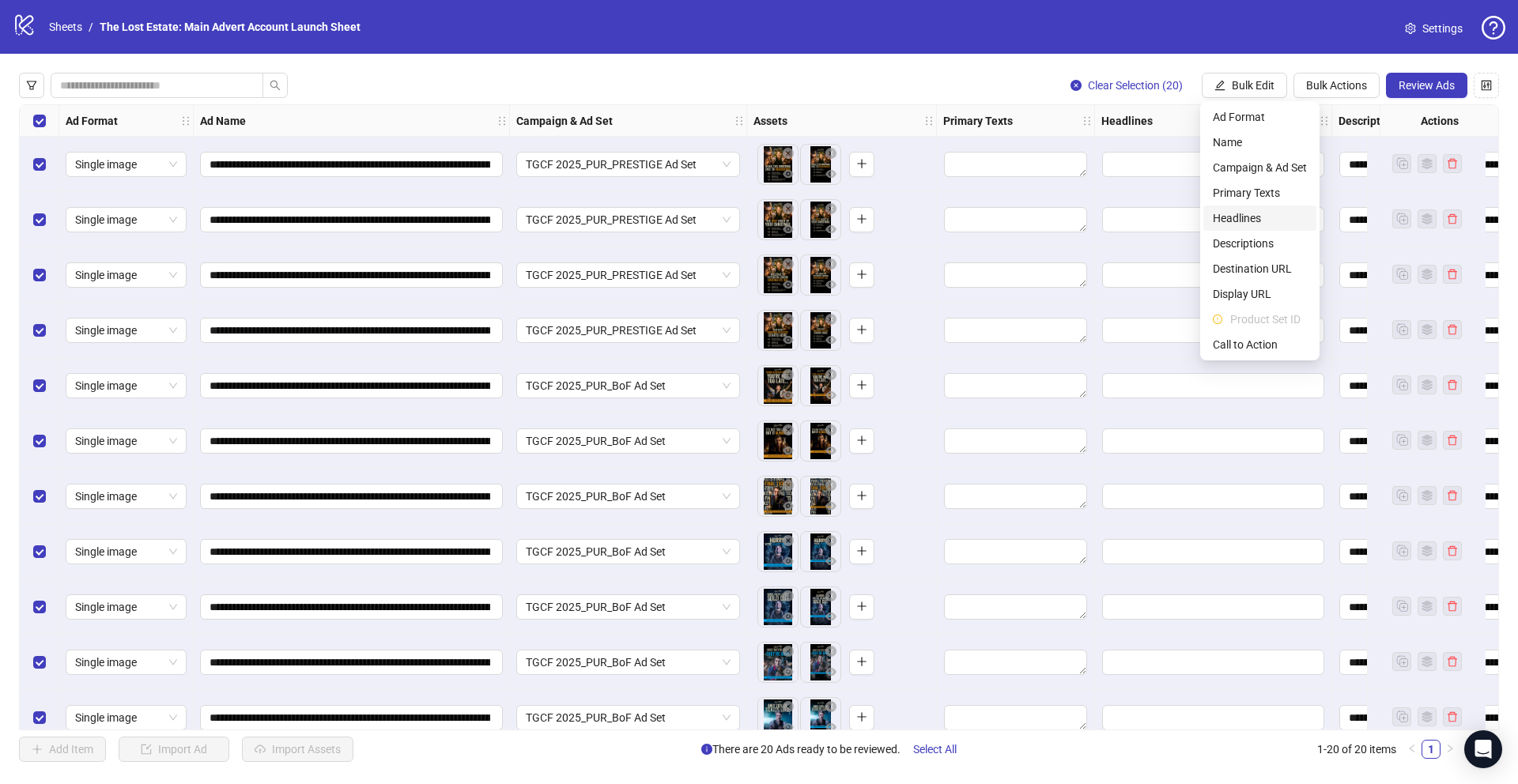
click at [1244, 215] on span "Headlines" at bounding box center [1259, 218] width 94 height 17
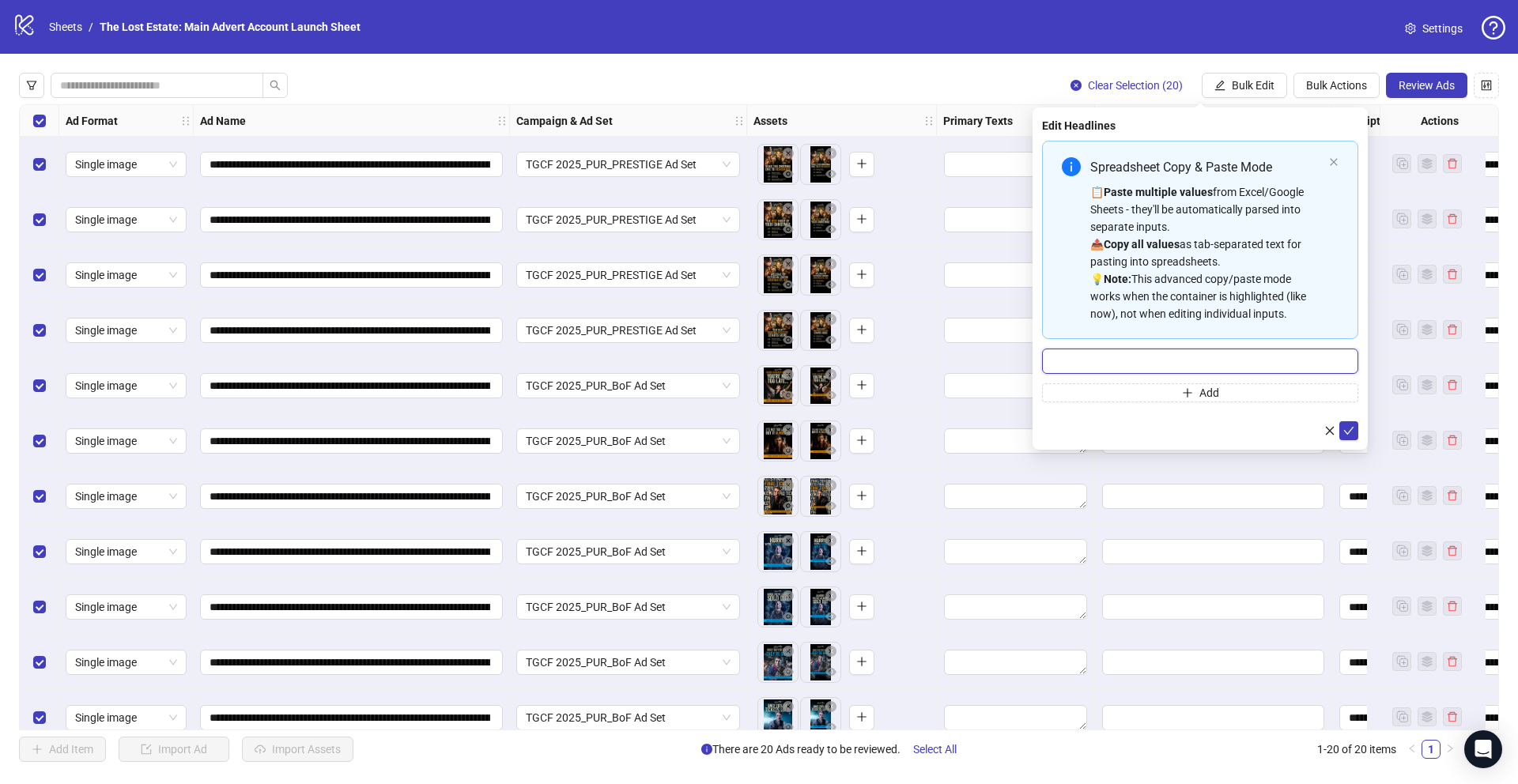
click at [1070, 359] on input "Multi-input container - paste or copy values" at bounding box center [1200, 361] width 316 height 26
paste input "**********"
type input "**********"
click at [1129, 391] on button "Add" at bounding box center [1200, 393] width 316 height 19
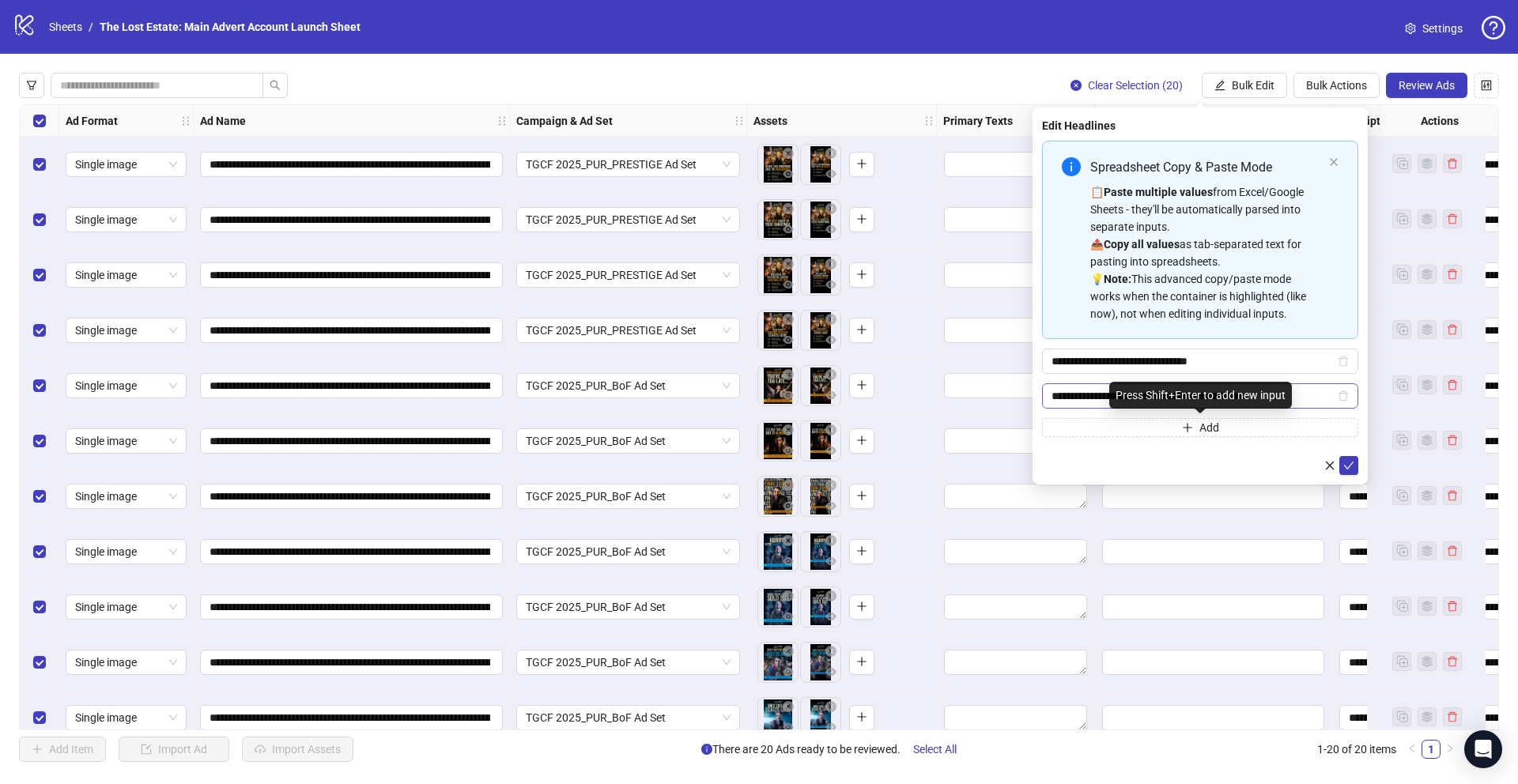
scroll to position [0, 2]
type input "**********"
click at [1125, 432] on button "Add" at bounding box center [1200, 428] width 316 height 19
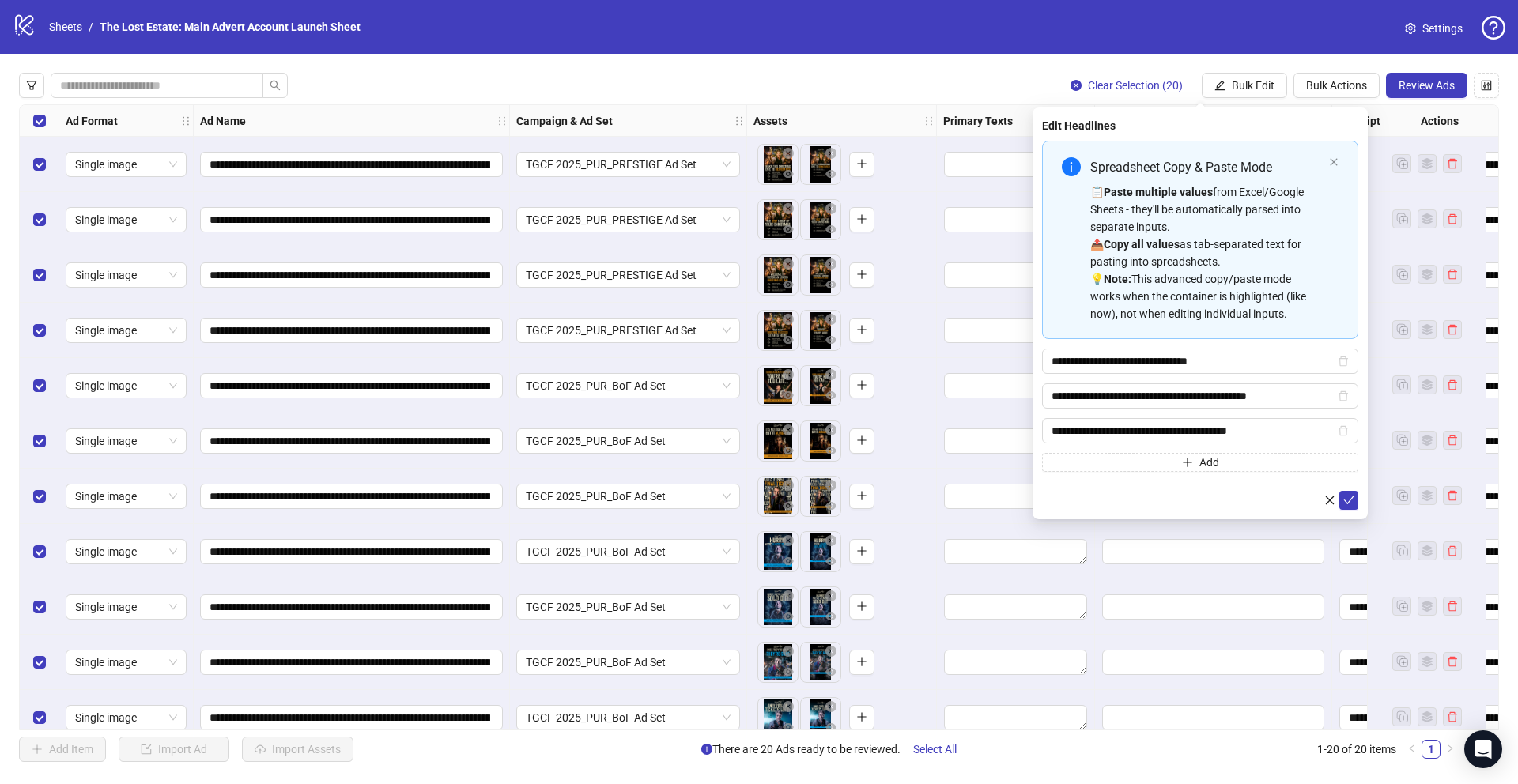
type input "**********"
click at [1060, 463] on button "Add" at bounding box center [1200, 463] width 316 height 19
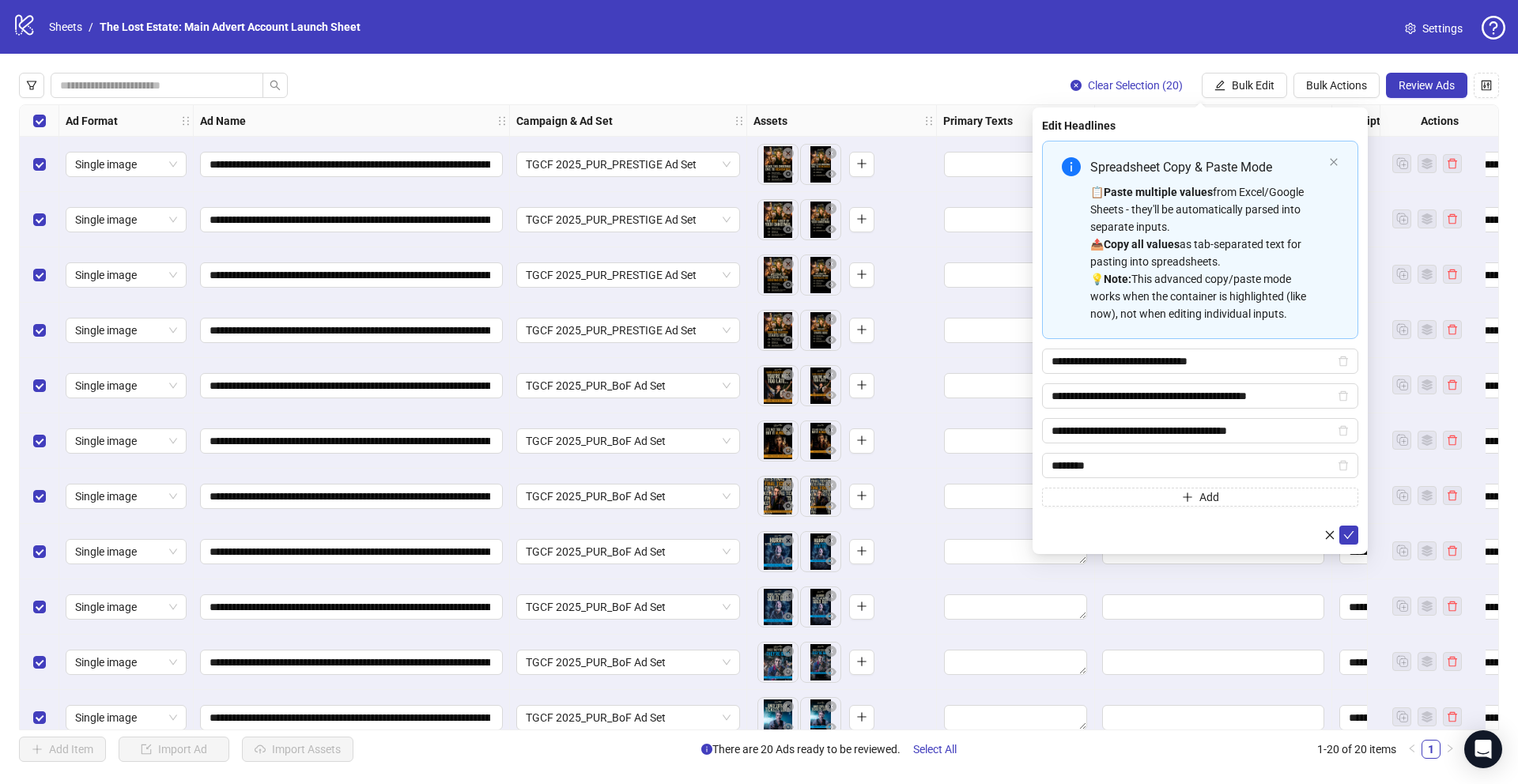
type input "********"
click at [1089, 501] on button "Add" at bounding box center [1200, 497] width 316 height 19
type input "**********"
click at [1354, 565] on button "submit" at bounding box center [1349, 570] width 19 height 19
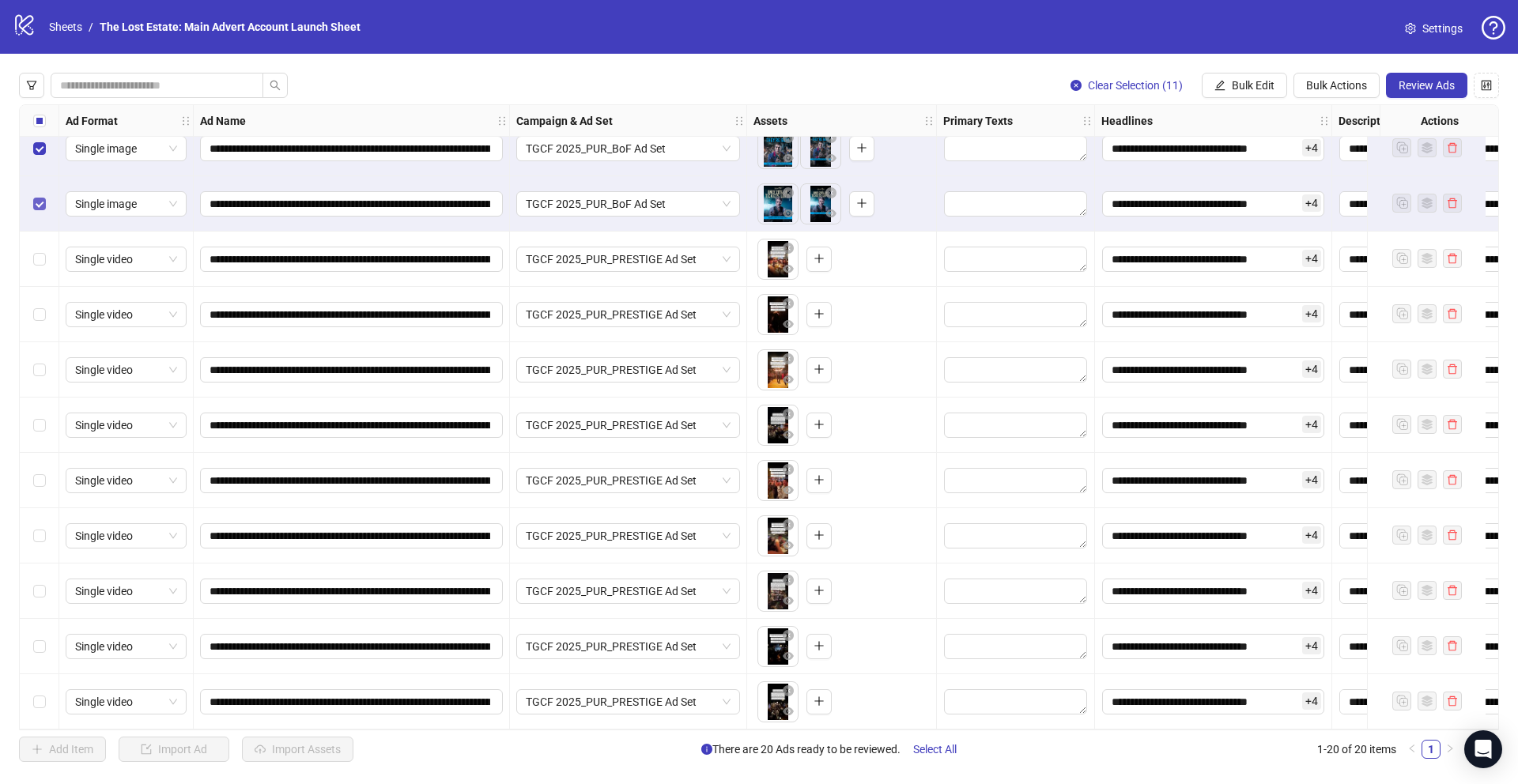
scroll to position [409, 0]
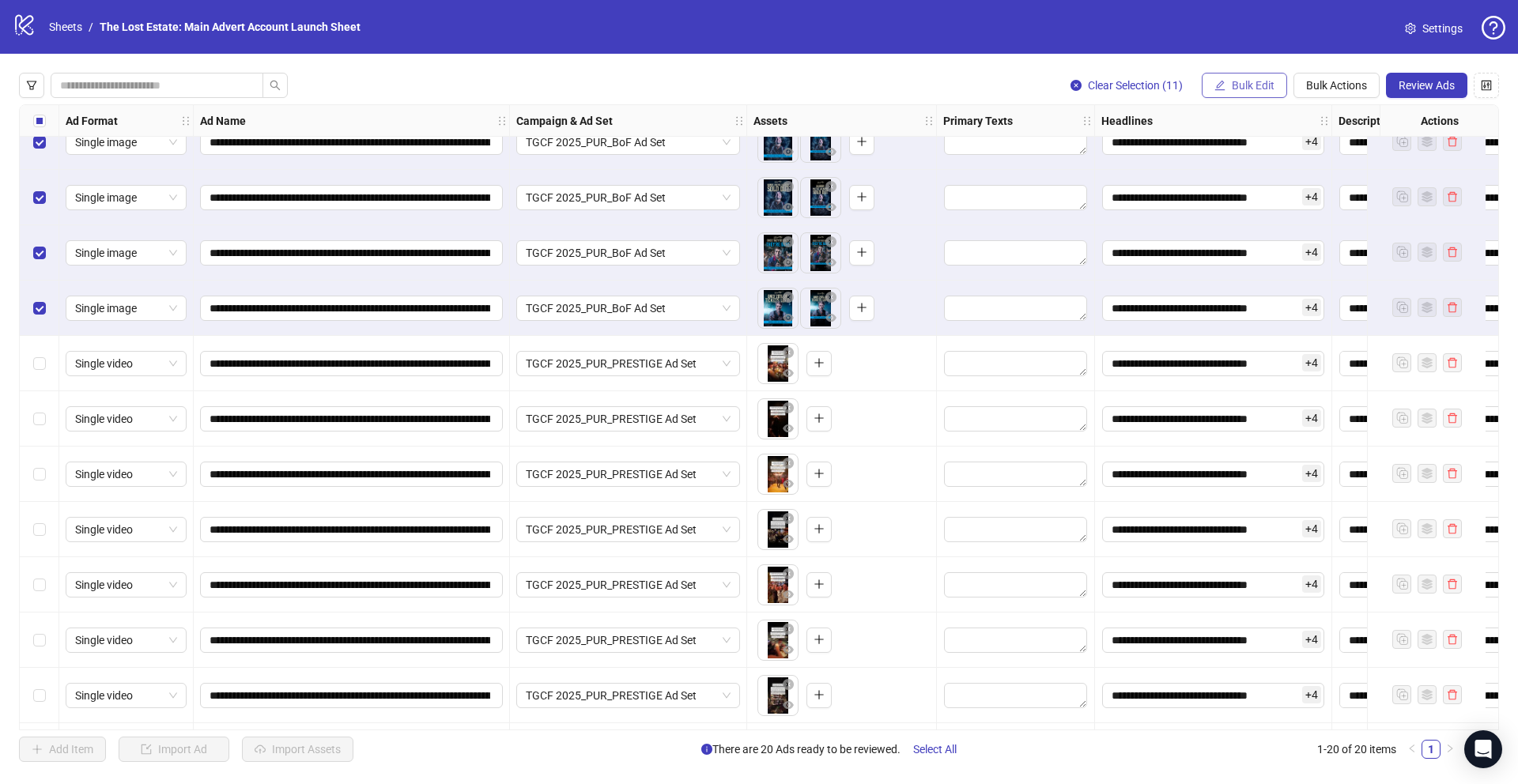
click at [1247, 87] on span "Bulk Edit" at bounding box center [1253, 85] width 43 height 13
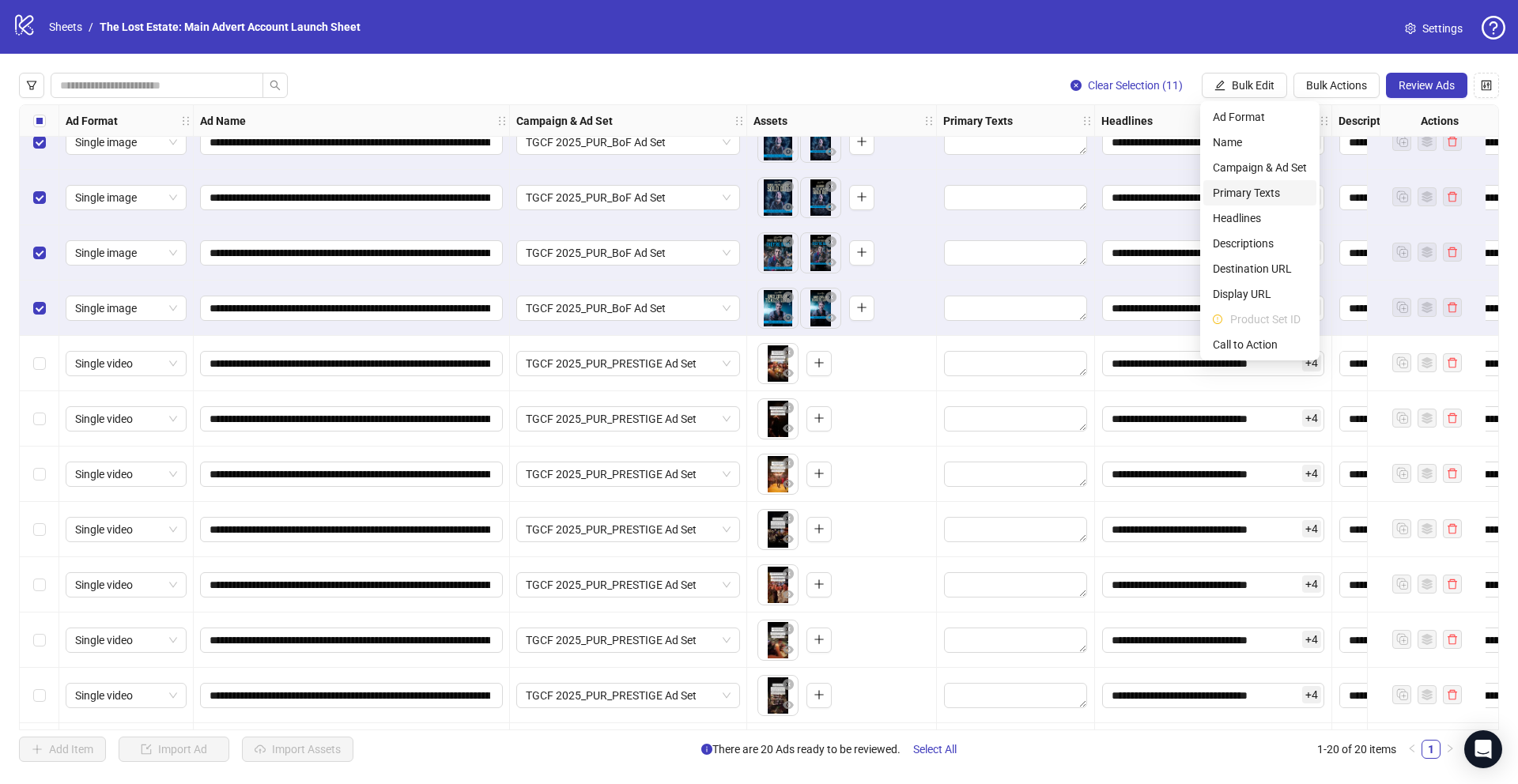
click at [1265, 195] on span "Primary Texts" at bounding box center [1259, 193] width 94 height 17
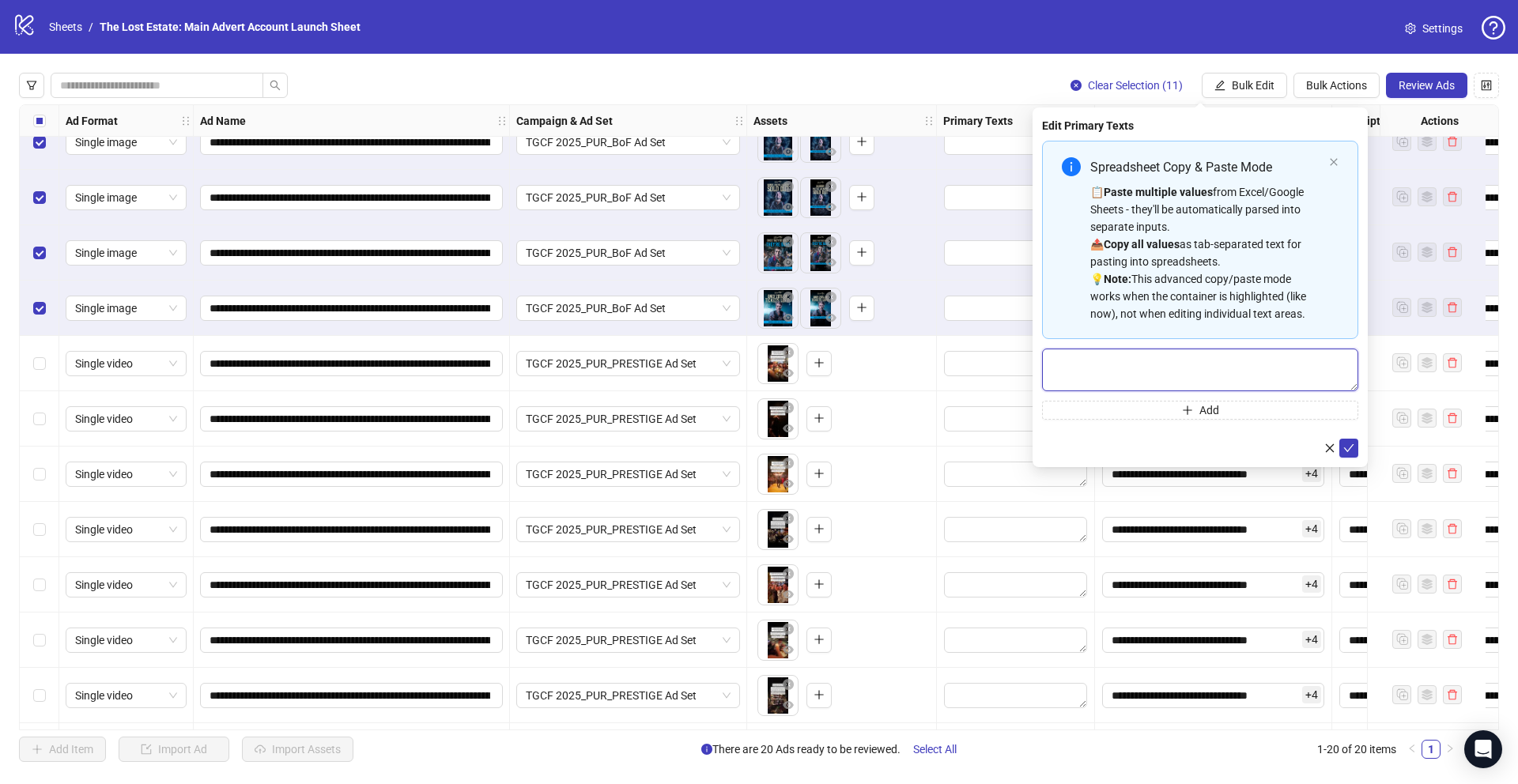
click at [1105, 365] on textarea "Multi-text input container - paste or copy values" at bounding box center [1200, 370] width 316 height 43
paste textarea "**********"
click at [1066, 362] on textarea "**********" at bounding box center [1200, 370] width 316 height 43
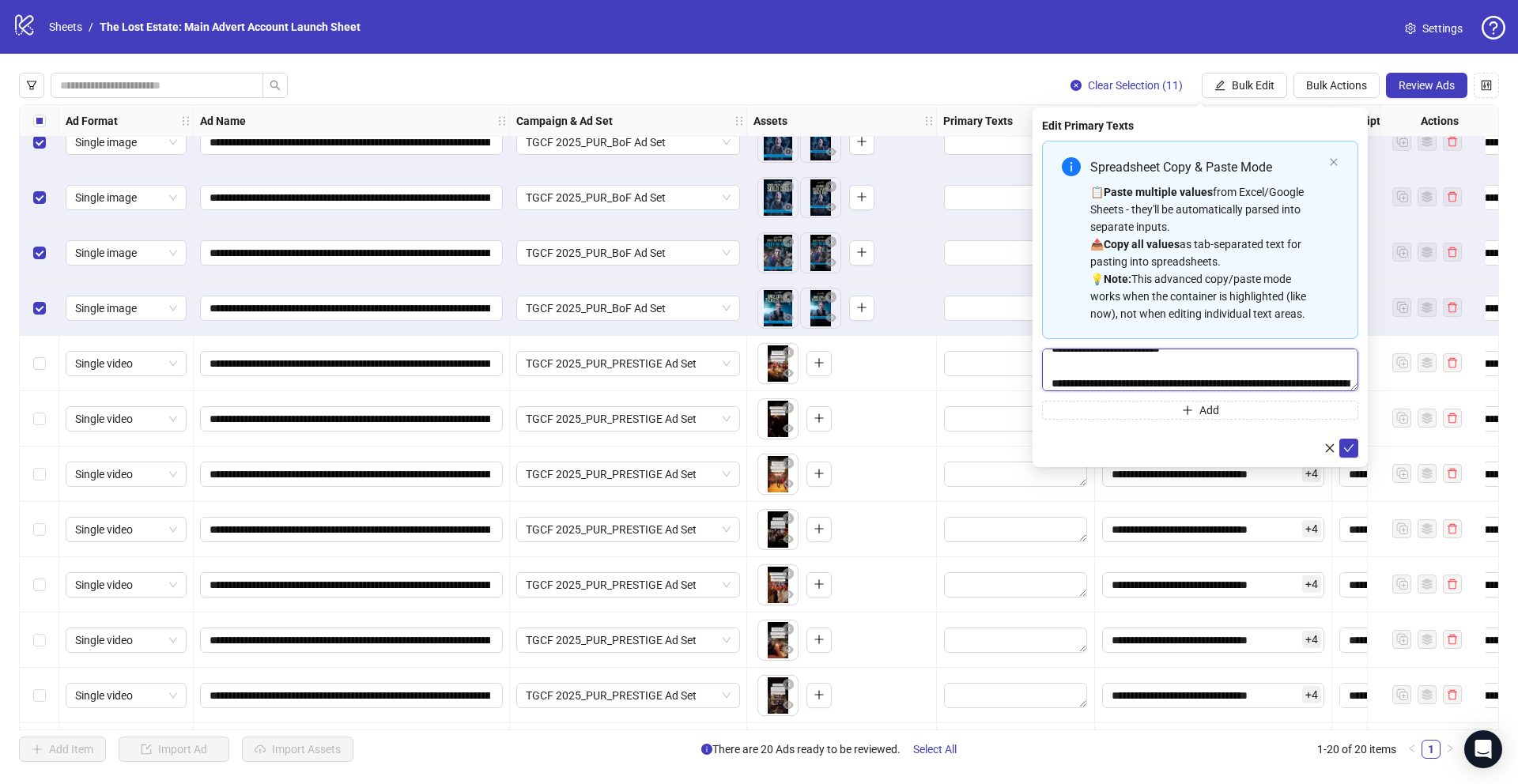
click at [1077, 366] on textarea "**********" at bounding box center [1200, 370] width 316 height 43
click at [1106, 365] on textarea "**********" at bounding box center [1200, 370] width 316 height 43
click at [1086, 364] on textarea "**********" at bounding box center [1200, 370] width 316 height 43
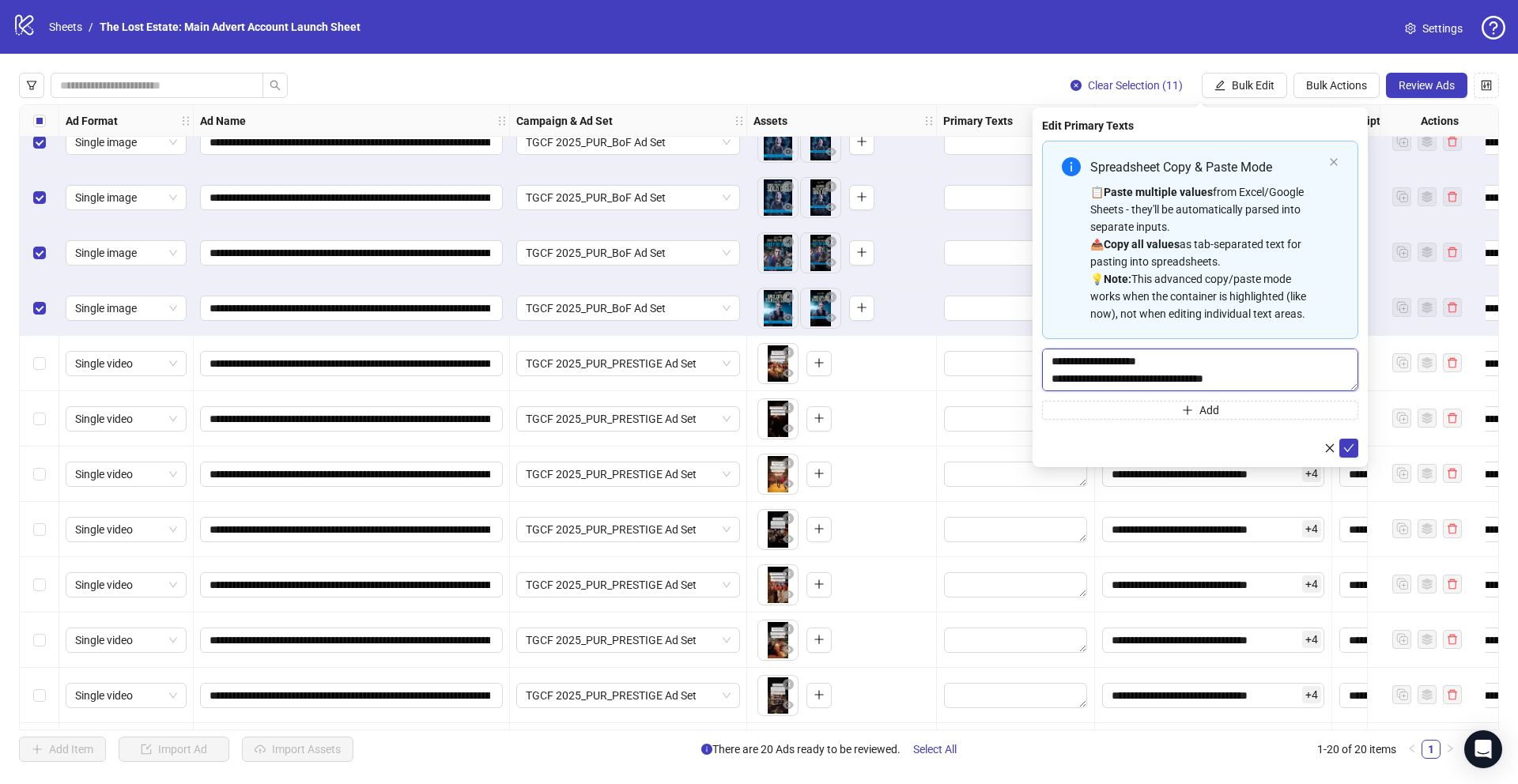
type textarea "**********"
click at [1074, 409] on button "Add" at bounding box center [1200, 410] width 316 height 19
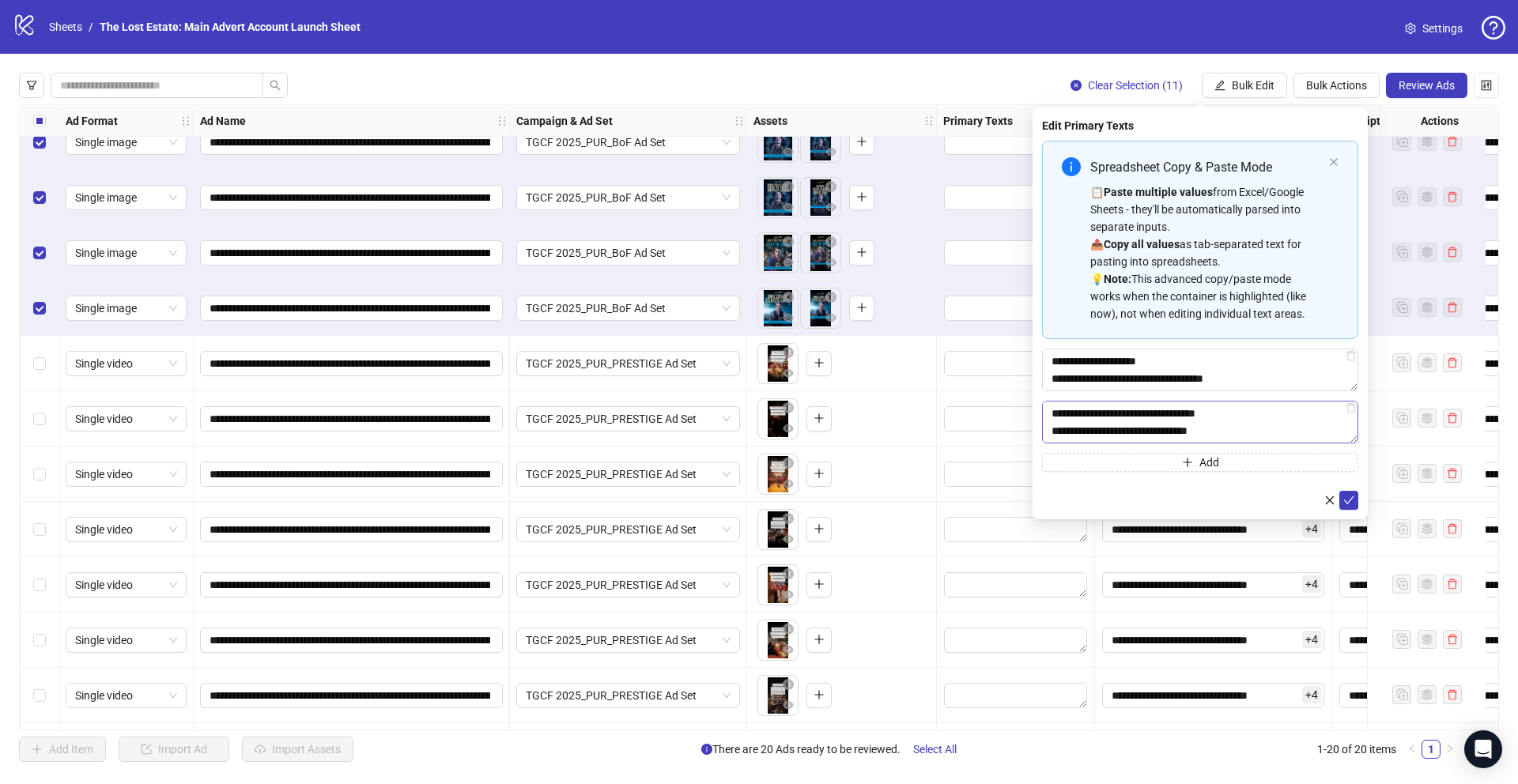
scroll to position [35, 0]
type textarea "**********"
click at [1117, 465] on button "Add" at bounding box center [1200, 463] width 316 height 19
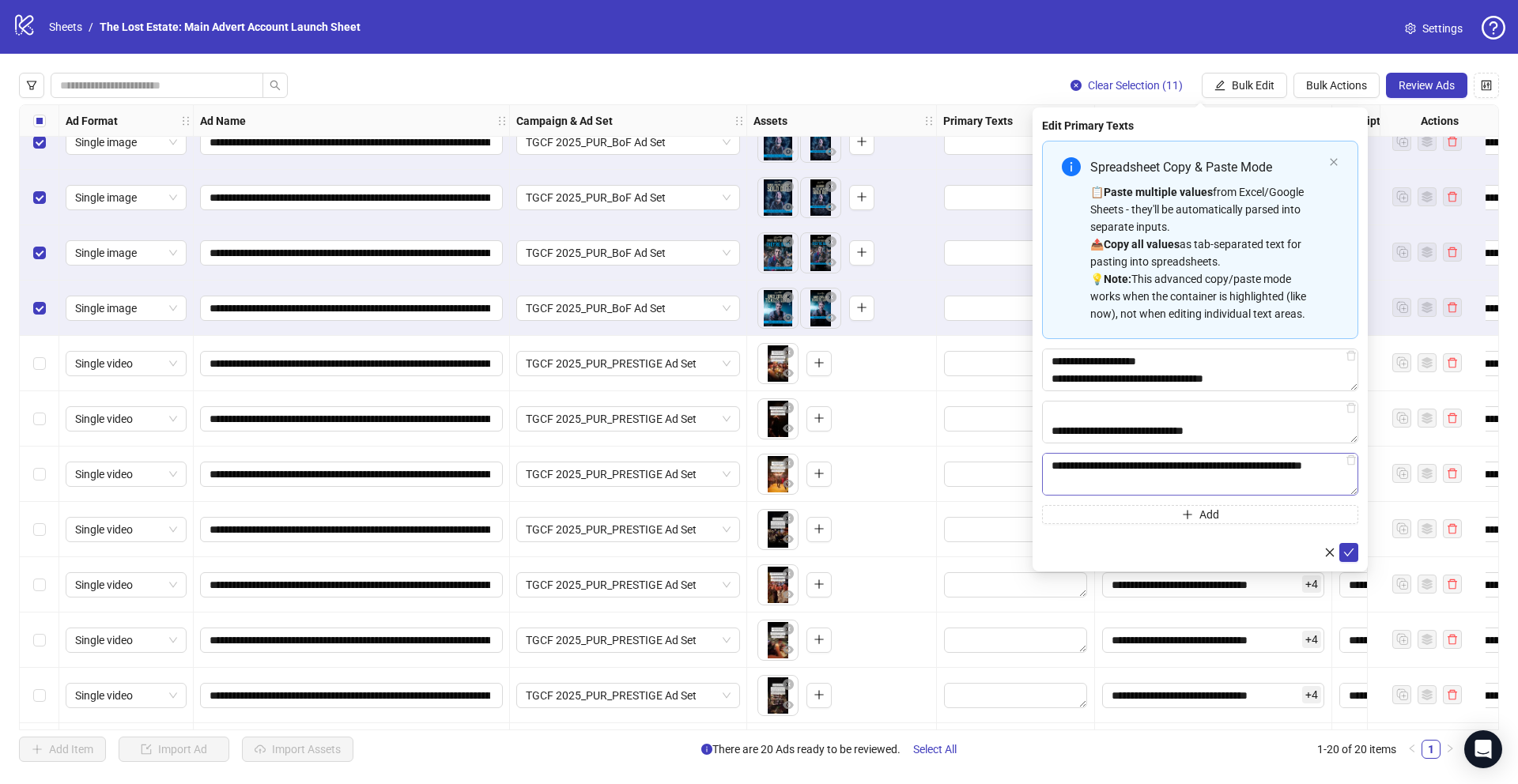
scroll to position [186, 0]
click at [1217, 467] on textarea "**********" at bounding box center [1200, 474] width 316 height 43
click at [1053, 472] on textarea "**********" at bounding box center [1200, 474] width 316 height 43
drag, startPoint x: 1202, startPoint y: 470, endPoint x: 1229, endPoint y: 487, distance: 31.9
click at [1229, 487] on textarea "**********" at bounding box center [1200, 474] width 316 height 43
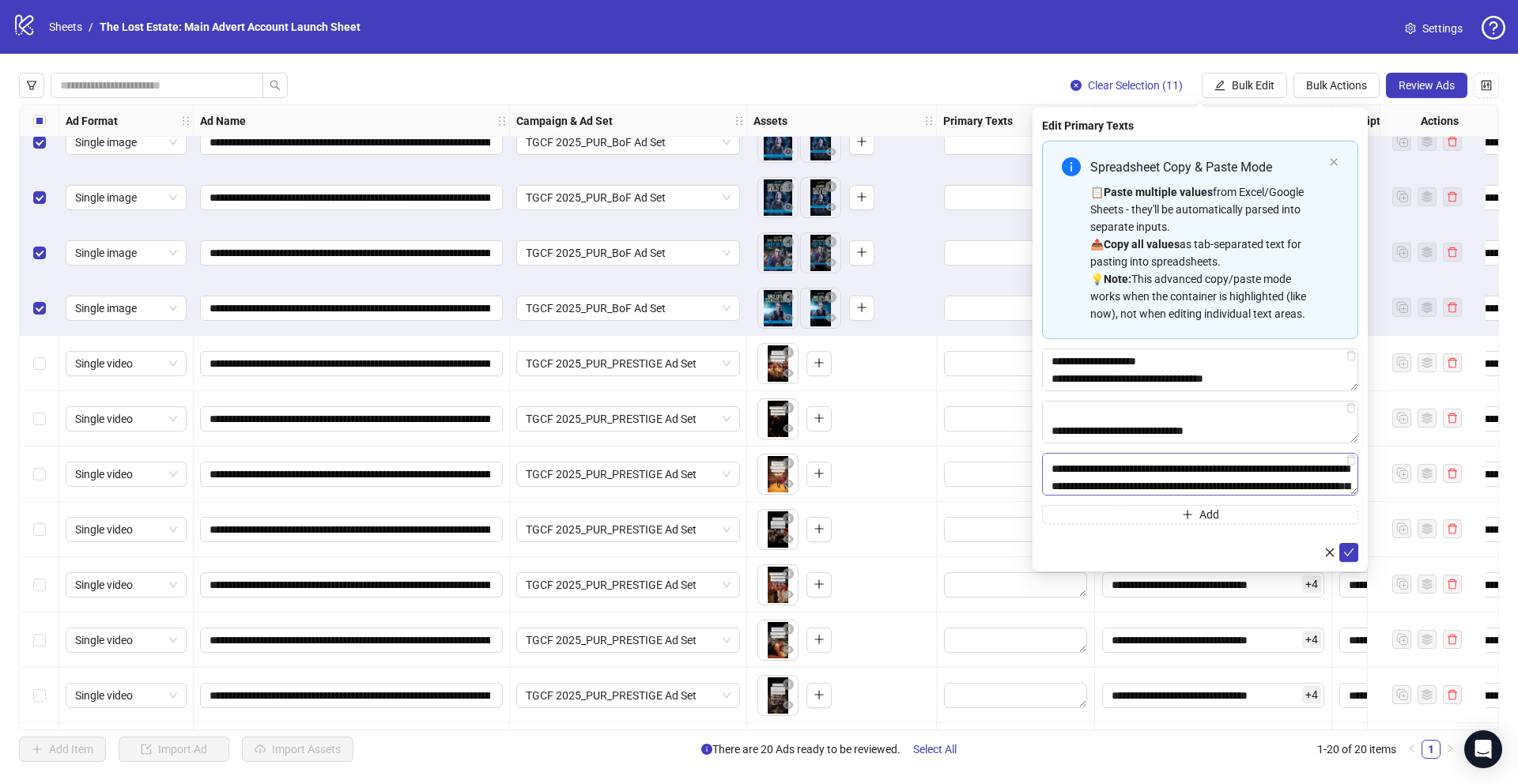
scroll to position [32, 0]
click at [1145, 471] on textarea "**********" at bounding box center [1200, 474] width 316 height 43
click at [1113, 477] on textarea "**********" at bounding box center [1200, 474] width 316 height 43
click at [1093, 468] on textarea "**********" at bounding box center [1200, 474] width 316 height 43
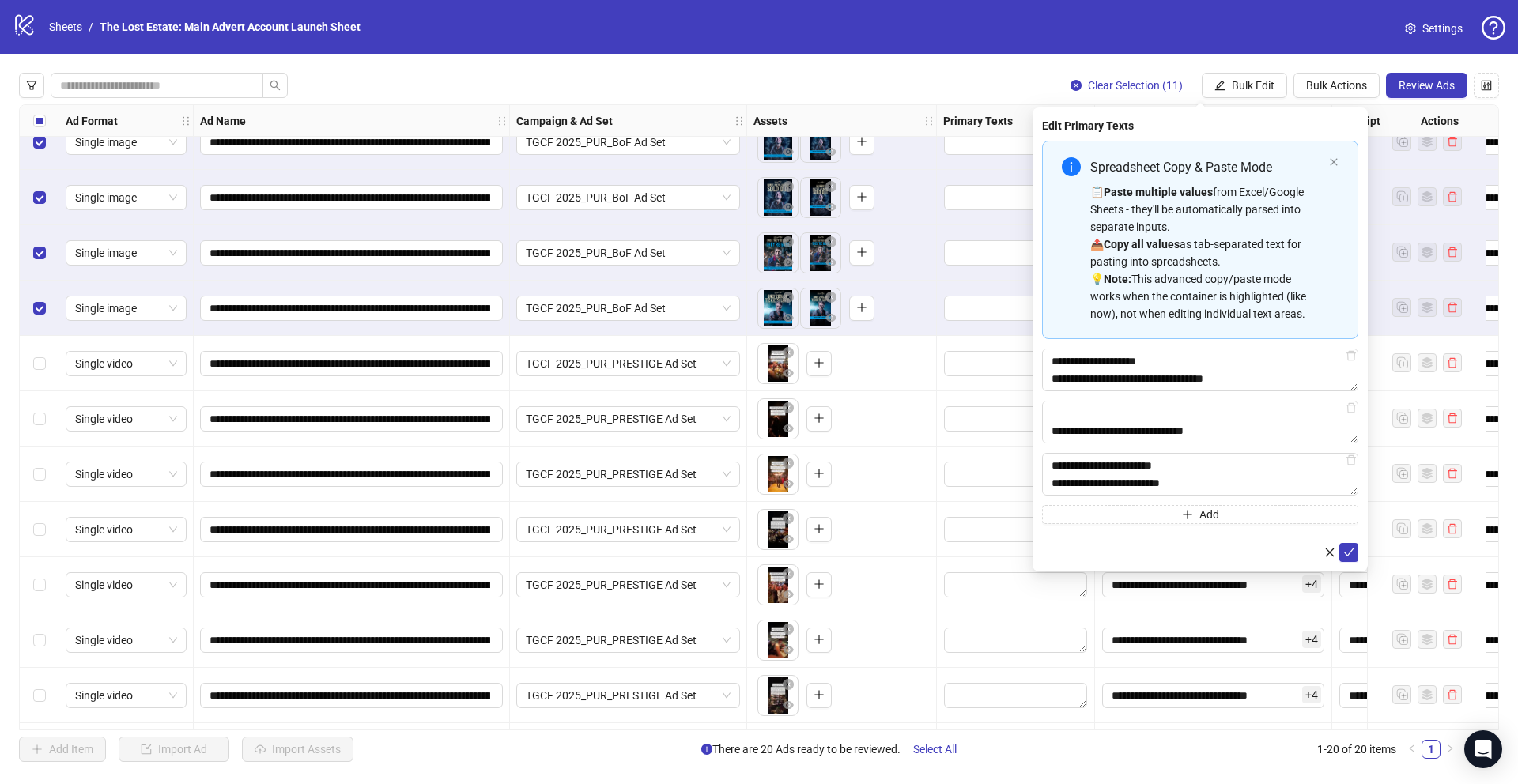
type textarea "**********"
click at [1142, 515] on button "Add" at bounding box center [1200, 514] width 316 height 19
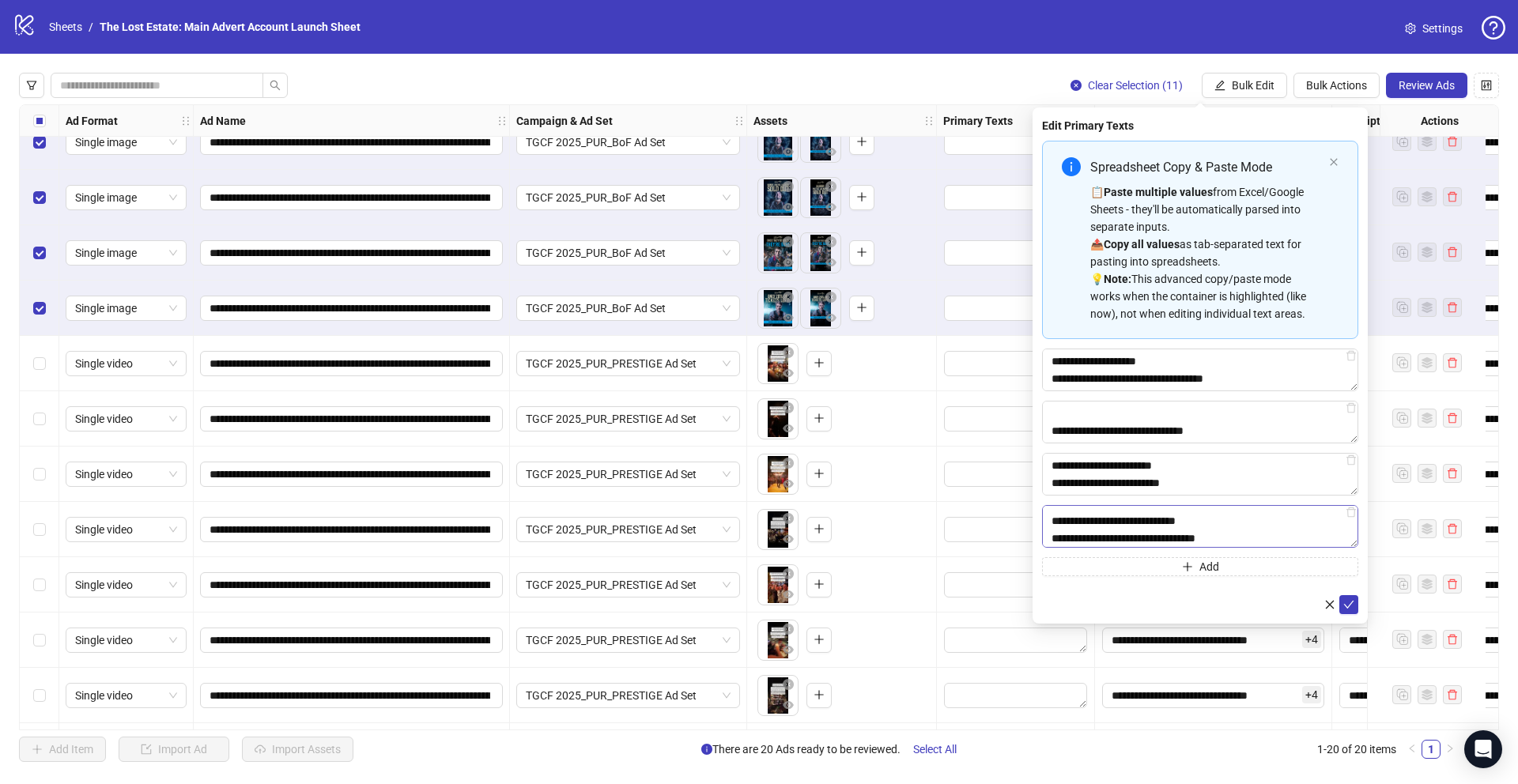
scroll to position [32, 0]
type textarea "**********"
click at [1348, 604] on icon "check" at bounding box center [1348, 605] width 11 height 11
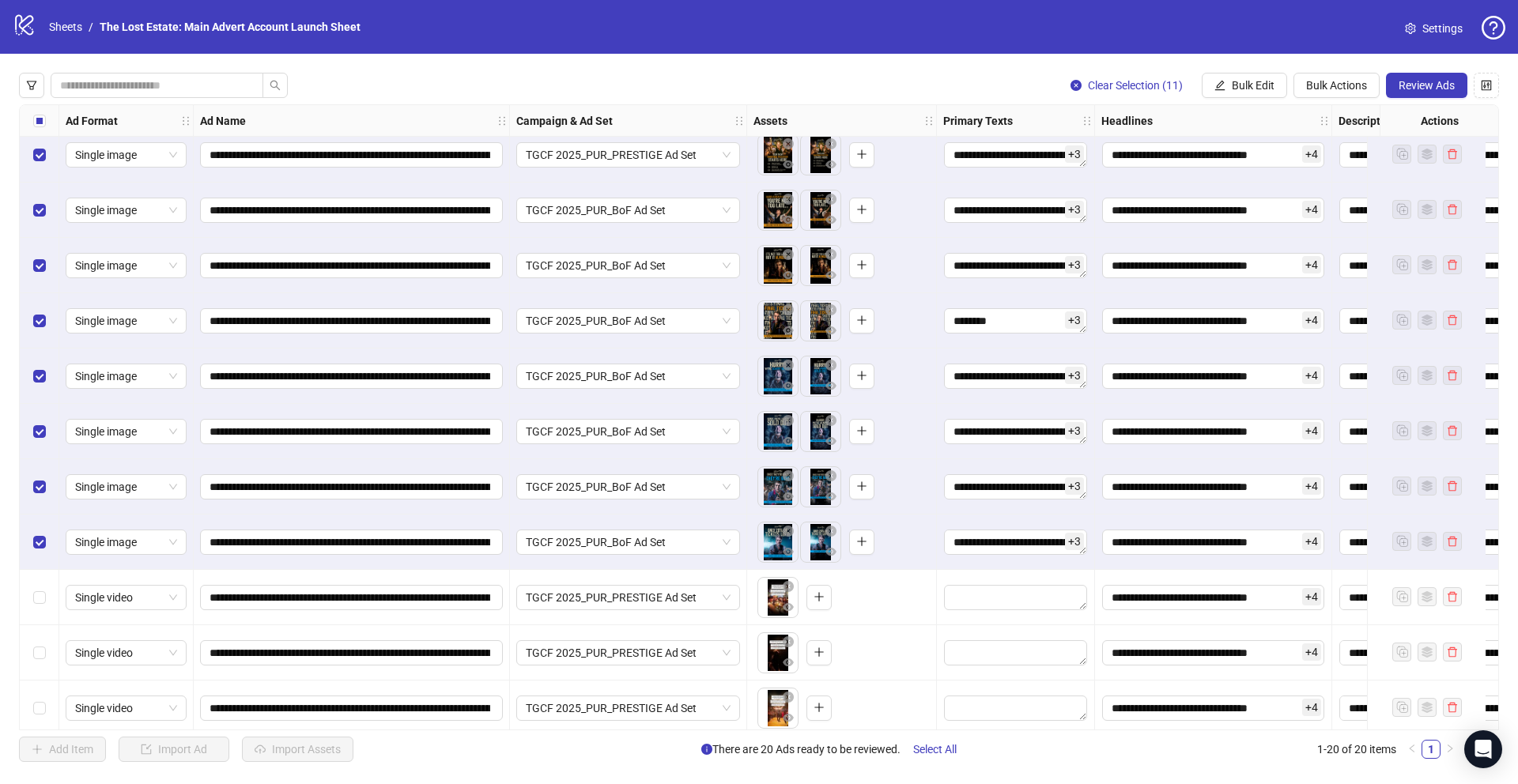
scroll to position [520, 0]
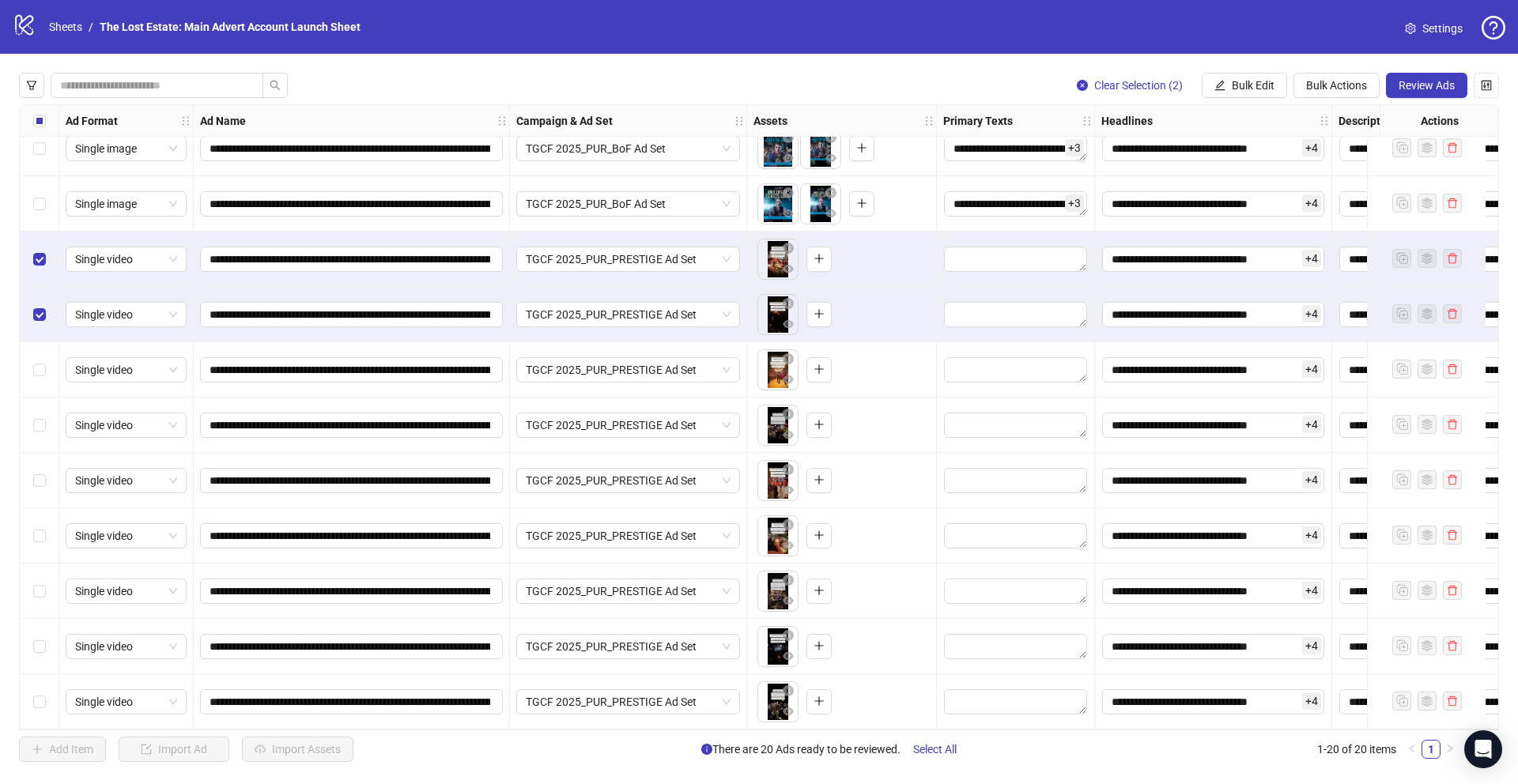
click at [45, 370] on div "Select row 14" at bounding box center [39, 369] width 39 height 55
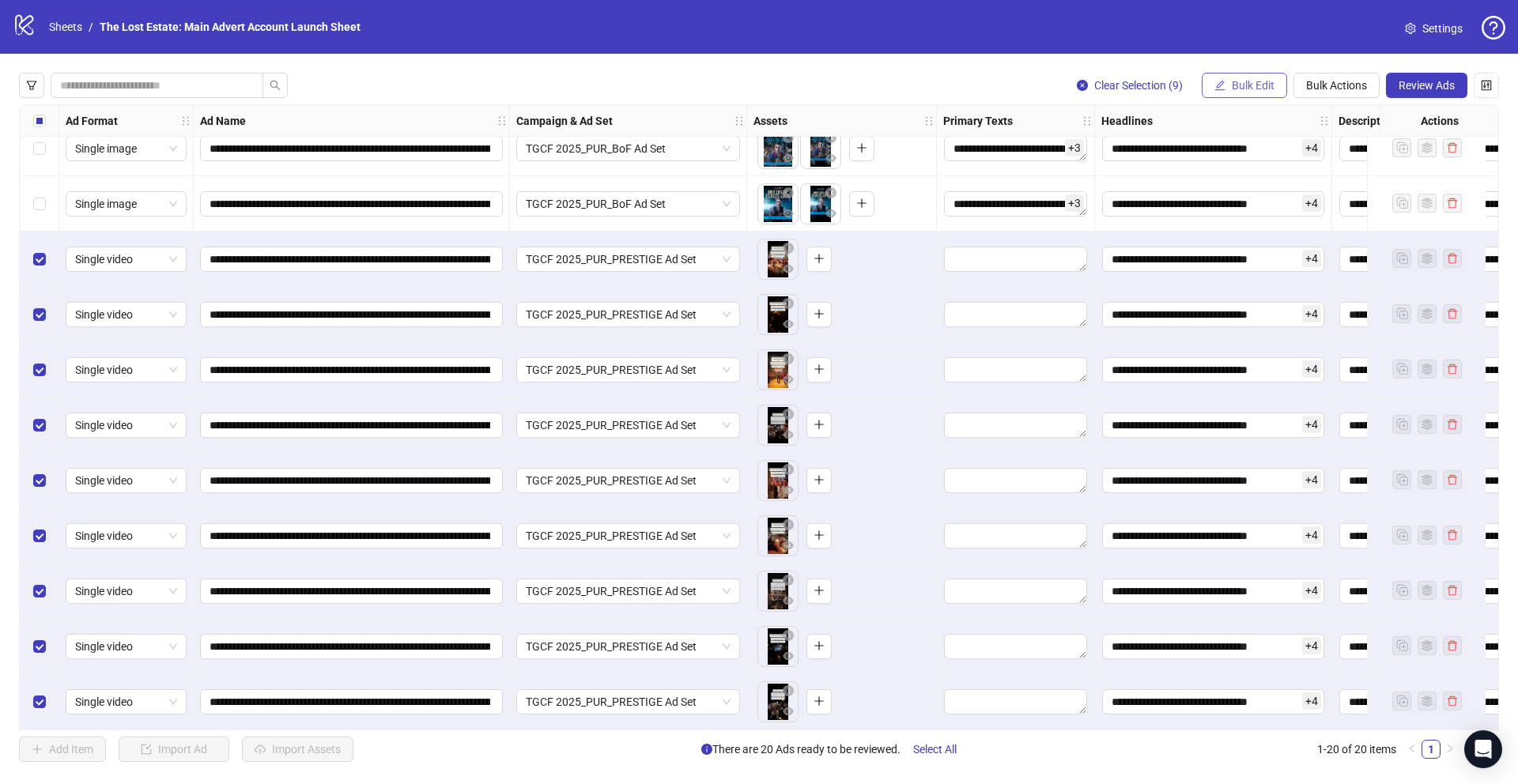
click at [1237, 87] on span "Bulk Edit" at bounding box center [1253, 85] width 43 height 13
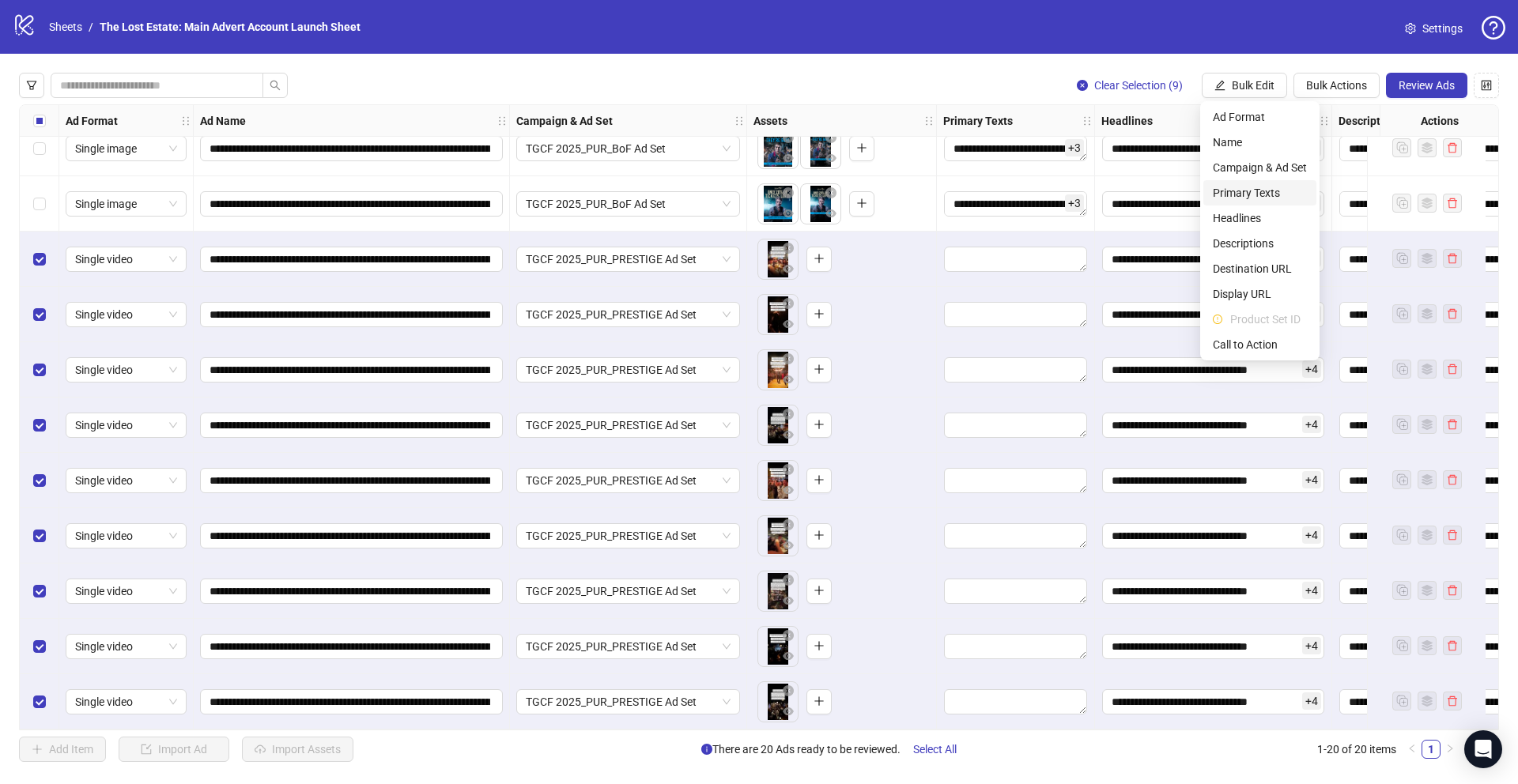
click at [1256, 190] on span "Primary Texts" at bounding box center [1259, 193] width 94 height 17
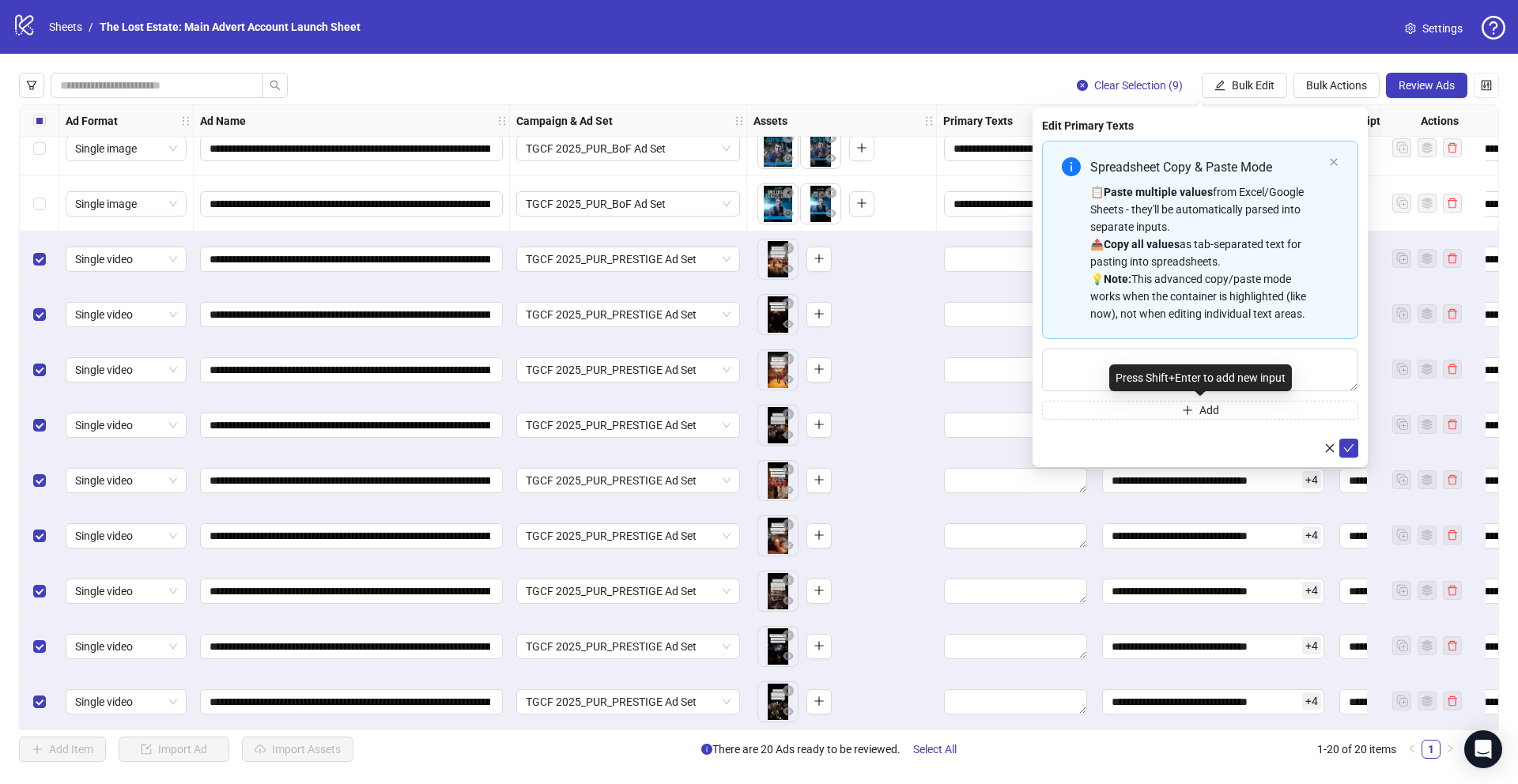
click at [1171, 372] on div "Press Shift+Enter to add new input" at bounding box center [1200, 378] width 183 height 27
click at [1095, 365] on textarea "Multi-text input container - paste or copy values" at bounding box center [1200, 370] width 316 height 43
paste textarea "**********"
click at [1069, 378] on textarea "**********" at bounding box center [1200, 370] width 316 height 43
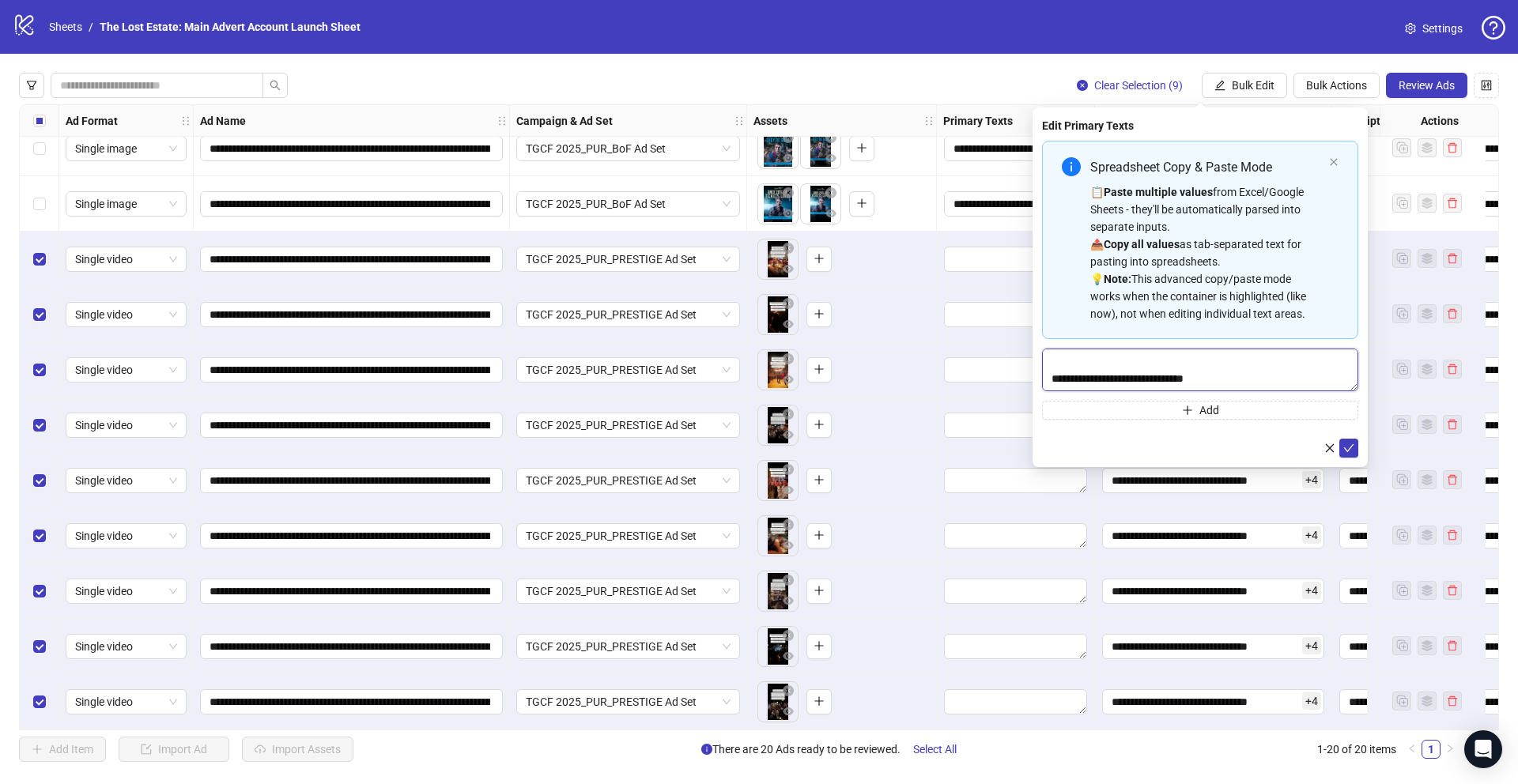
drag, startPoint x: 1071, startPoint y: 380, endPoint x: 1179, endPoint y: 376, distance: 108.1
click at [1179, 376] on textarea "**********" at bounding box center [1200, 370] width 316 height 43
type textarea "**********"
click at [1345, 446] on icon "check" at bounding box center [1348, 448] width 11 height 11
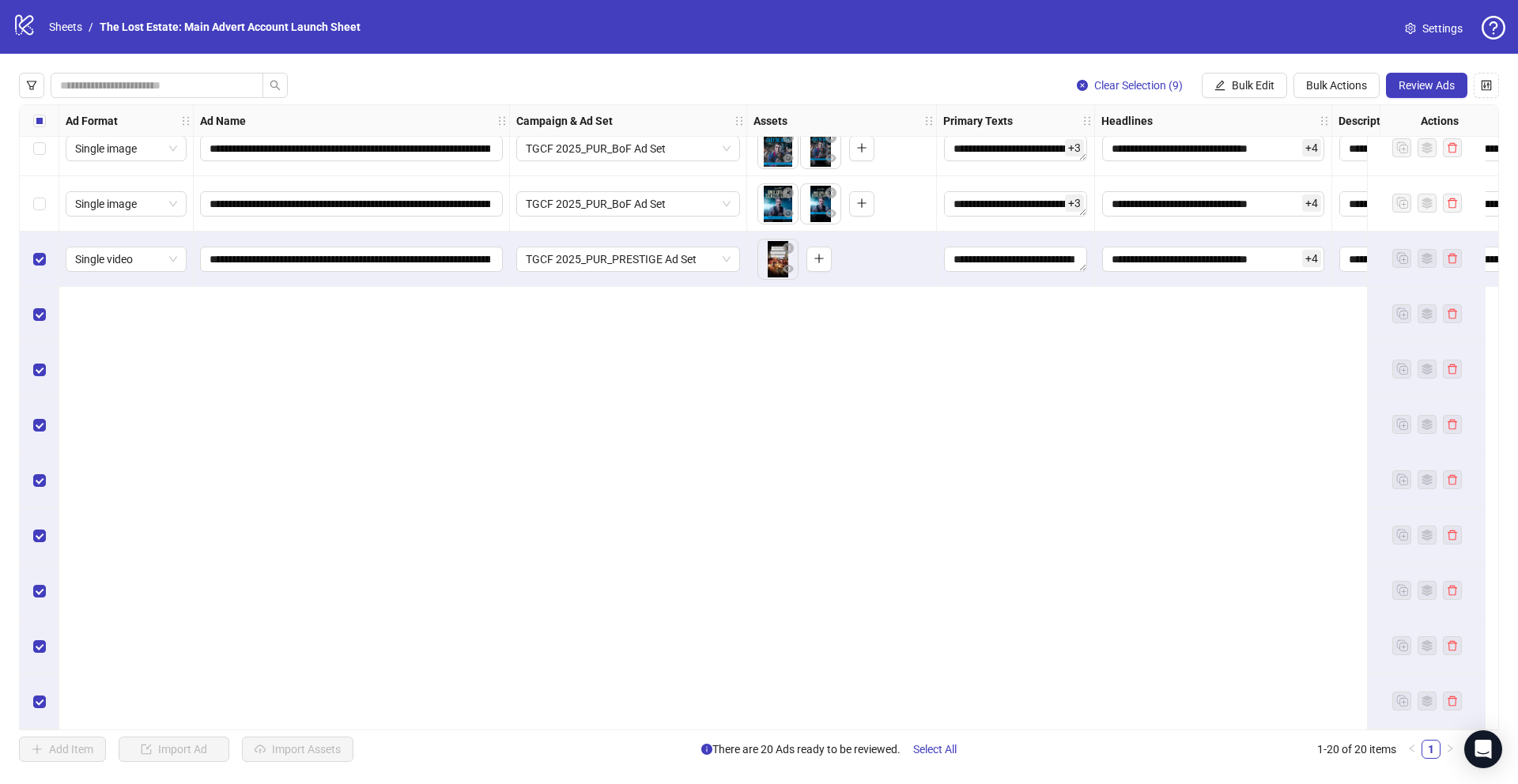
scroll to position [0, 0]
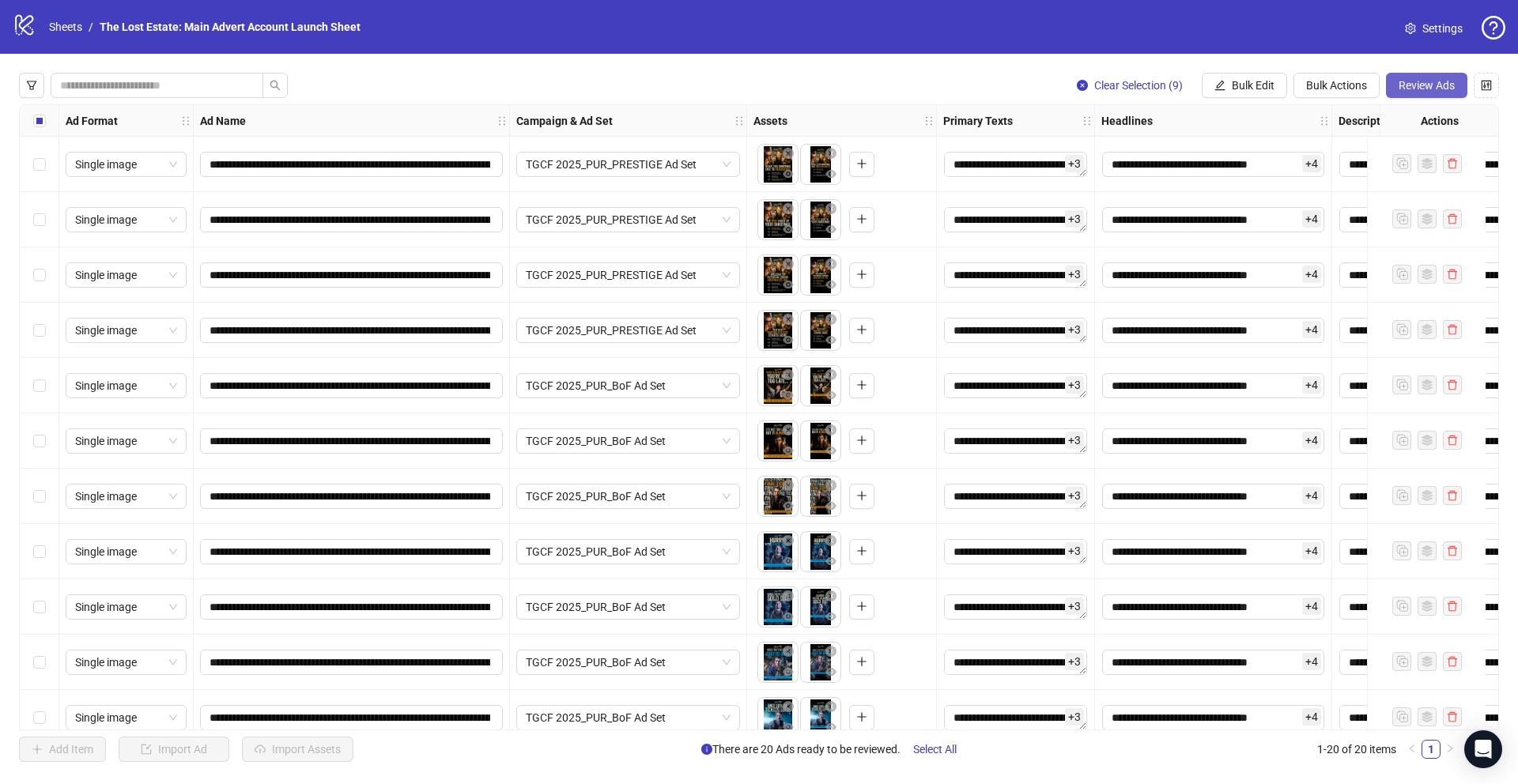
click at [1425, 84] on span "Review Ads" at bounding box center [1426, 85] width 56 height 13
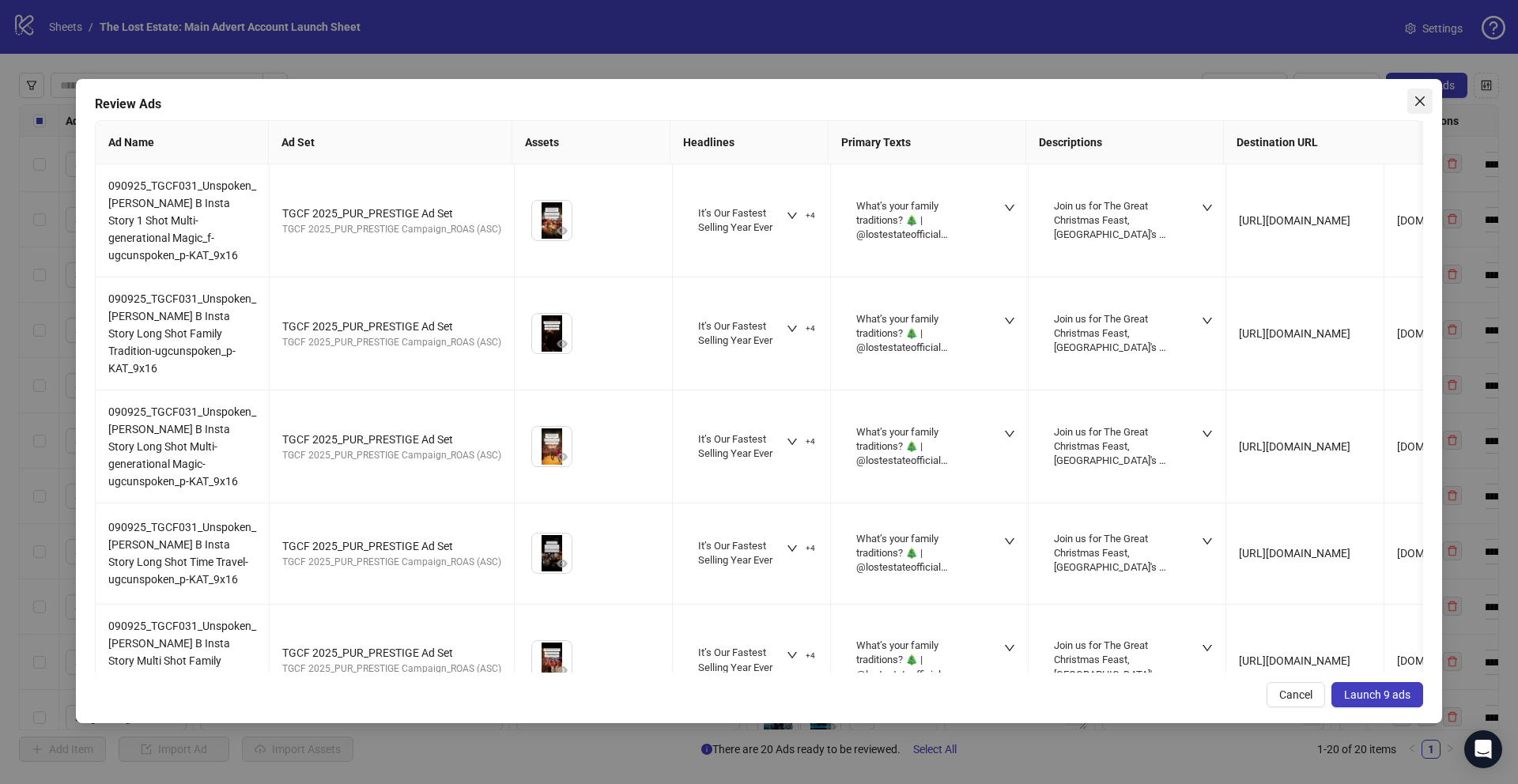
click at [1416, 107] on button "Close" at bounding box center [1420, 101] width 26 height 26
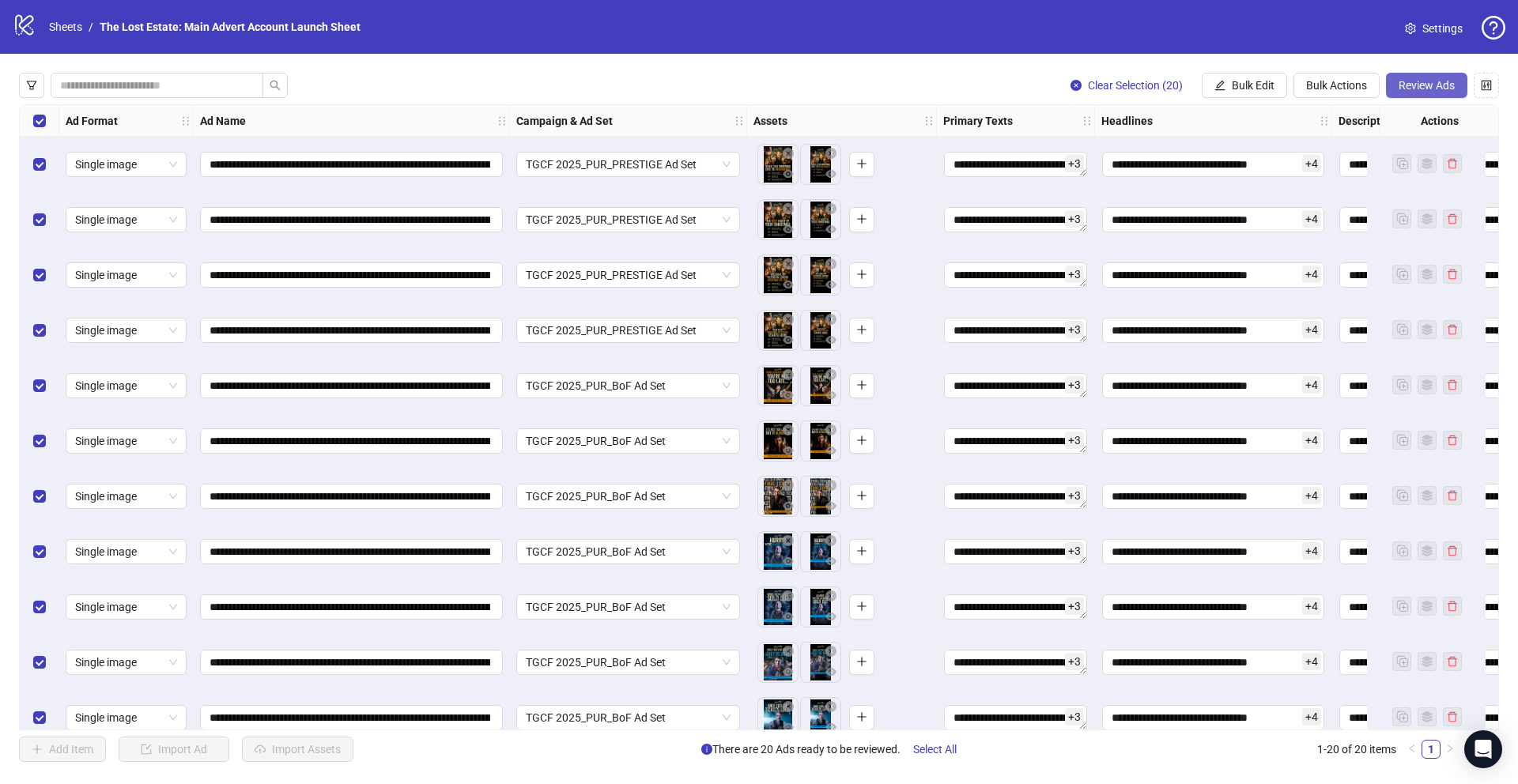
click at [1421, 87] on span "Review Ads" at bounding box center [1426, 85] width 56 height 13
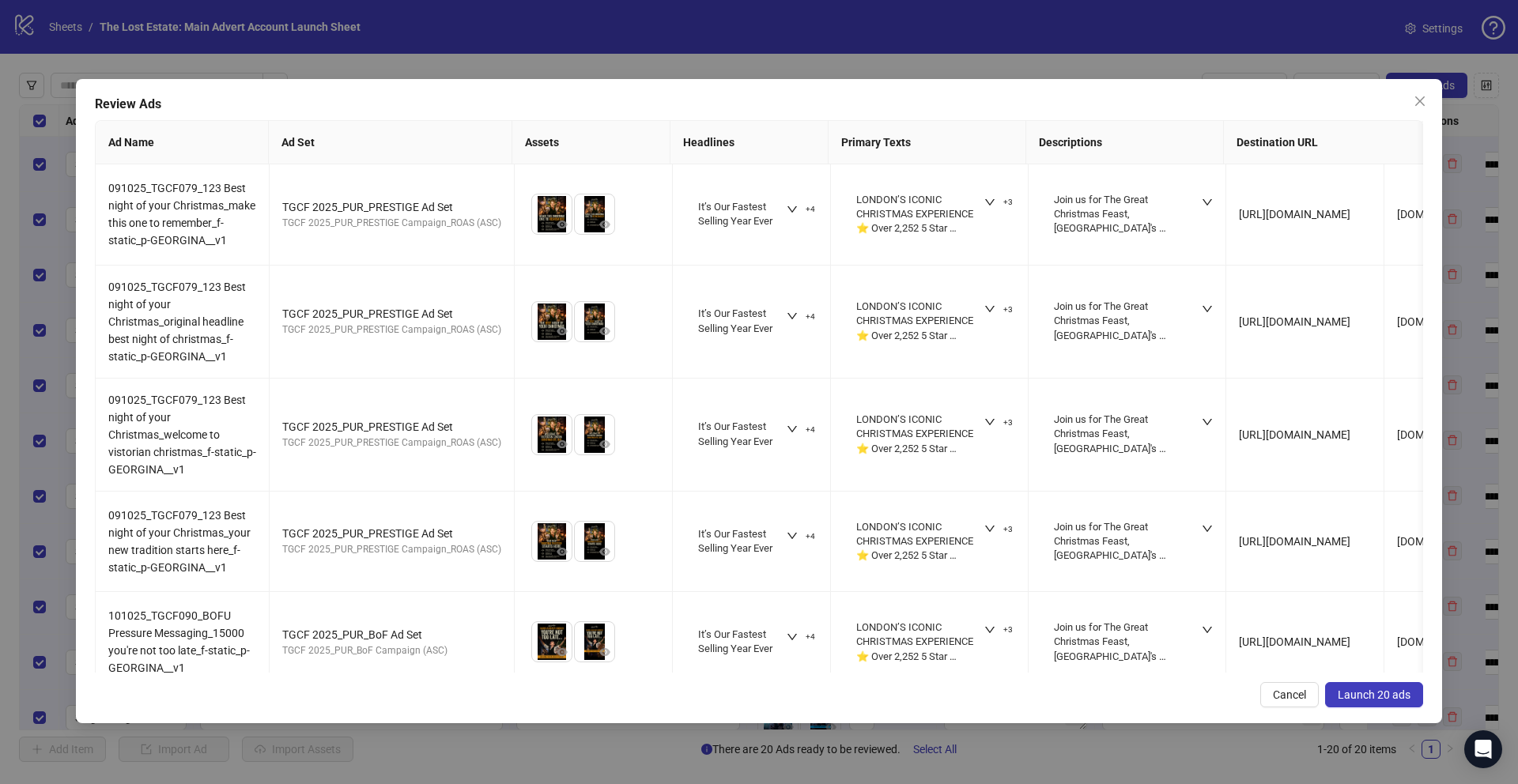
click at [1394, 692] on span "Launch 20 ads" at bounding box center [1374, 695] width 73 height 13
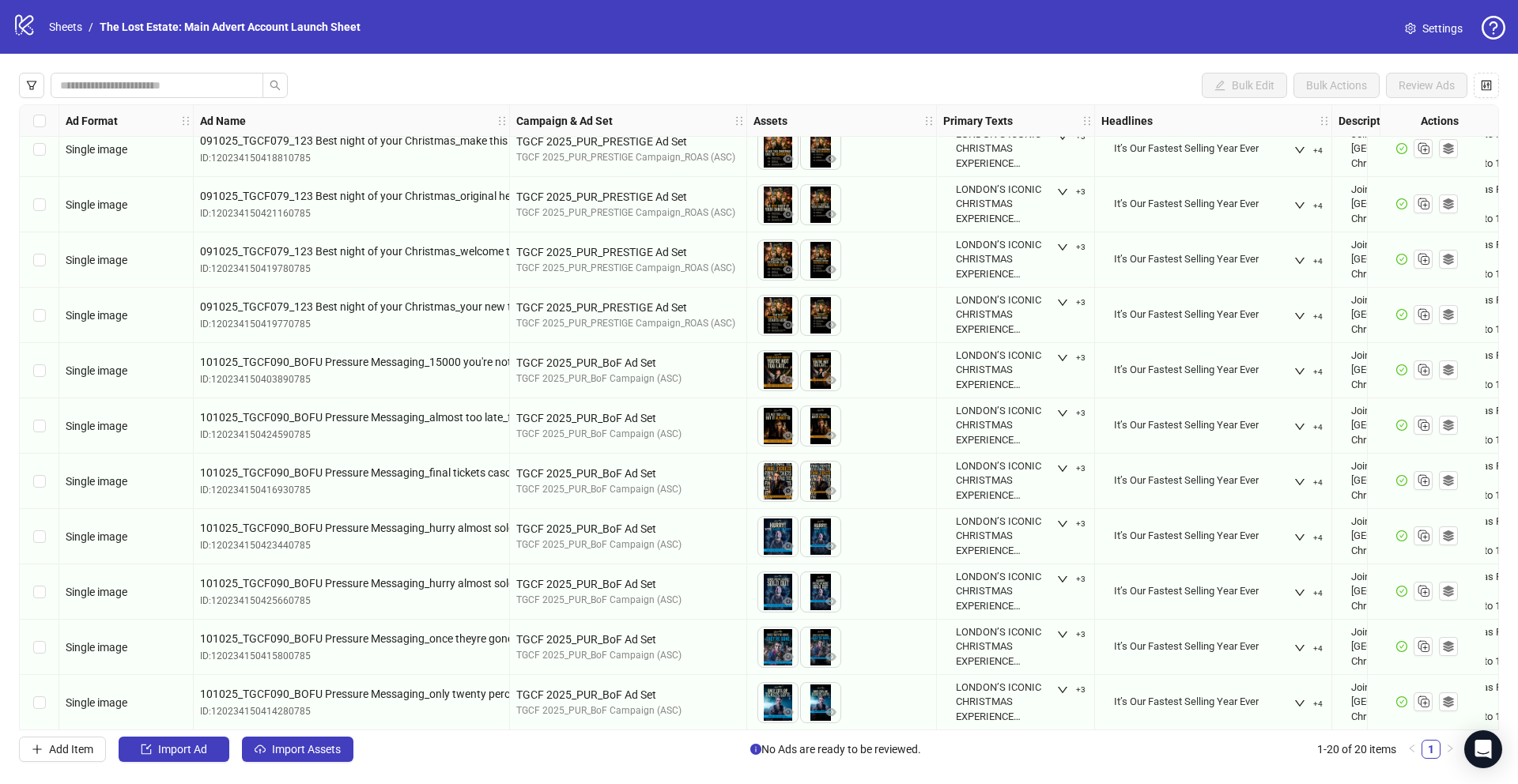
scroll to position [15, 0]
